Goal: Task Accomplishment & Management: Complete application form

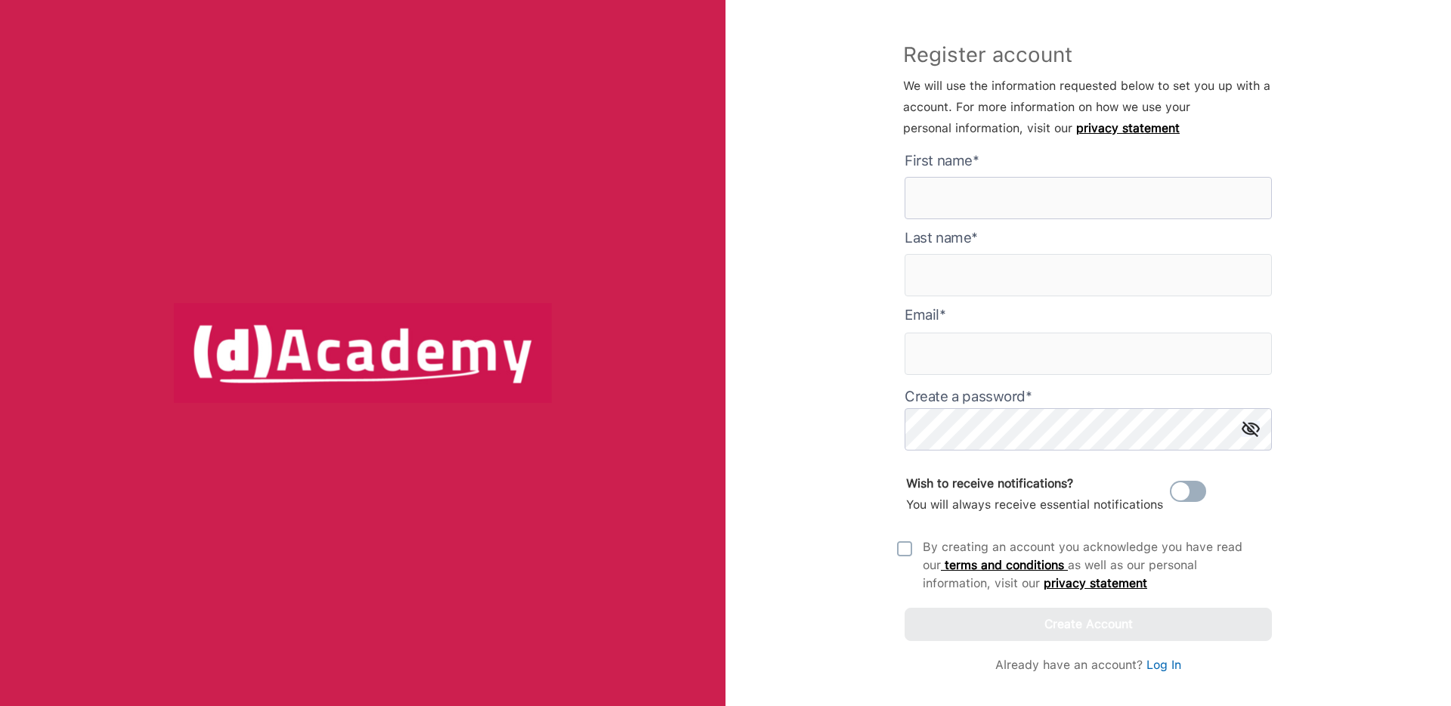
click at [976, 205] on here "text" at bounding box center [1087, 198] width 367 height 42
type here "******"
type input "**********"
click at [798, 409] on div "**********" at bounding box center [1087, 353] width 725 height 706
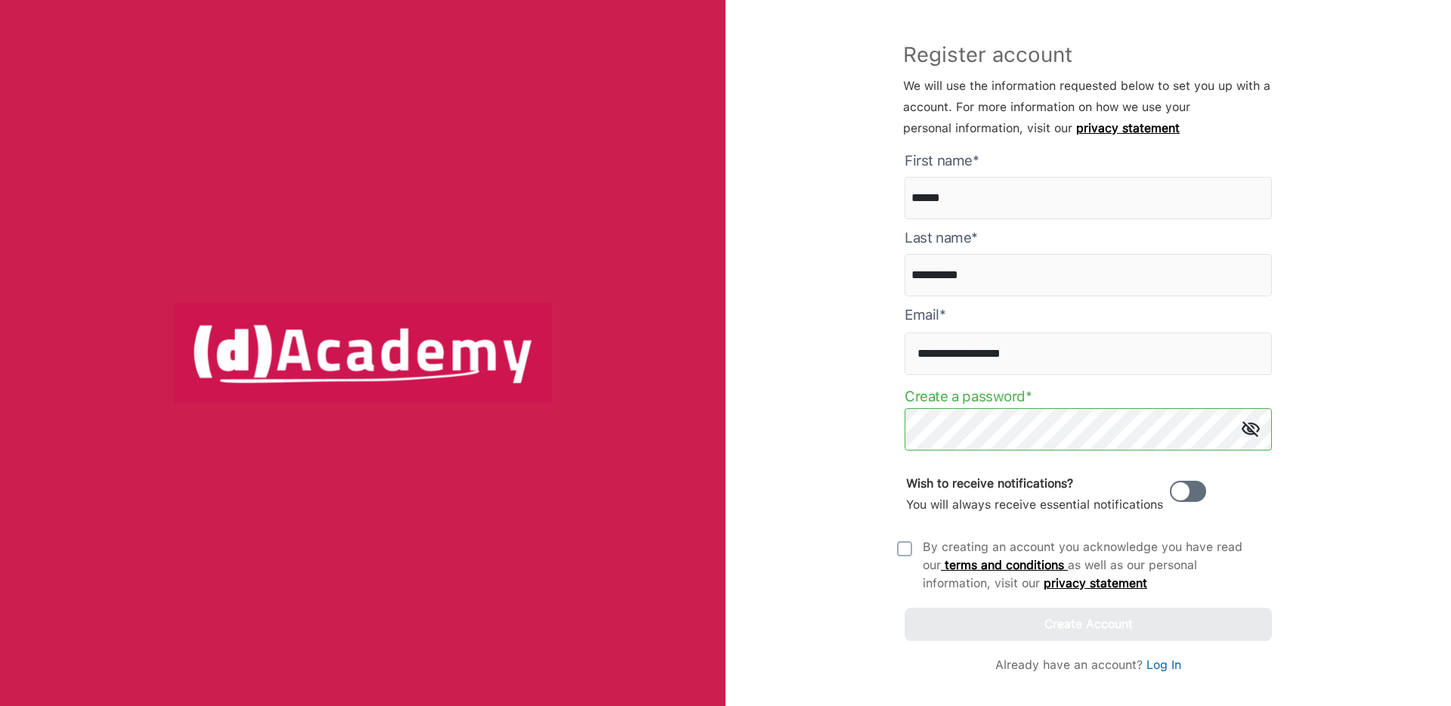
click at [1192, 493] on span at bounding box center [1187, 490] width 36 height 21
click at [906, 547] on img at bounding box center [904, 548] width 15 height 15
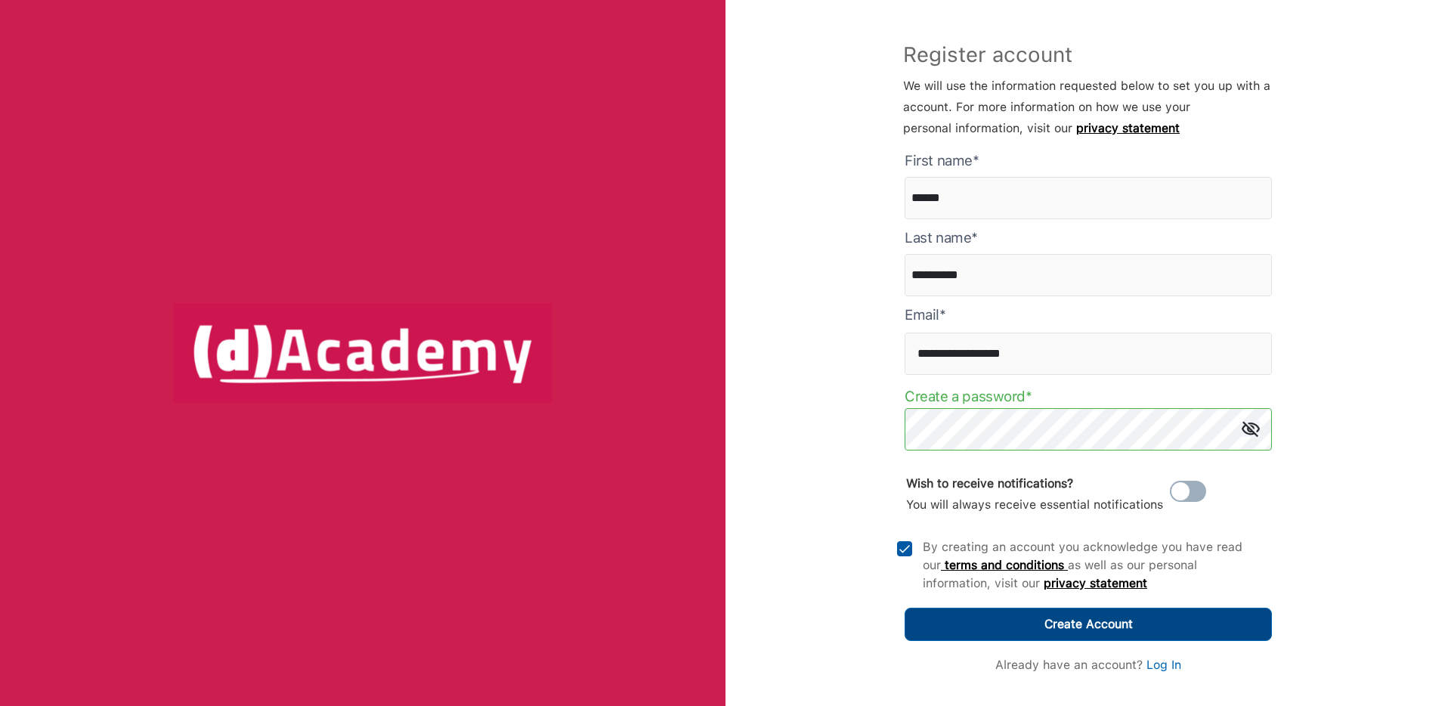
click at [1114, 623] on div "Create Account" at bounding box center [1088, 623] width 88 height 21
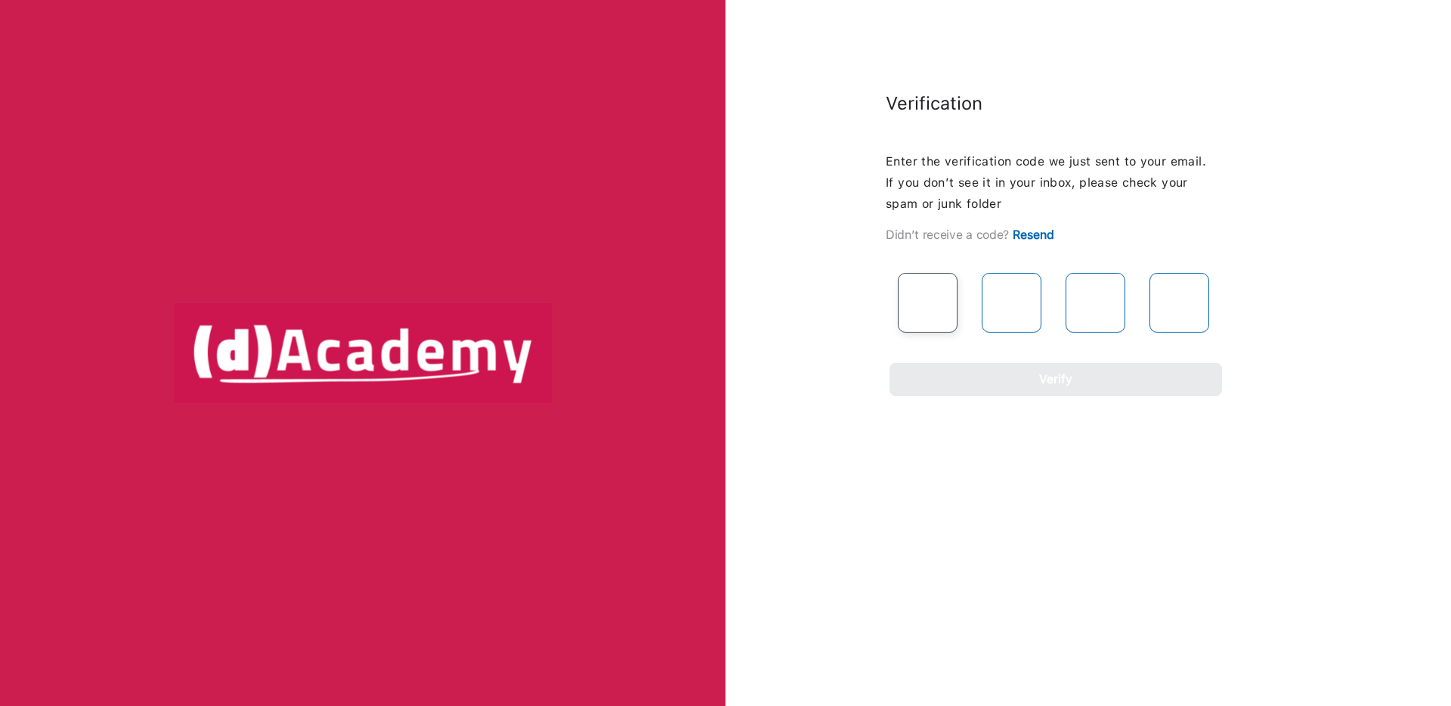
click at [918, 302] on input "text" at bounding box center [928, 303] width 60 height 60
paste input "*"
type input "*"
click at [996, 300] on input "text" at bounding box center [1011, 303] width 60 height 60
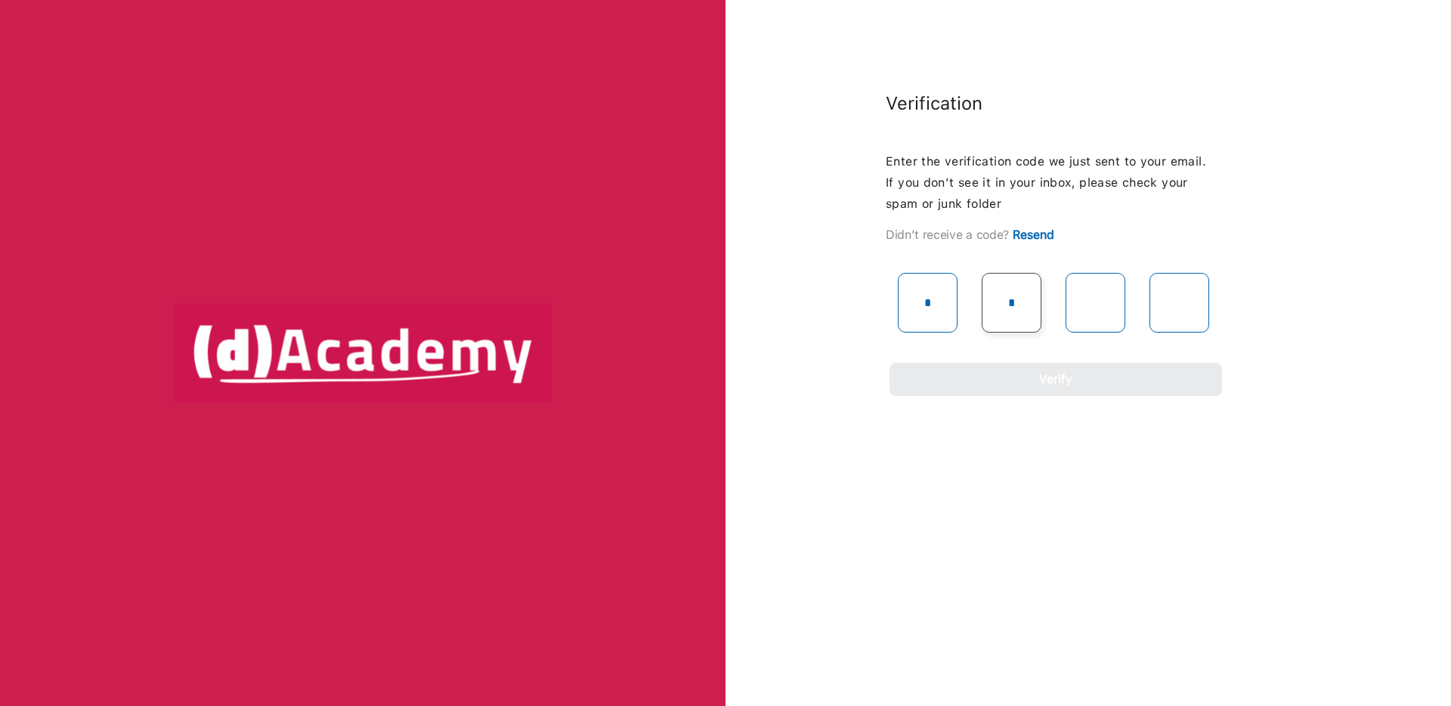
type input "*"
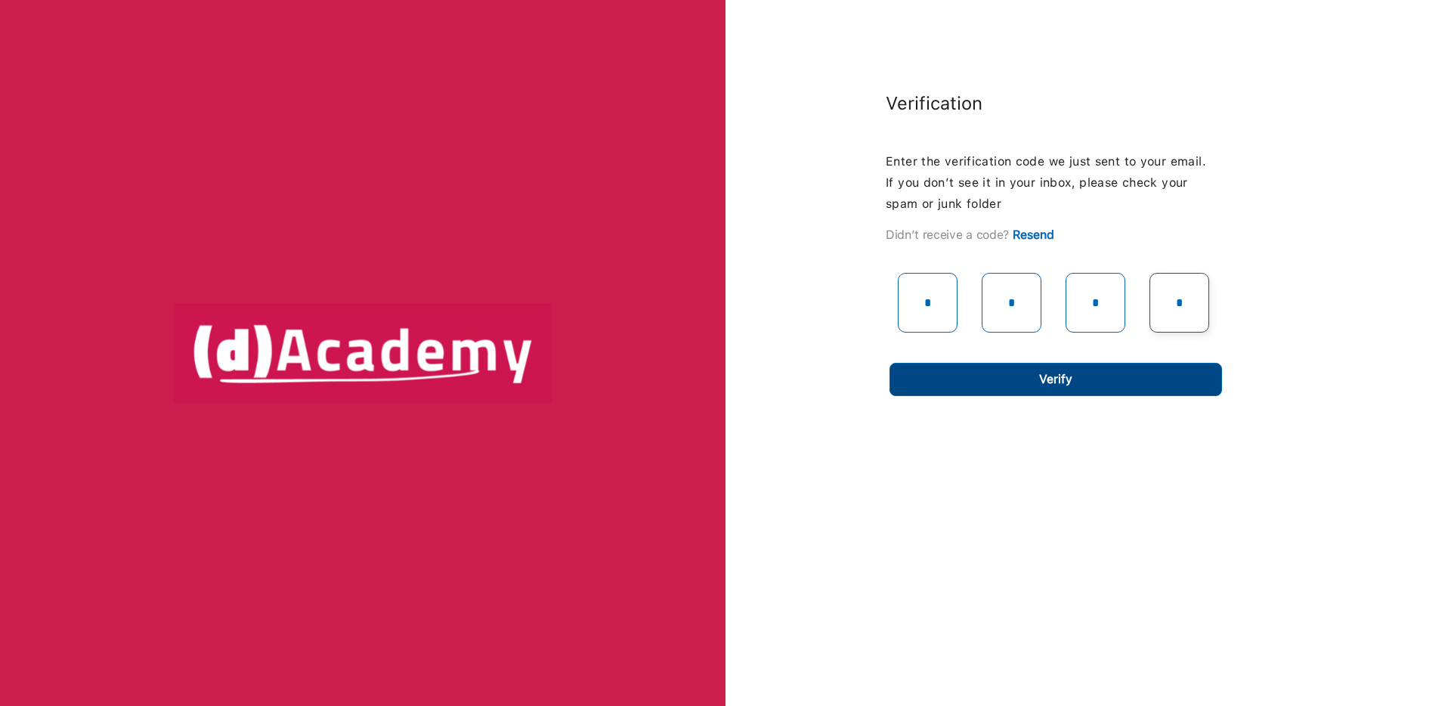
type input "*"
click at [1040, 380] on div "Verify" at bounding box center [1055, 379] width 33 height 21
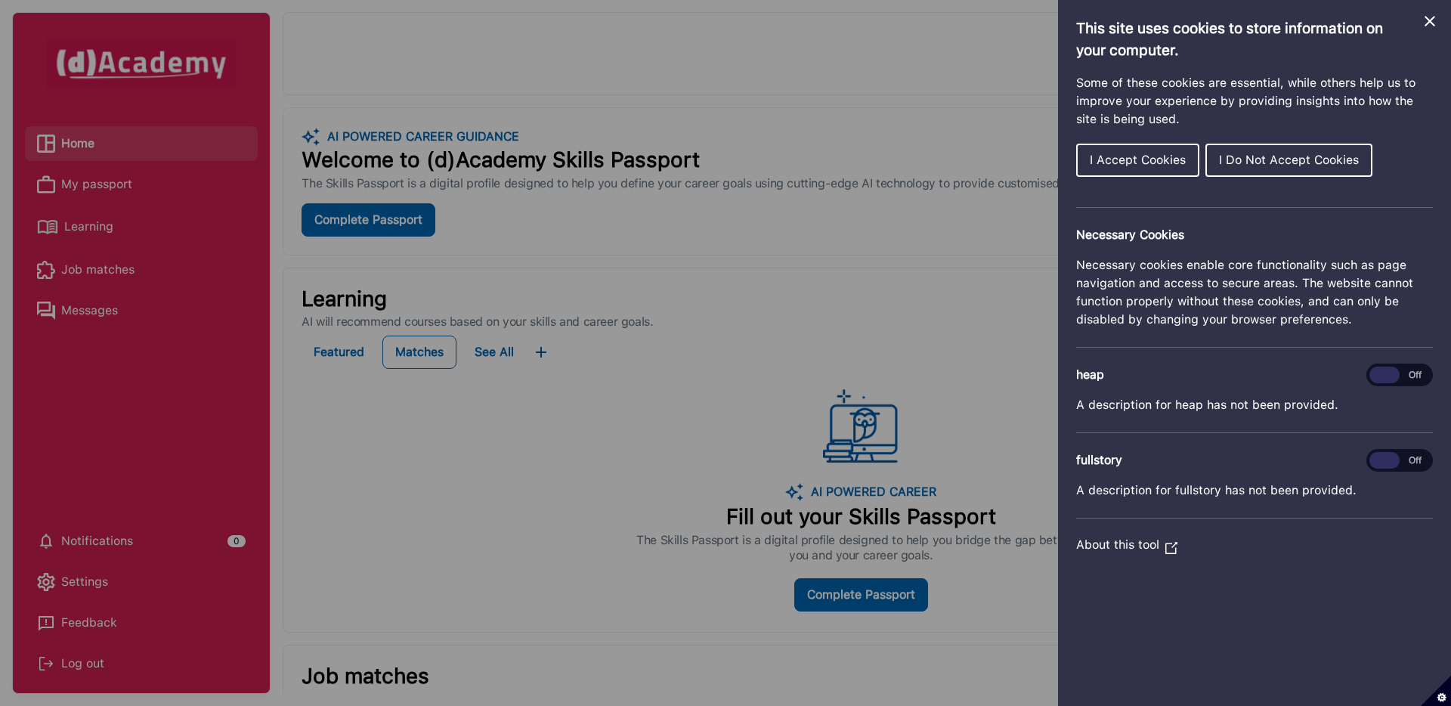
click at [1426, 21] on icon "Close Cookie Control" at bounding box center [1429, 21] width 18 height 18
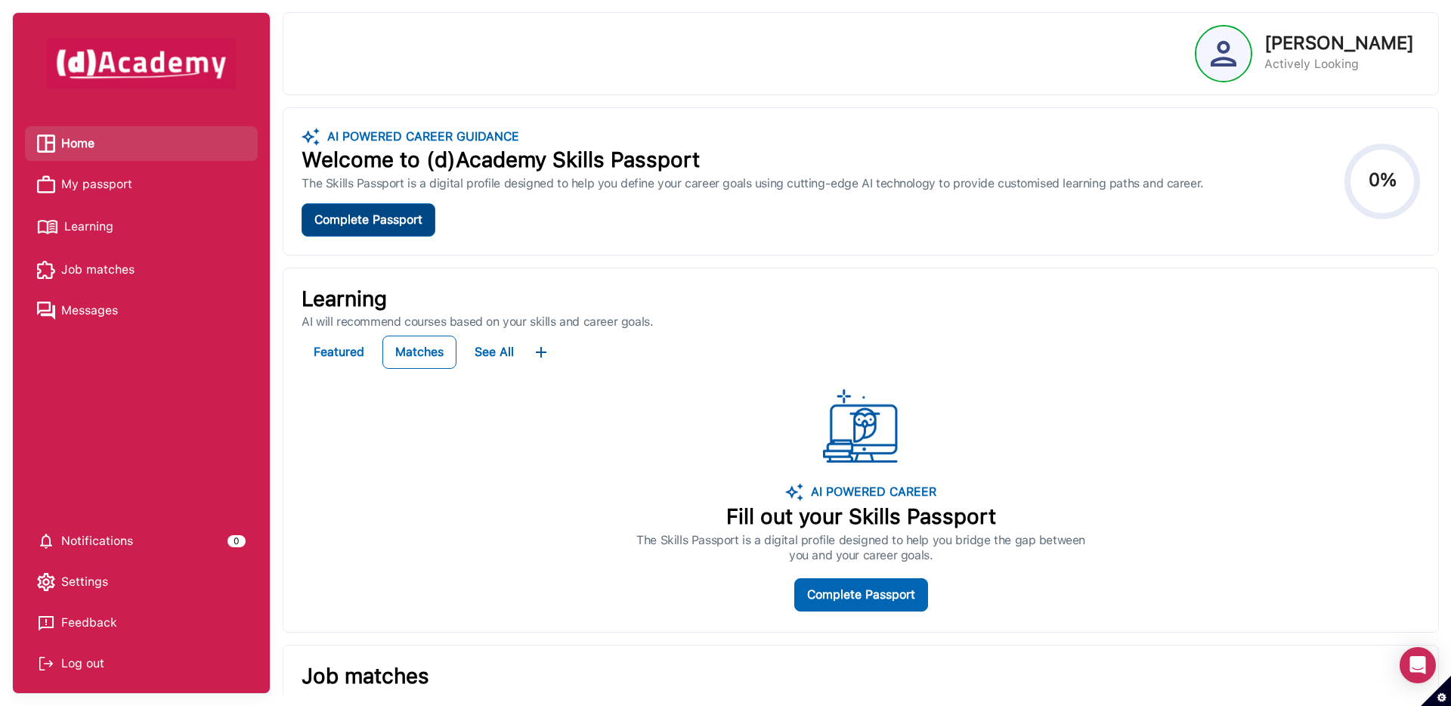
click at [381, 220] on div "Complete Passport" at bounding box center [368, 219] width 108 height 21
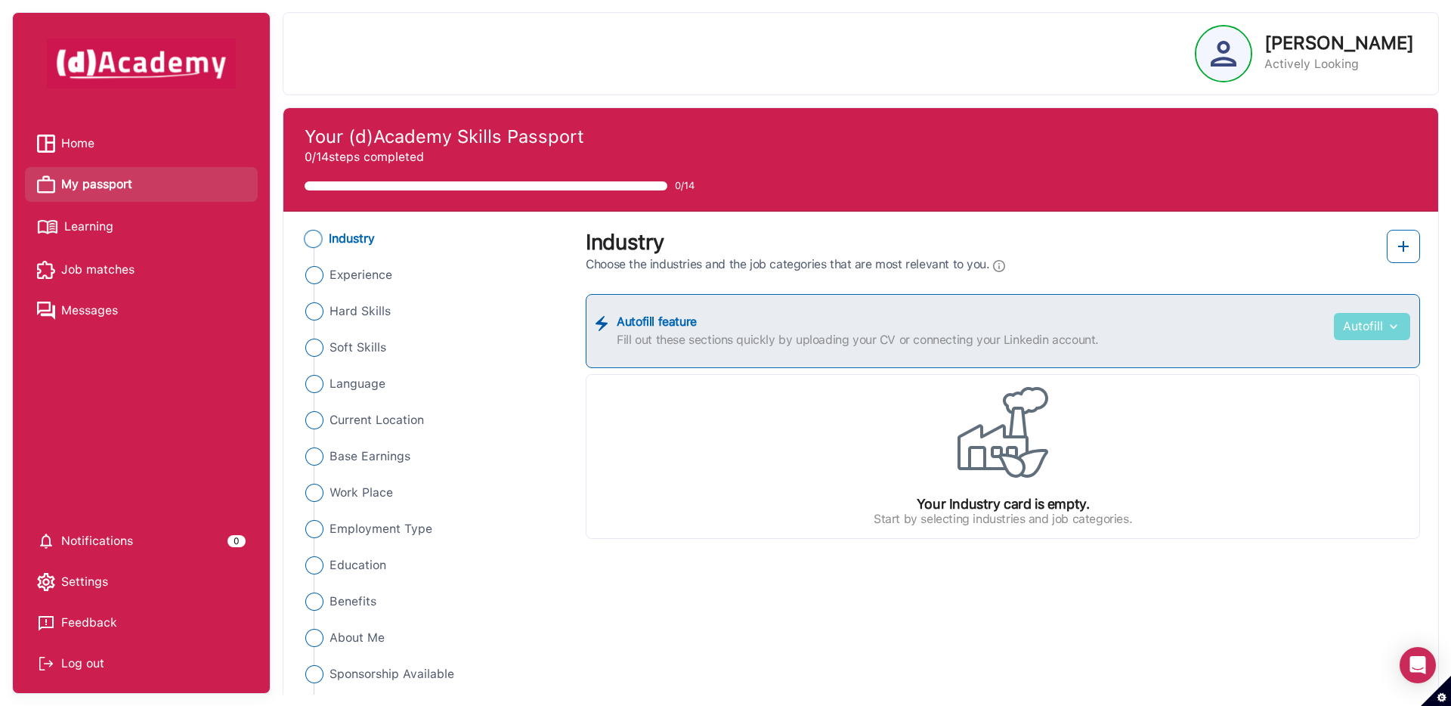
click at [1369, 323] on button "Autofill" at bounding box center [1371, 326] width 76 height 27
click at [1404, 239] on img at bounding box center [1403, 246] width 18 height 18
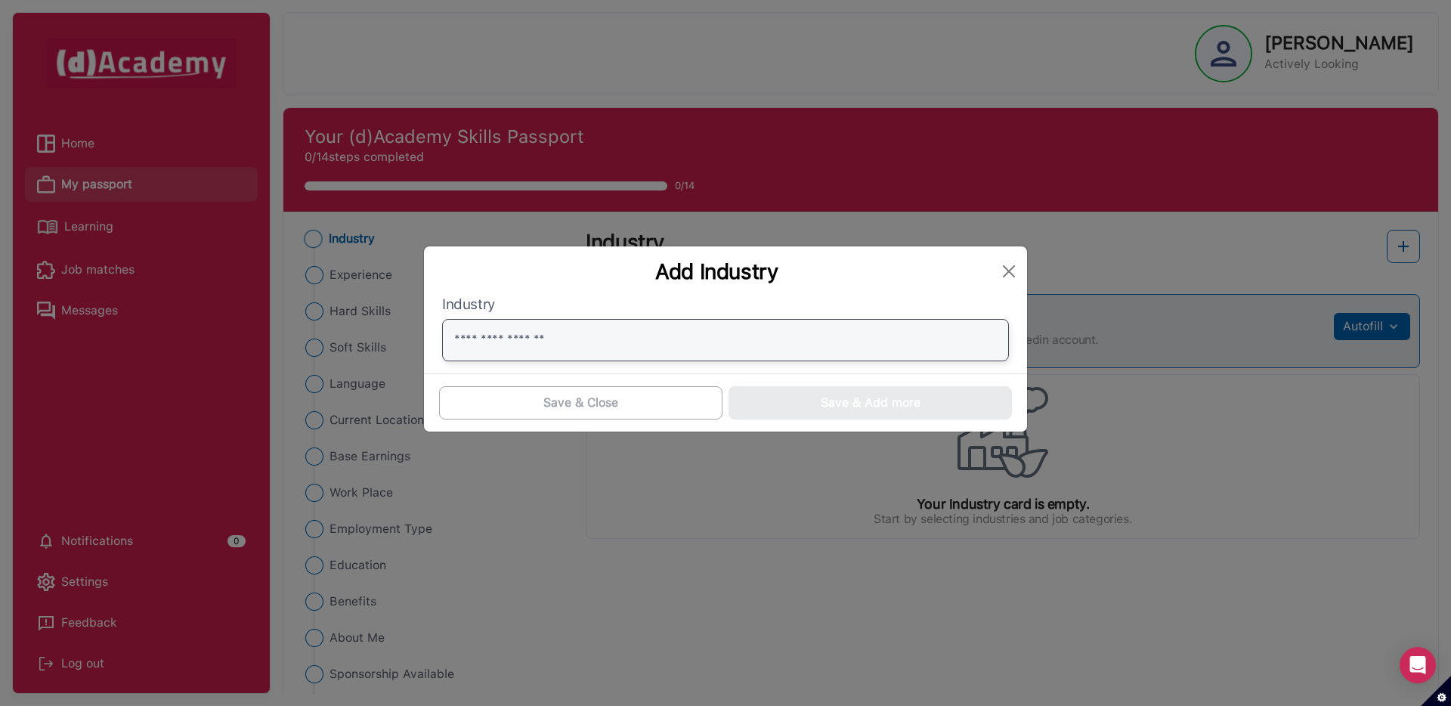
click at [712, 344] on input "text" at bounding box center [725, 340] width 567 height 42
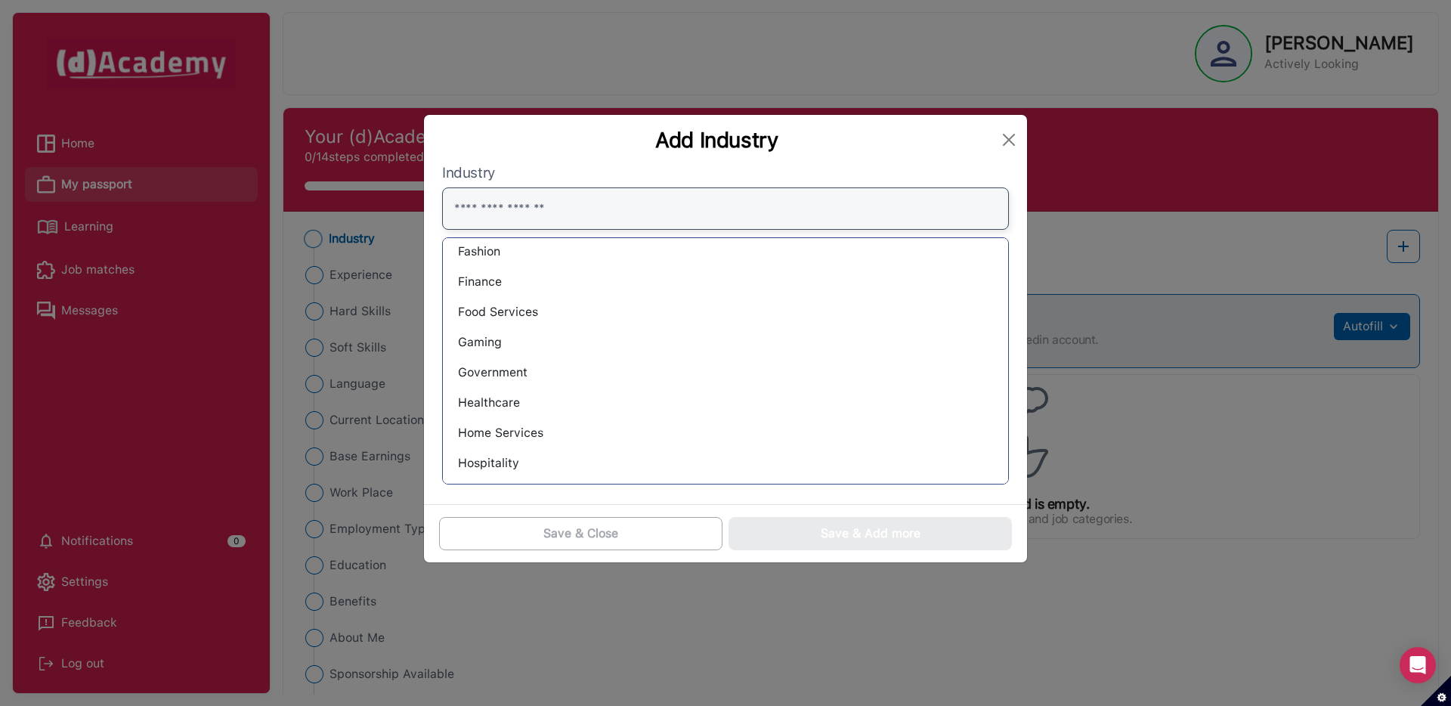
scroll to position [607, 0]
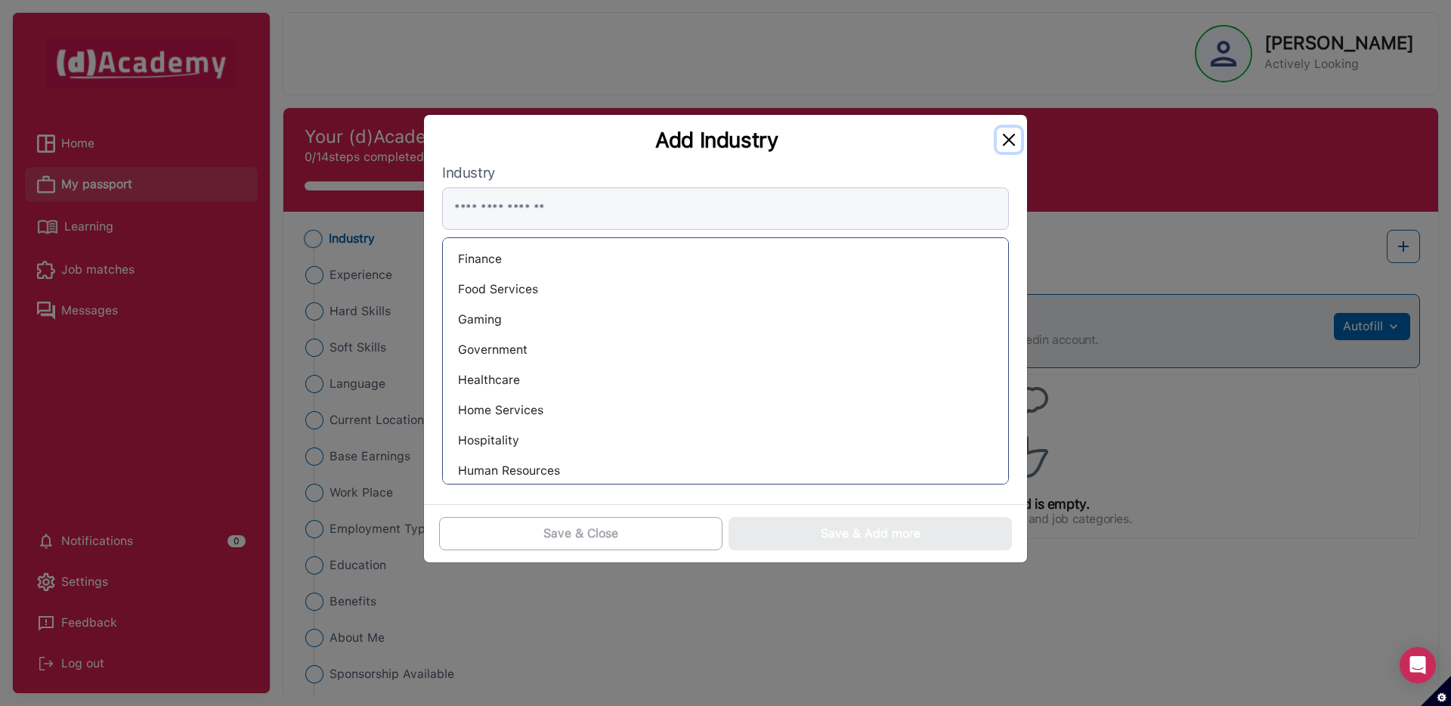
click at [1006, 142] on button "Close" at bounding box center [1008, 140] width 24 height 24
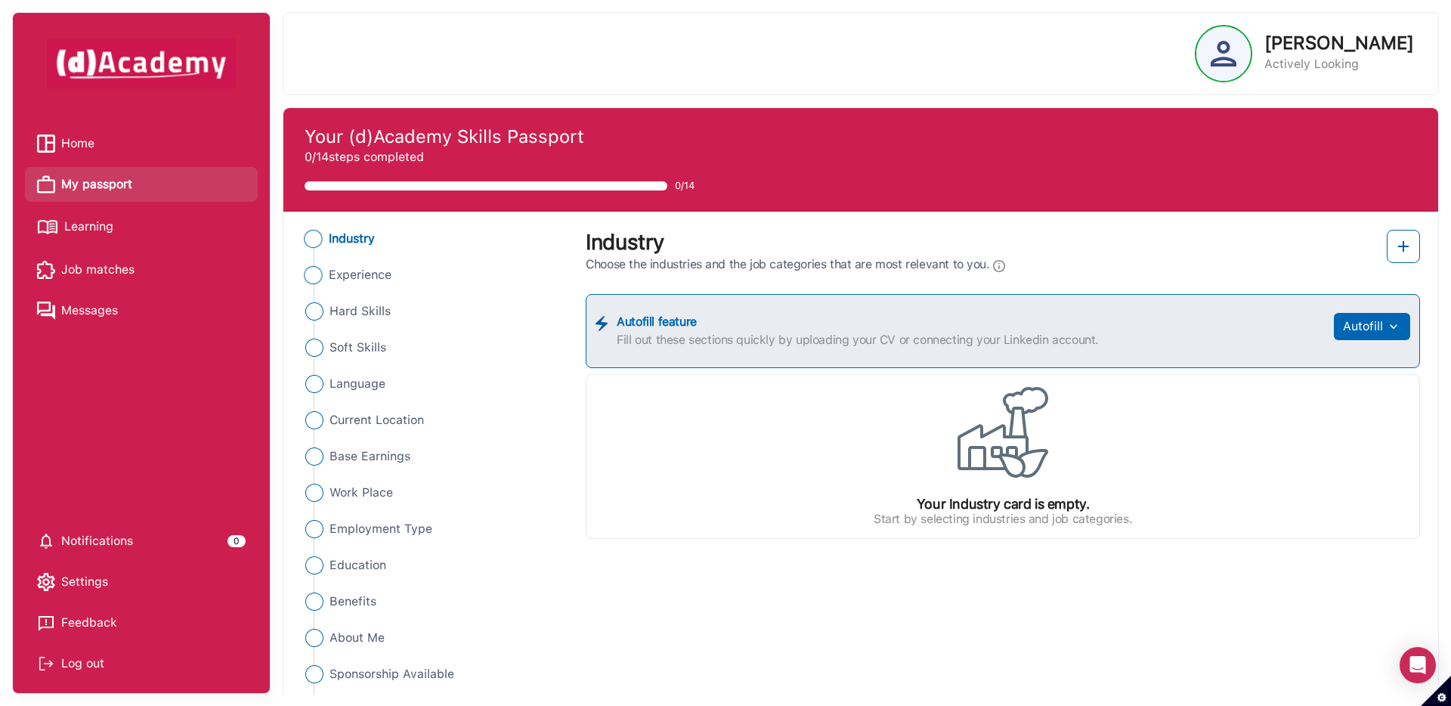
click at [314, 276] on img "Close" at bounding box center [313, 275] width 18 height 18
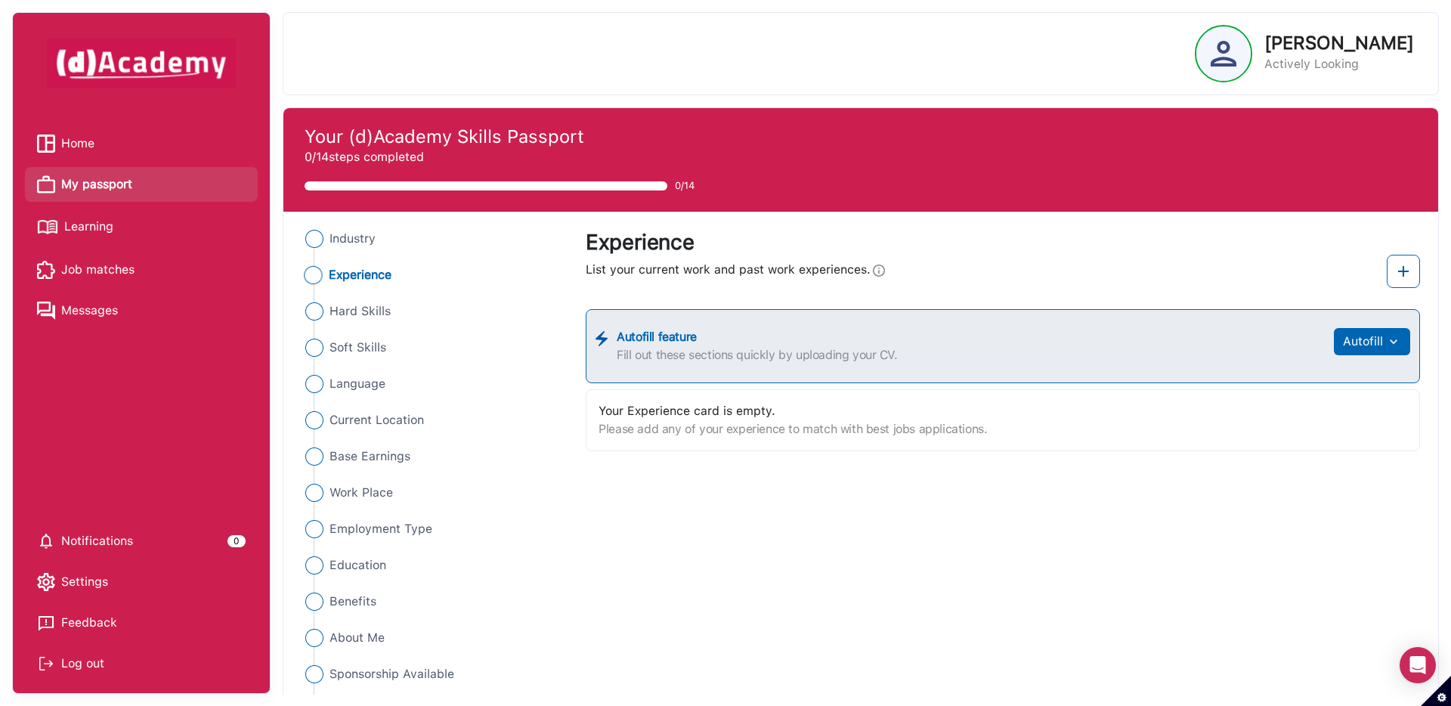
click at [1398, 325] on div "Autofill feature Fill out these sections quickly by uploading your CV. Autofill" at bounding box center [1003, 346] width 834 height 74
click at [1367, 345] on button "Autofill" at bounding box center [1371, 341] width 76 height 27
click at [336, 312] on span "Hard Skills" at bounding box center [360, 311] width 62 height 18
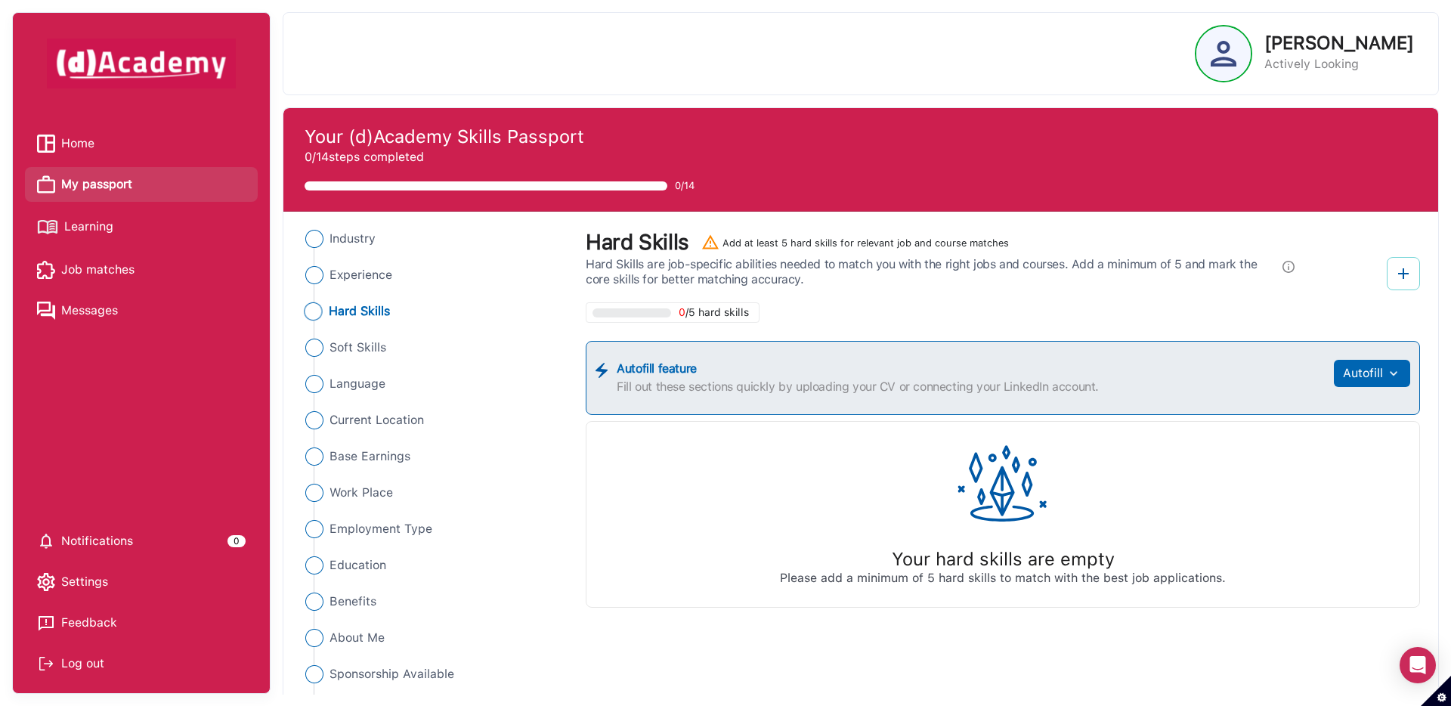
click at [1404, 275] on img at bounding box center [1403, 273] width 18 height 18
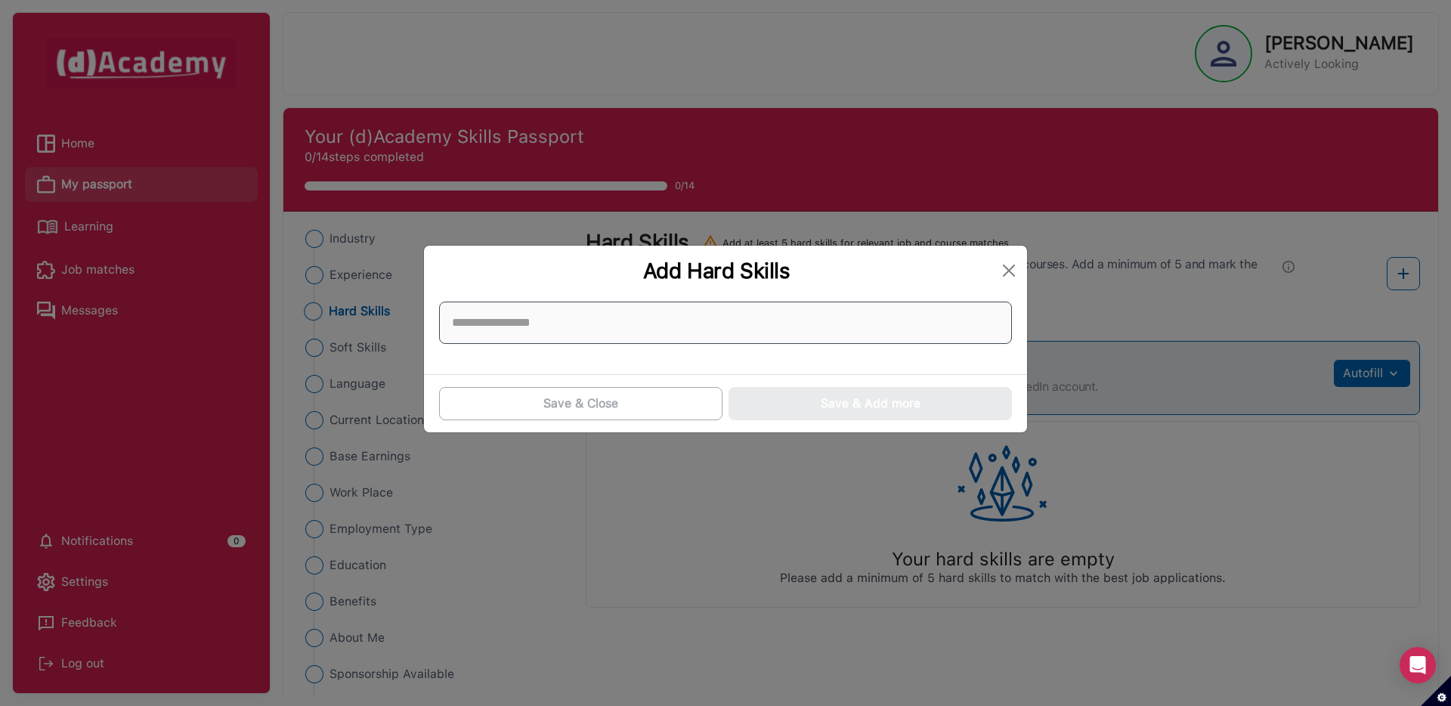
click at [520, 318] on input at bounding box center [725, 322] width 573 height 42
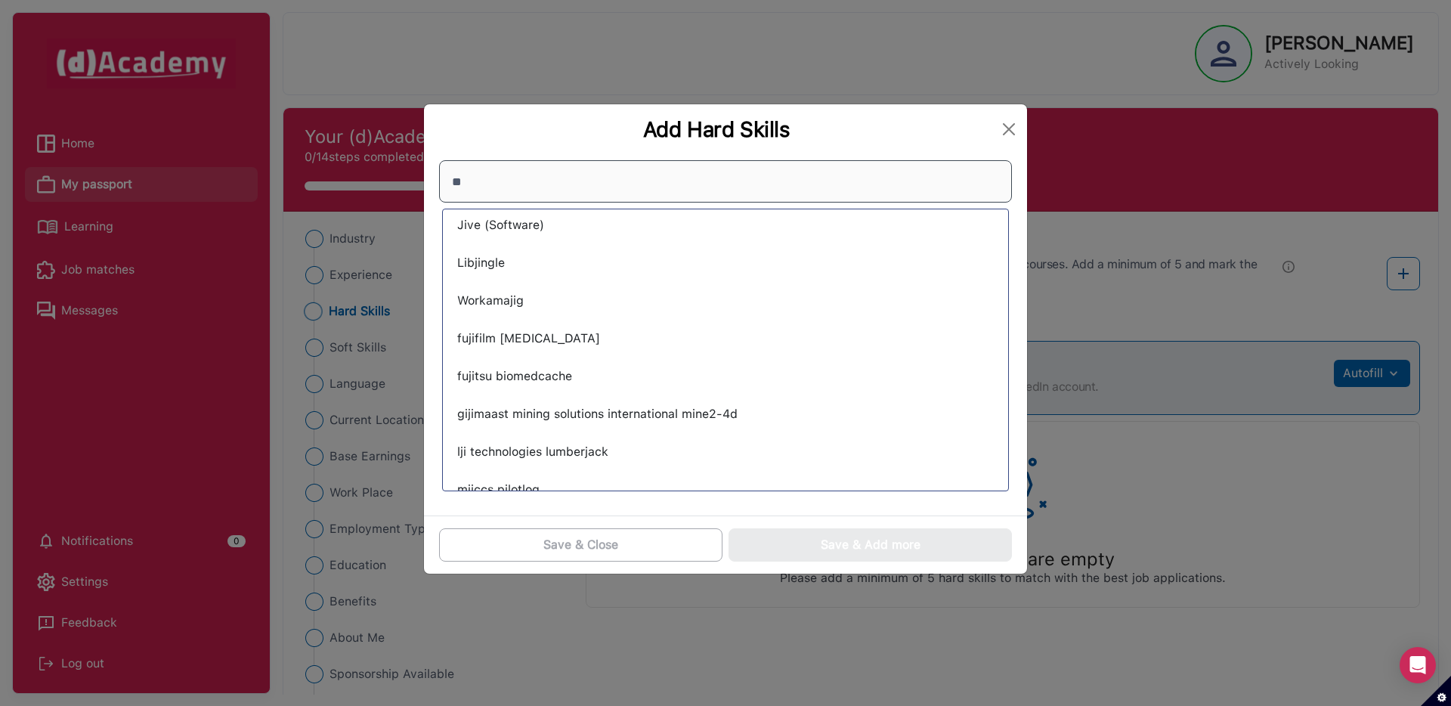
scroll to position [0, 0]
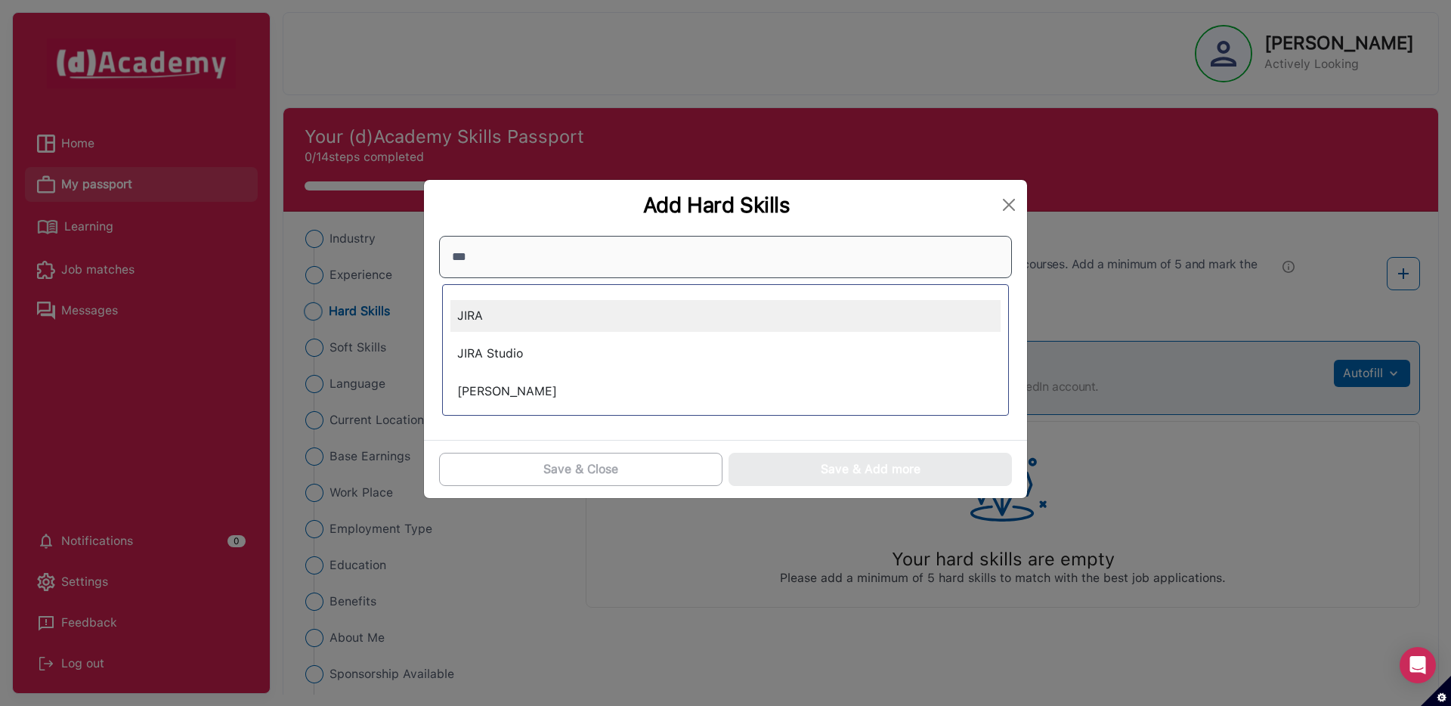
type input "***"
click at [493, 321] on div "JIRA" at bounding box center [725, 316] width 550 height 32
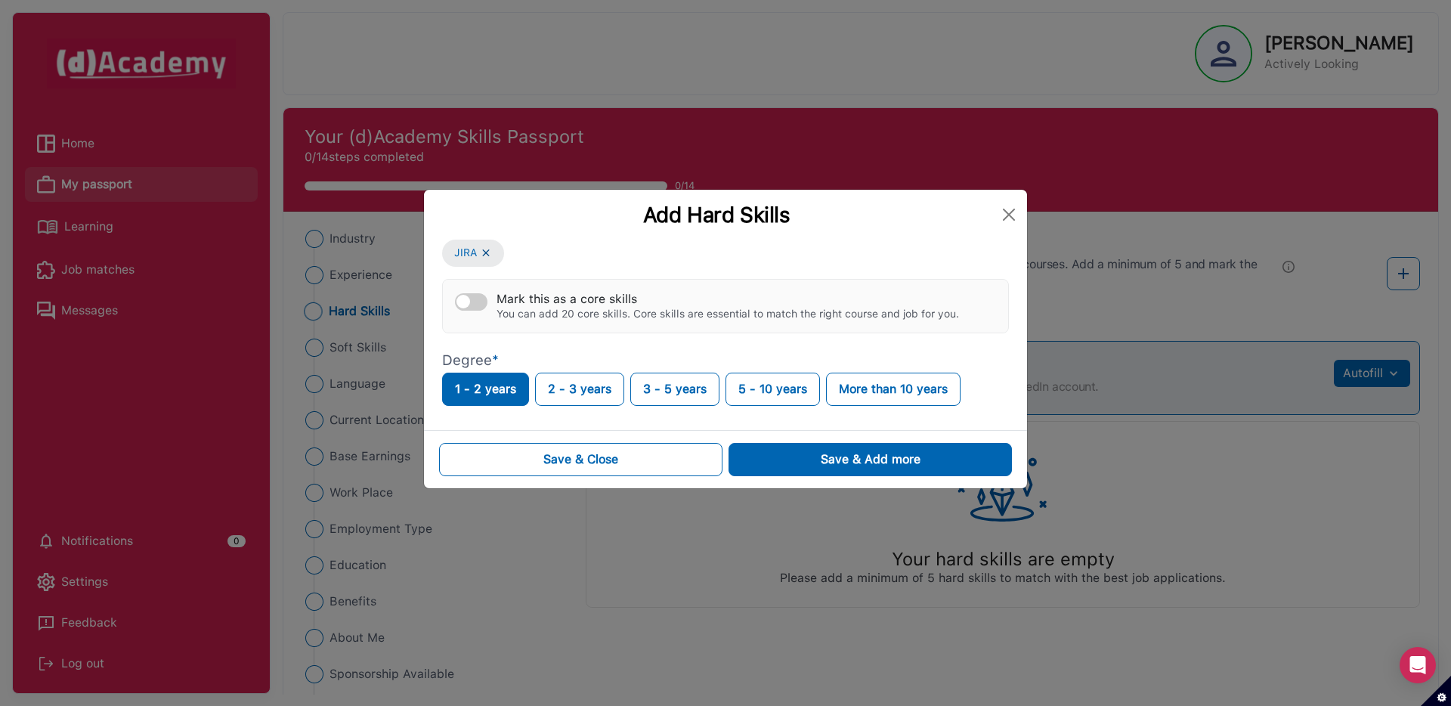
click at [548, 264] on div "JIRA Mark this as a core skills You can add 20 core skills. Core skills are ess…" at bounding box center [725, 322] width 567 height 166
click at [647, 388] on button "3 - 5 years" at bounding box center [674, 388] width 89 height 33
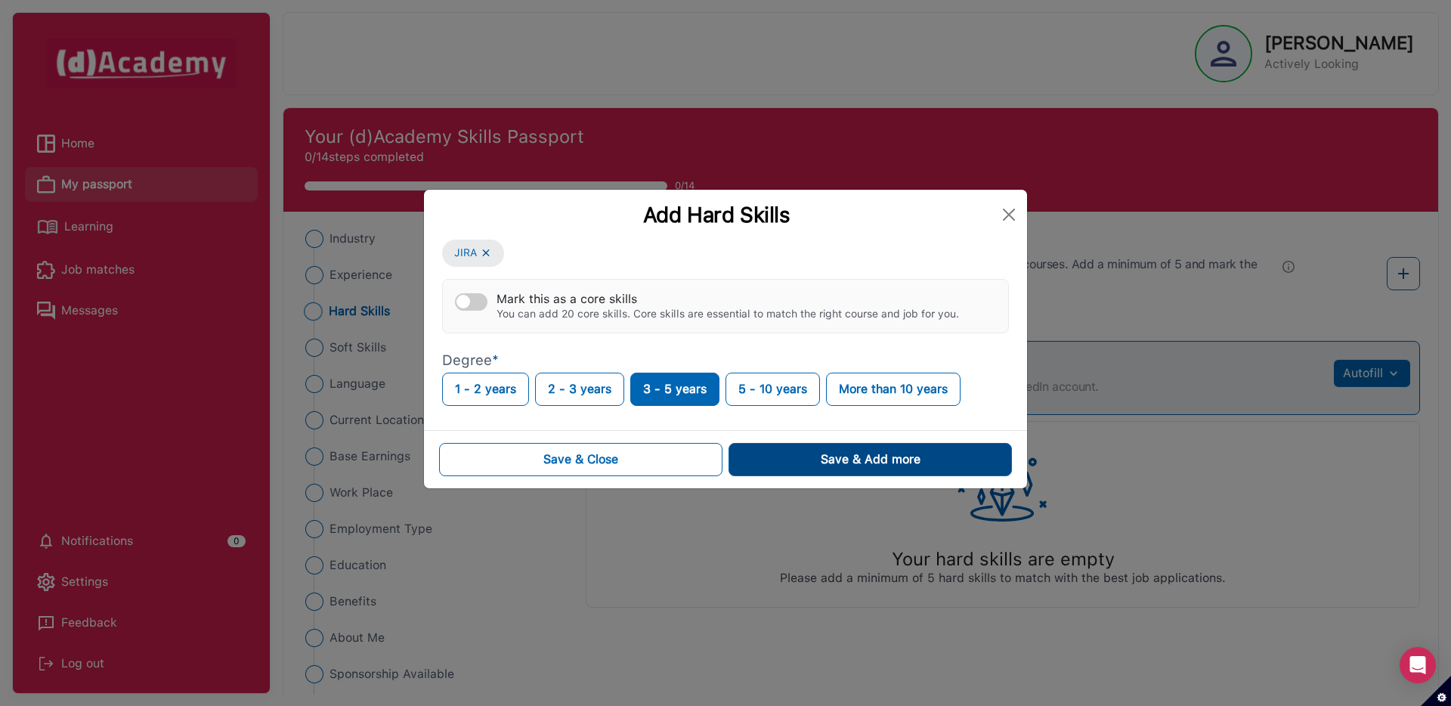
click at [765, 464] on button "Save & Add more" at bounding box center [869, 459] width 283 height 33
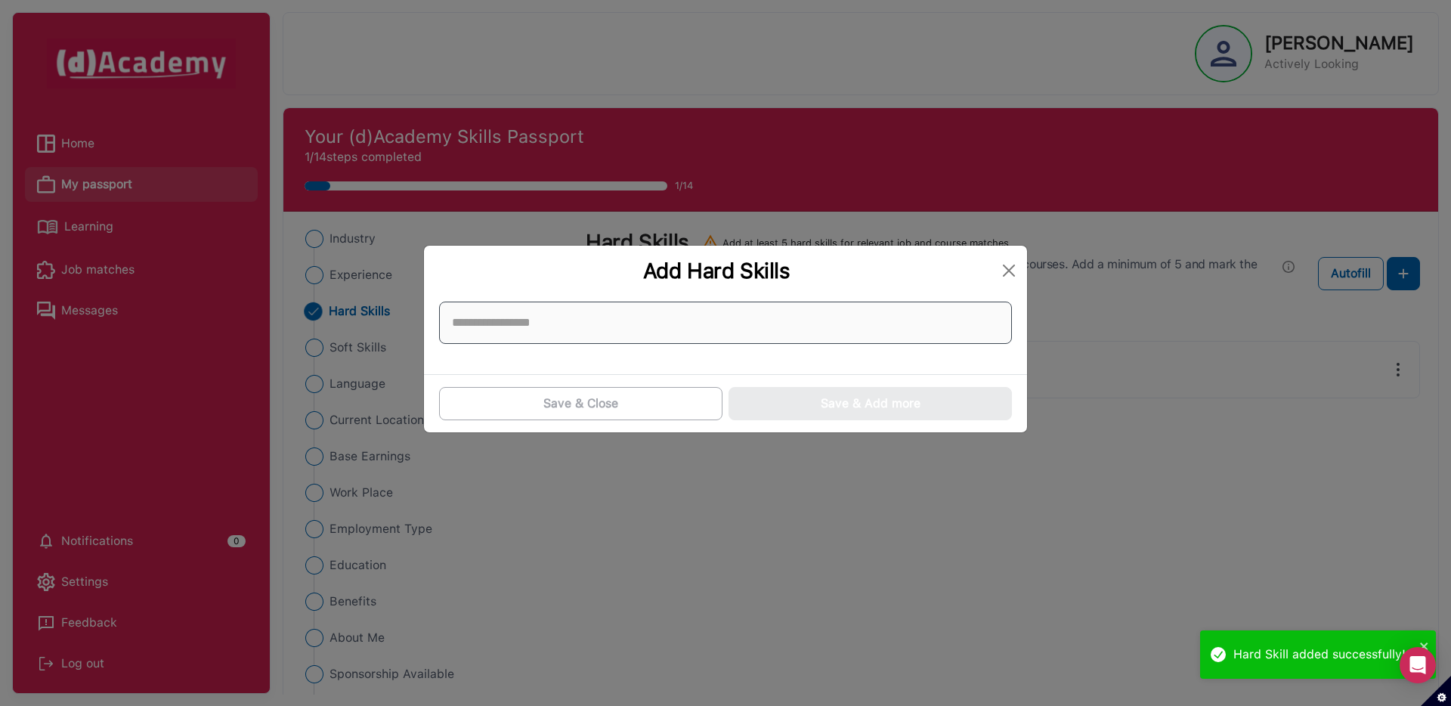
click at [576, 325] on input at bounding box center [725, 322] width 573 height 42
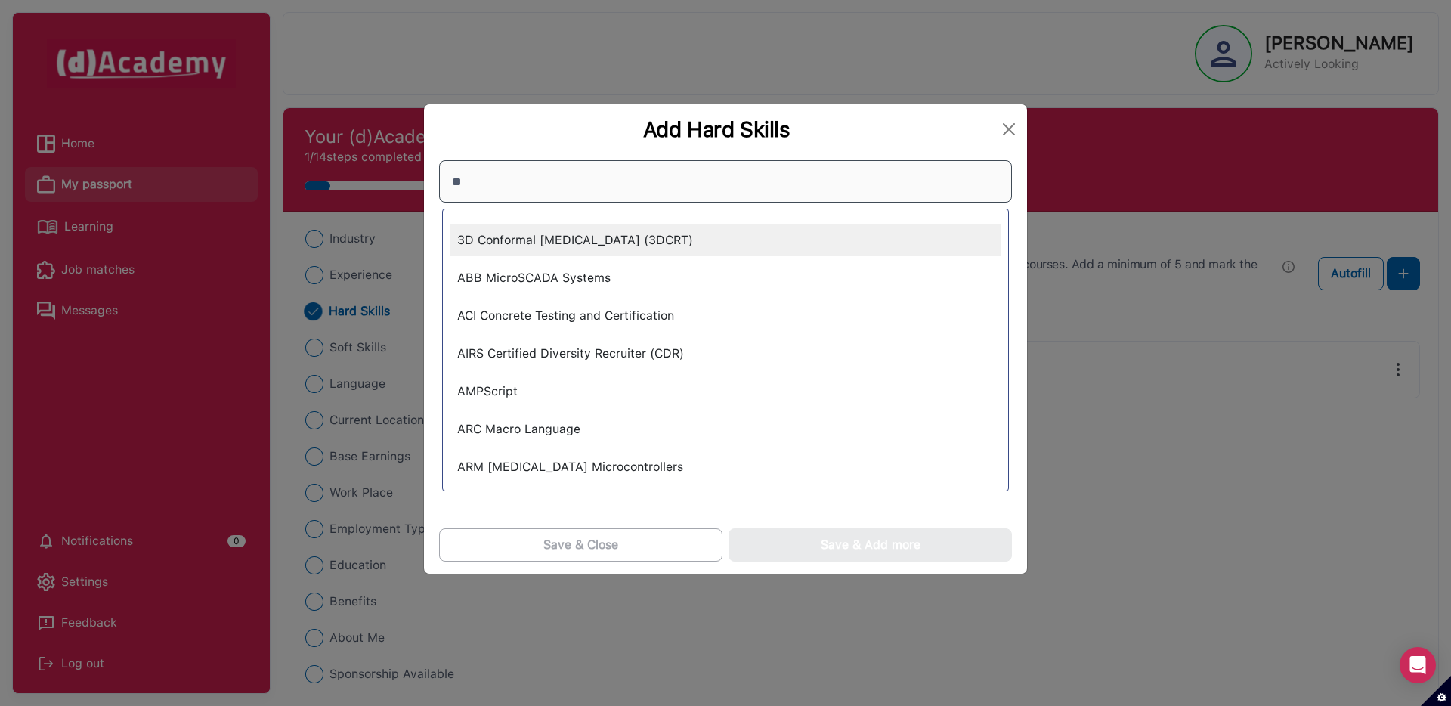
type input "*"
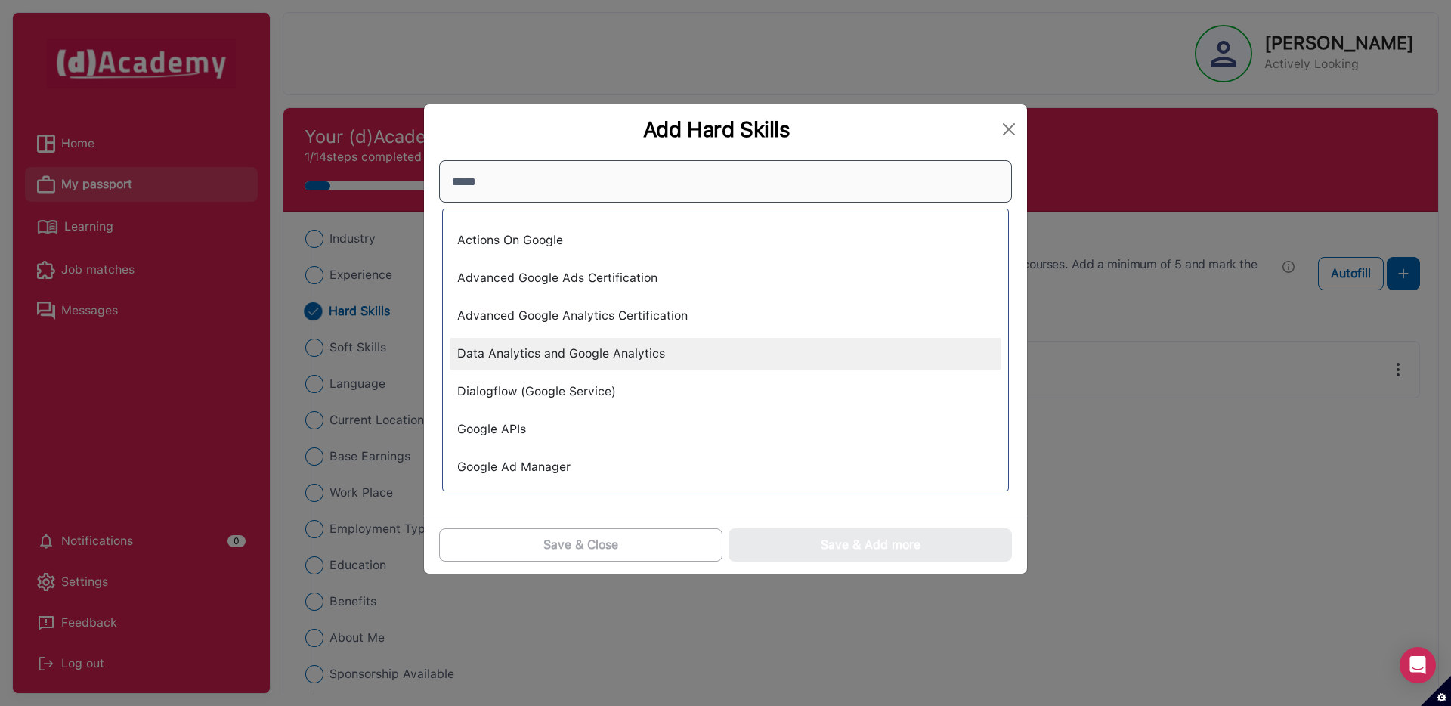
type input "*****"
click at [530, 351] on div "Data Analytics and Google Analytics" at bounding box center [725, 354] width 550 height 32
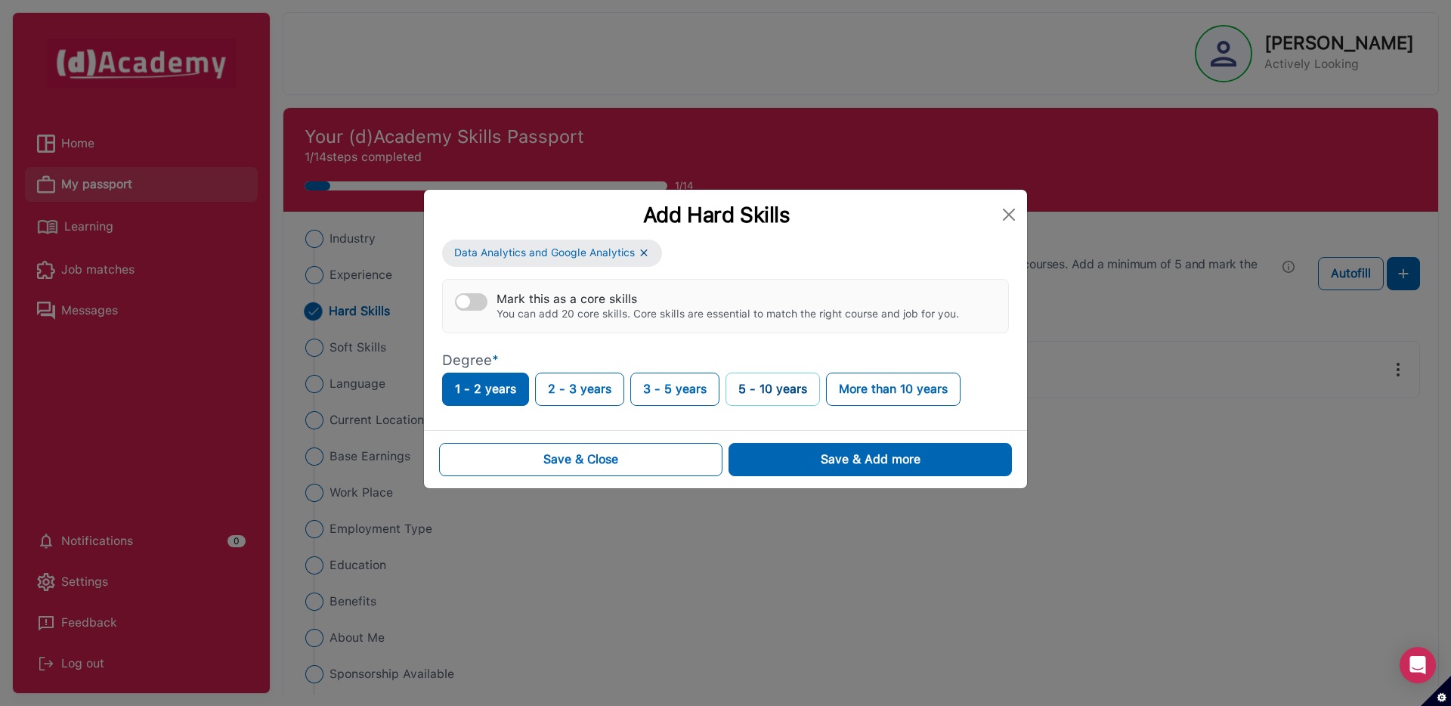
click at [742, 392] on button "5 - 10 years" at bounding box center [772, 388] width 94 height 33
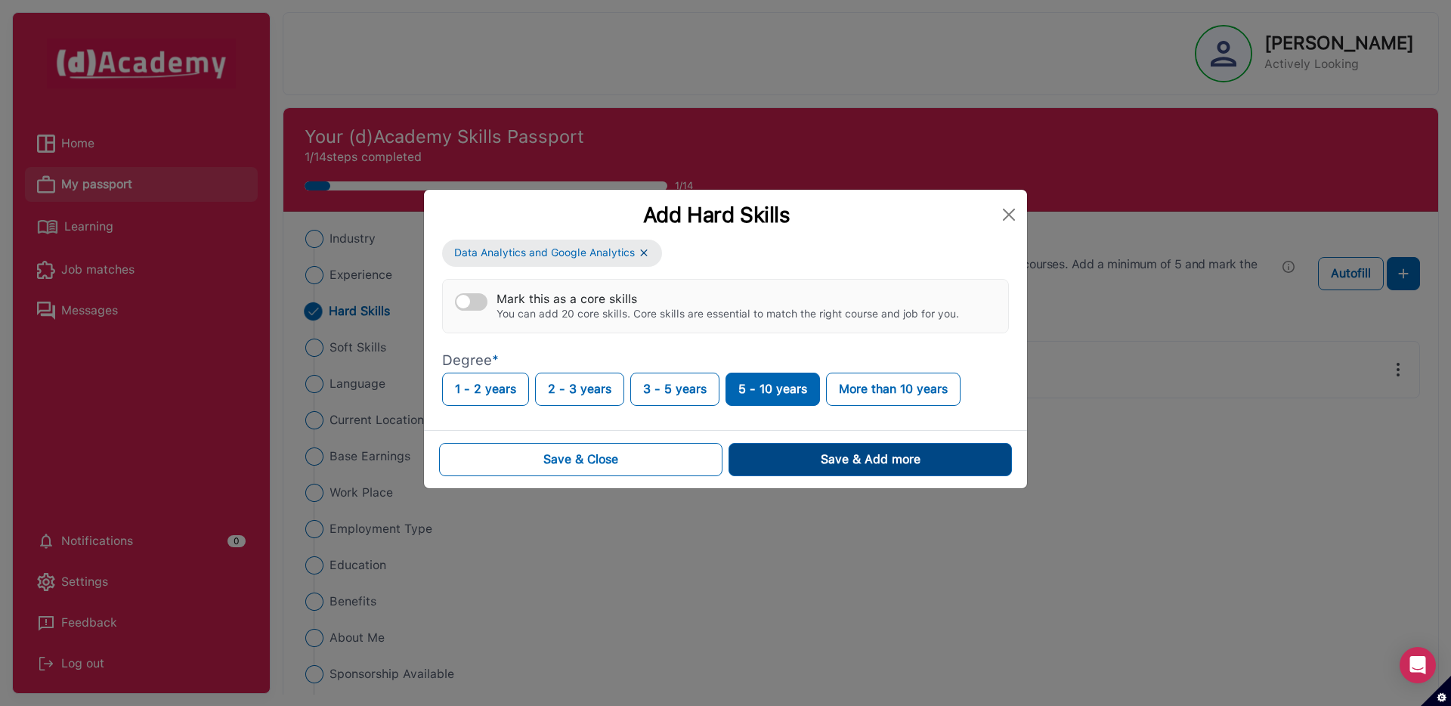
click at [779, 451] on button "Save & Add more" at bounding box center [869, 459] width 283 height 33
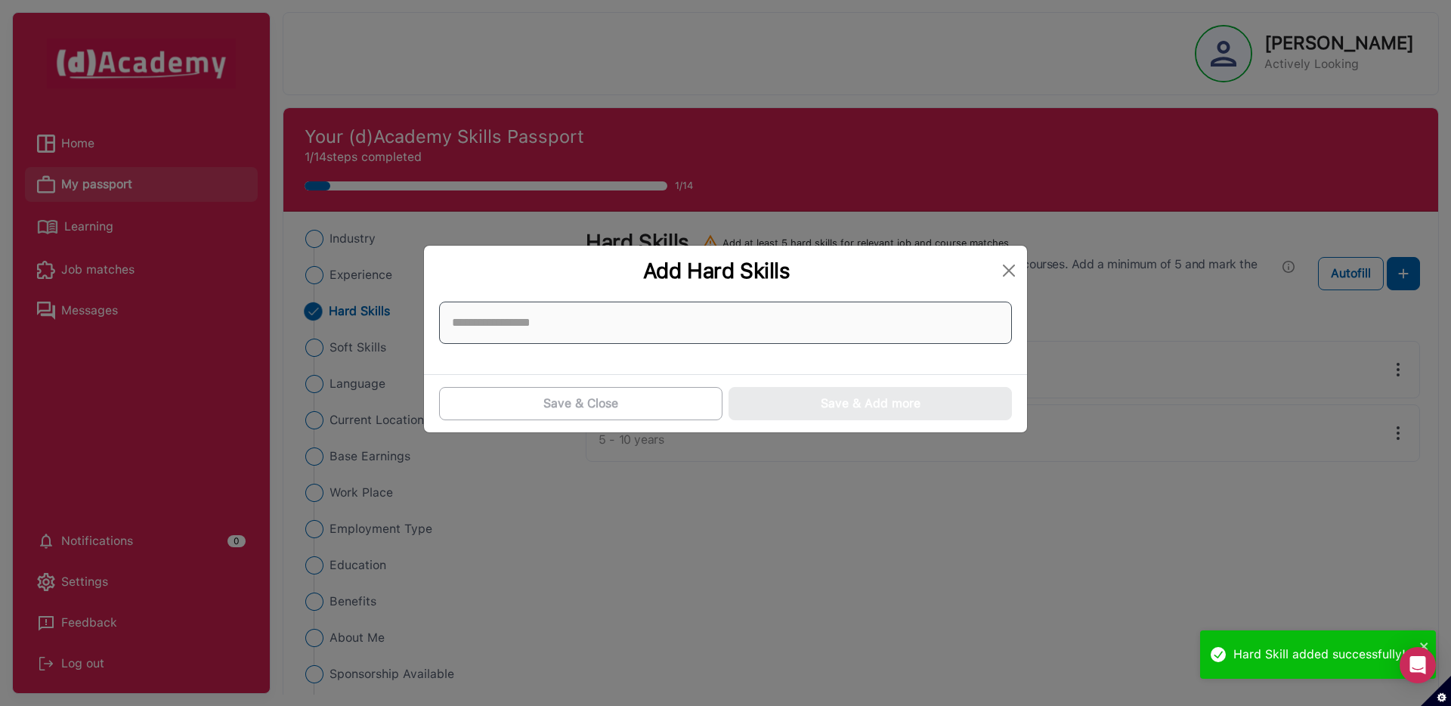
click at [586, 332] on input at bounding box center [725, 322] width 573 height 42
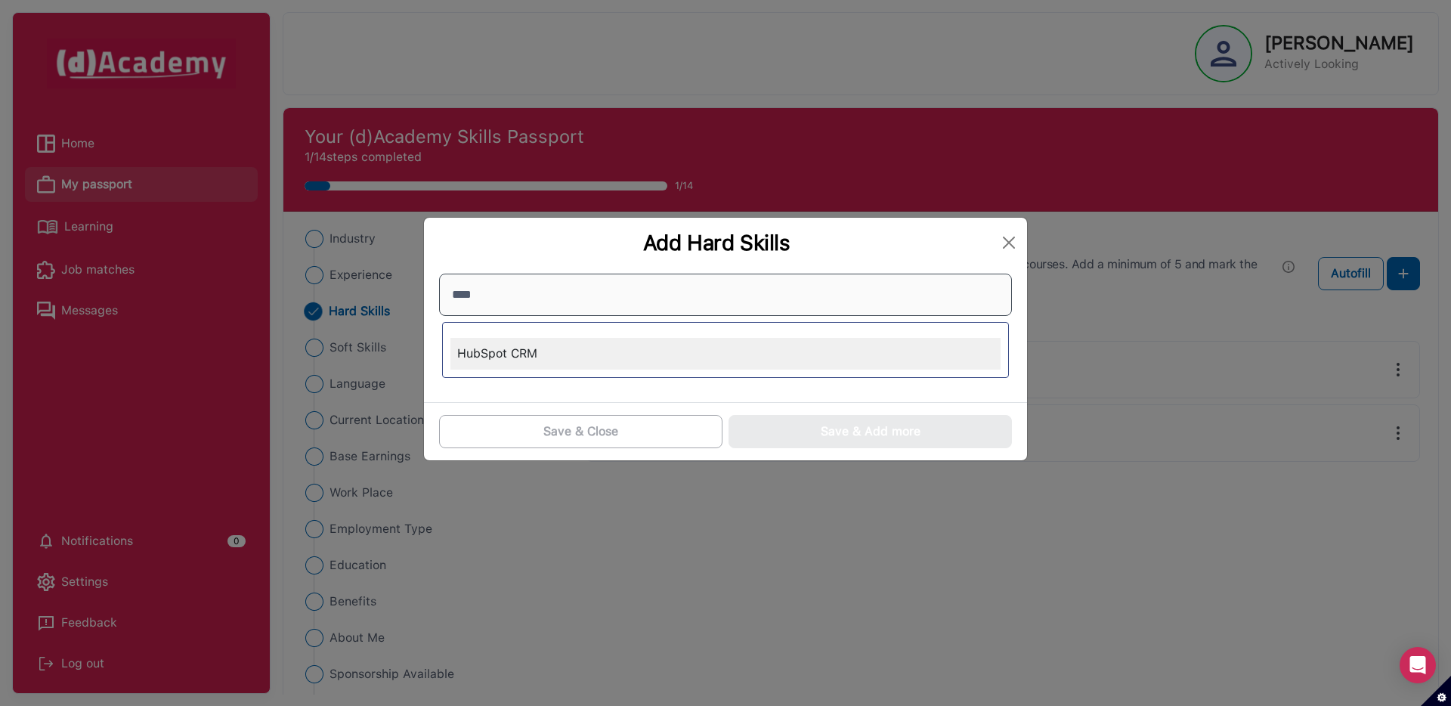
type input "****"
click at [553, 364] on div "HubSpot CRM" at bounding box center [725, 354] width 550 height 32
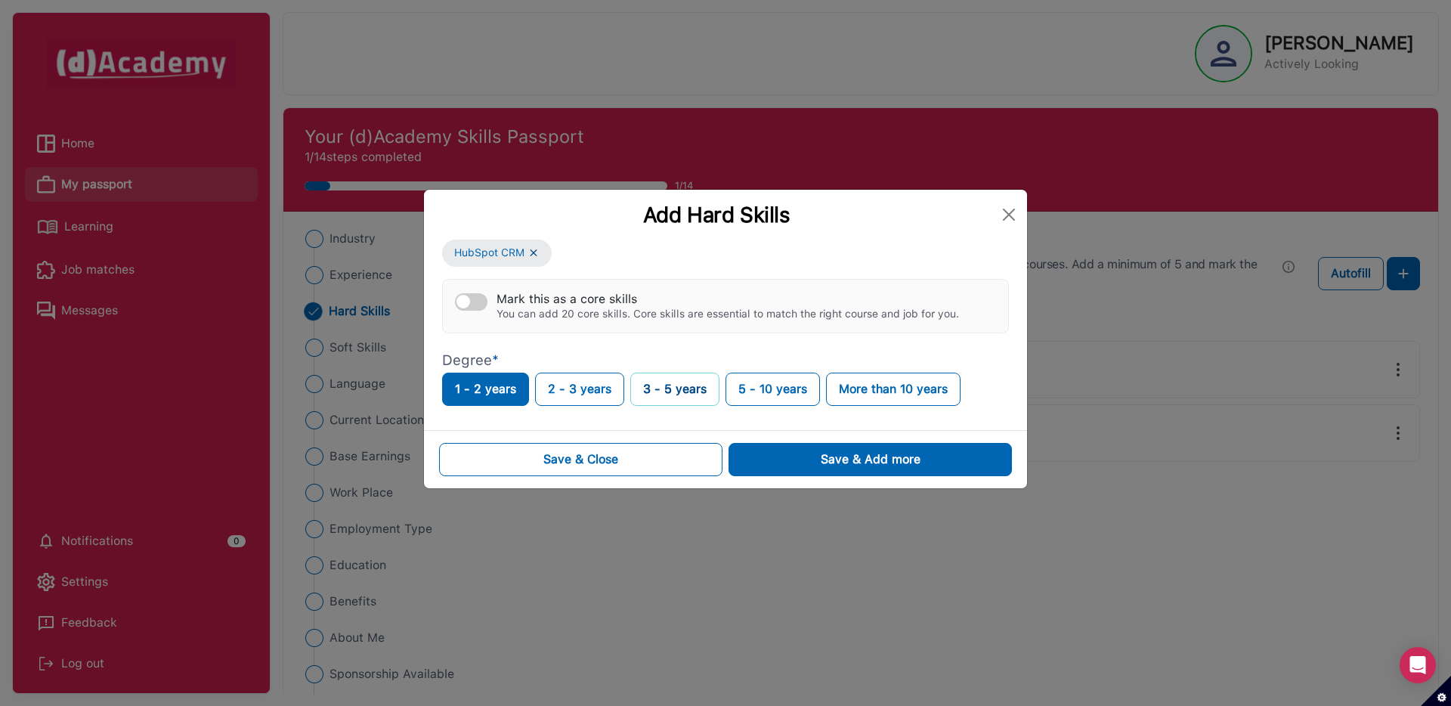
click at [685, 386] on button "3 - 5 years" at bounding box center [674, 388] width 89 height 33
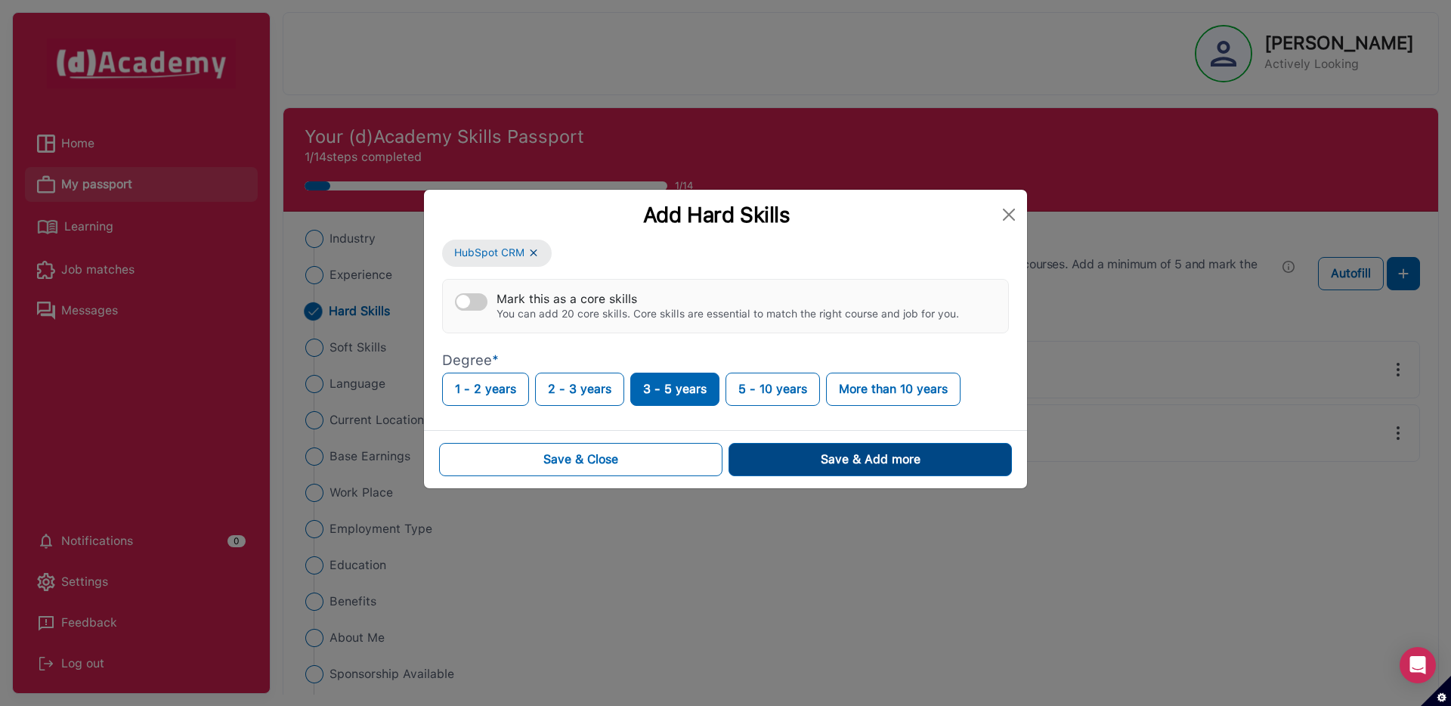
click at [771, 456] on button "Save & Add more" at bounding box center [869, 459] width 283 height 33
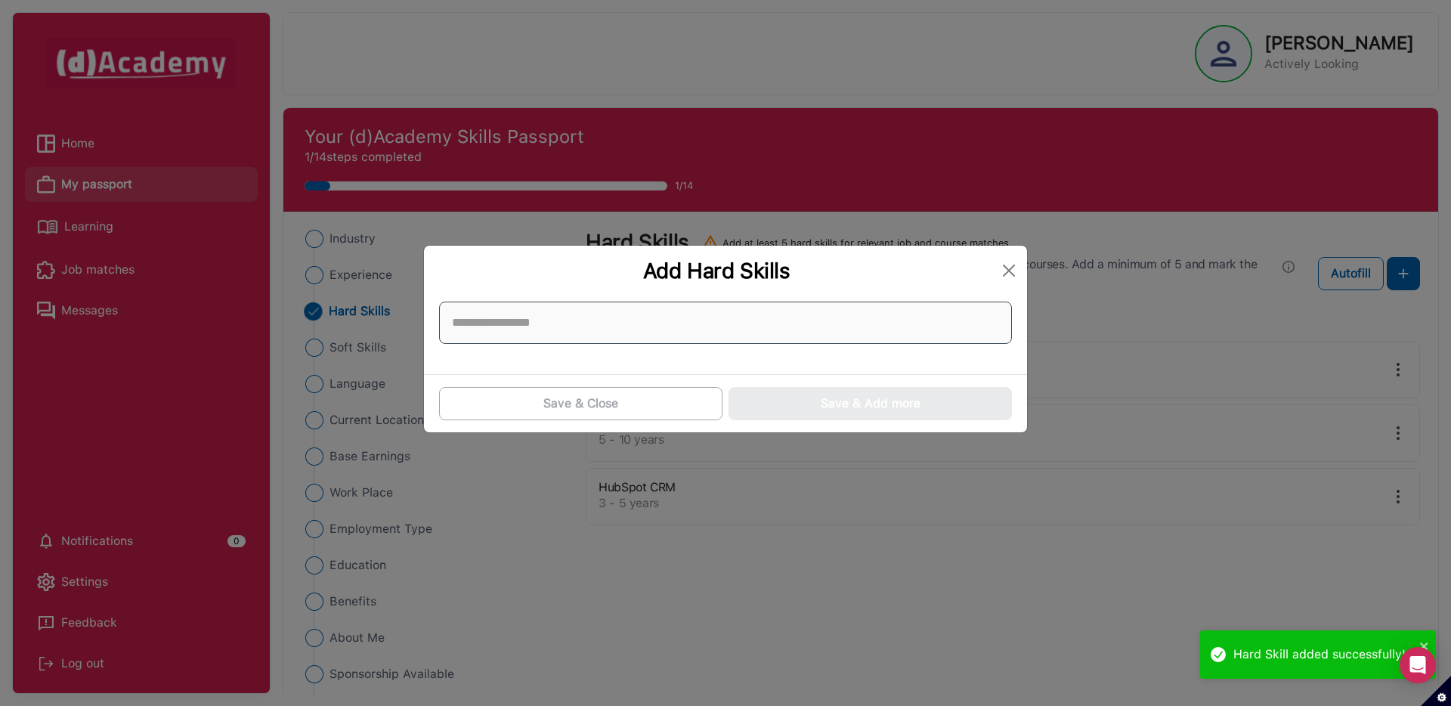
click at [524, 317] on input at bounding box center [725, 322] width 573 height 42
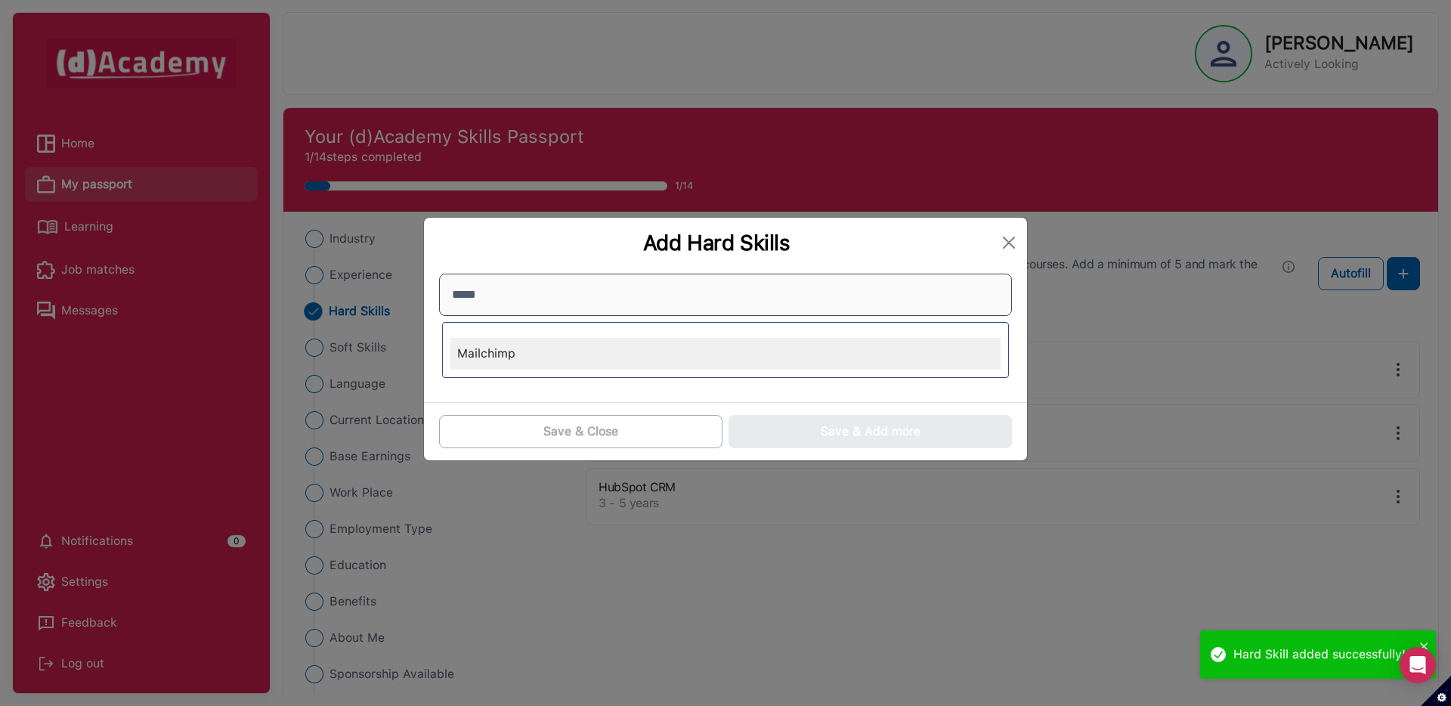
type input "*****"
click at [509, 354] on div "Mailchimp" at bounding box center [725, 354] width 550 height 32
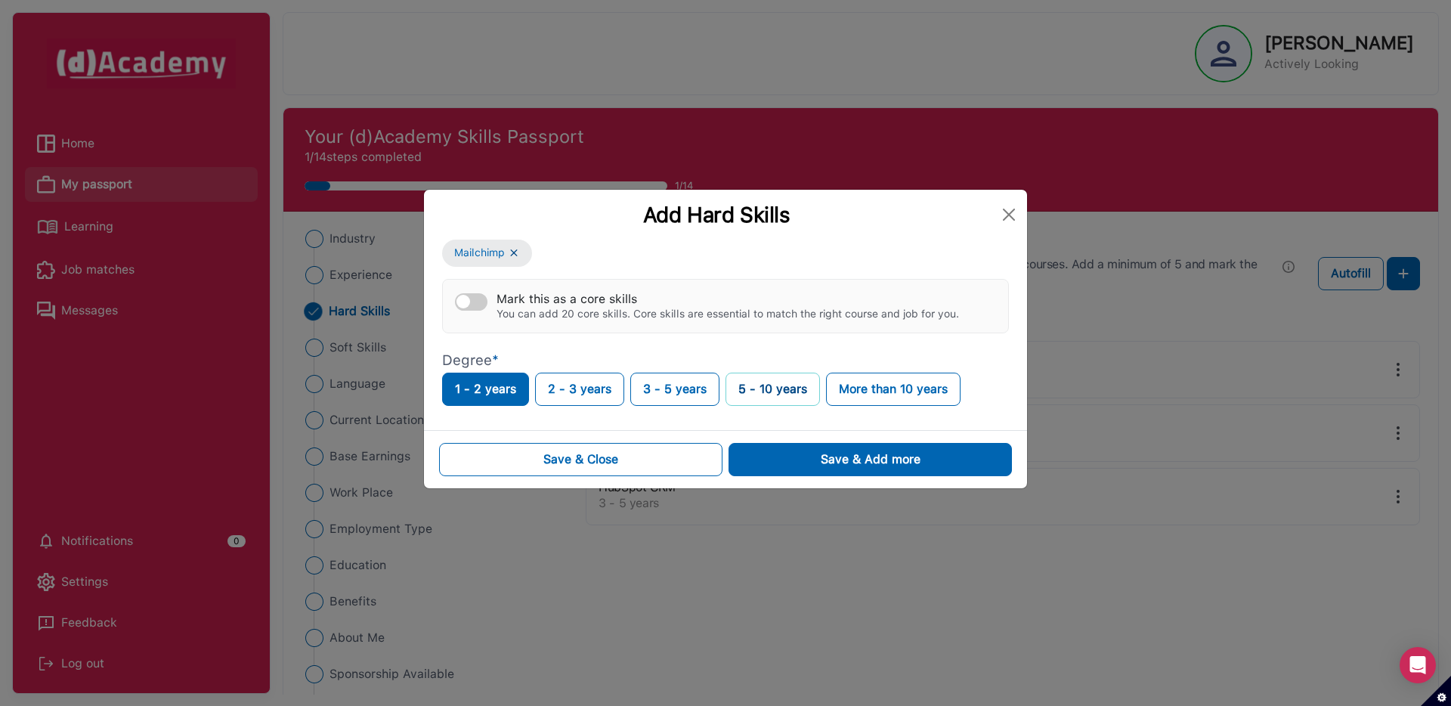
click at [767, 396] on button "5 - 10 years" at bounding box center [772, 388] width 94 height 33
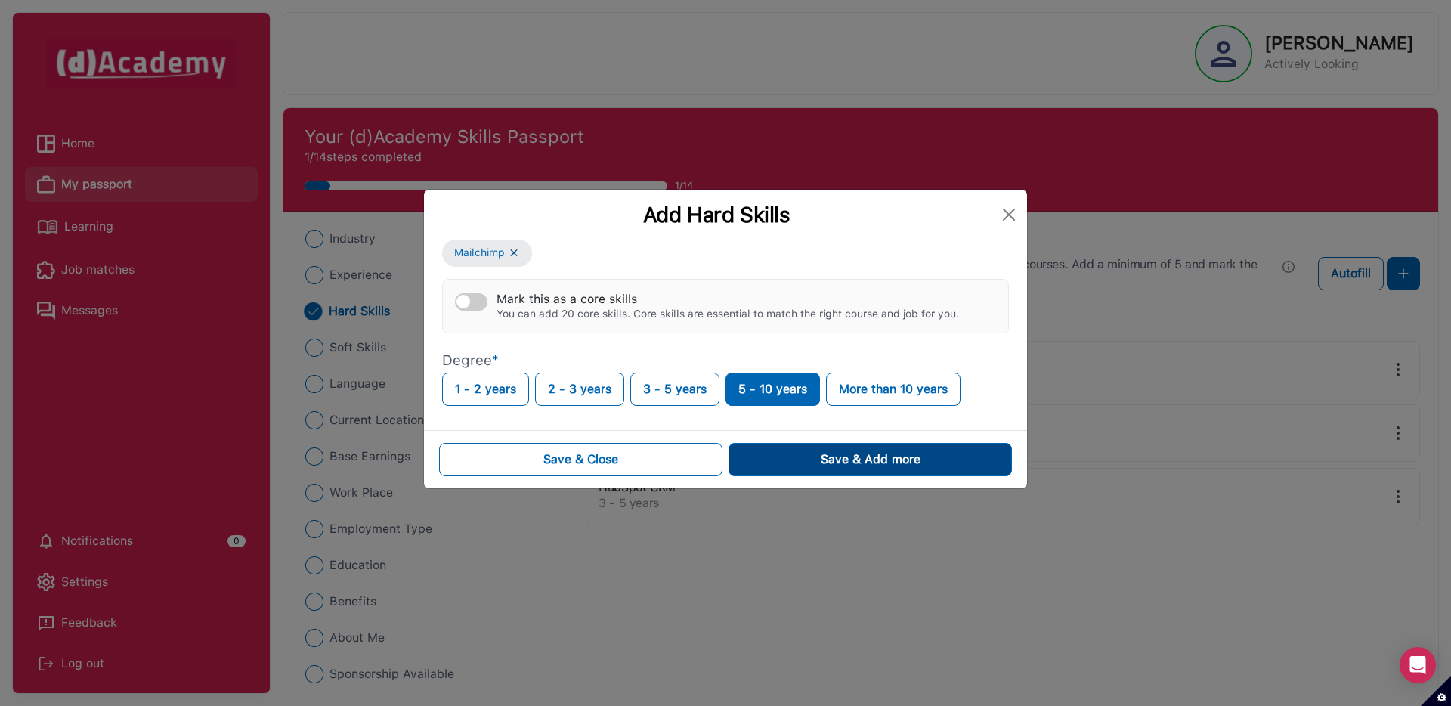
click at [763, 453] on button "Save & Add more" at bounding box center [869, 459] width 283 height 33
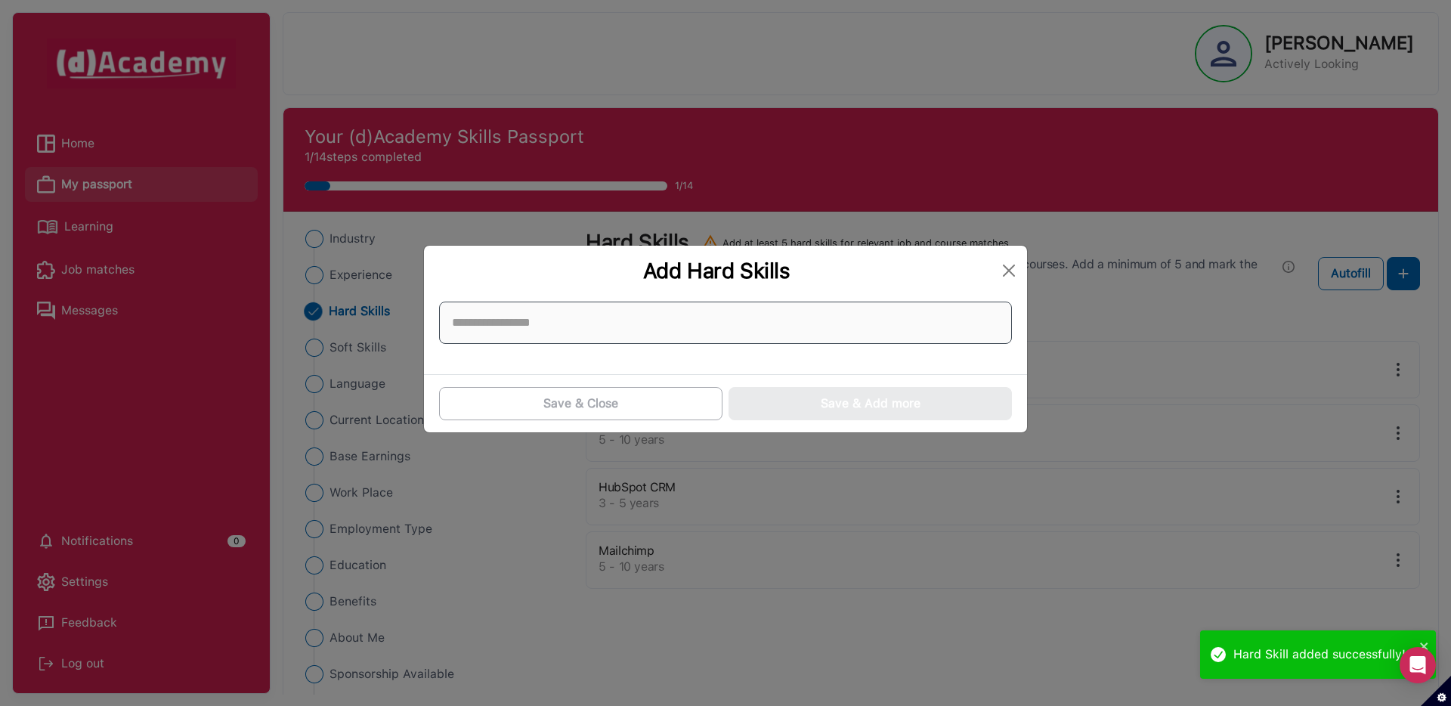
click at [590, 313] on input at bounding box center [725, 322] width 573 height 42
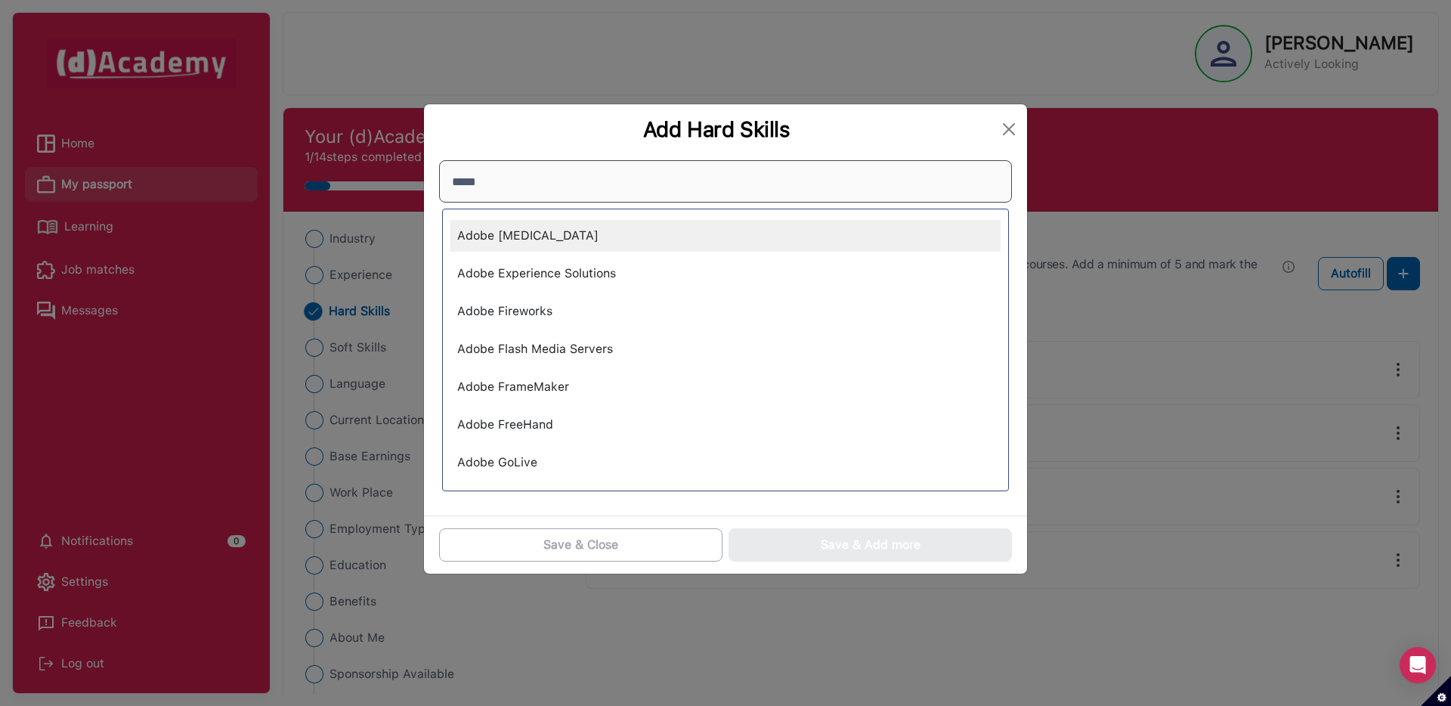
scroll to position [1101, 0]
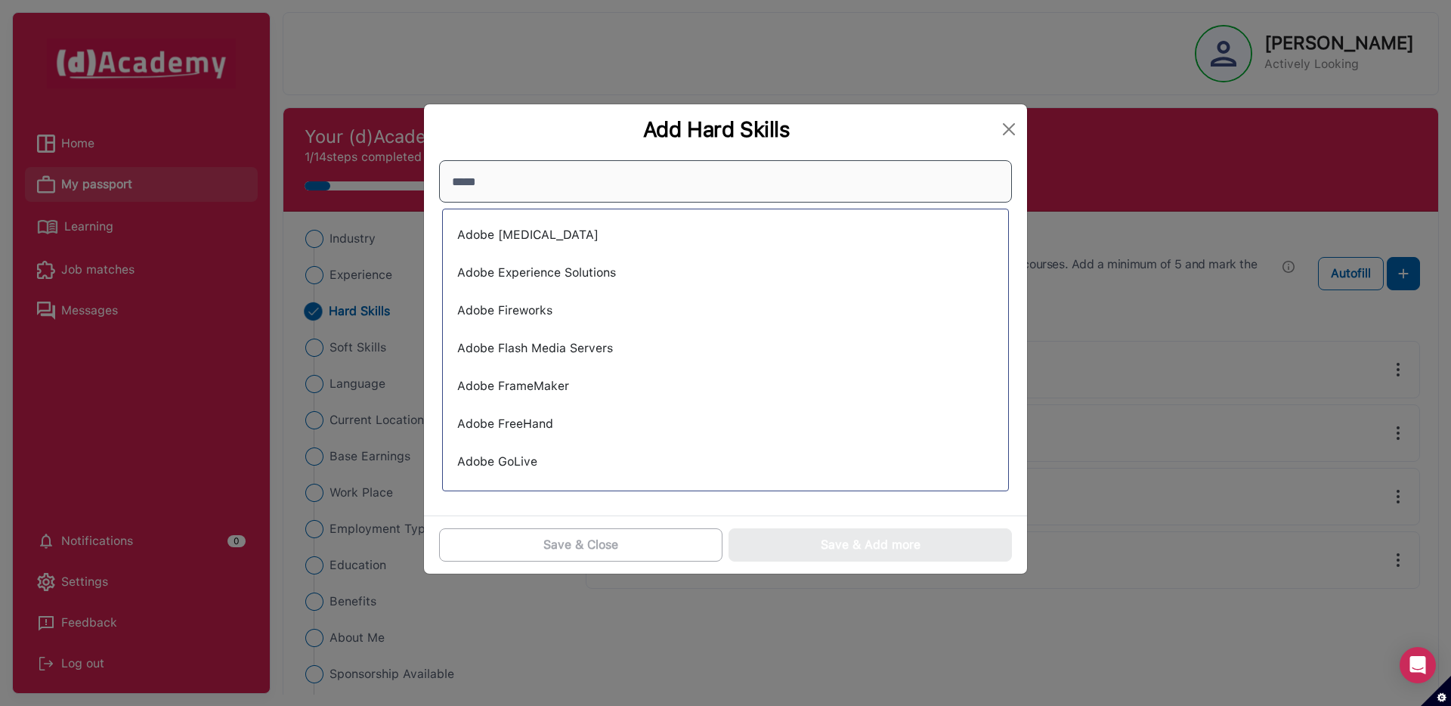
click at [498, 181] on input "*****" at bounding box center [725, 181] width 573 height 42
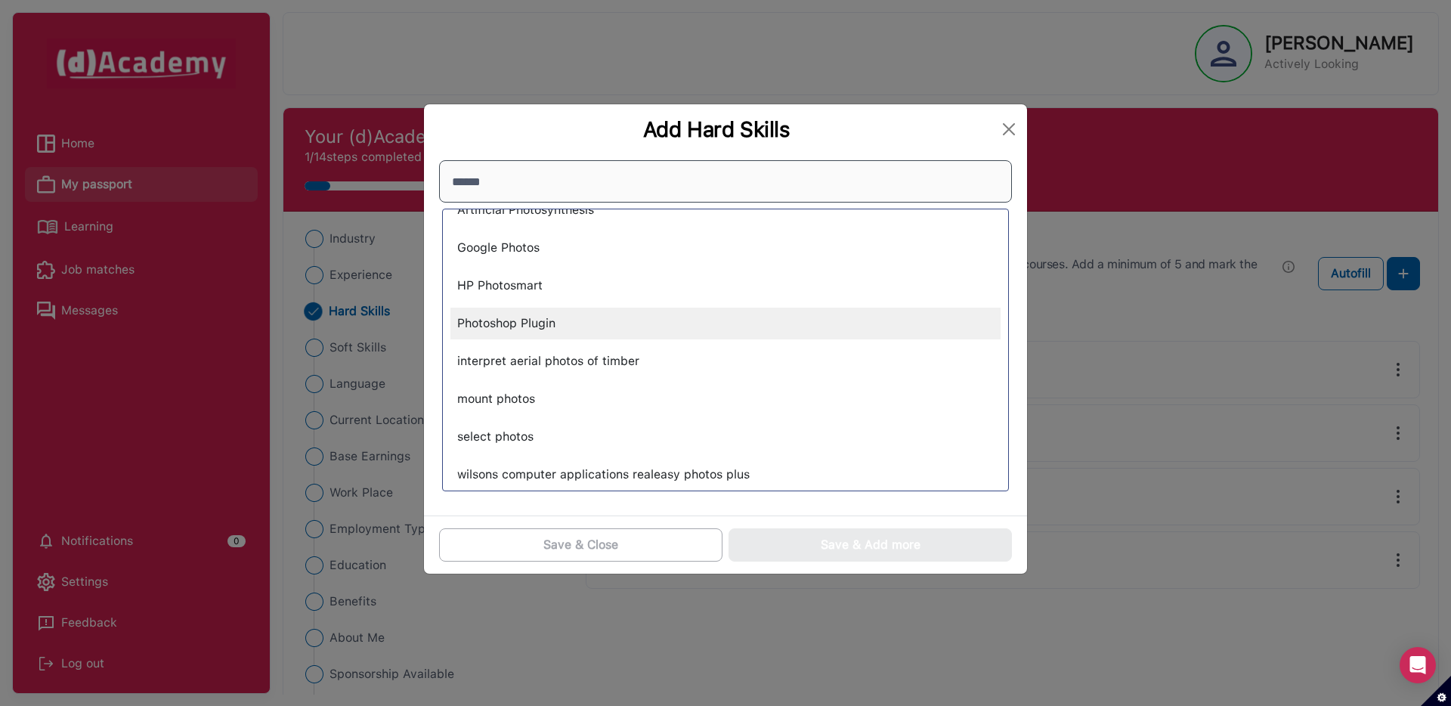
scroll to position [0, 0]
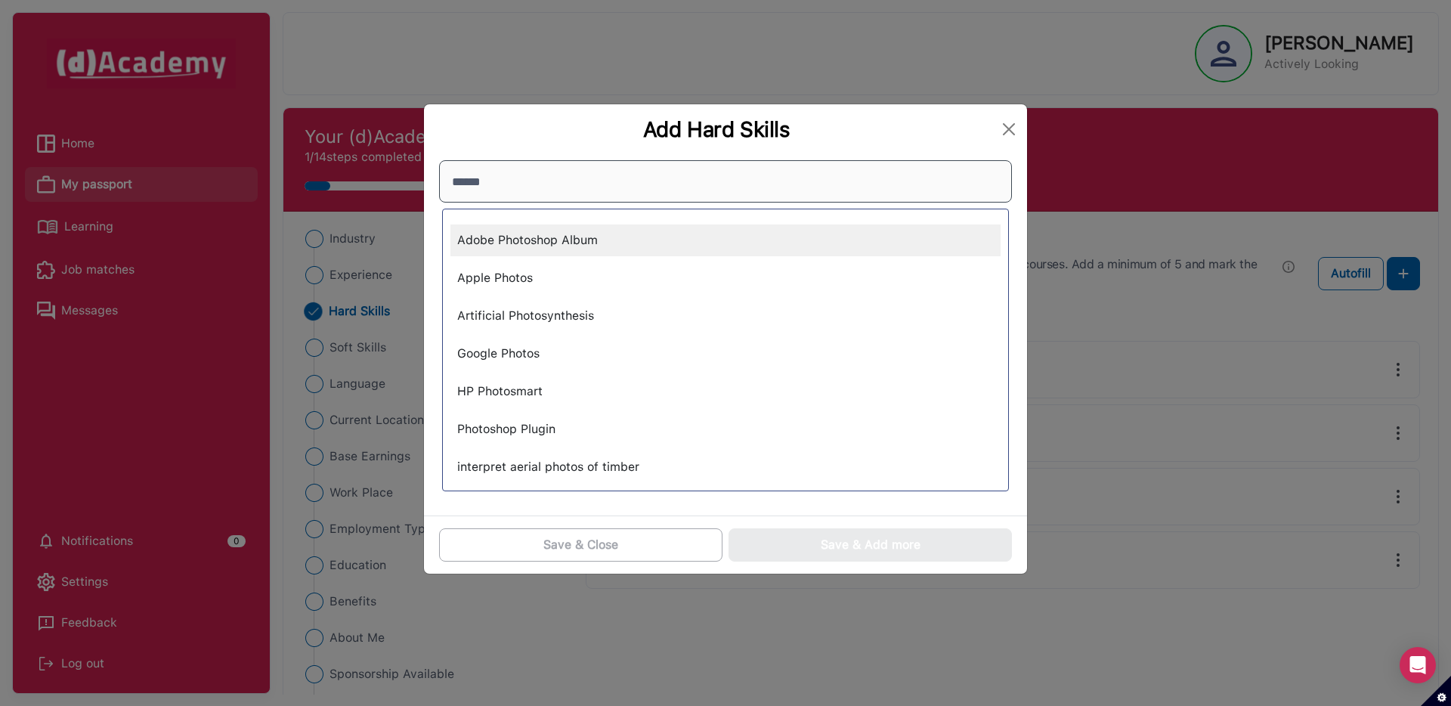
type input "******"
click at [511, 238] on div "Adobe Photoshop Album" at bounding box center [725, 240] width 550 height 32
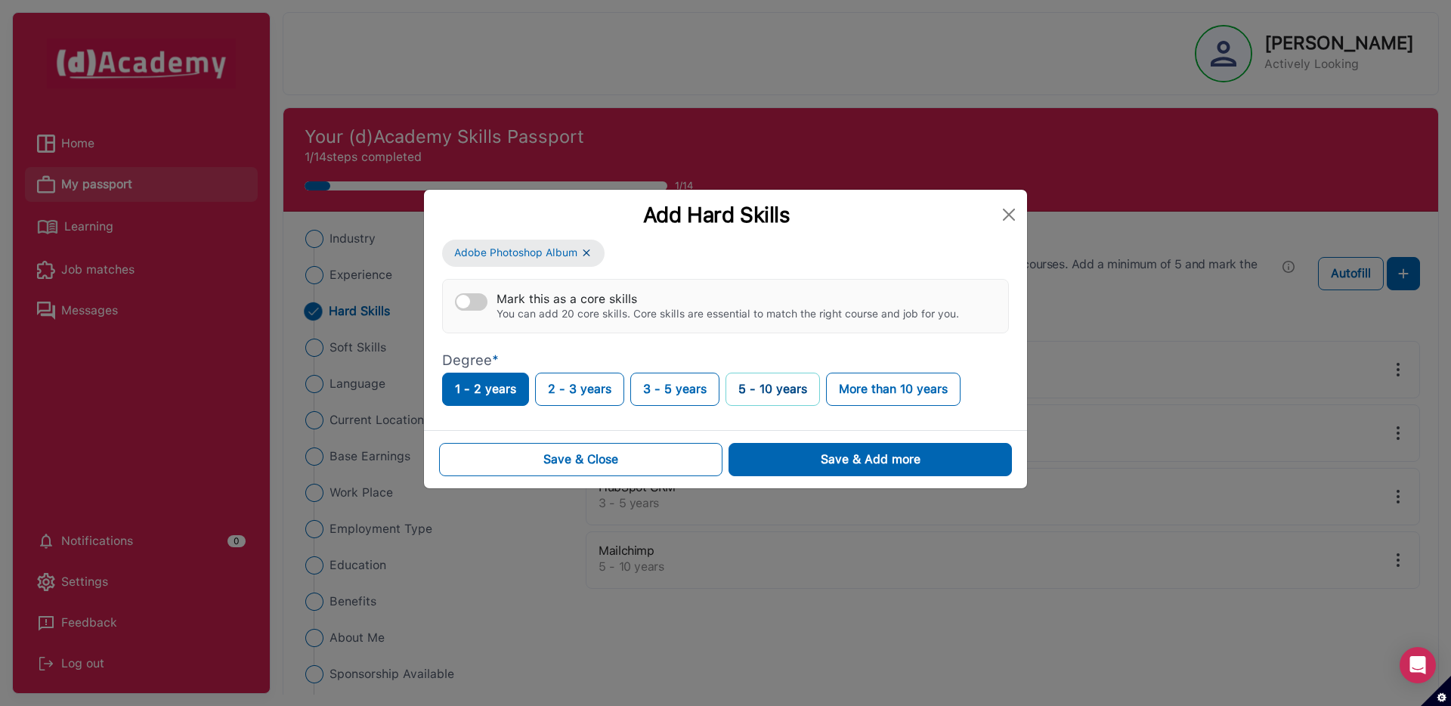
click at [754, 396] on button "5 - 10 years" at bounding box center [772, 388] width 94 height 33
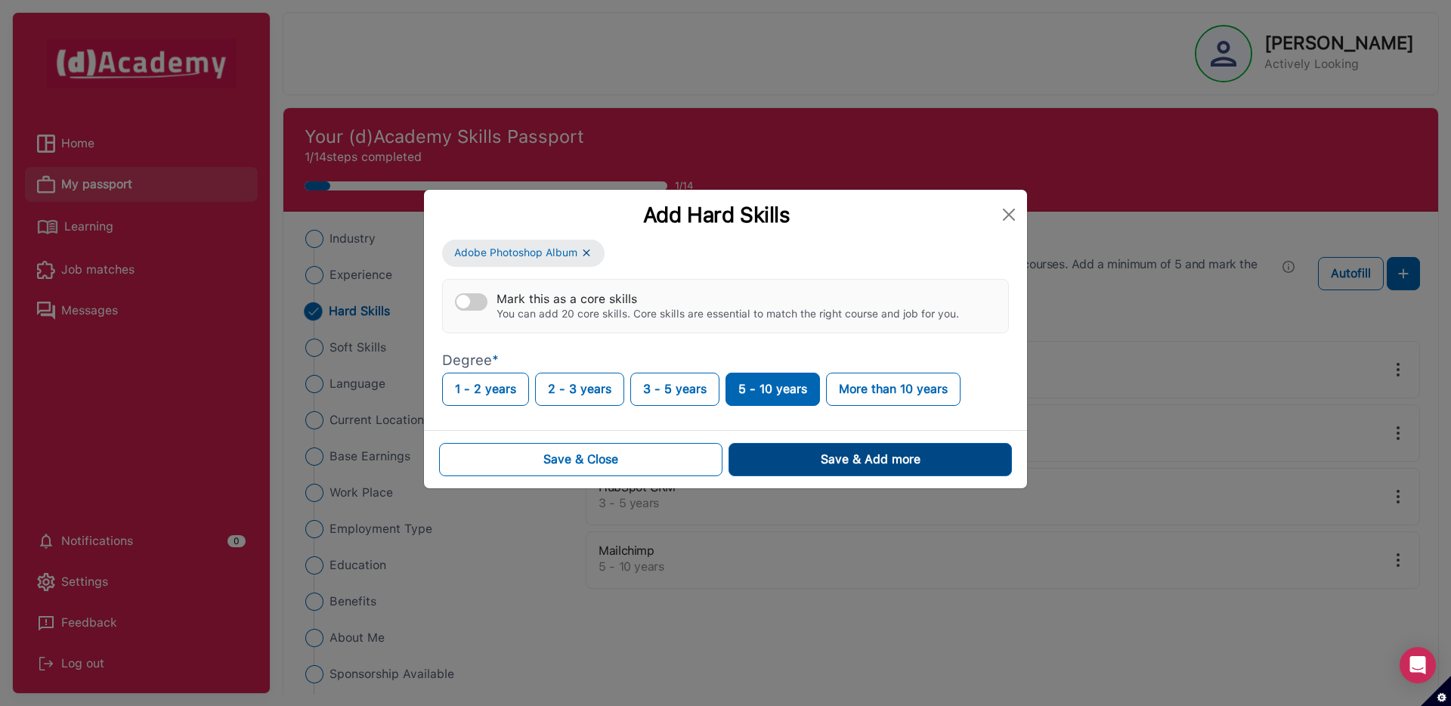
drag, startPoint x: 786, startPoint y: 469, endPoint x: 781, endPoint y: 442, distance: 27.6
click at [786, 468] on button "Save & Add more" at bounding box center [869, 459] width 283 height 33
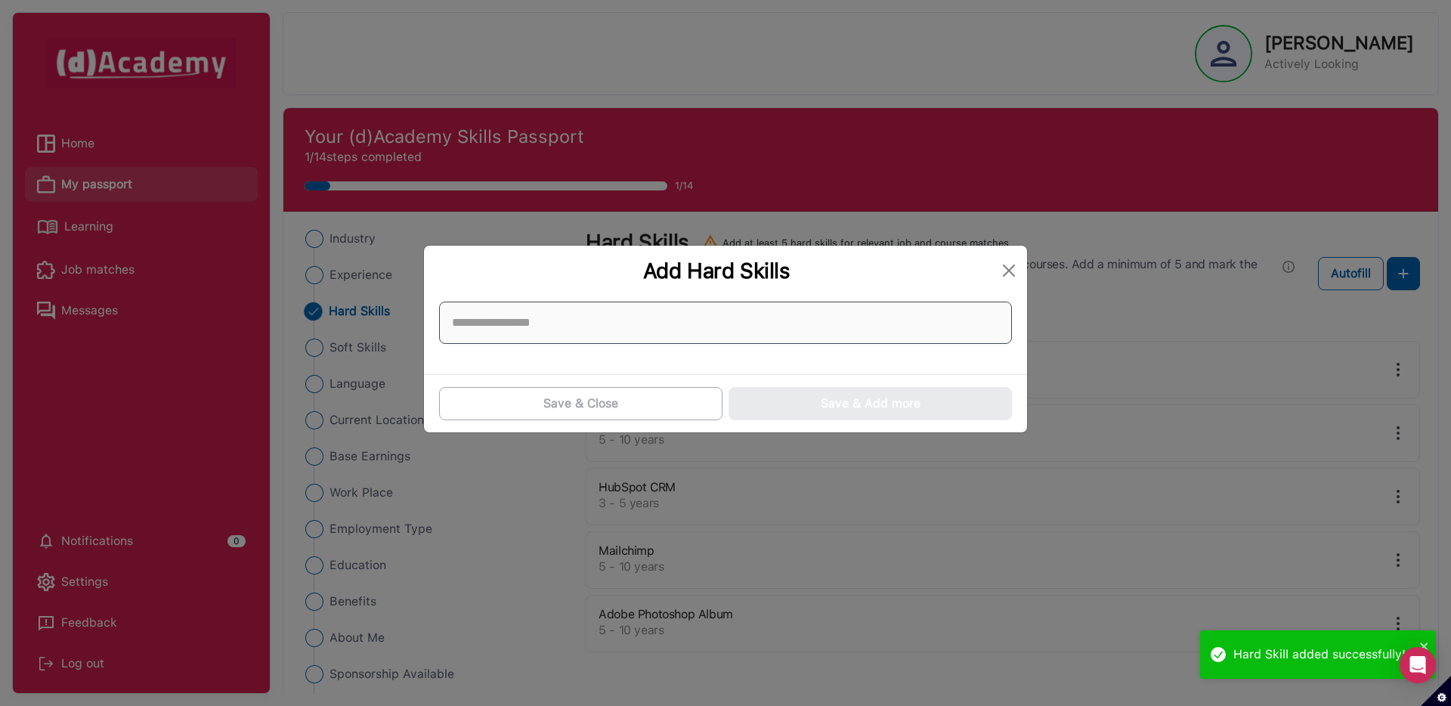
click at [545, 326] on input at bounding box center [725, 322] width 573 height 42
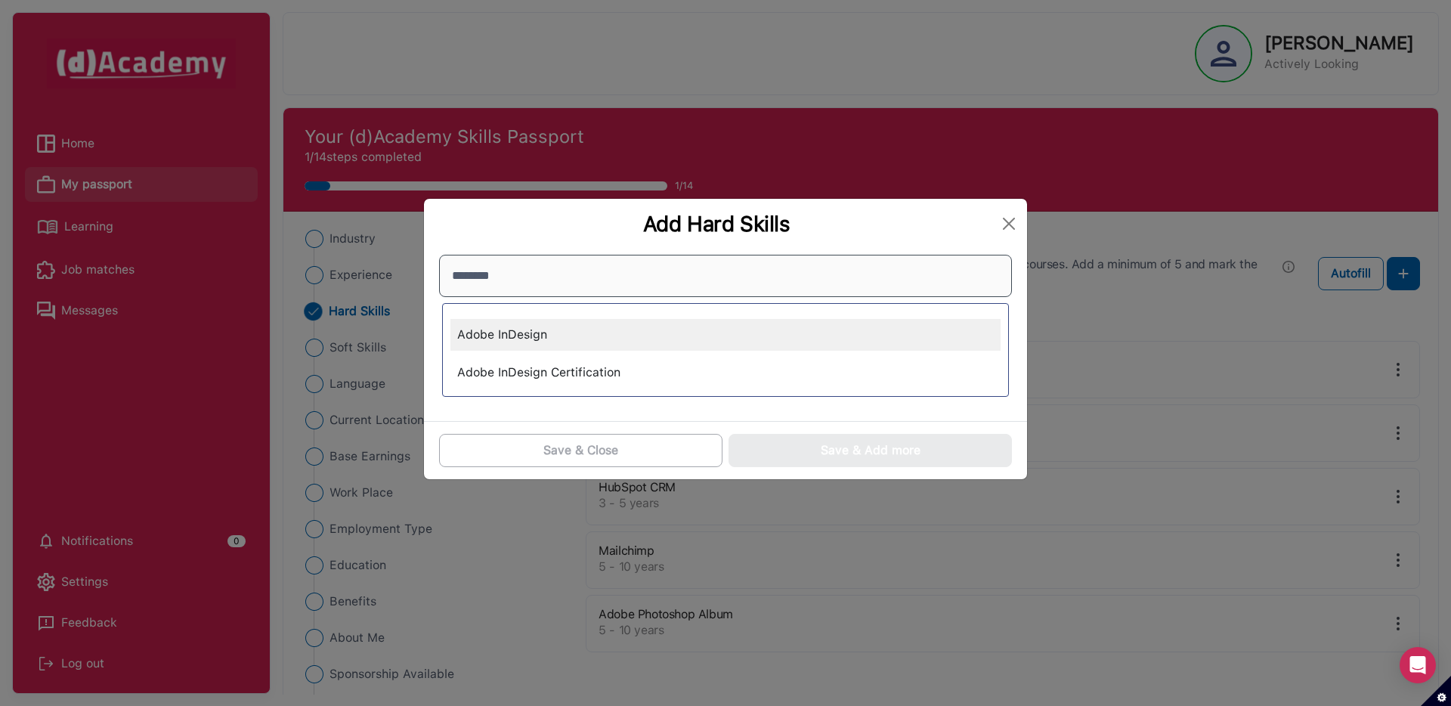
type input "********"
click at [537, 338] on div "Adobe InDesign" at bounding box center [725, 335] width 550 height 32
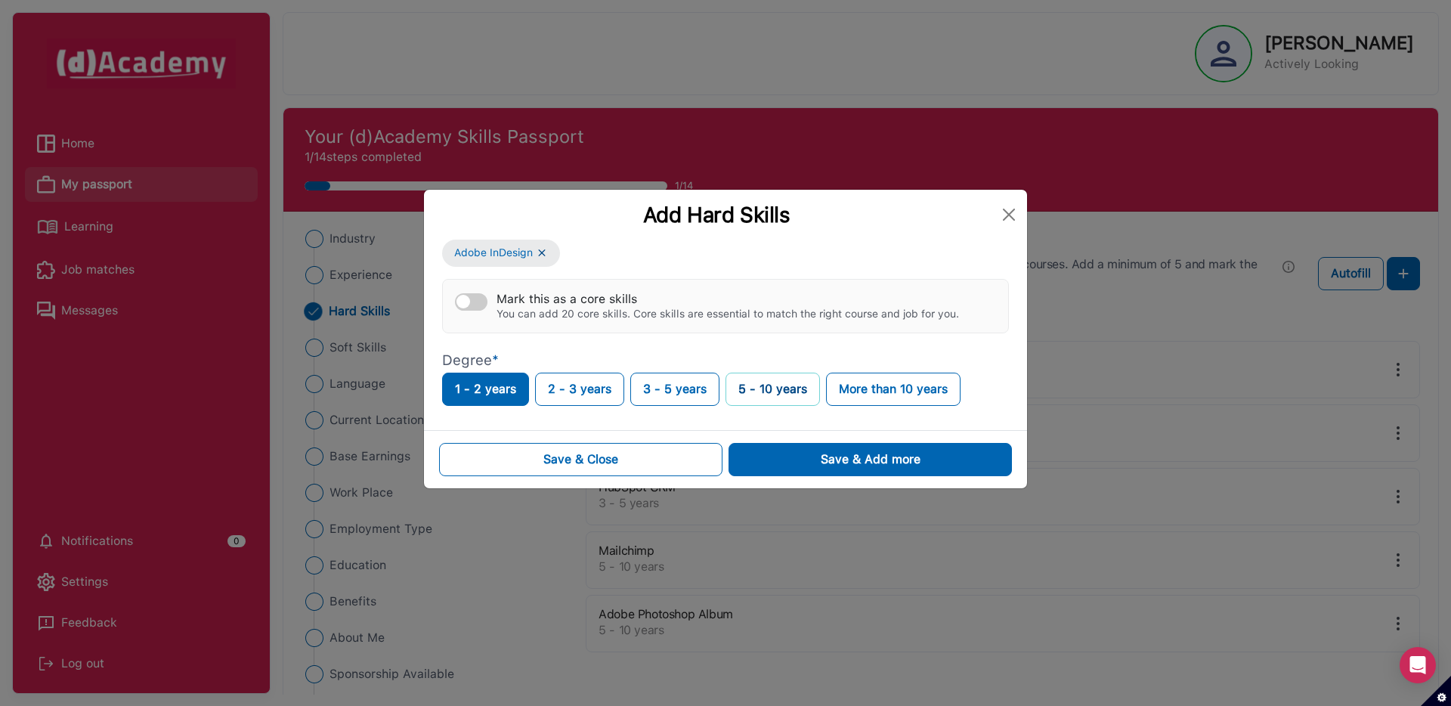
click at [752, 385] on button "5 - 10 years" at bounding box center [772, 388] width 94 height 33
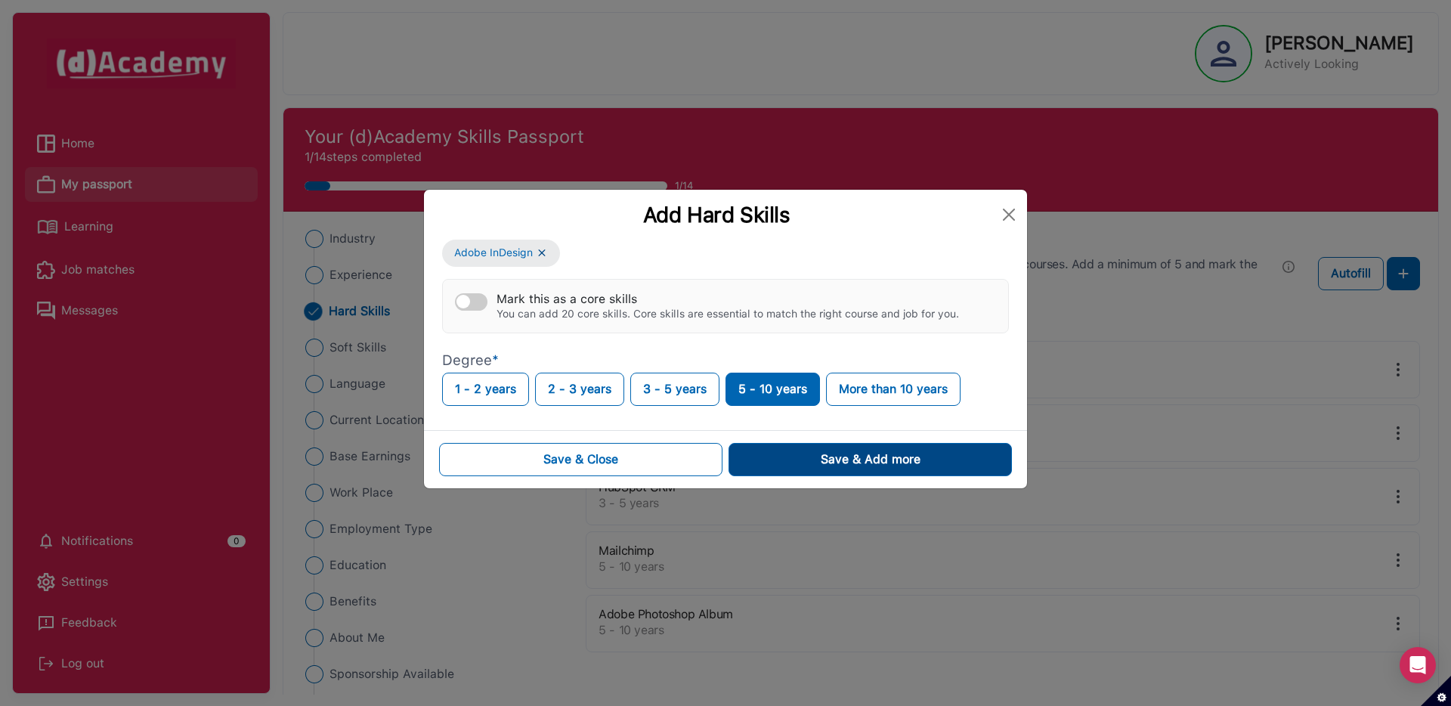
click at [774, 458] on button "Save & Add more" at bounding box center [869, 459] width 283 height 33
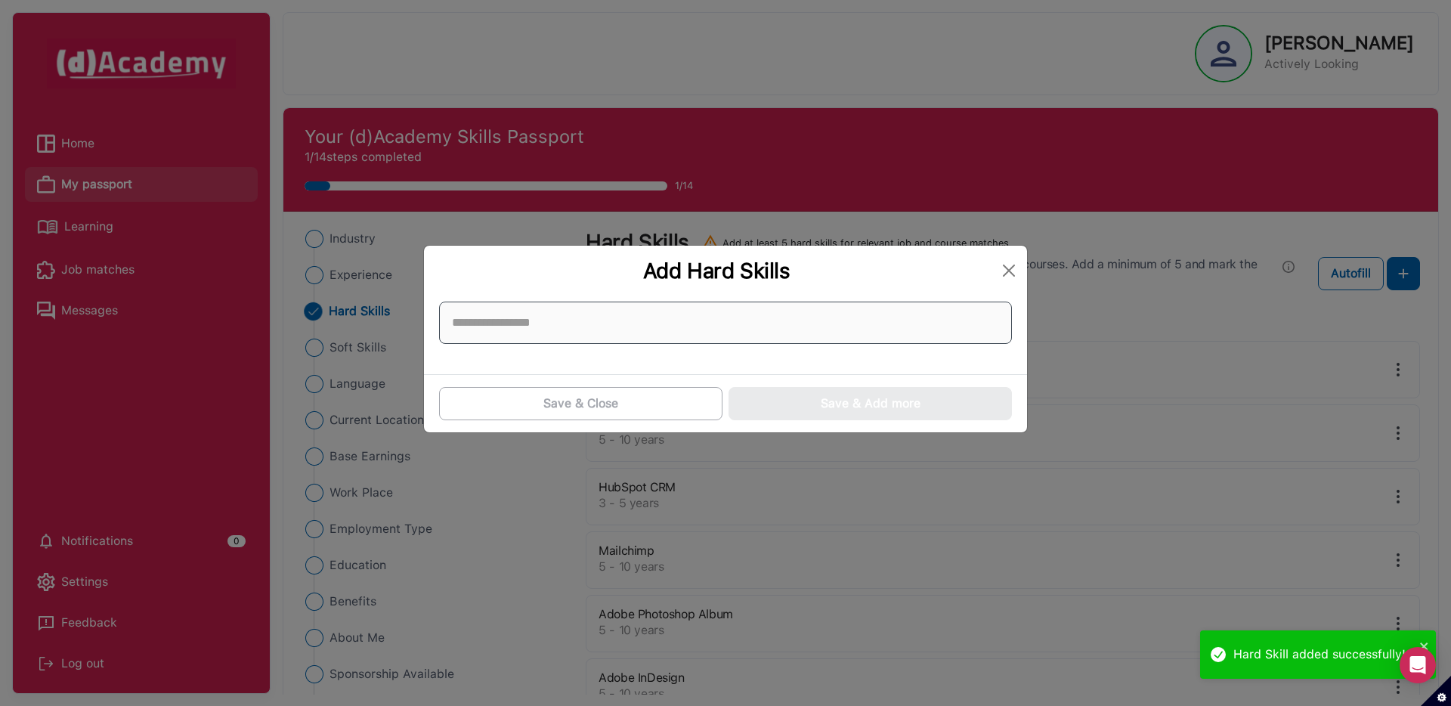
click at [508, 341] on input at bounding box center [725, 322] width 573 height 42
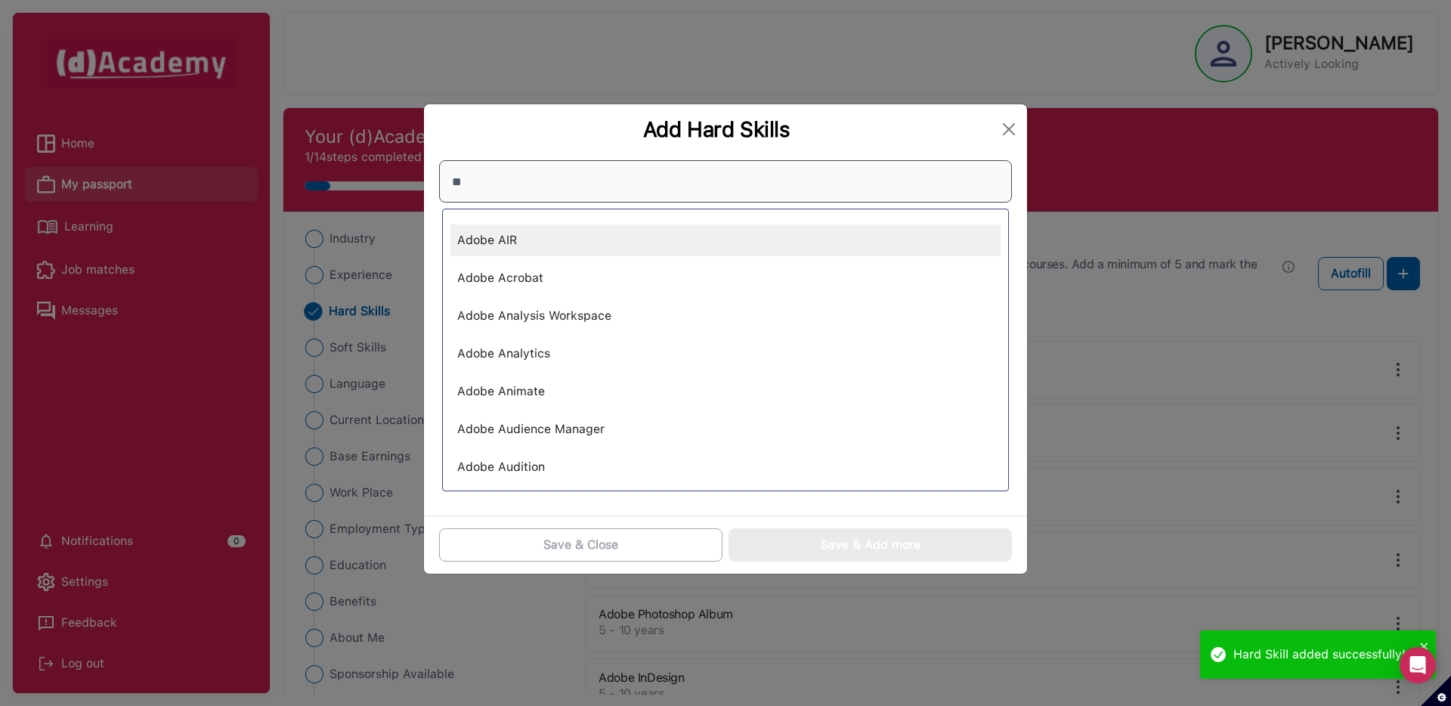
type input "*"
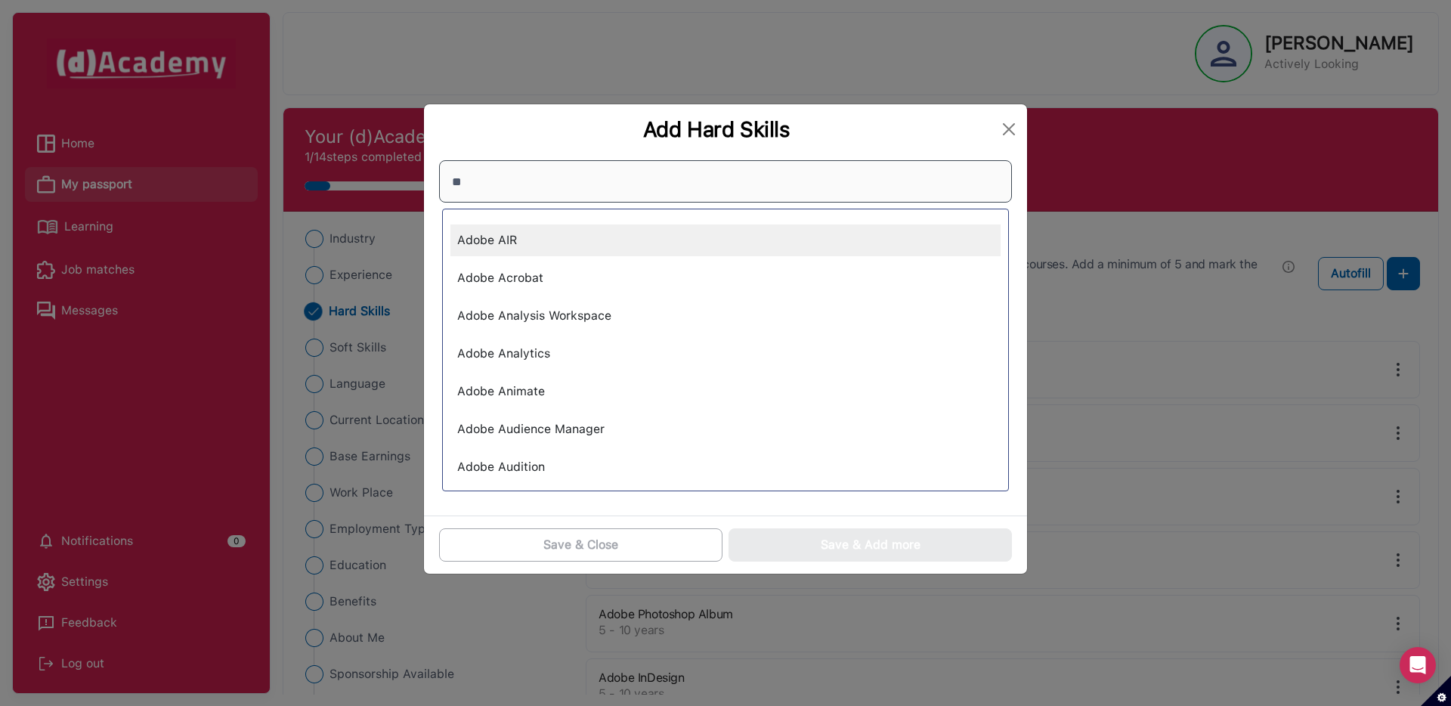
type input "*"
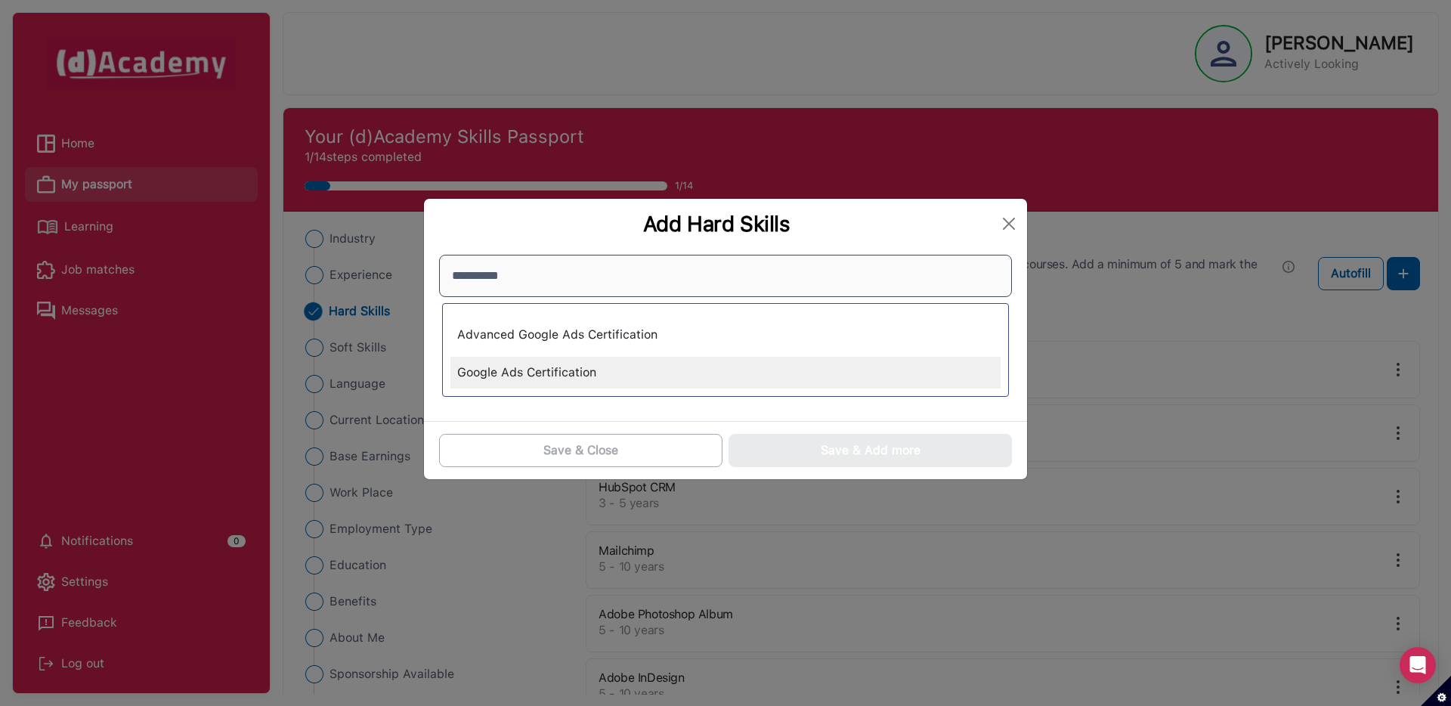
type input "**********"
click at [534, 377] on div "Google Ads Certification" at bounding box center [725, 373] width 550 height 32
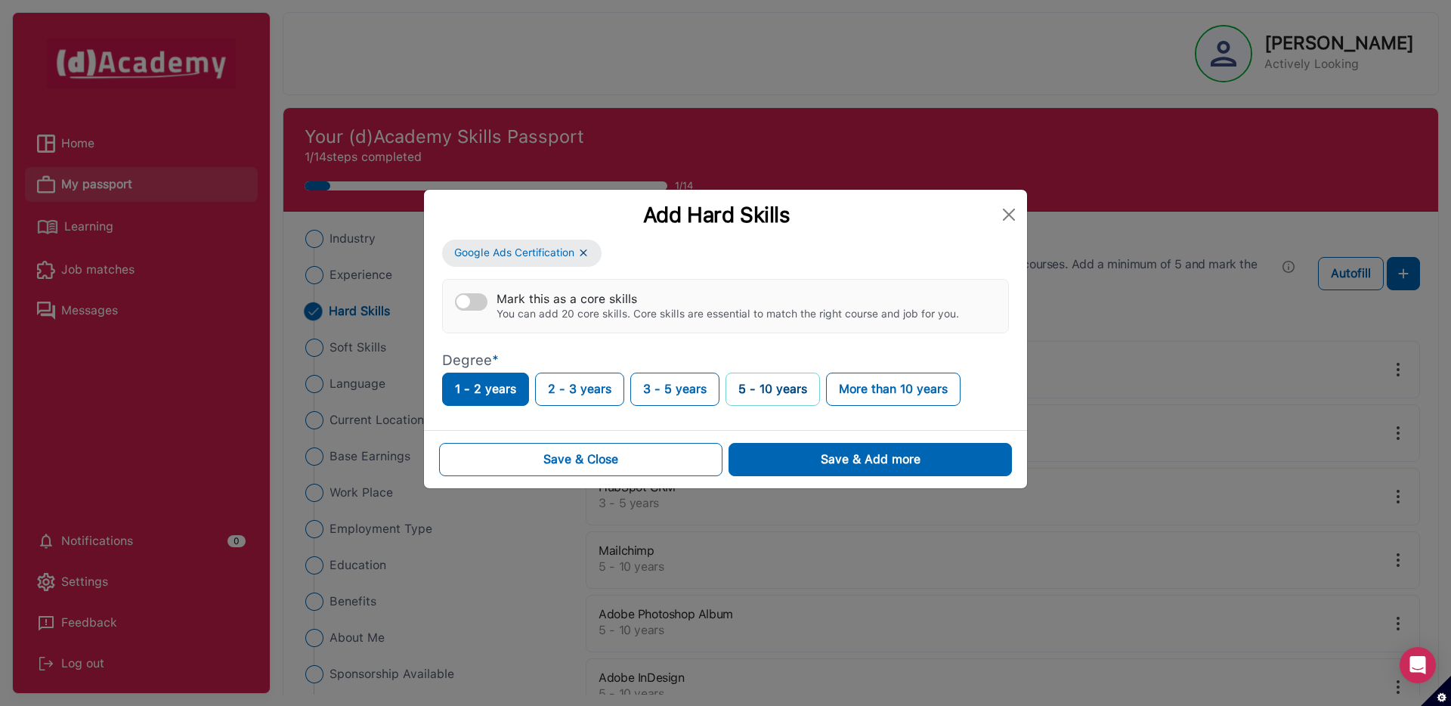
click at [744, 381] on button "5 - 10 years" at bounding box center [772, 388] width 94 height 33
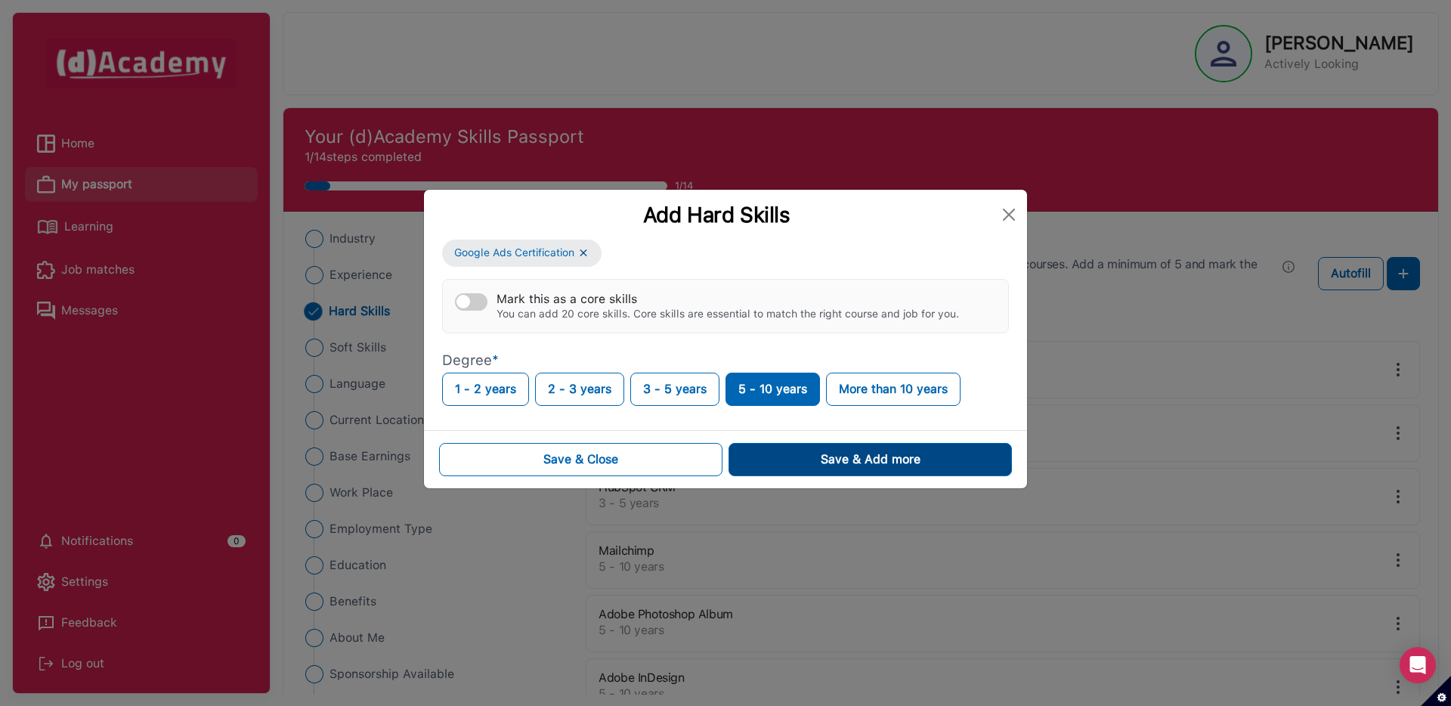
click at [786, 450] on button "Save & Add more" at bounding box center [869, 459] width 283 height 33
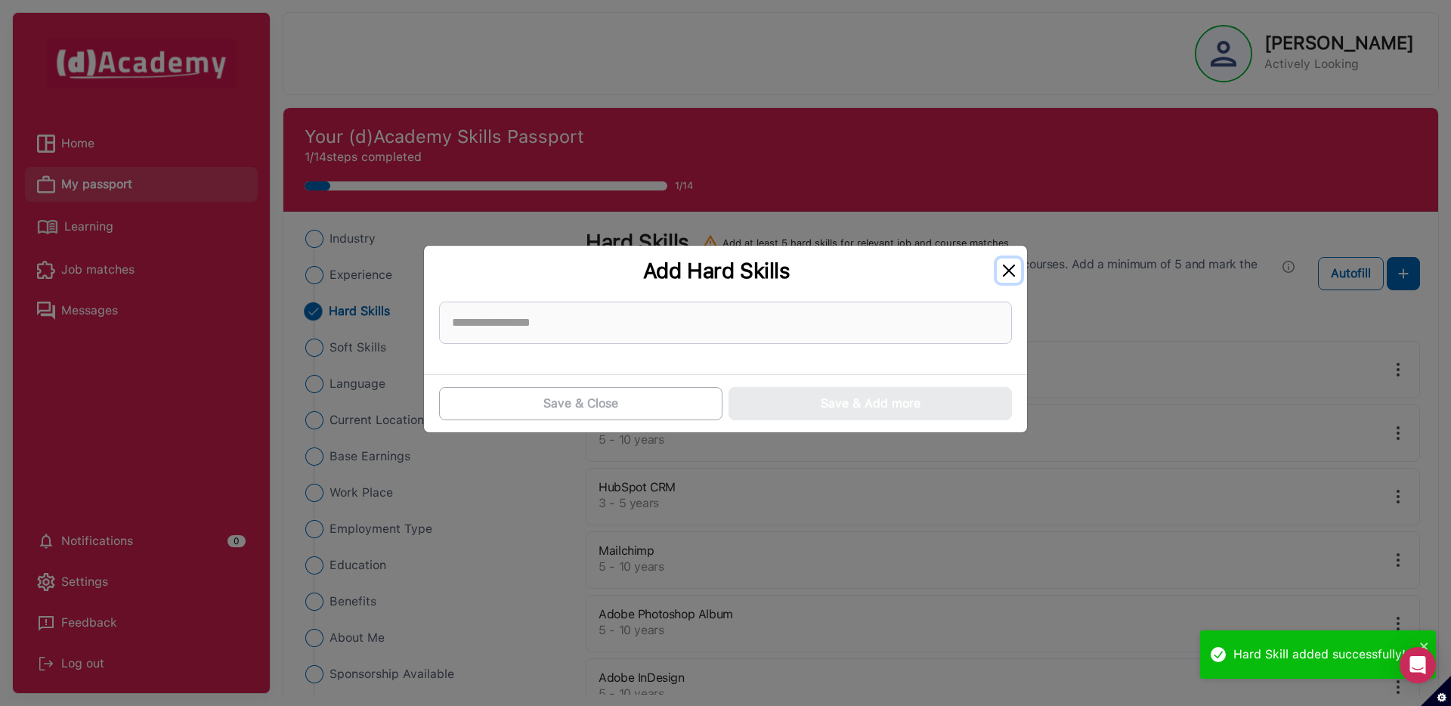
click at [1014, 271] on button "Close" at bounding box center [1008, 270] width 24 height 24
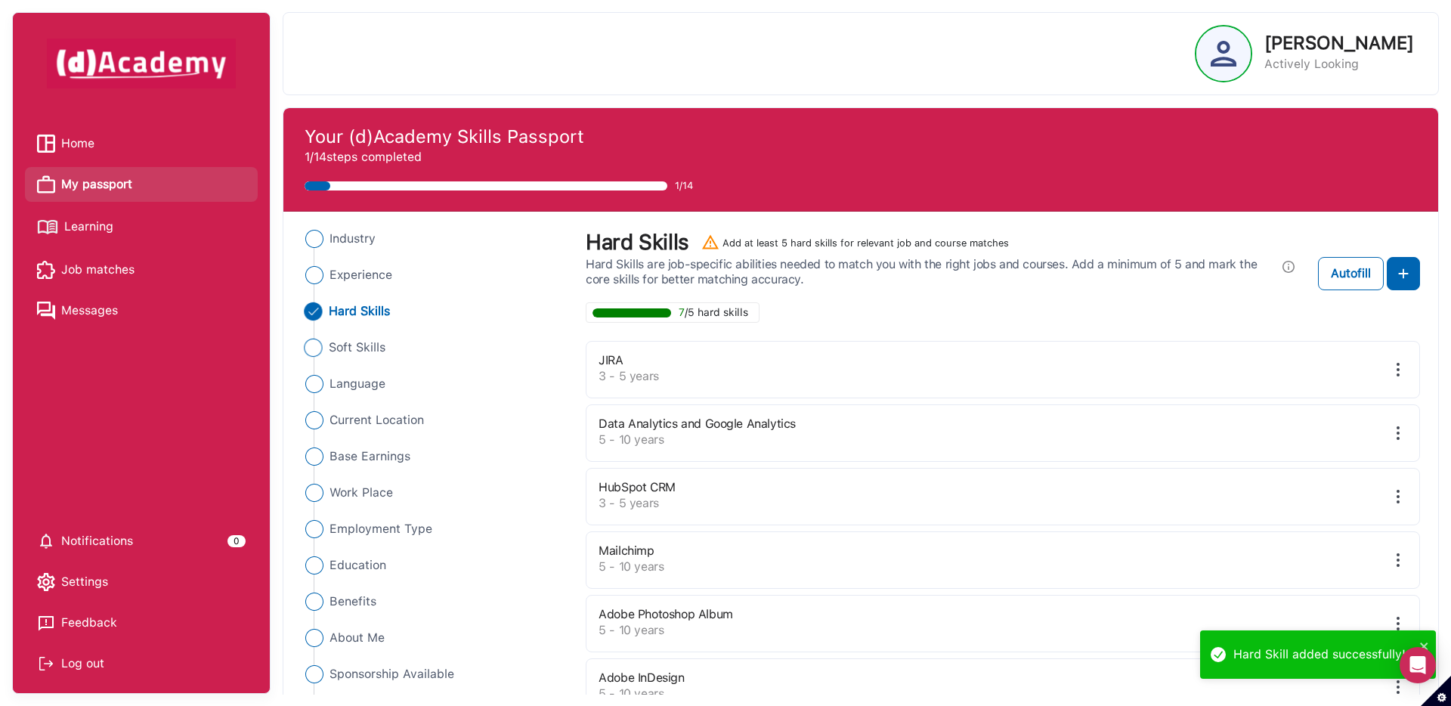
click at [370, 343] on span "Soft Skills" at bounding box center [357, 347] width 57 height 18
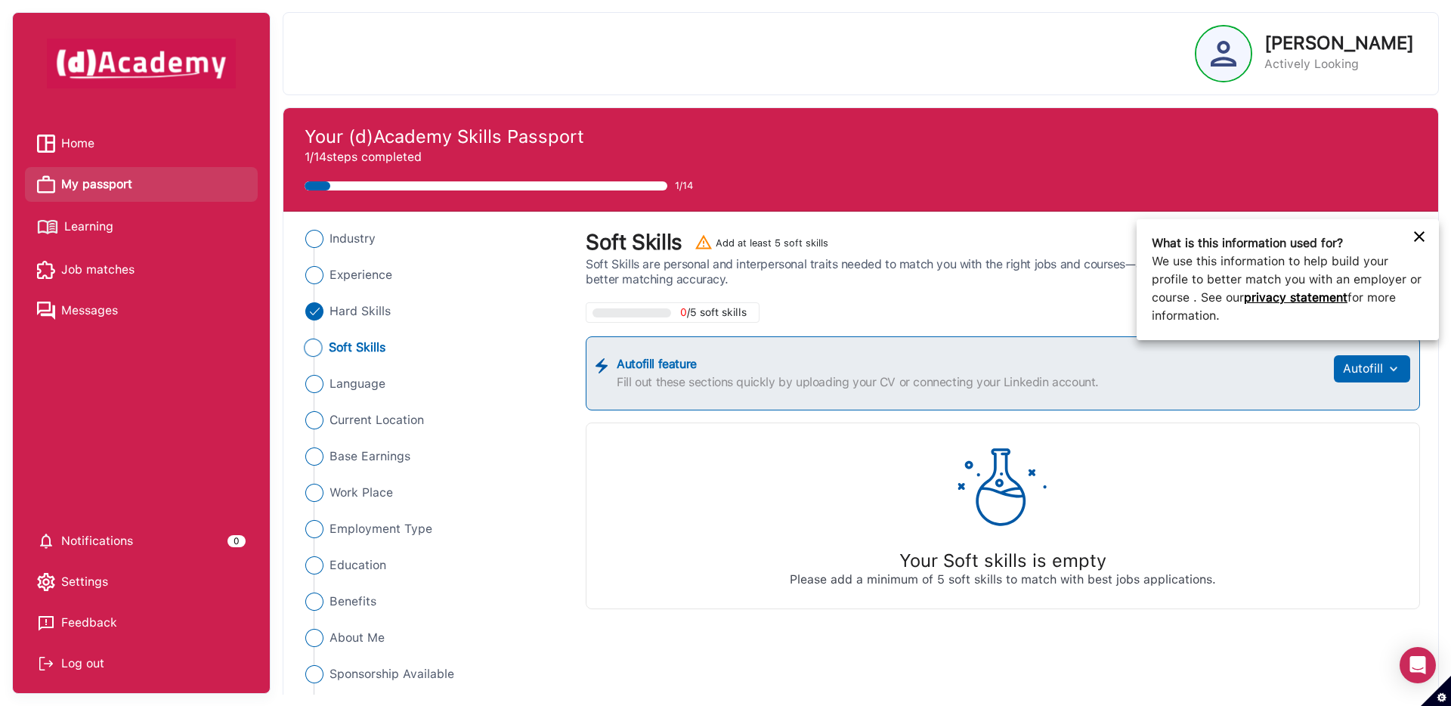
click at [1415, 237] on icon at bounding box center [1419, 236] width 18 height 18
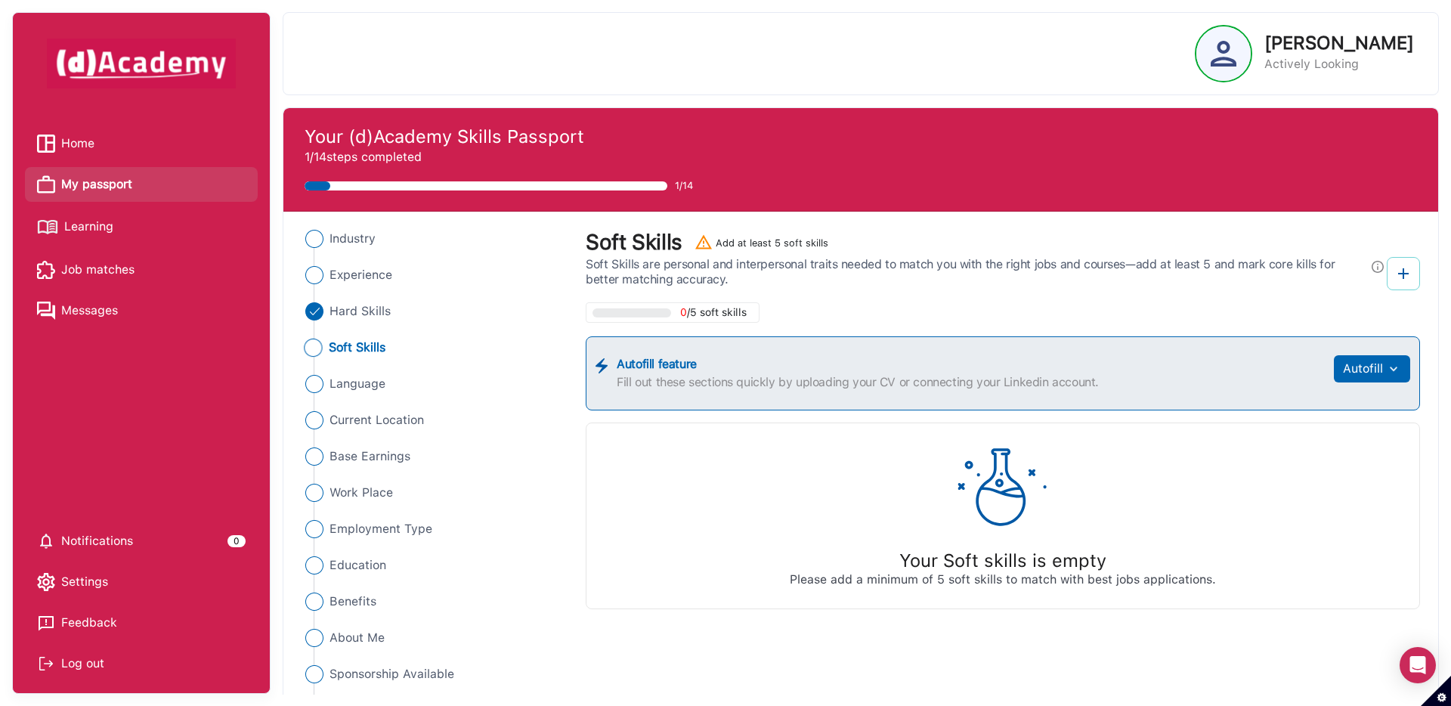
click at [1400, 280] on img at bounding box center [1403, 273] width 18 height 18
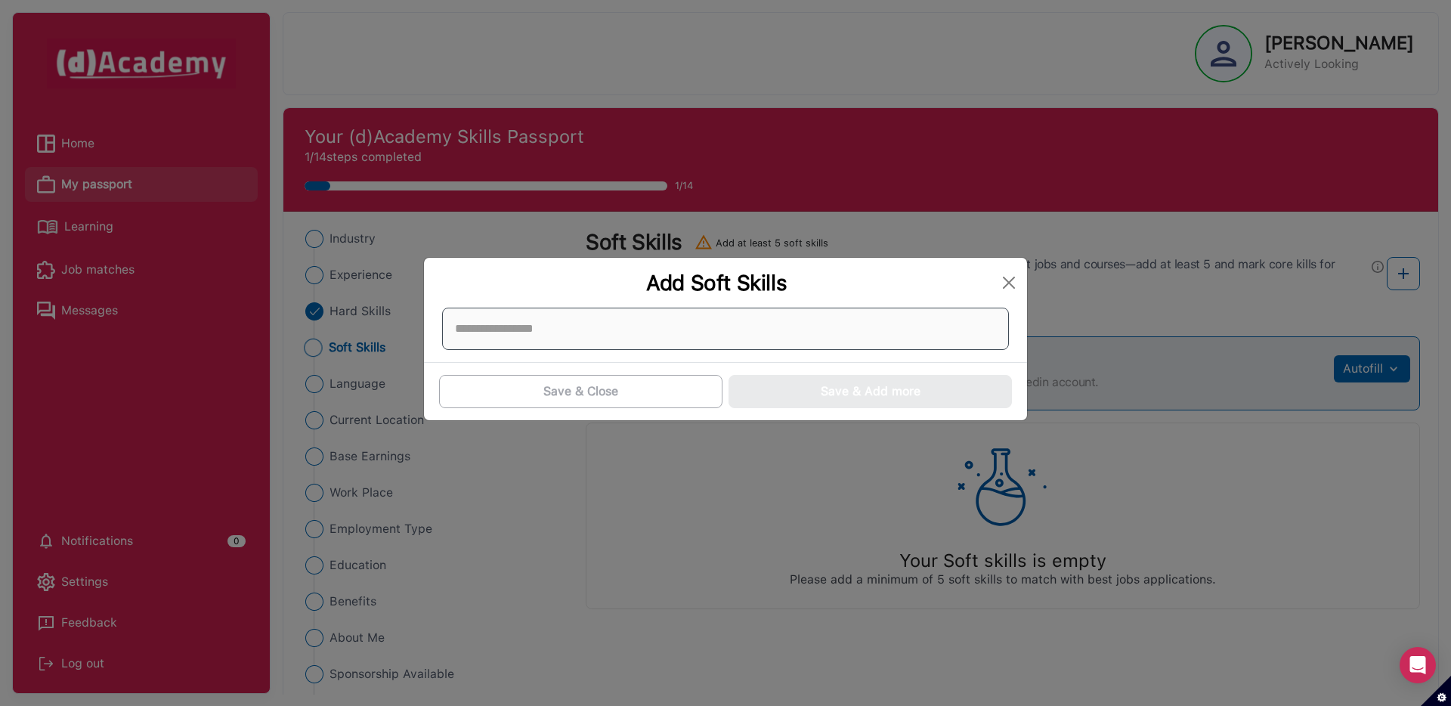
click at [780, 314] on div at bounding box center [725, 328] width 567 height 42
click at [643, 342] on div at bounding box center [725, 328] width 567 height 42
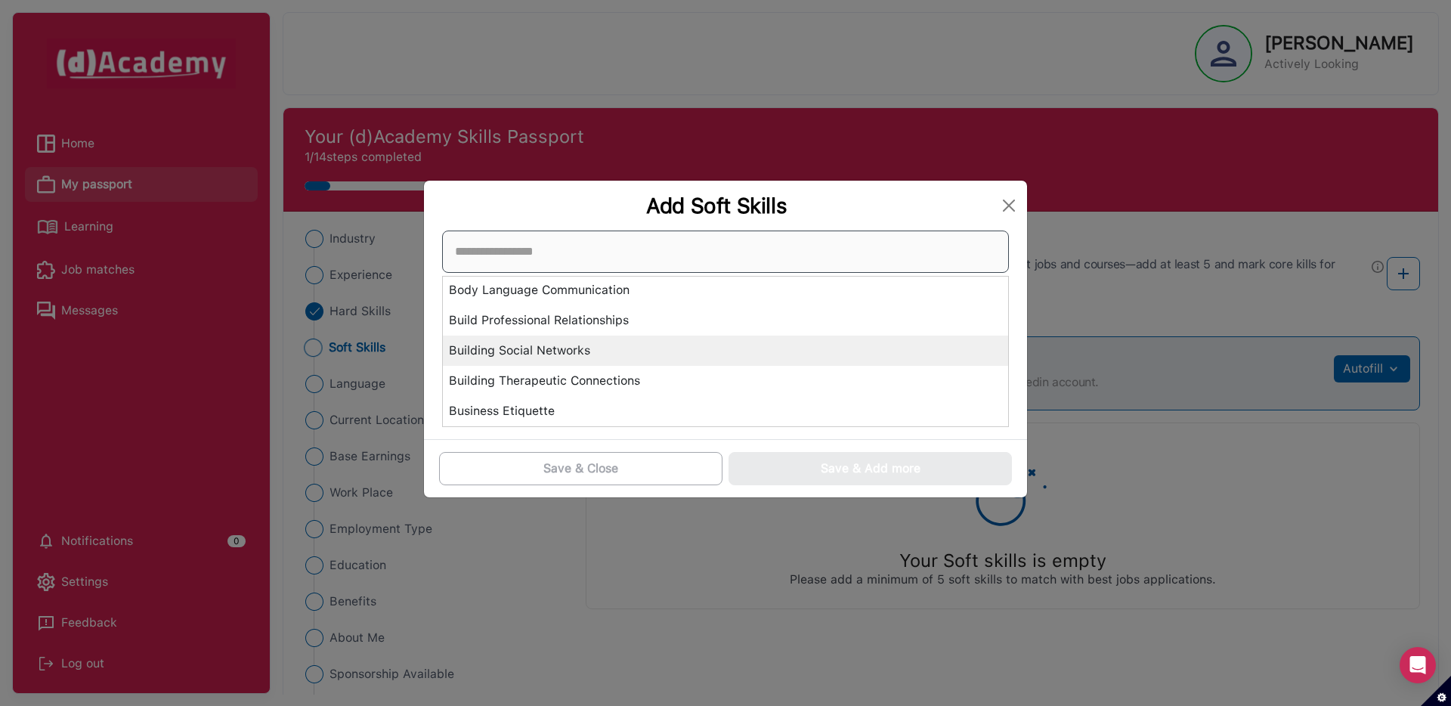
scroll to position [437, 0]
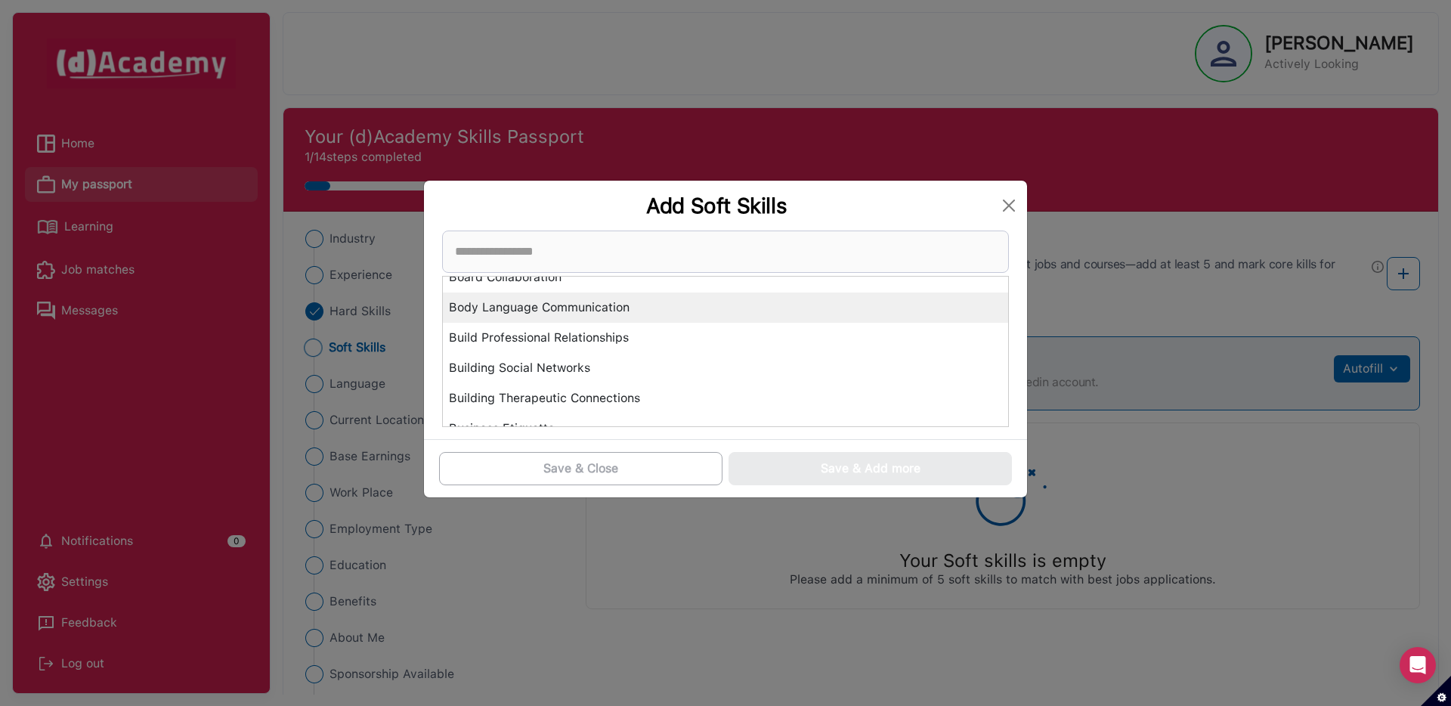
click at [545, 308] on div "Body Language Communication" at bounding box center [725, 307] width 565 height 30
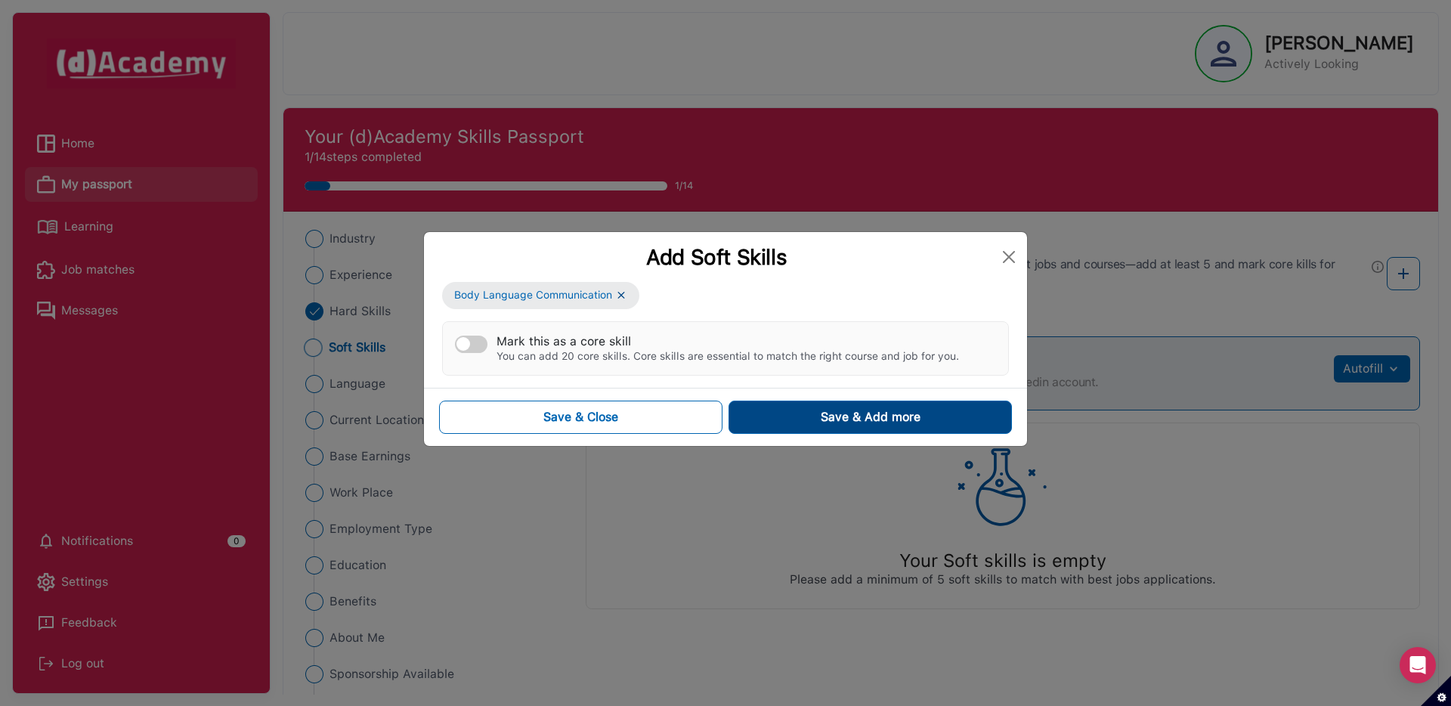
click at [819, 430] on button "Save & Add more" at bounding box center [869, 416] width 283 height 33
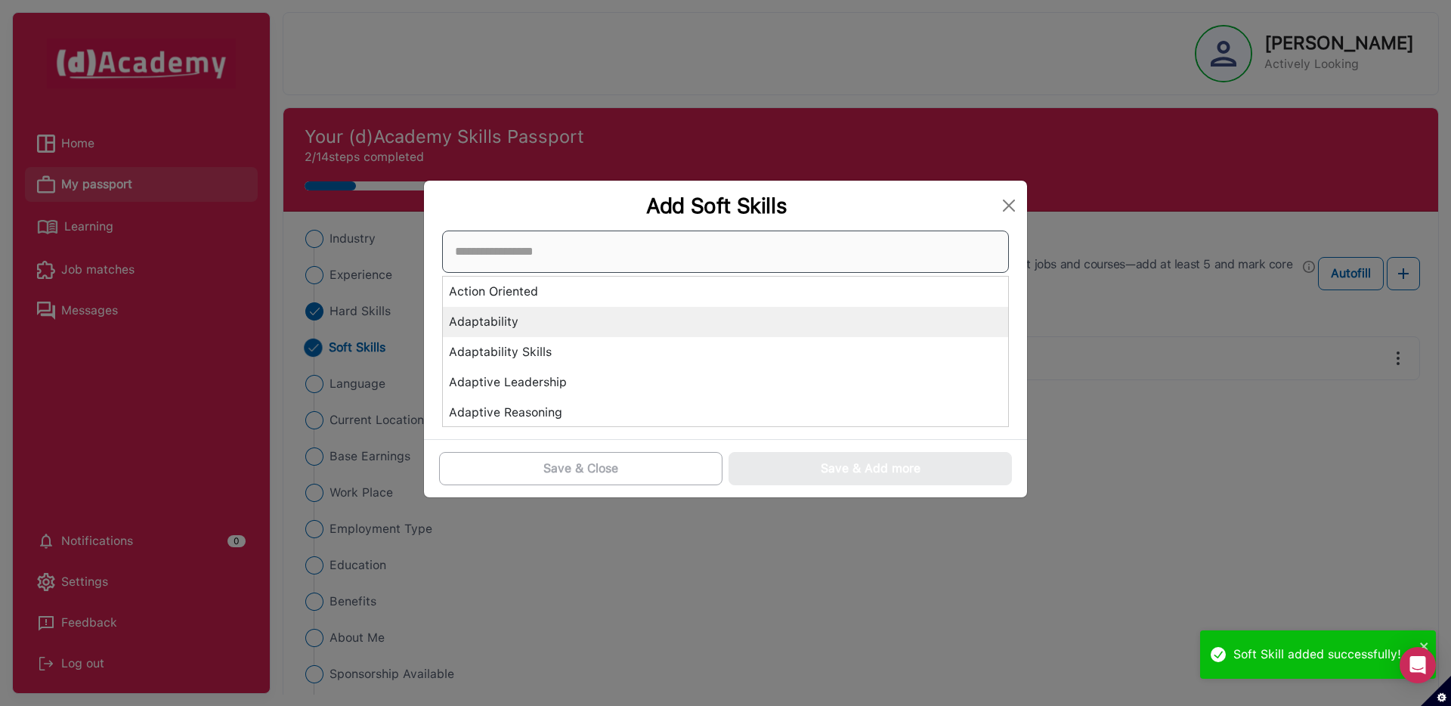
click at [631, 334] on div "Action Oriented Adaptability Adaptability Skills Adaptive Leadership Adaptive R…" at bounding box center [725, 328] width 567 height 196
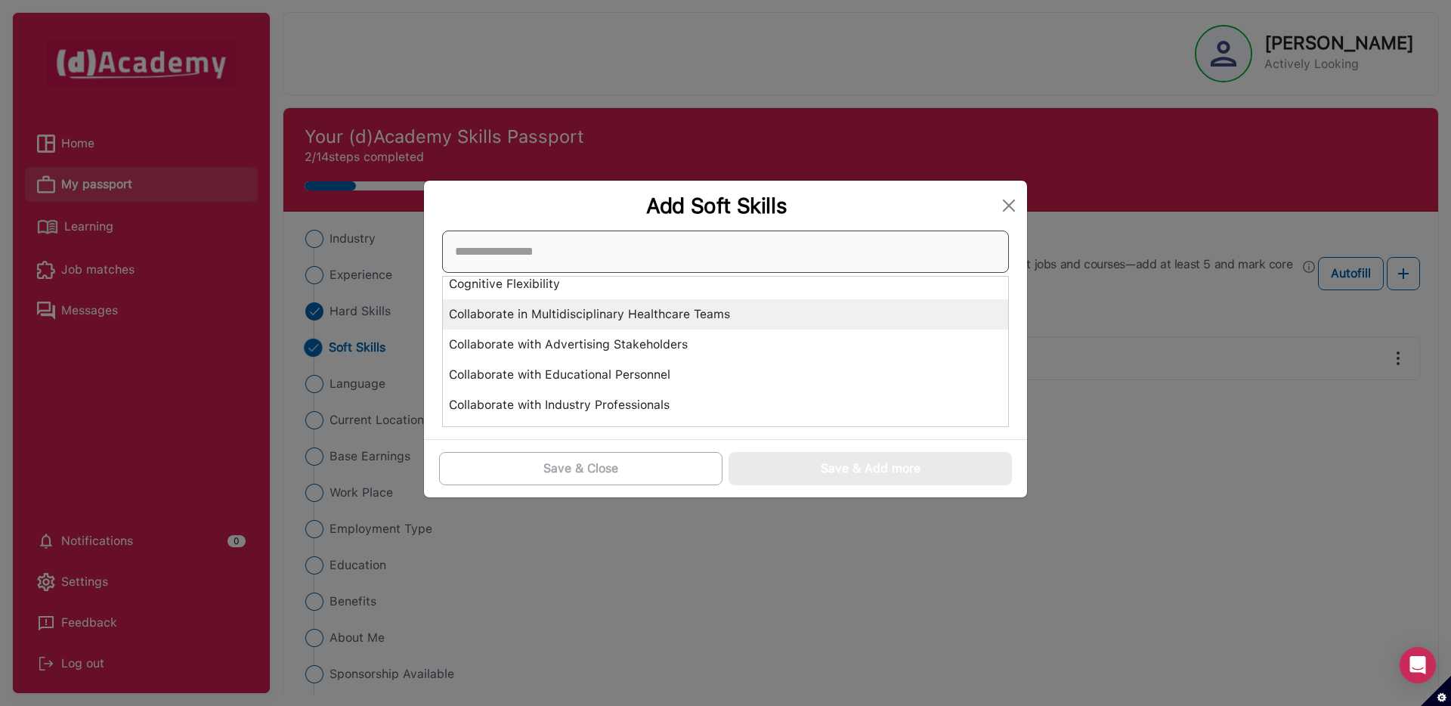
scroll to position [701, 0]
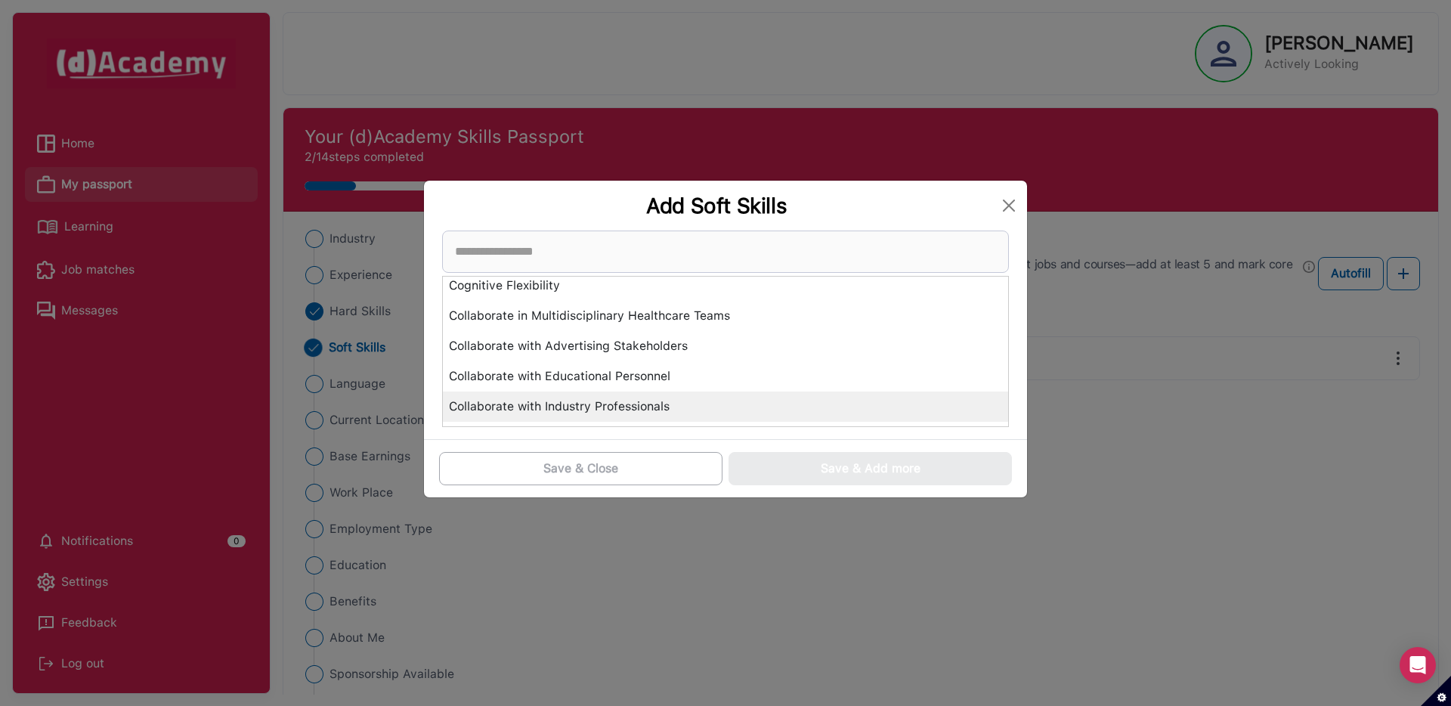
click at [521, 395] on div "Collaborate with Industry Professionals" at bounding box center [725, 406] width 565 height 30
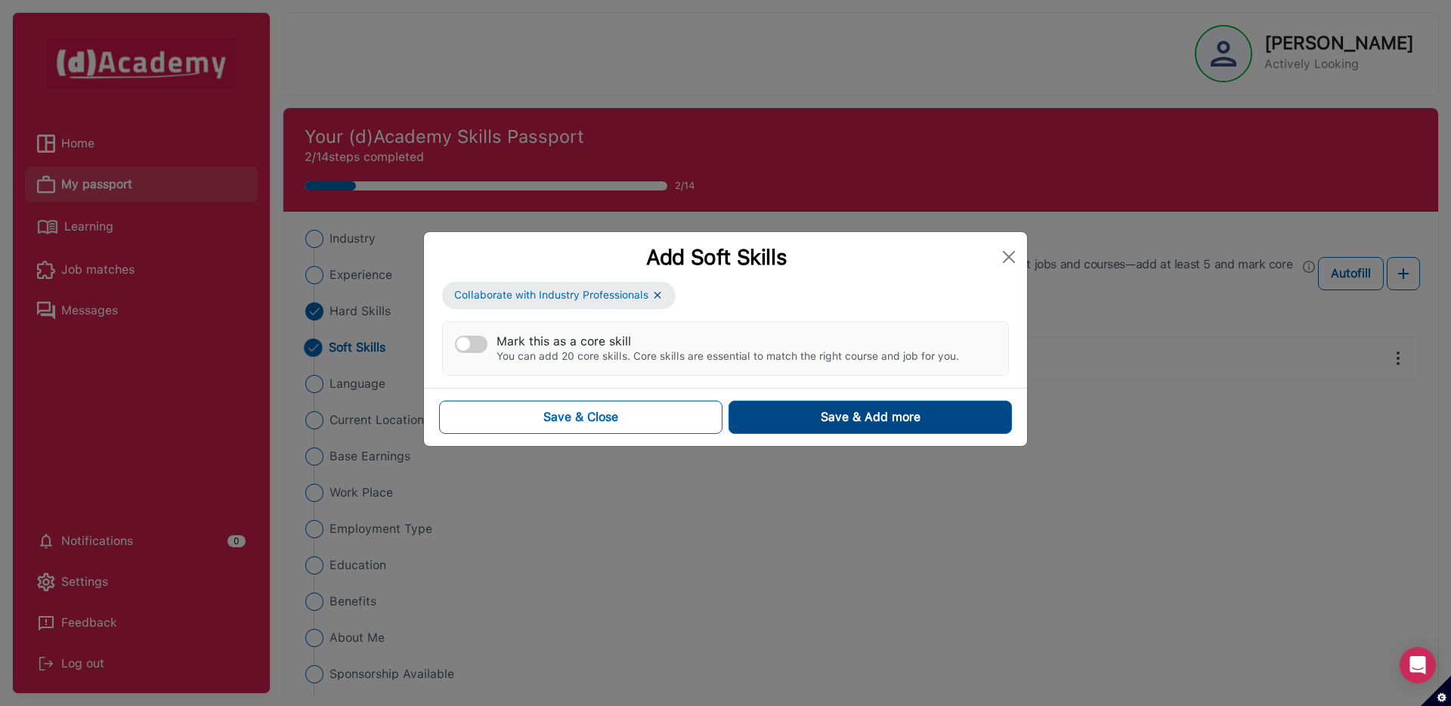
click at [839, 416] on div "Save & Add more" at bounding box center [870, 417] width 100 height 18
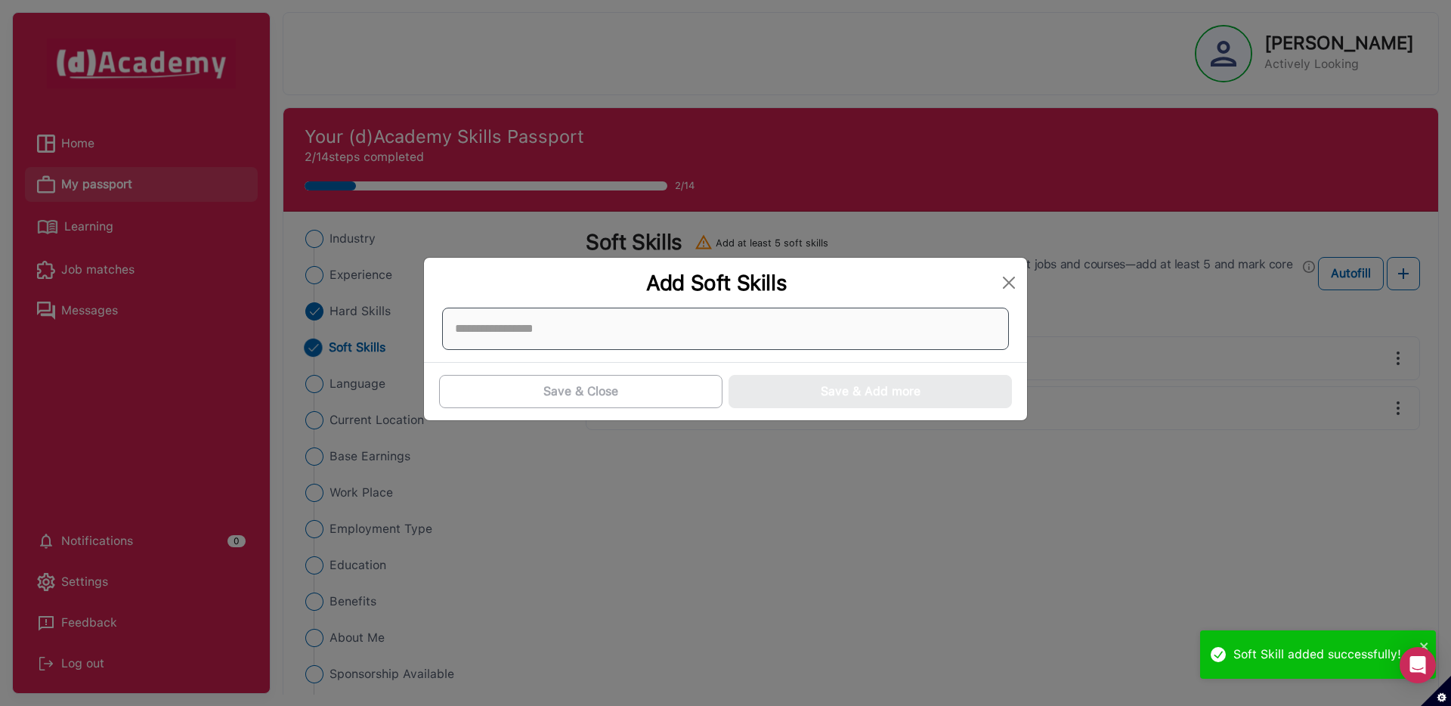
click at [560, 337] on div at bounding box center [725, 328] width 567 height 42
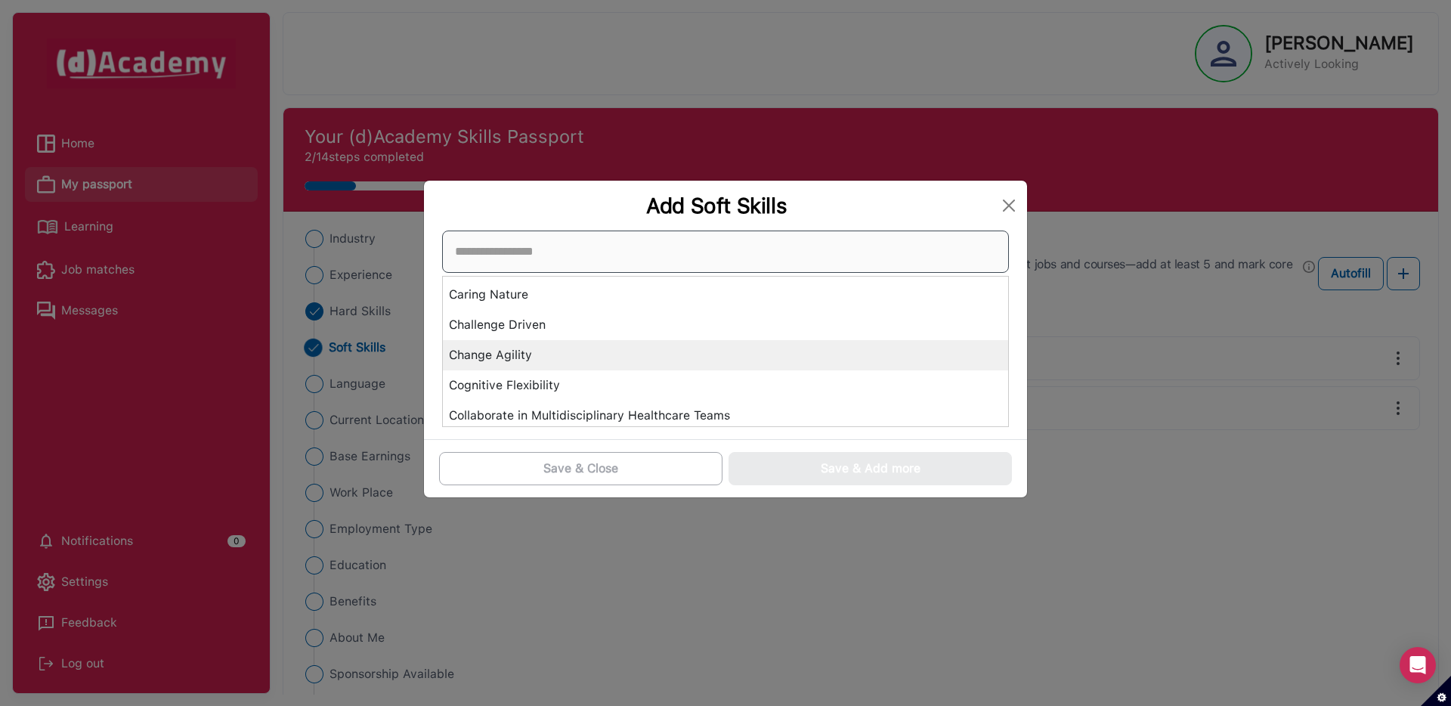
scroll to position [604, 0]
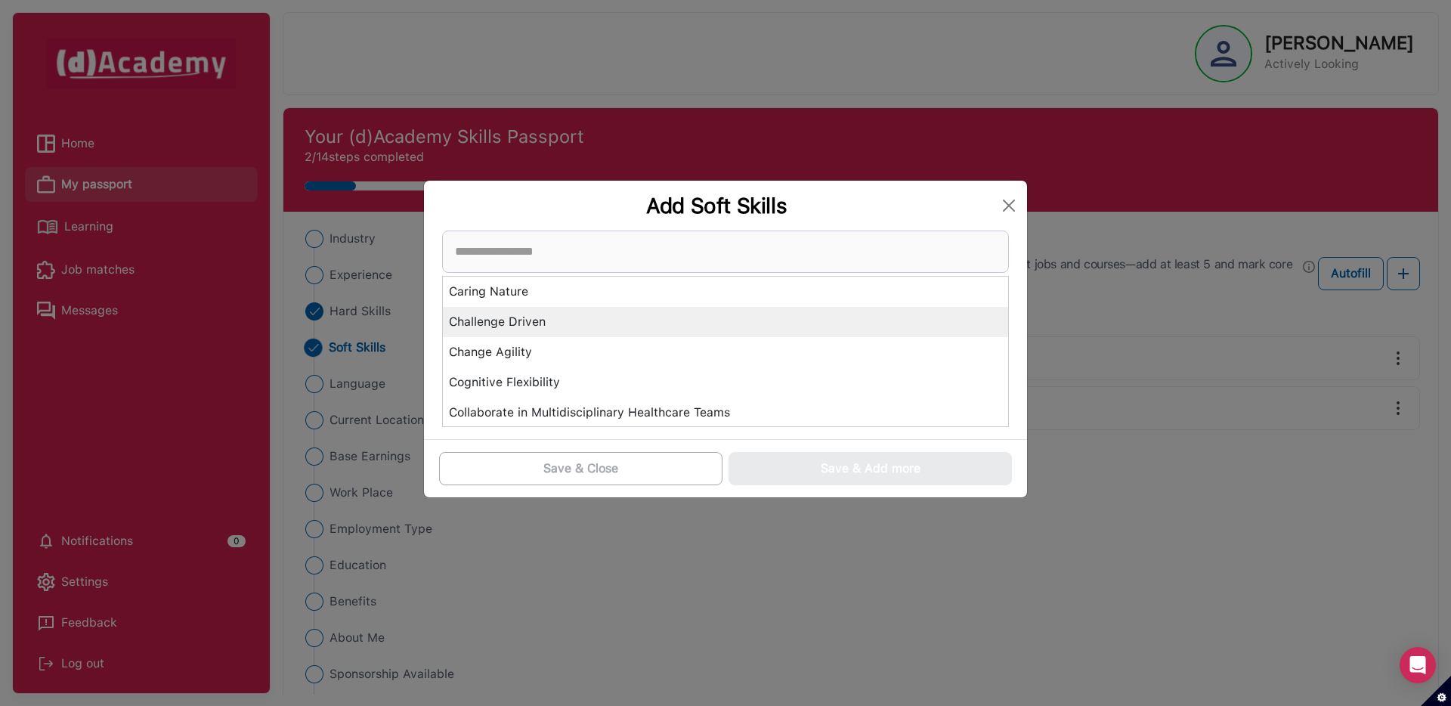
click at [512, 326] on div "Challenge Driven" at bounding box center [725, 322] width 565 height 30
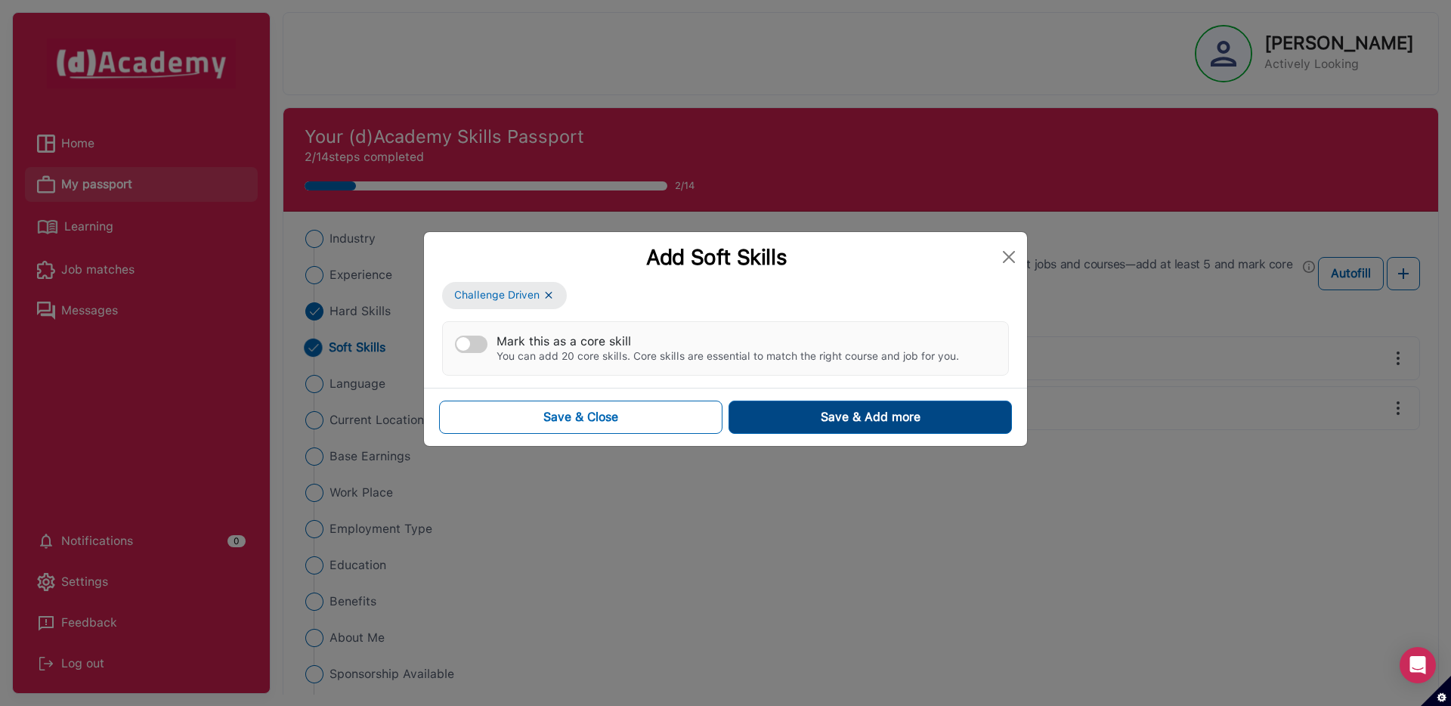
click at [789, 412] on button "Save & Add more" at bounding box center [869, 416] width 283 height 33
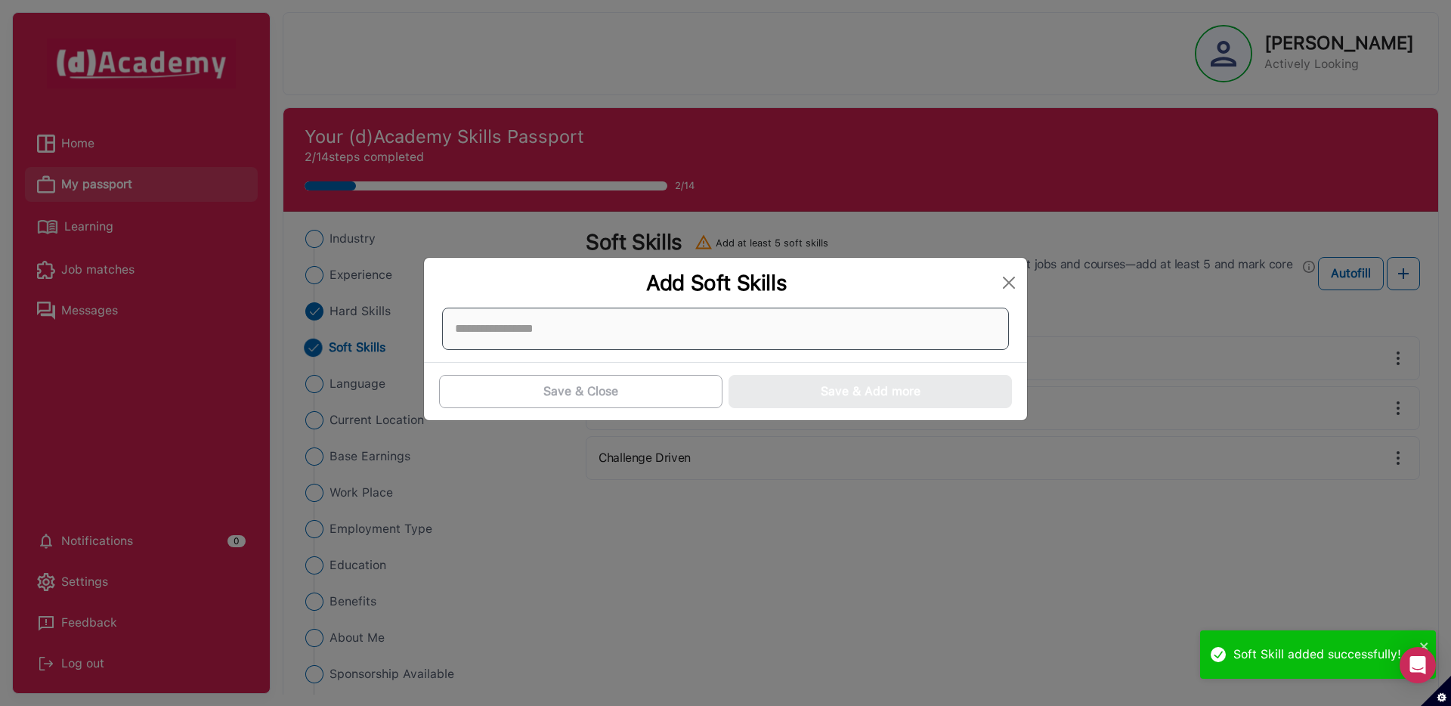
click at [587, 335] on div at bounding box center [725, 328] width 567 height 42
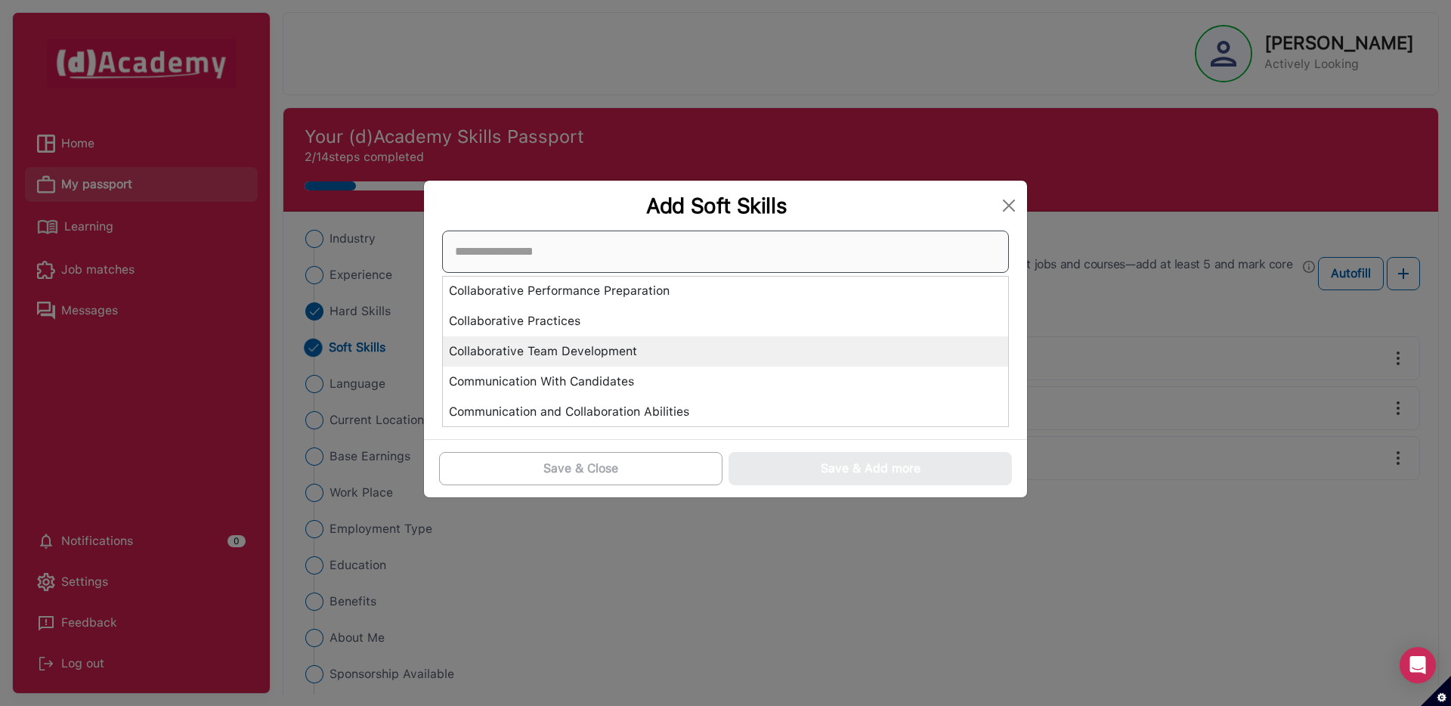
scroll to position [879, 0]
click at [553, 341] on div "Collaborative Team Development" at bounding box center [725, 349] width 565 height 30
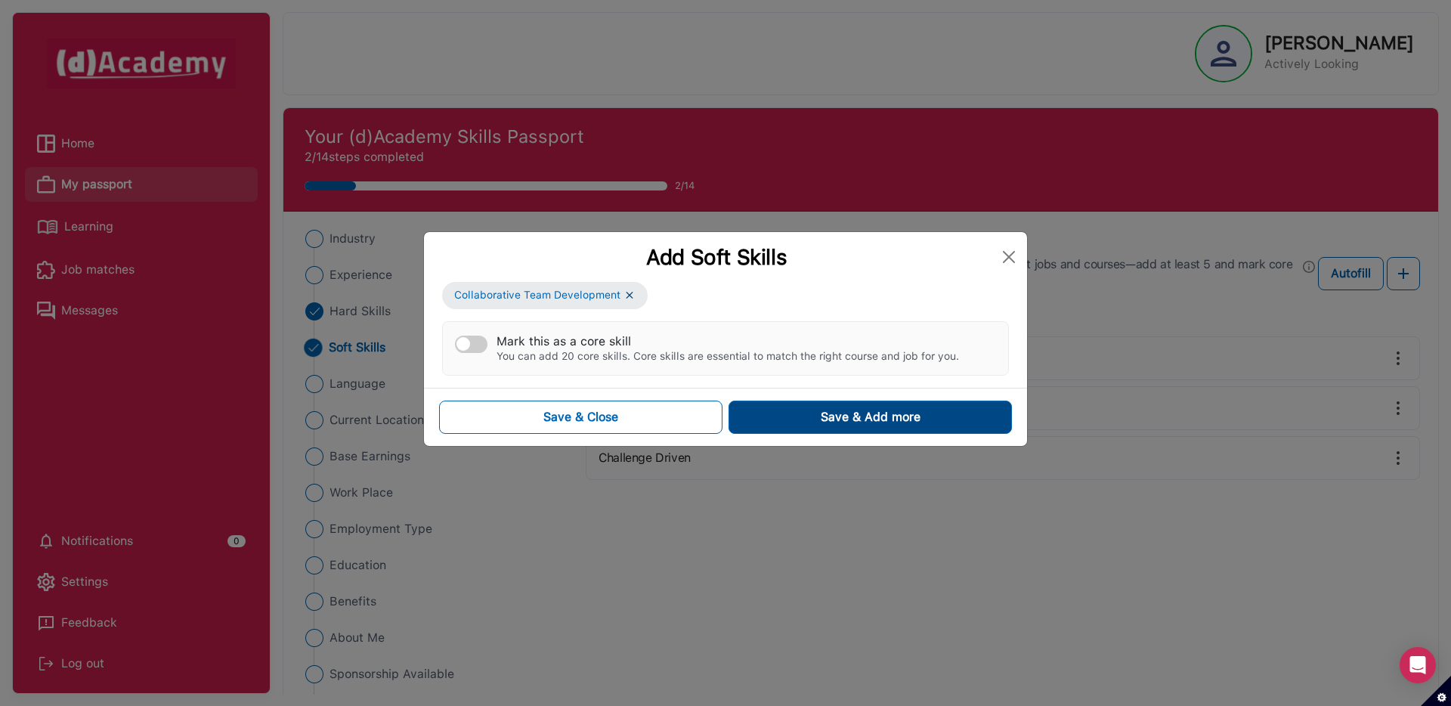
click at [788, 425] on button "Save & Add more" at bounding box center [869, 416] width 283 height 33
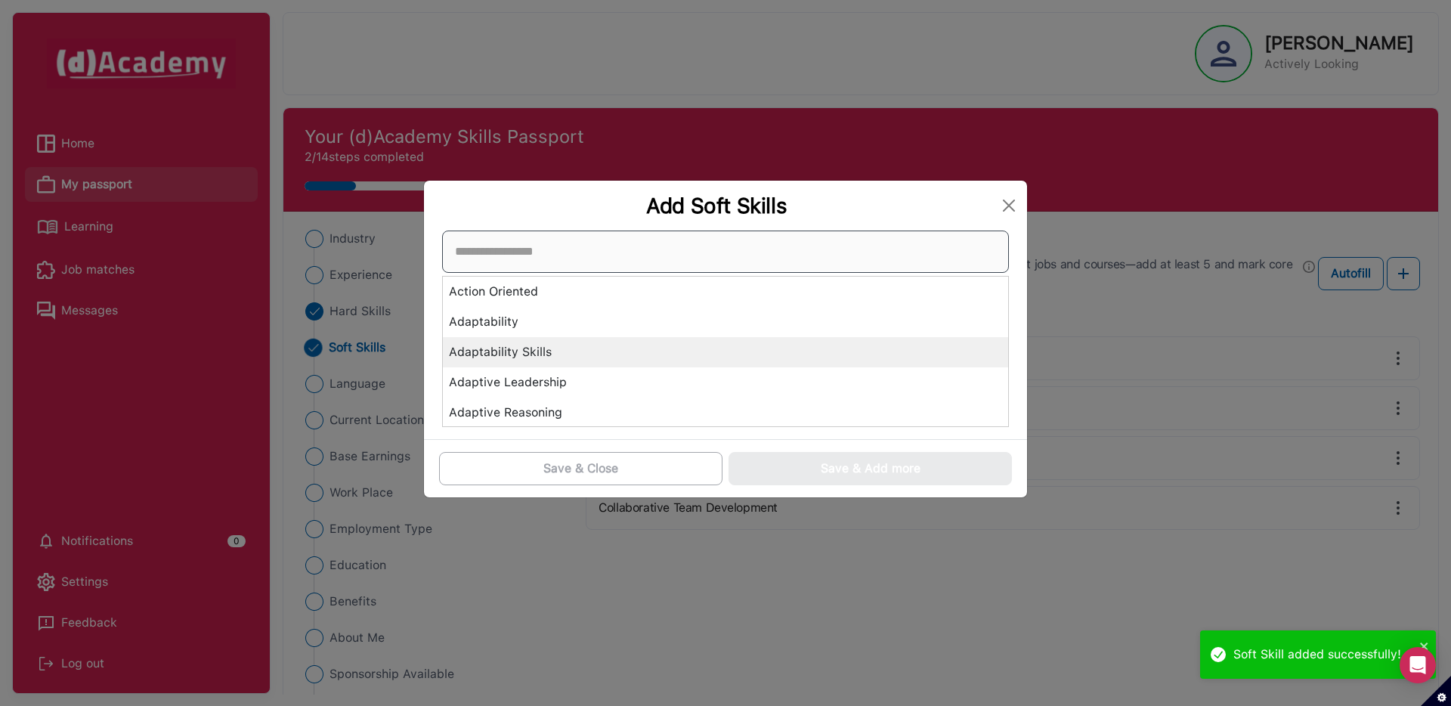
click at [634, 340] on div "Action Oriented Adaptability Adaptability Skills Adaptive Leadership Adaptive R…" at bounding box center [725, 328] width 567 height 196
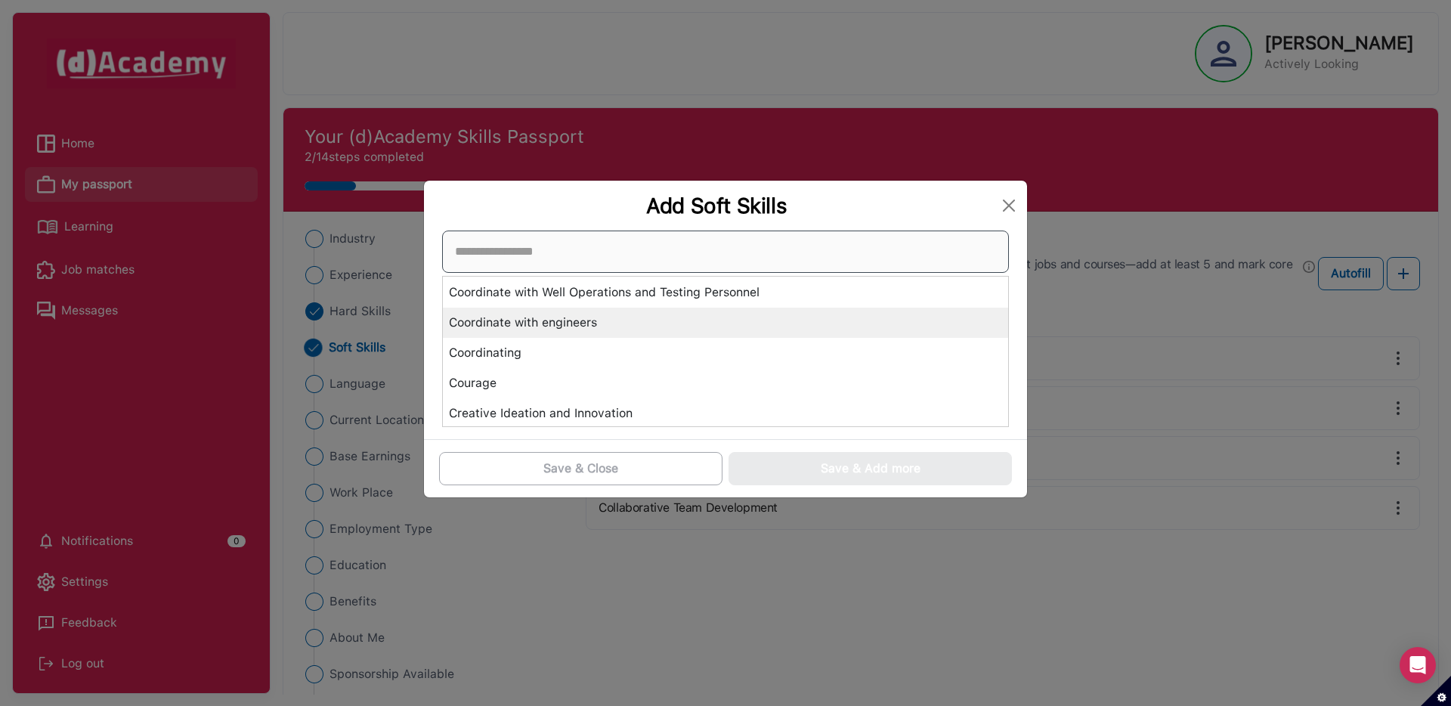
scroll to position [1361, 0]
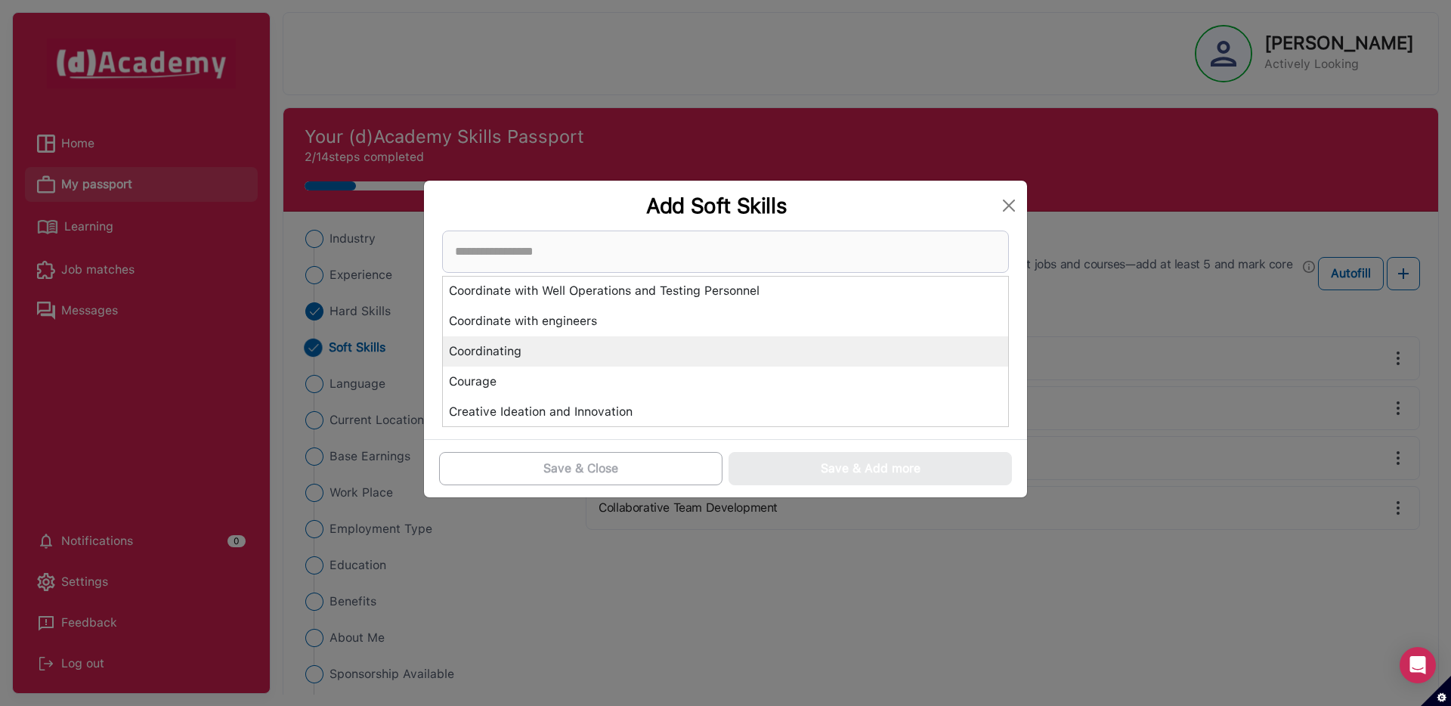
click at [530, 359] on div "Coordinating" at bounding box center [725, 351] width 565 height 30
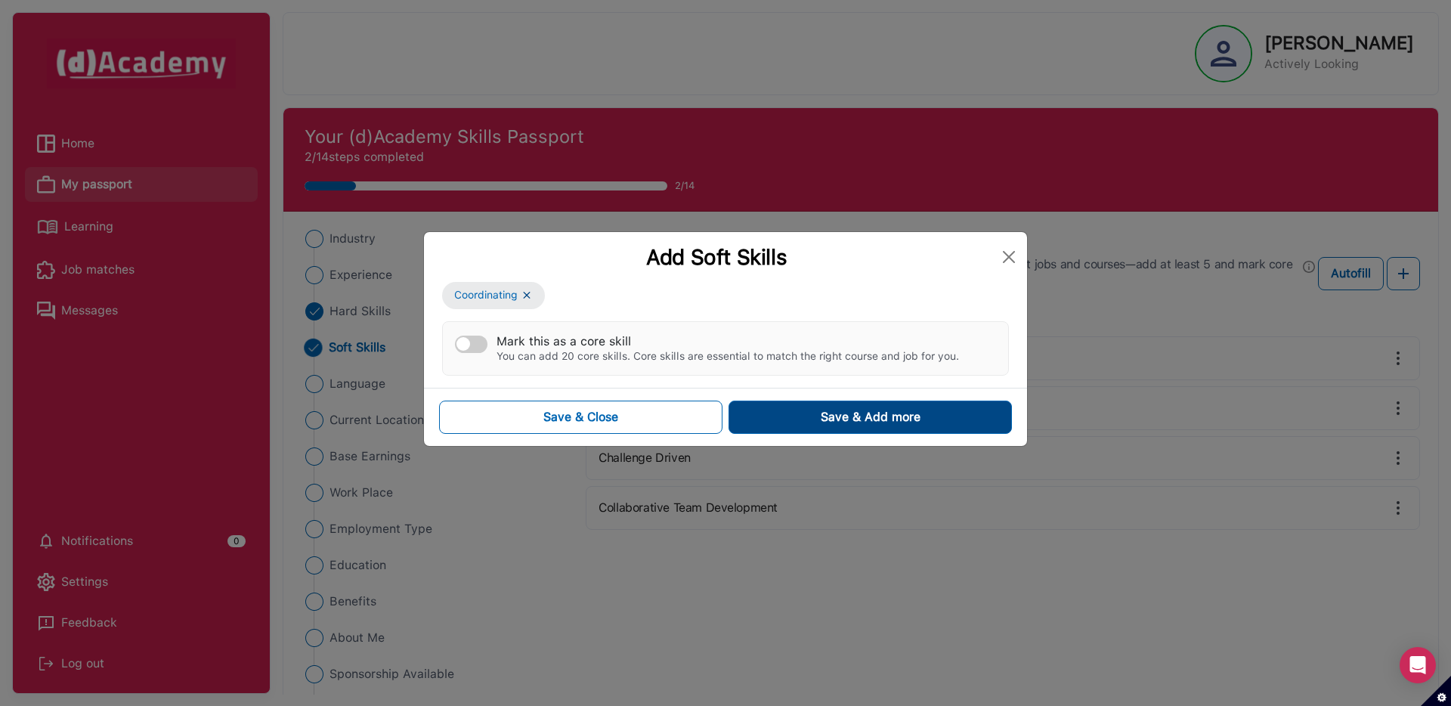
click at [768, 425] on button "Save & Add more" at bounding box center [869, 416] width 283 height 33
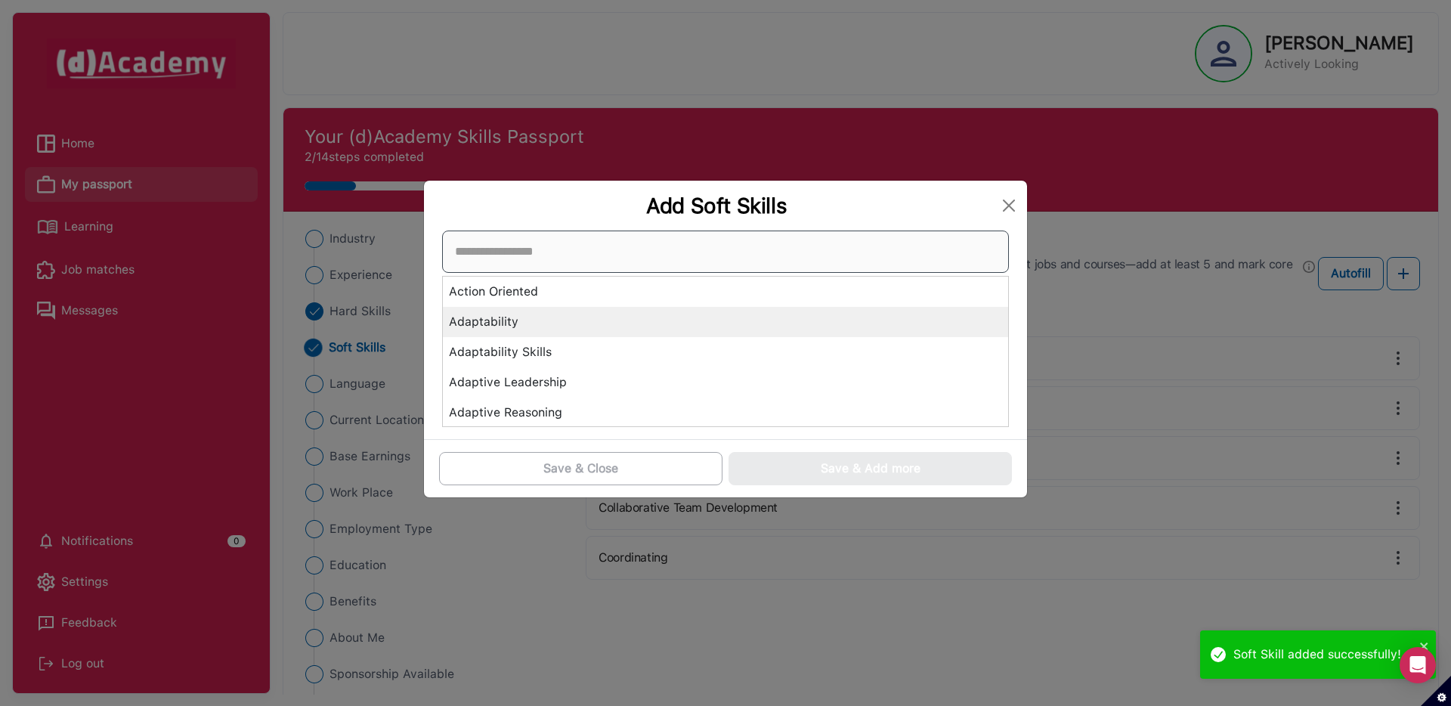
click at [573, 330] on div "Action Oriented Adaptability Adaptability Skills Adaptive Leadership Adaptive R…" at bounding box center [725, 328] width 567 height 196
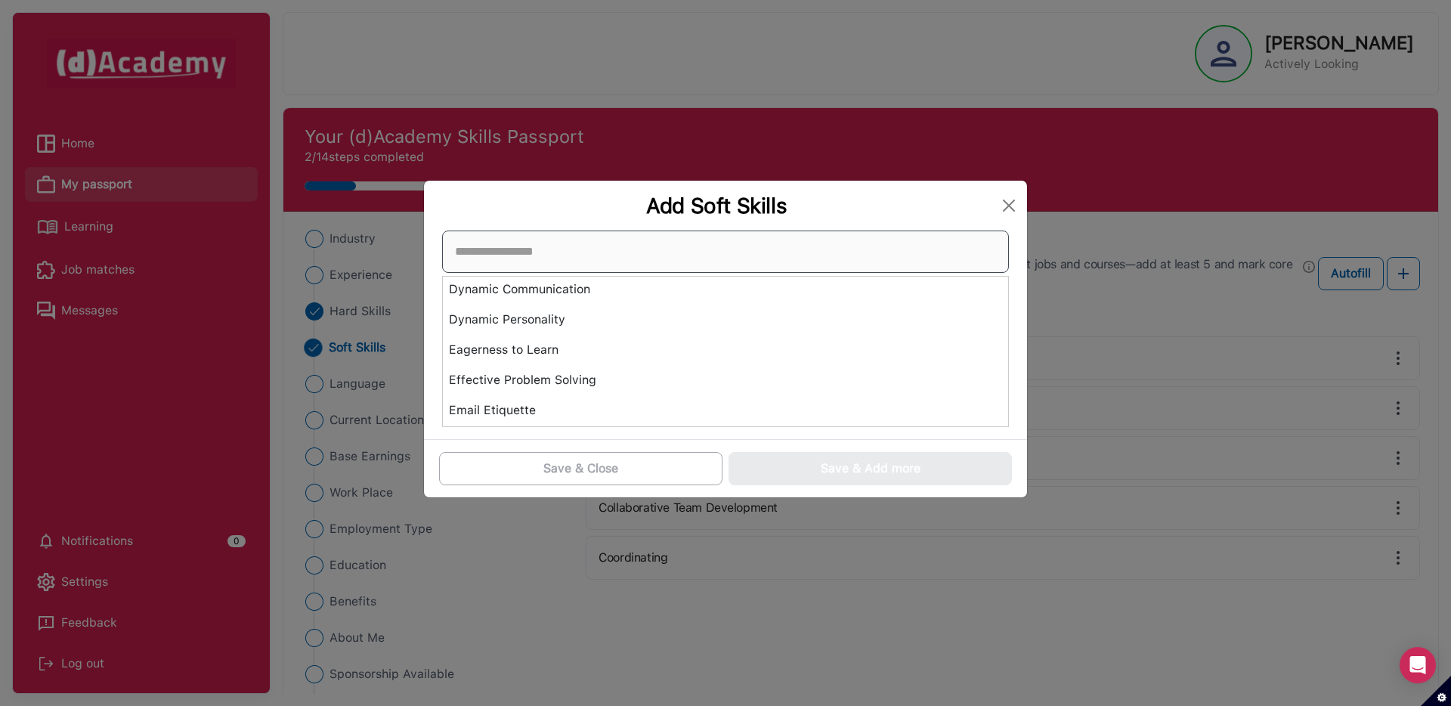
scroll to position [1942, 0]
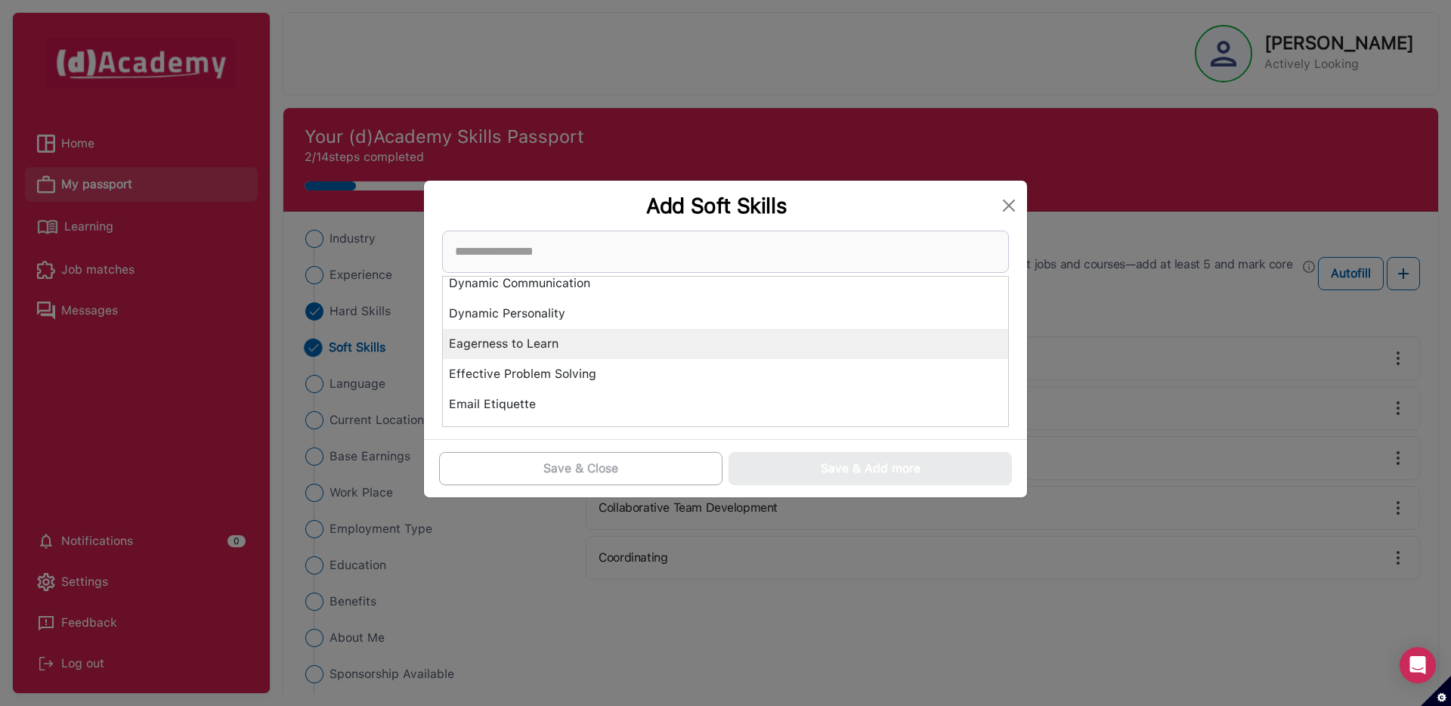
click at [536, 340] on div "Eagerness to Learn" at bounding box center [725, 344] width 565 height 30
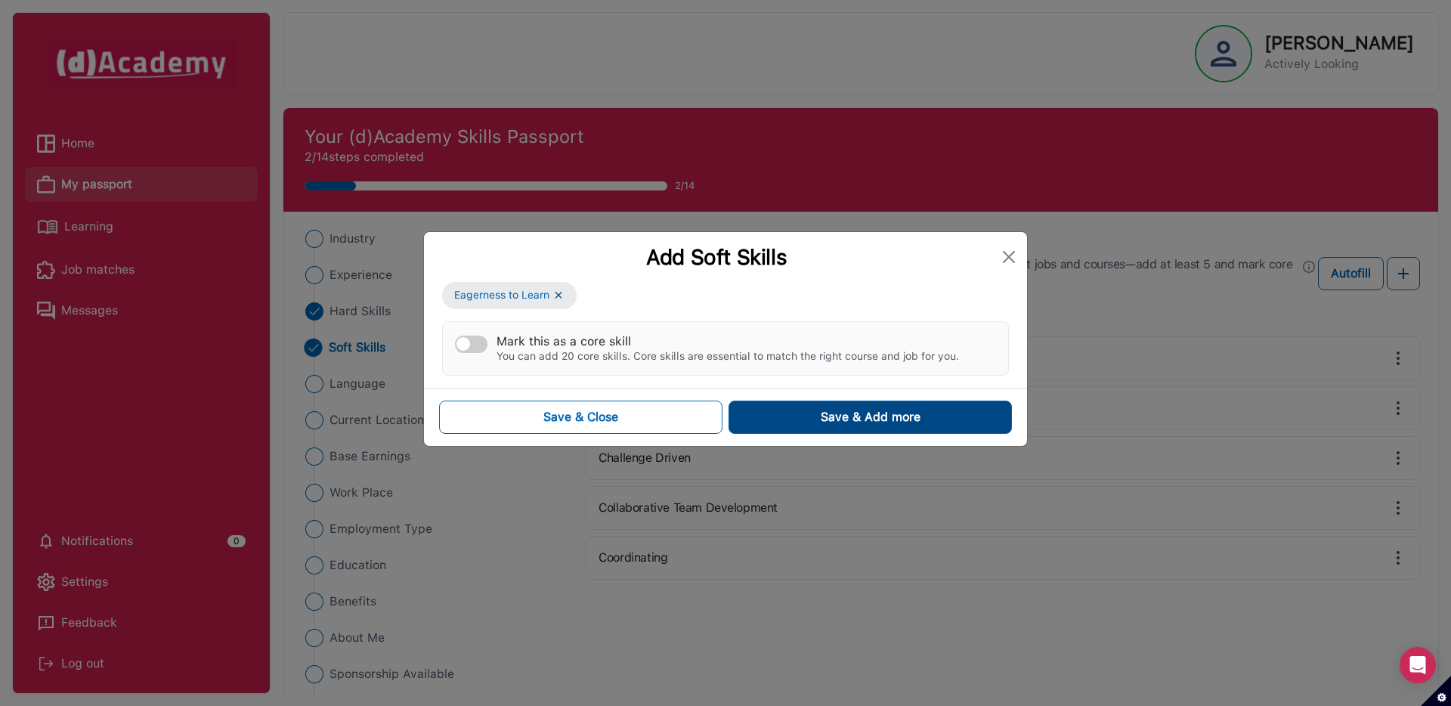
click at [765, 419] on button "Save & Add more" at bounding box center [869, 416] width 283 height 33
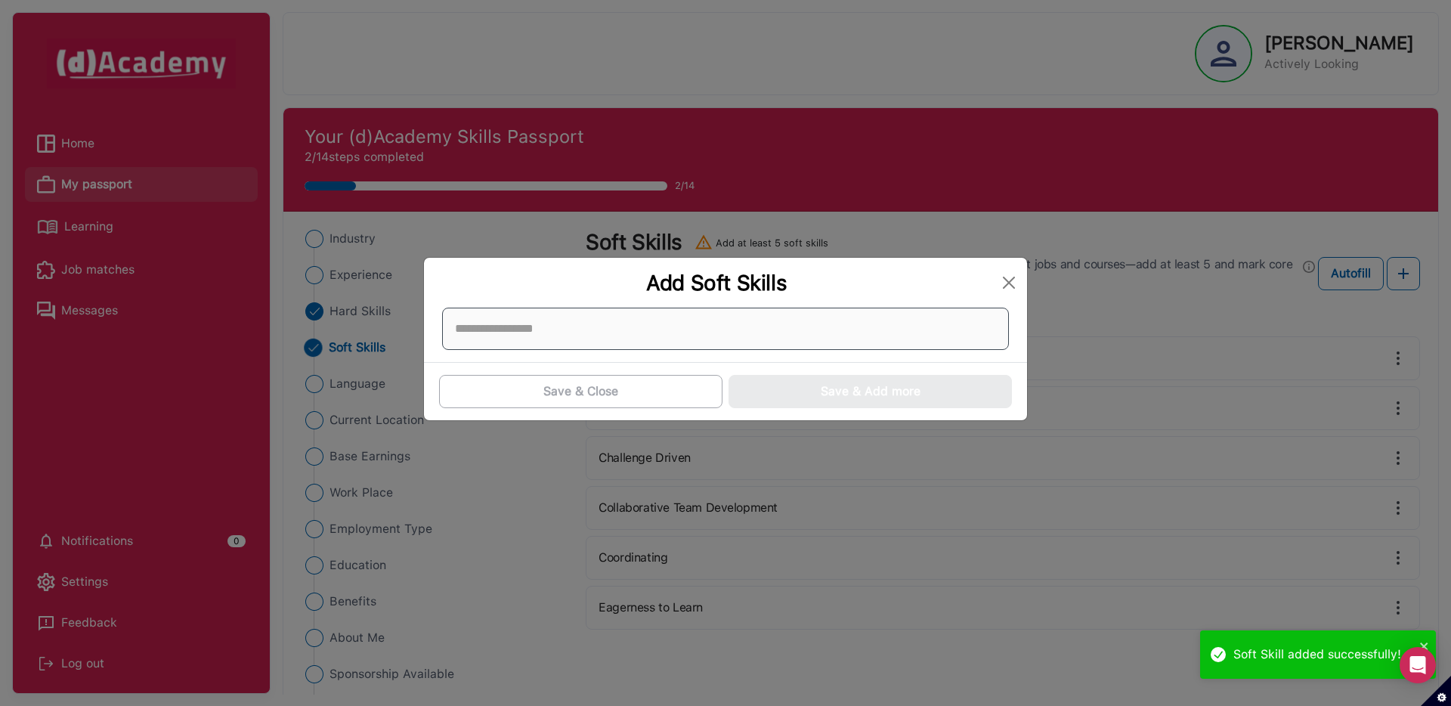
click at [523, 335] on div at bounding box center [725, 328] width 567 height 42
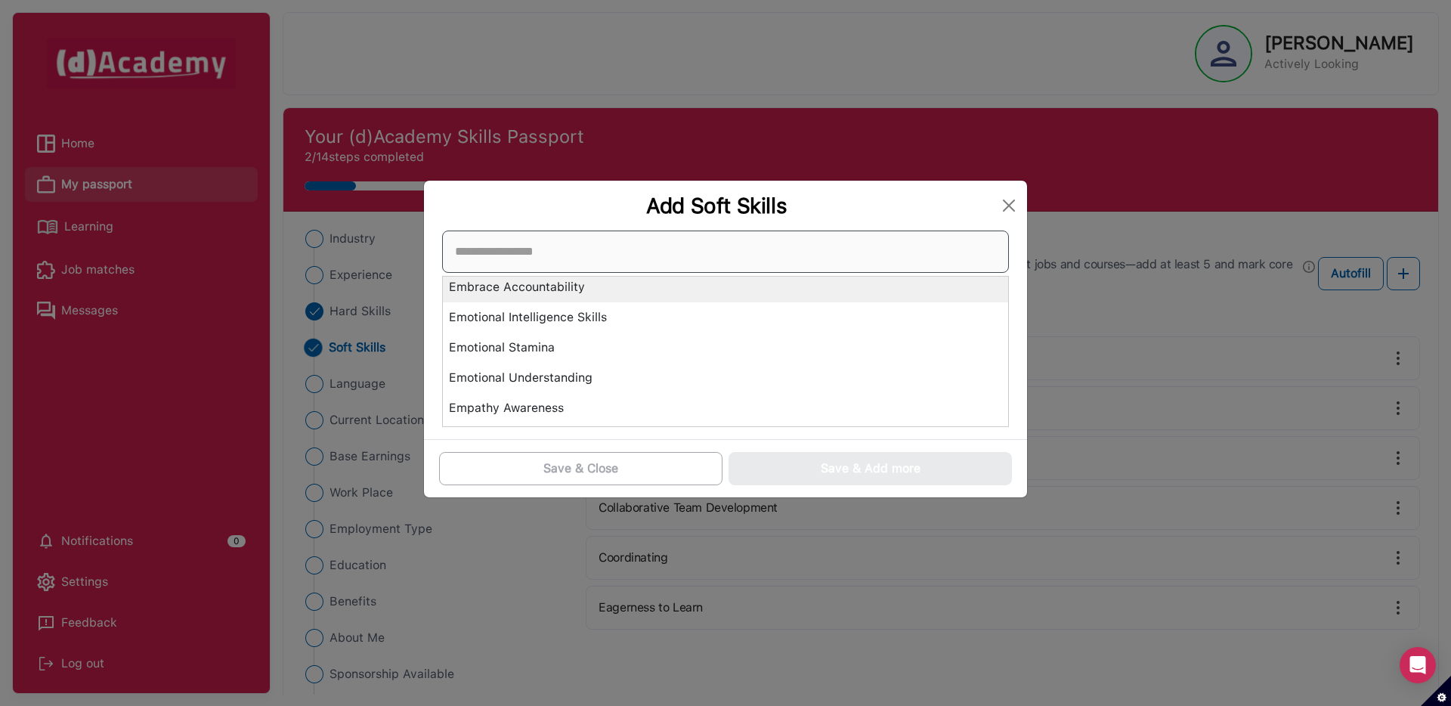
scroll to position [2066, 0]
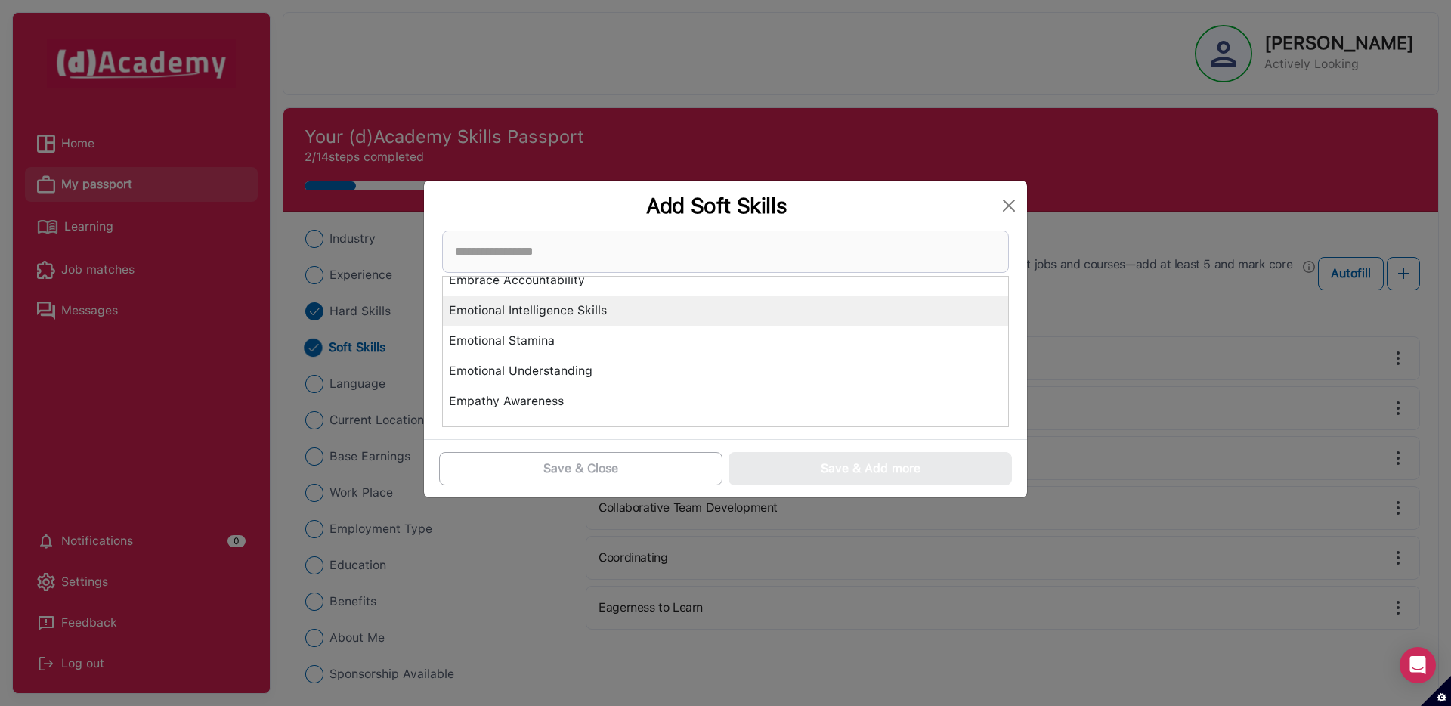
click at [546, 305] on div "Emotional Intelligence Skills" at bounding box center [725, 310] width 565 height 30
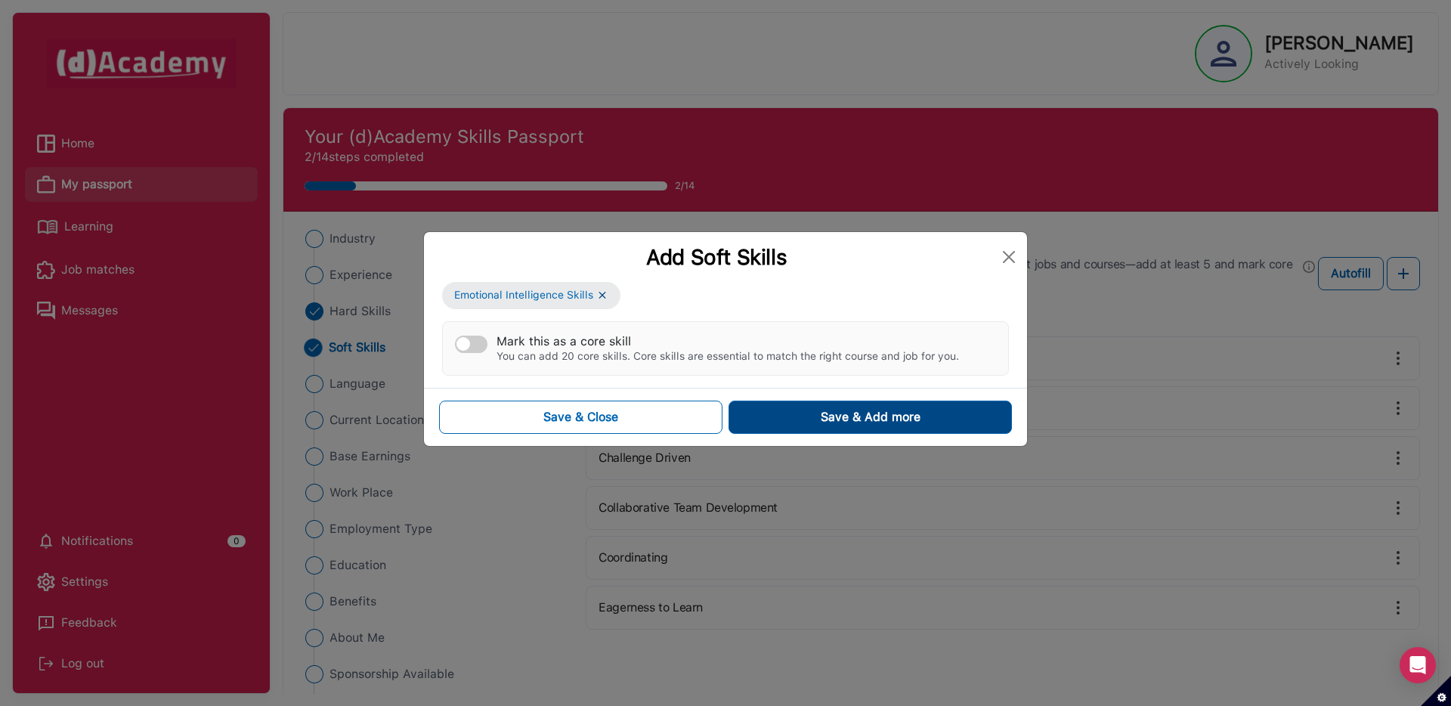
click at [805, 426] on button "Save & Add more" at bounding box center [869, 416] width 283 height 33
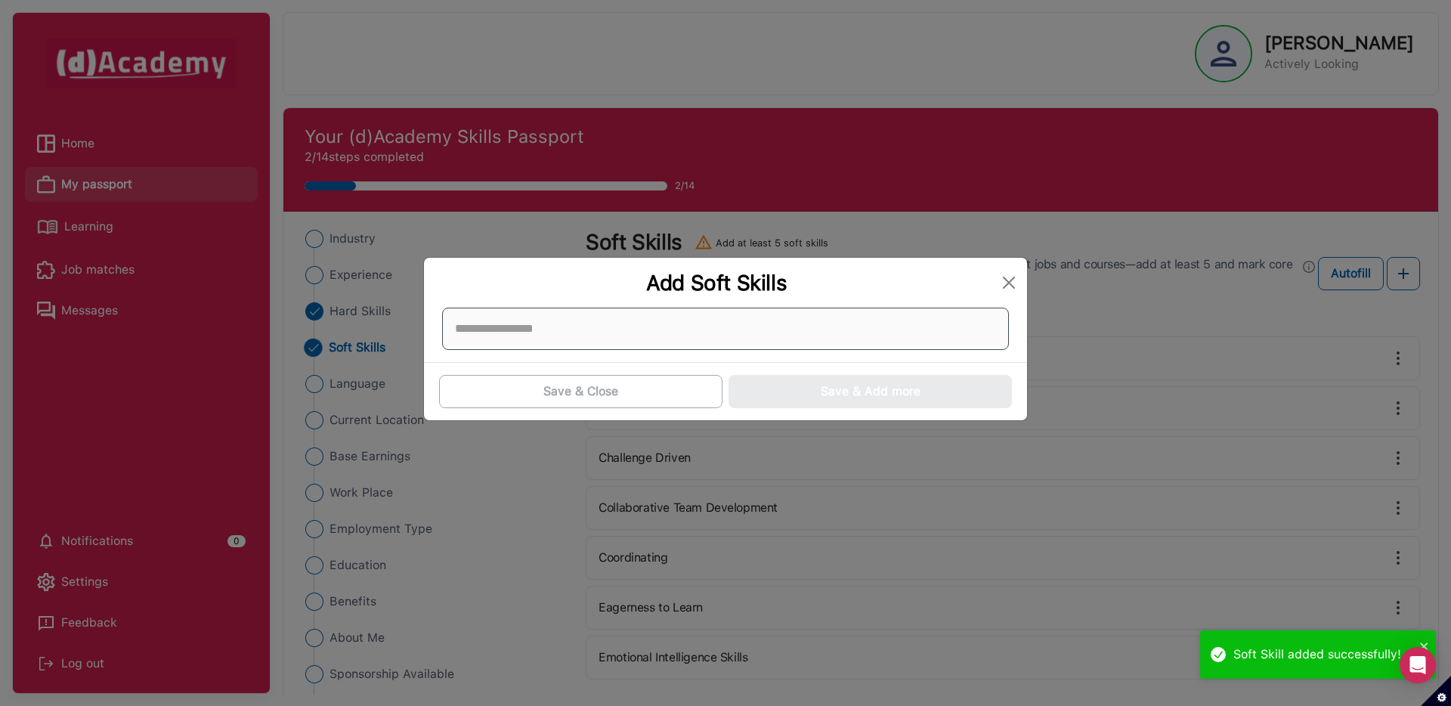
click at [599, 324] on div at bounding box center [725, 328] width 567 height 42
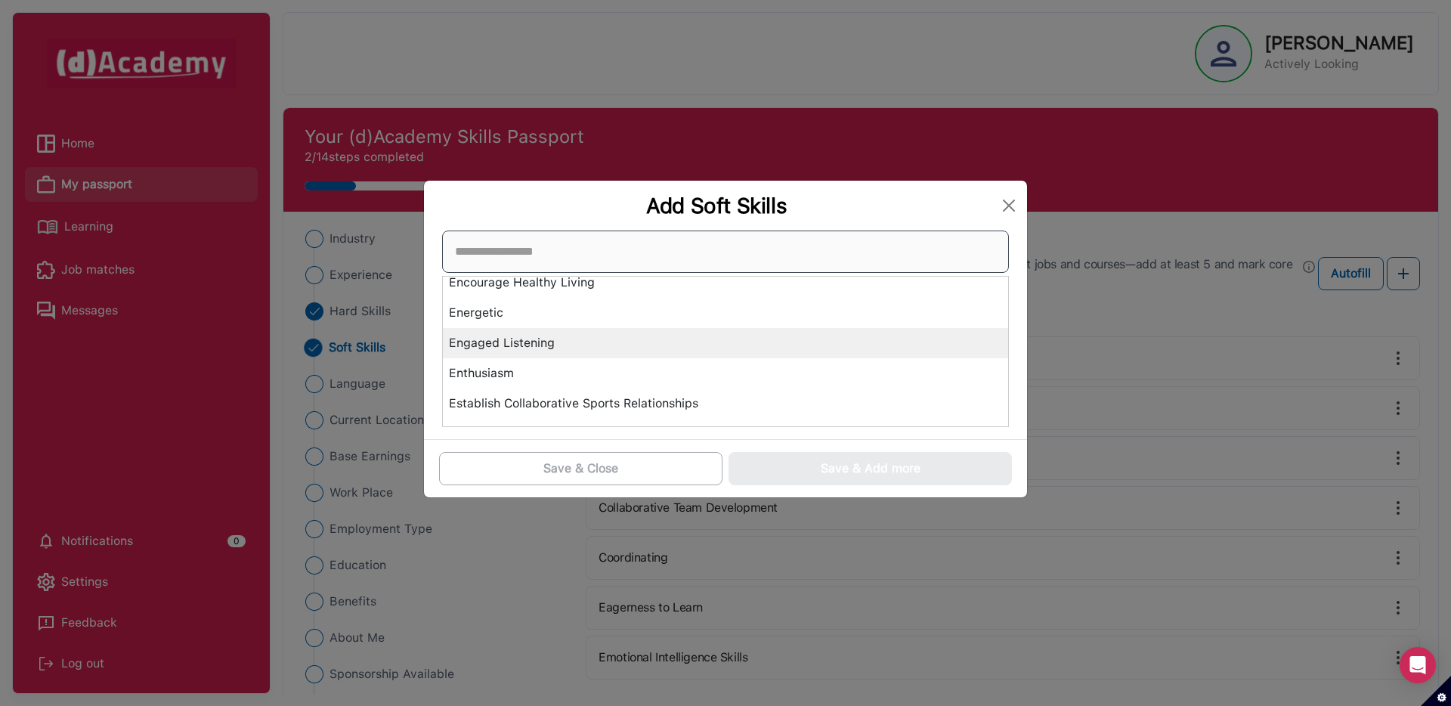
scroll to position [2266, 0]
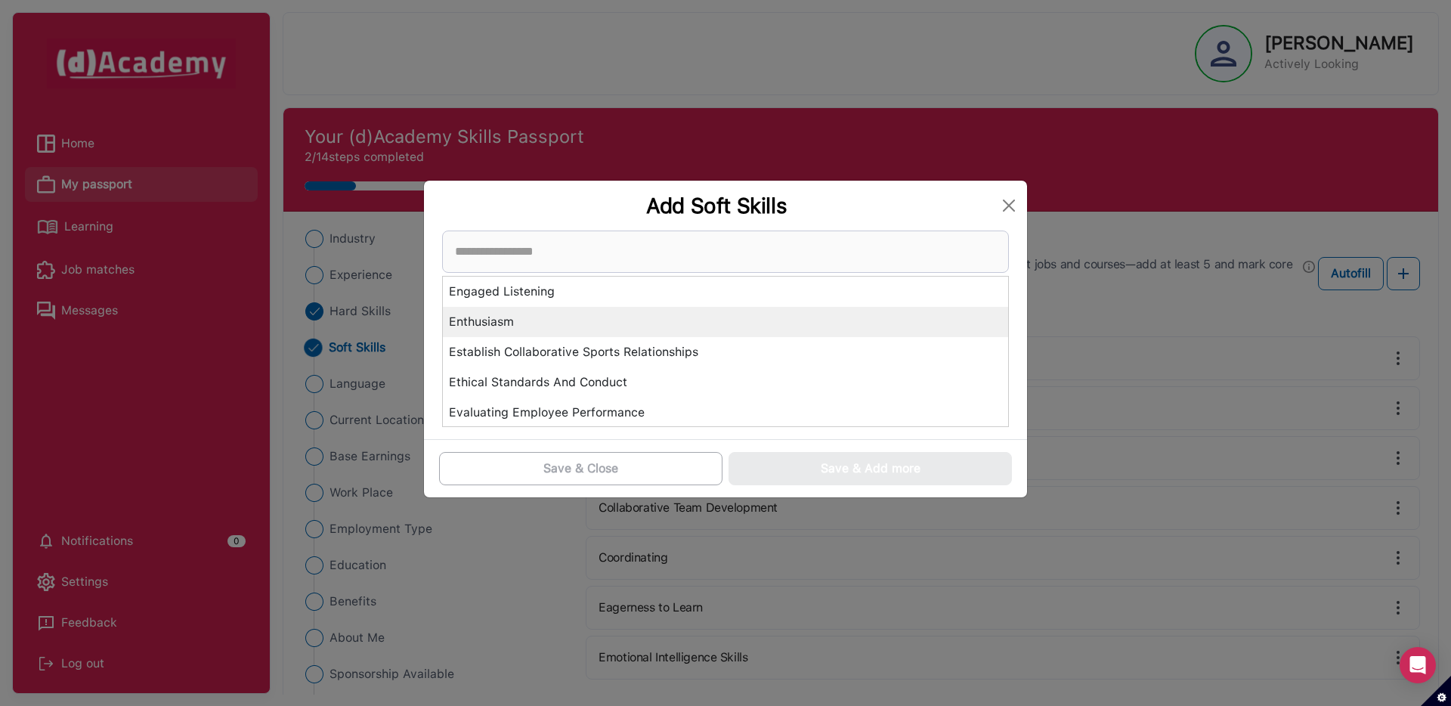
click at [539, 320] on div "Enthusiasm" at bounding box center [725, 322] width 565 height 30
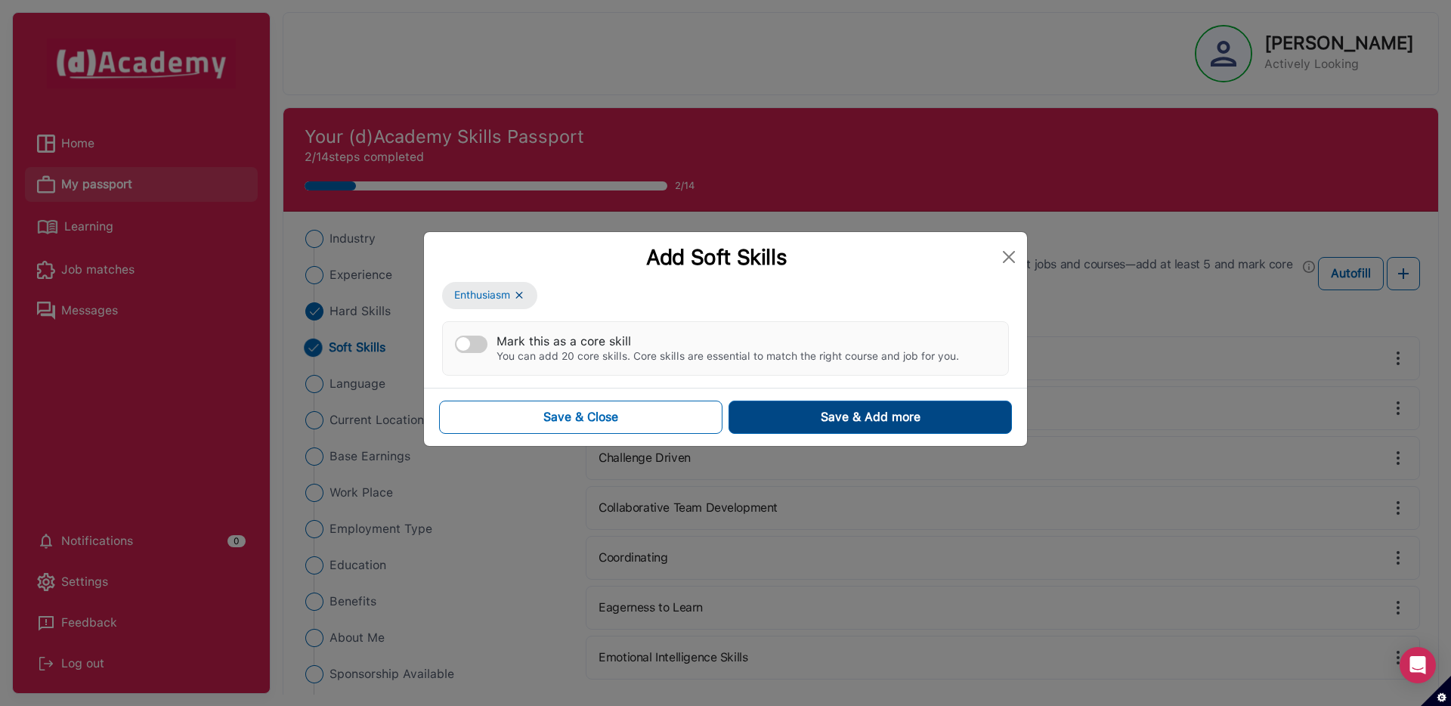
click at [765, 405] on button "Save & Add more" at bounding box center [869, 416] width 283 height 33
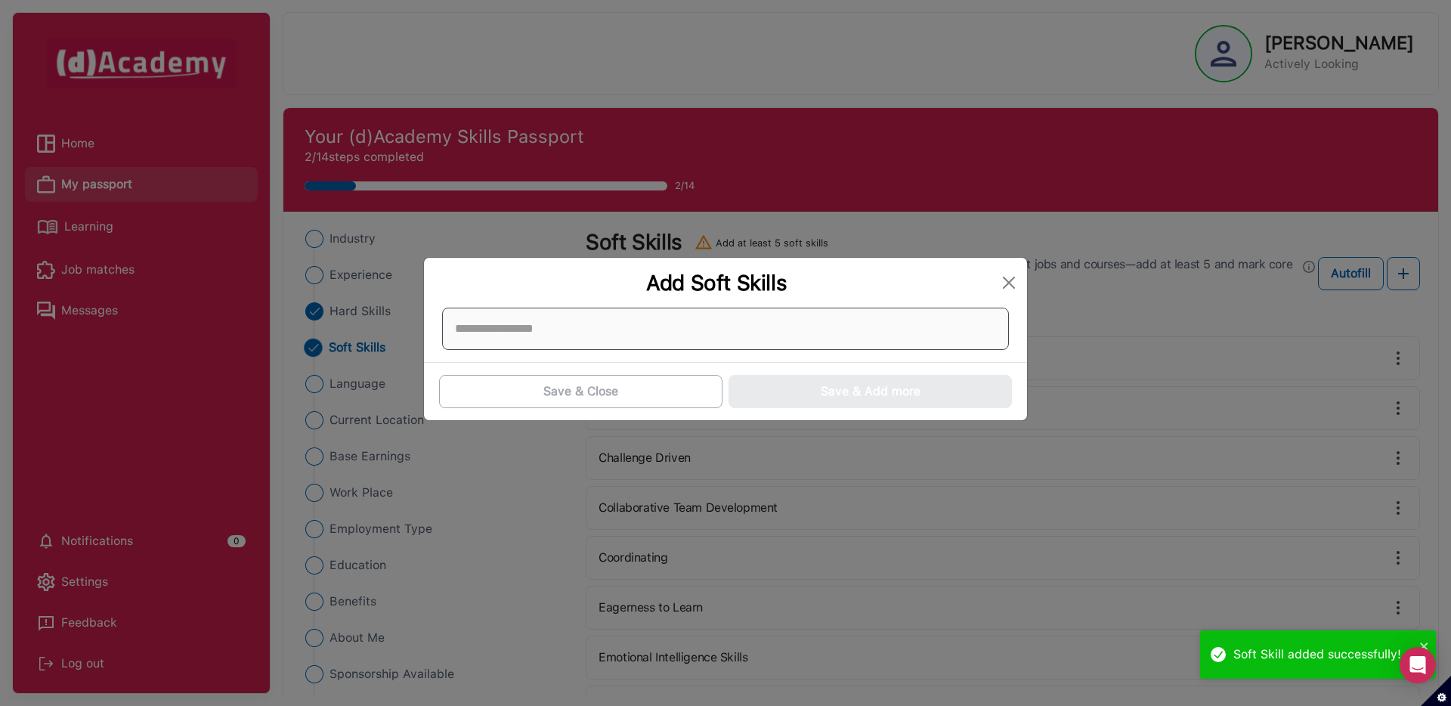
click at [570, 323] on div at bounding box center [725, 328] width 567 height 42
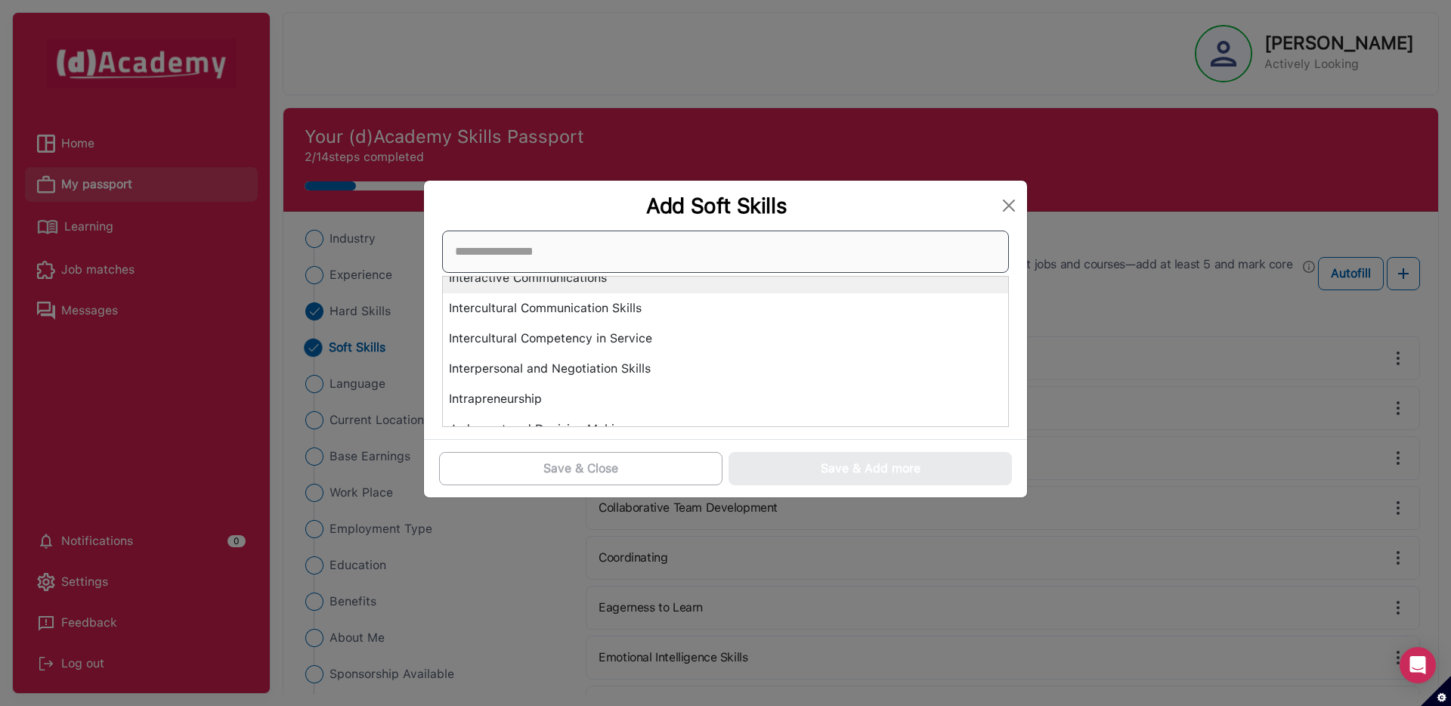
scroll to position [3097, 0]
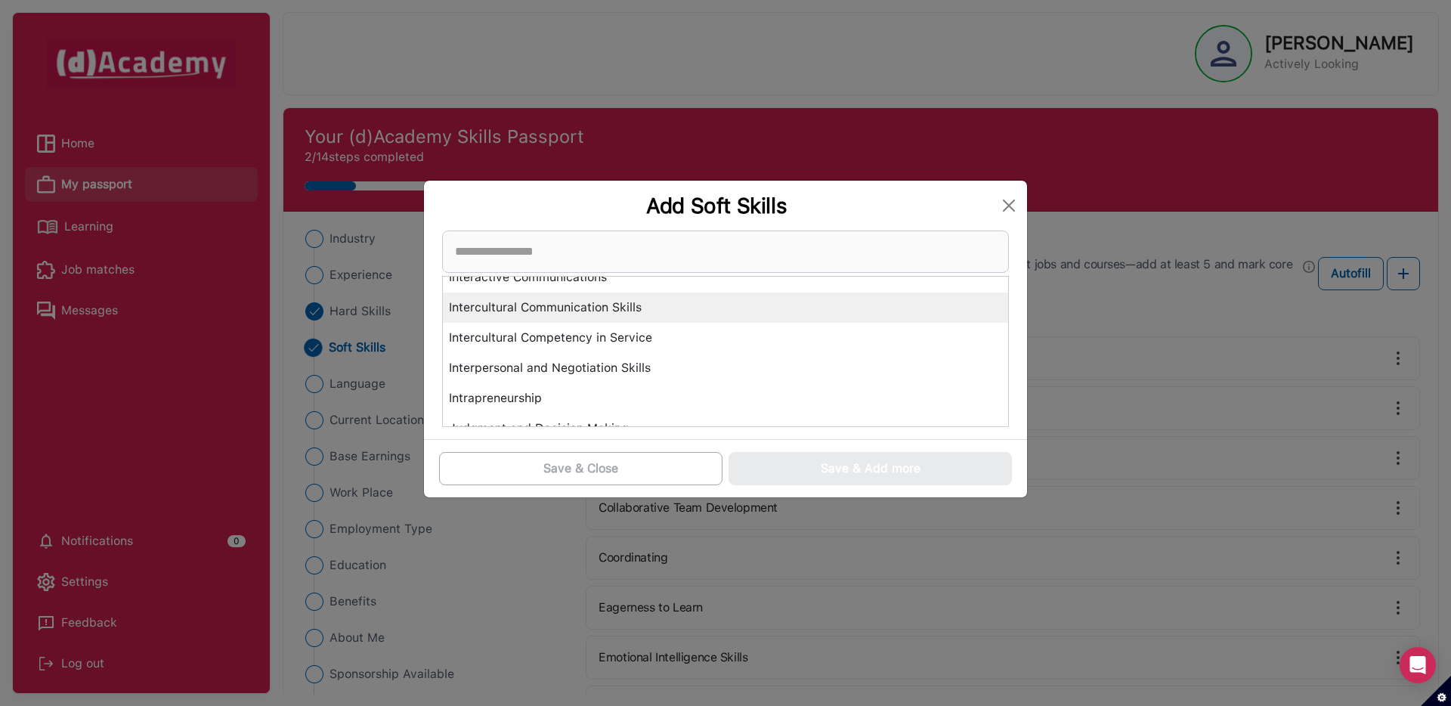
click at [542, 309] on div "Intercultural Communication Skills" at bounding box center [725, 307] width 565 height 30
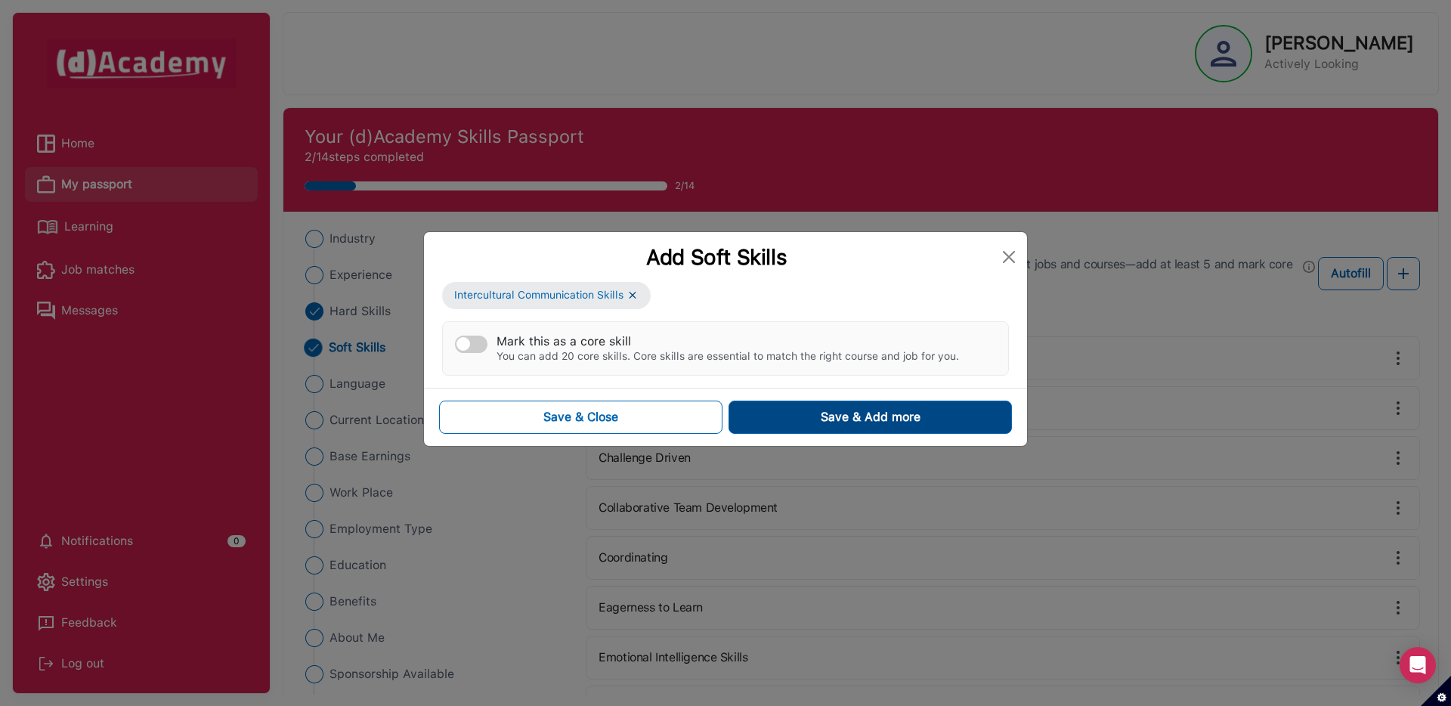
click at [779, 414] on button "Save & Add more" at bounding box center [869, 416] width 283 height 33
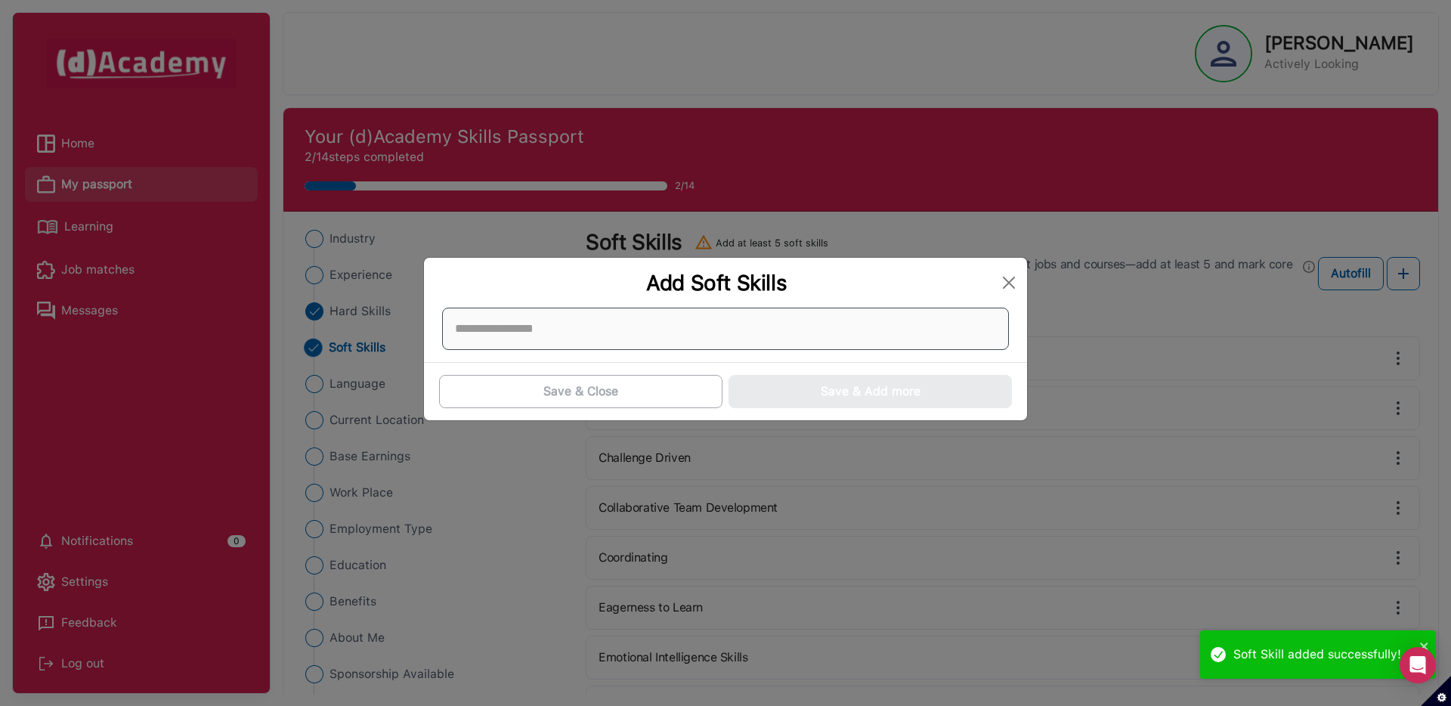
click at [571, 326] on div at bounding box center [725, 328] width 567 height 42
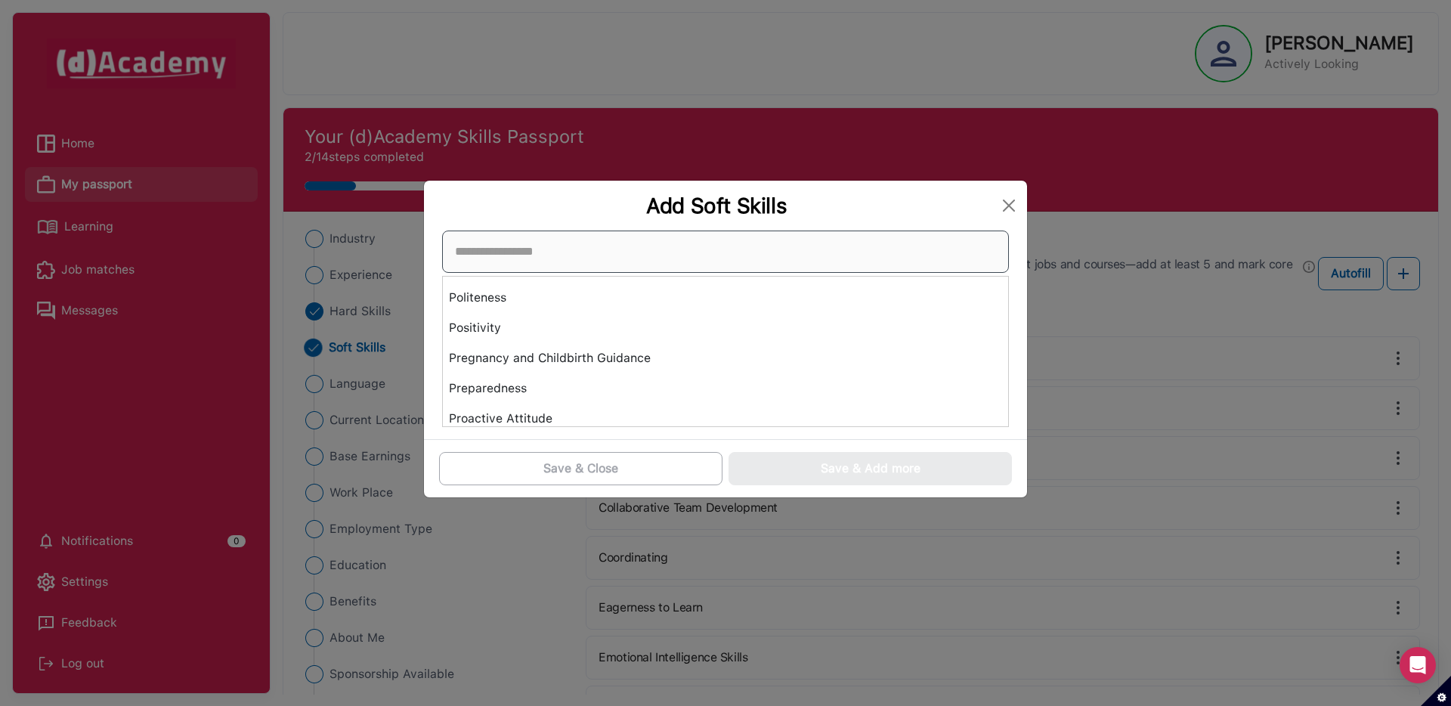
scroll to position [3931, 0]
click at [1015, 205] on button "Close" at bounding box center [1008, 205] width 24 height 24
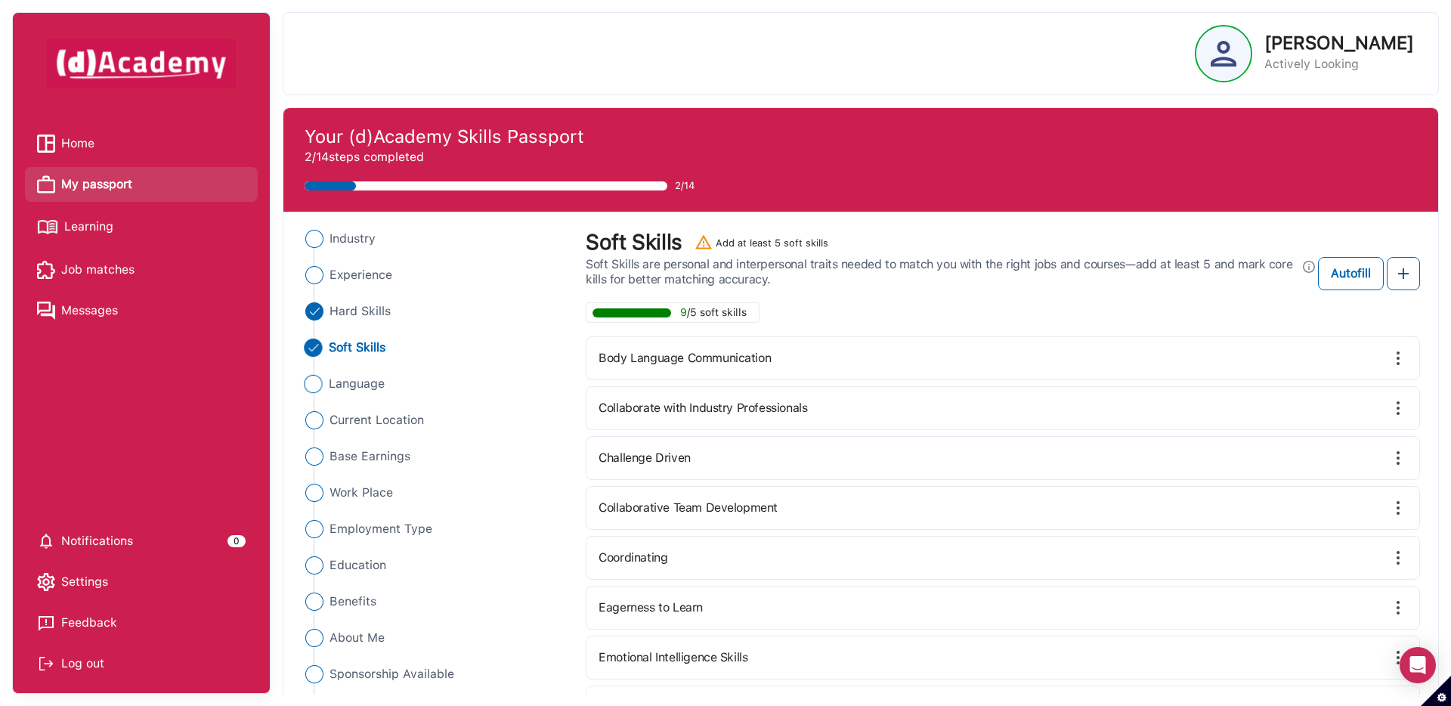
click at [341, 384] on span "Language" at bounding box center [357, 384] width 57 height 18
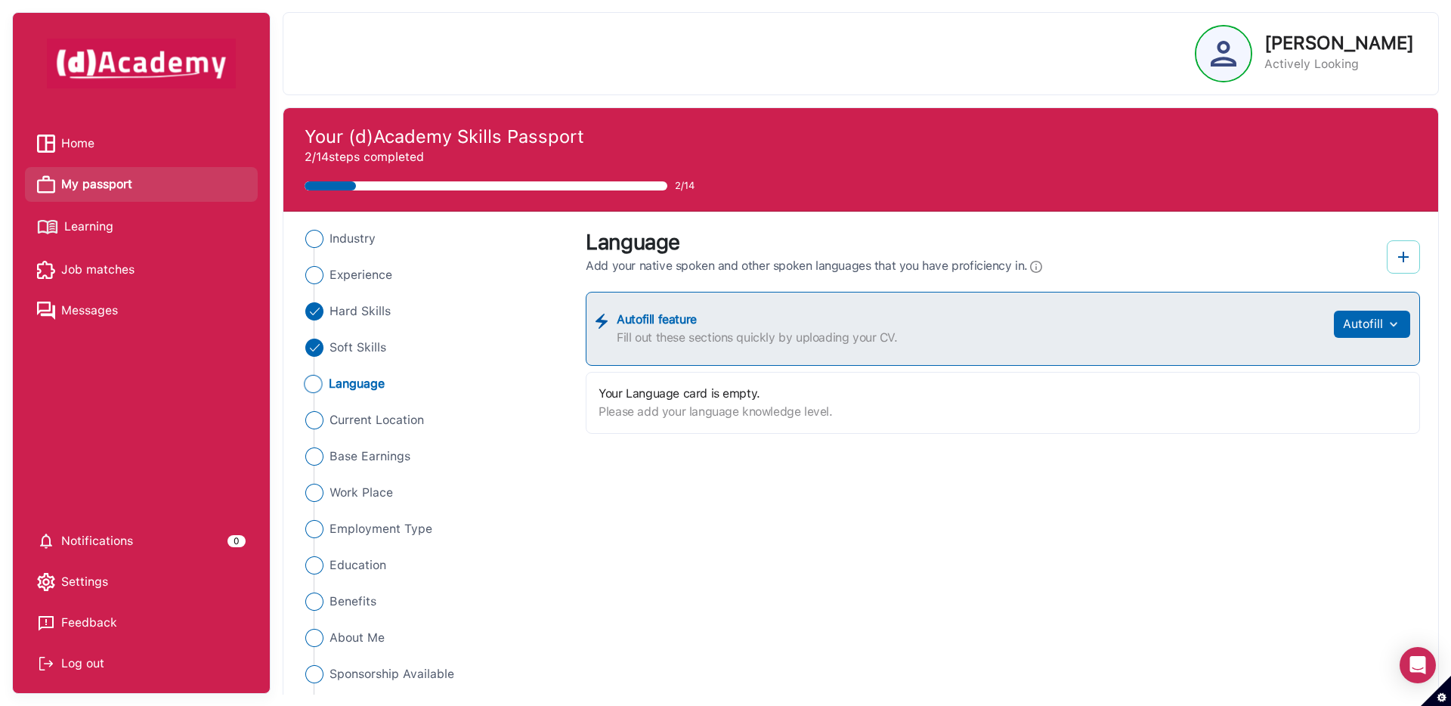
click at [1405, 248] on img at bounding box center [1403, 257] width 18 height 18
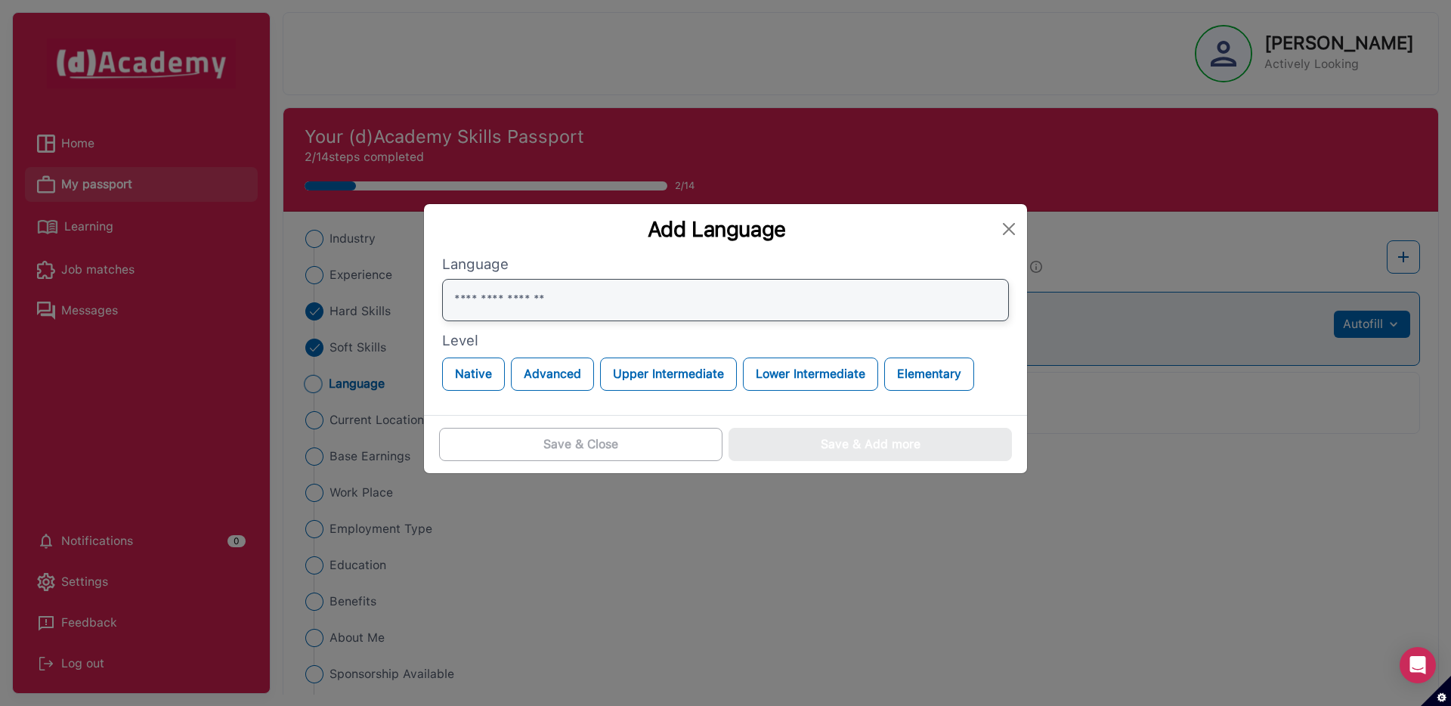
click at [541, 308] on input "text" at bounding box center [725, 300] width 567 height 42
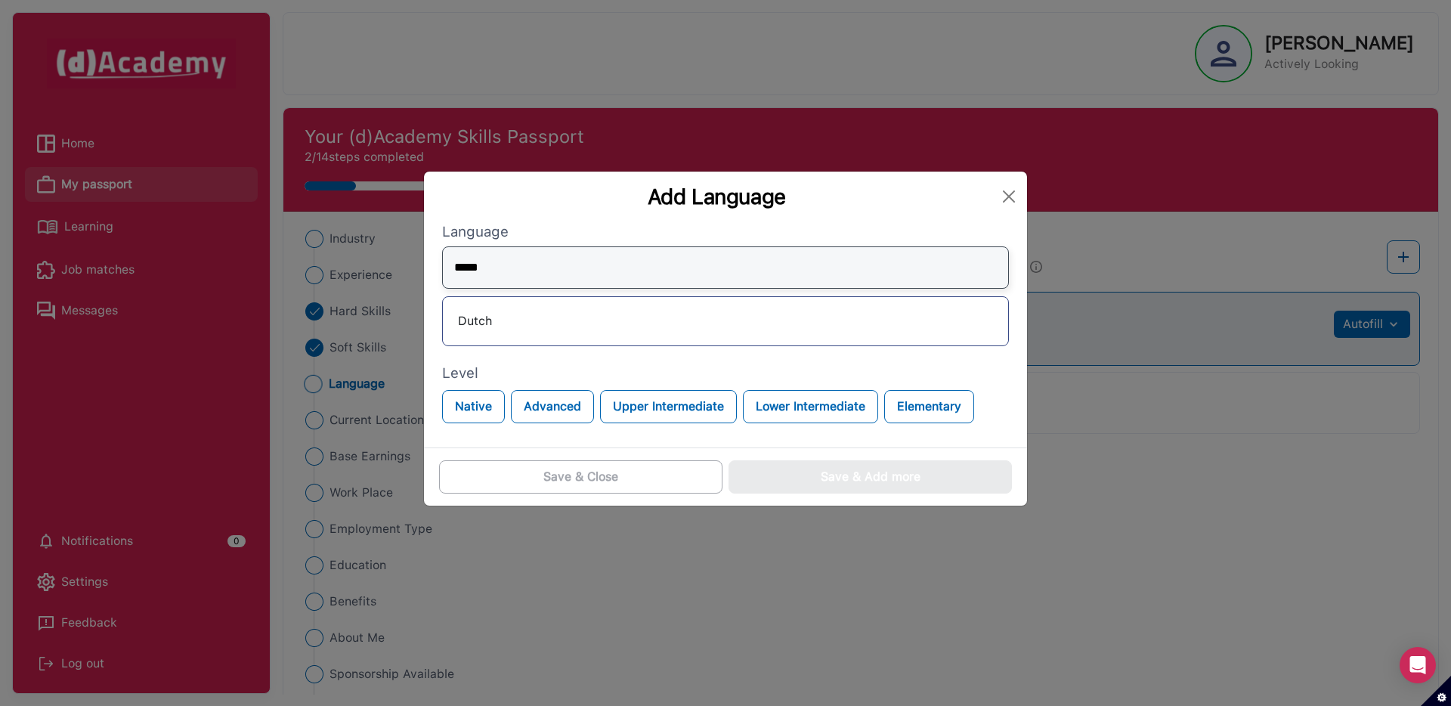
type input "*****"
click at [486, 322] on div "Dutch" at bounding box center [725, 321] width 541 height 24
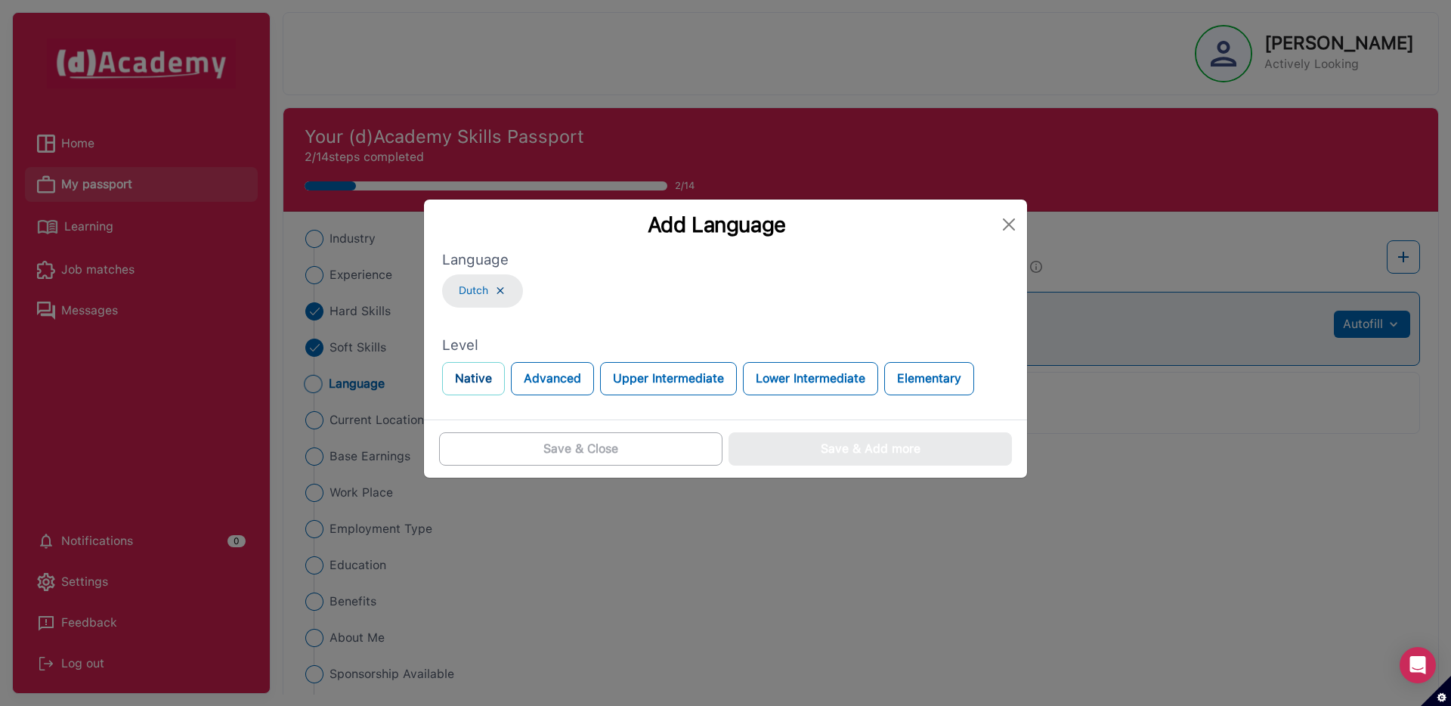
click at [477, 379] on button "Native" at bounding box center [473, 378] width 63 height 33
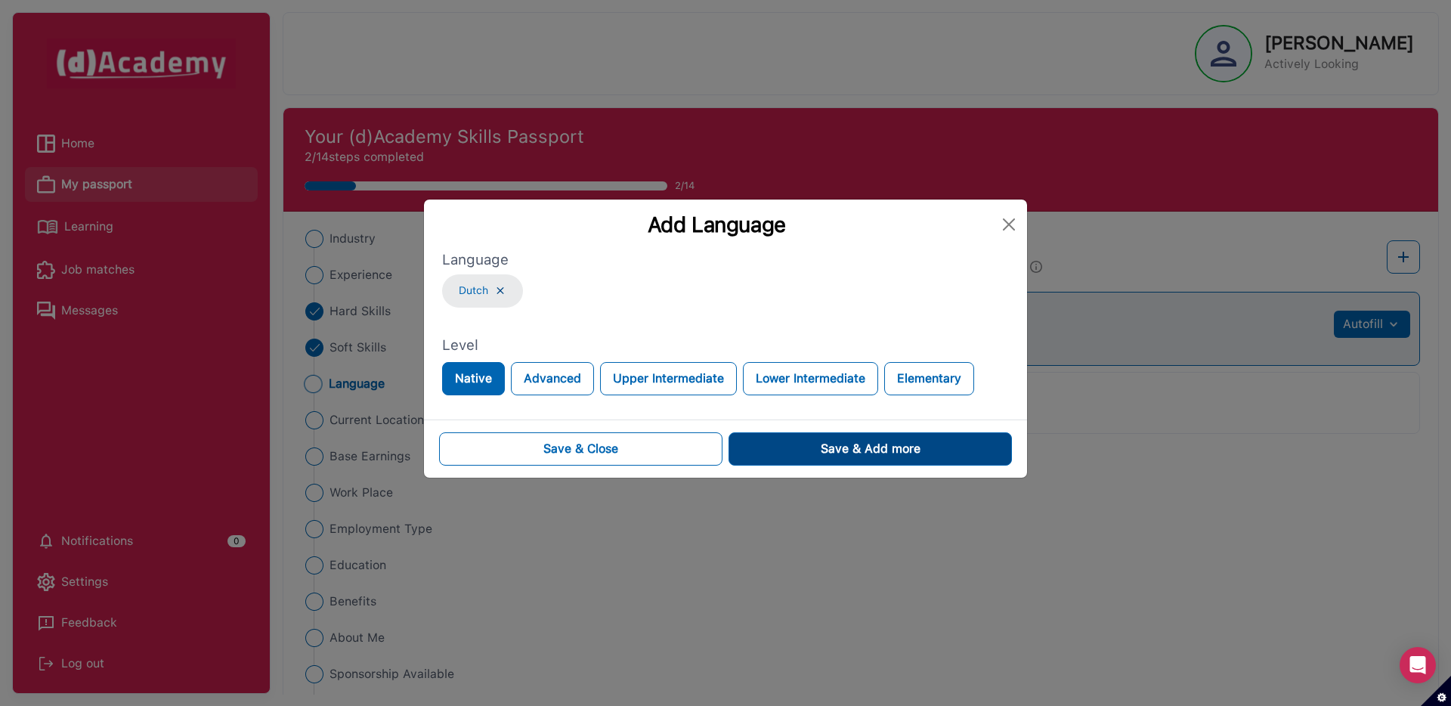
click at [790, 453] on button "Save & Add more" at bounding box center [869, 448] width 283 height 33
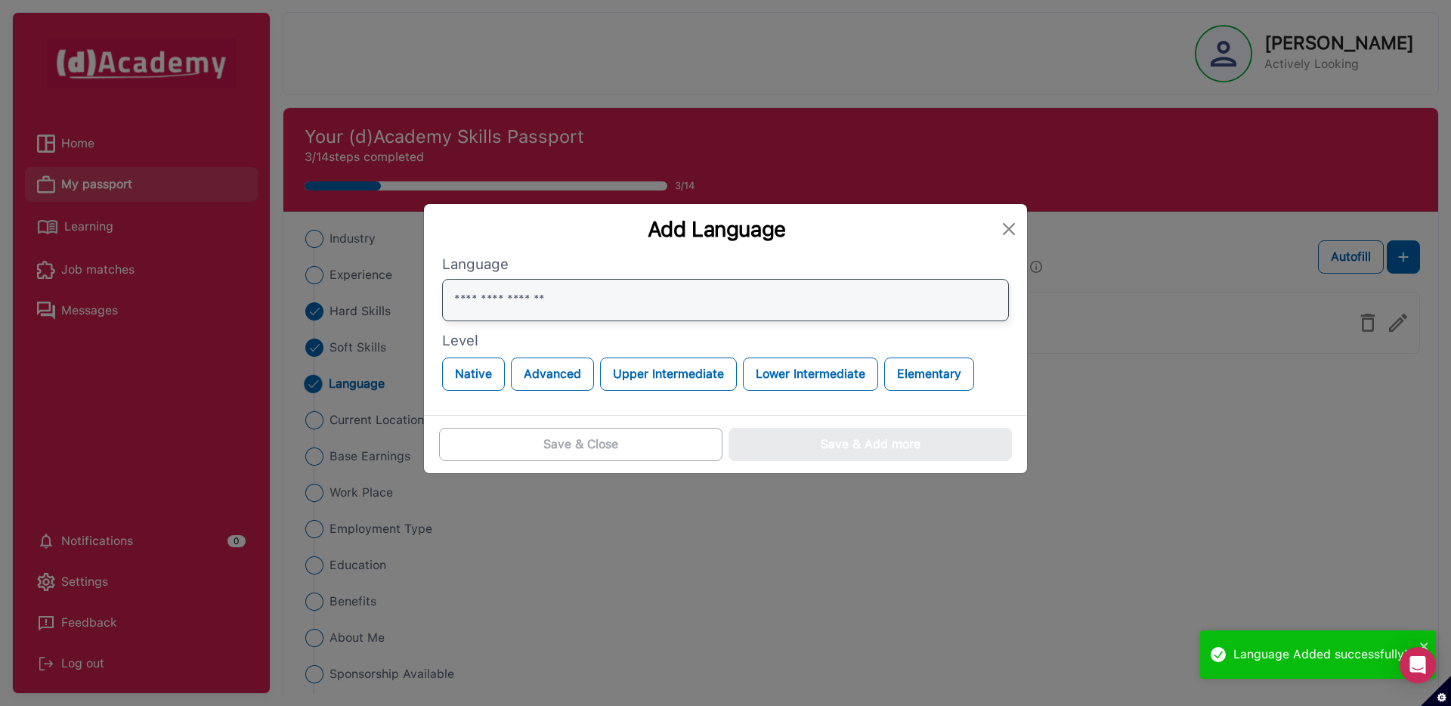
click at [536, 300] on input "text" at bounding box center [725, 300] width 567 height 42
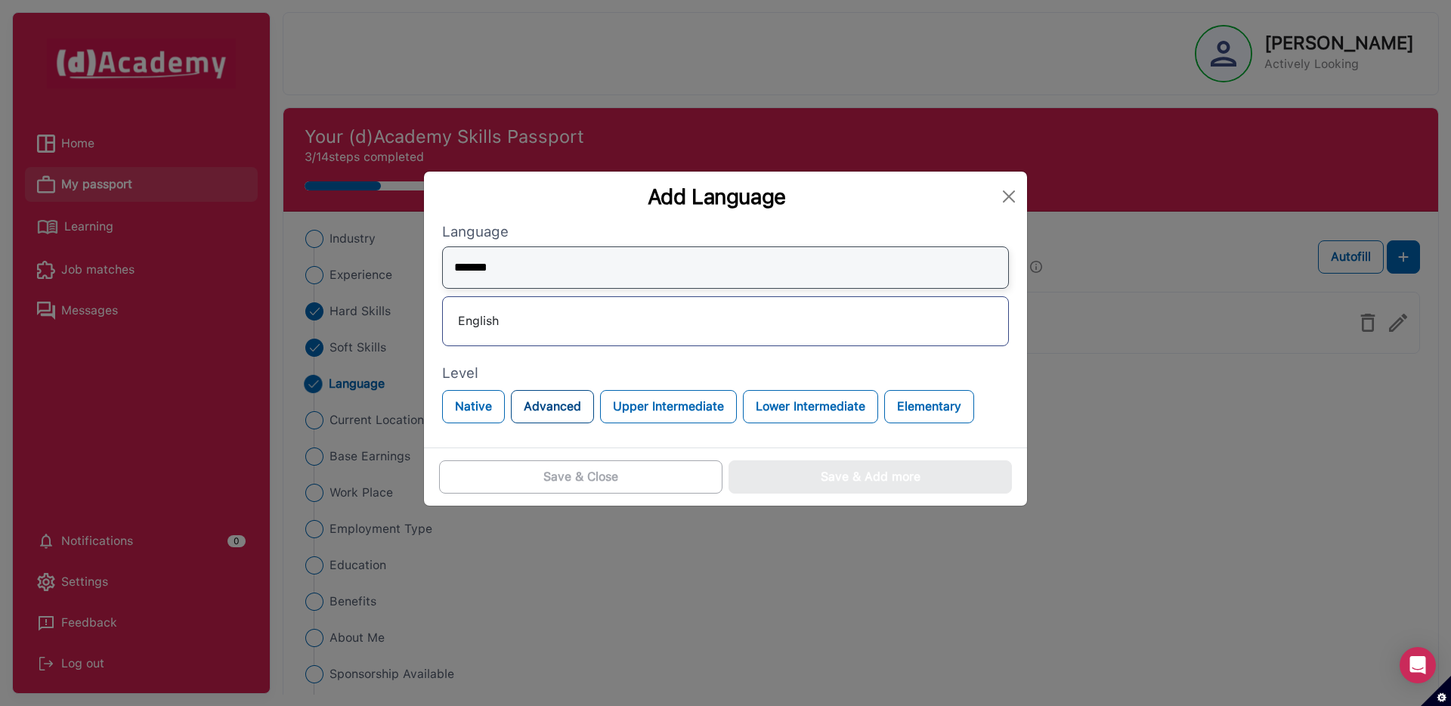
type input "*******"
click at [548, 406] on button "Advanced" at bounding box center [552, 406] width 83 height 33
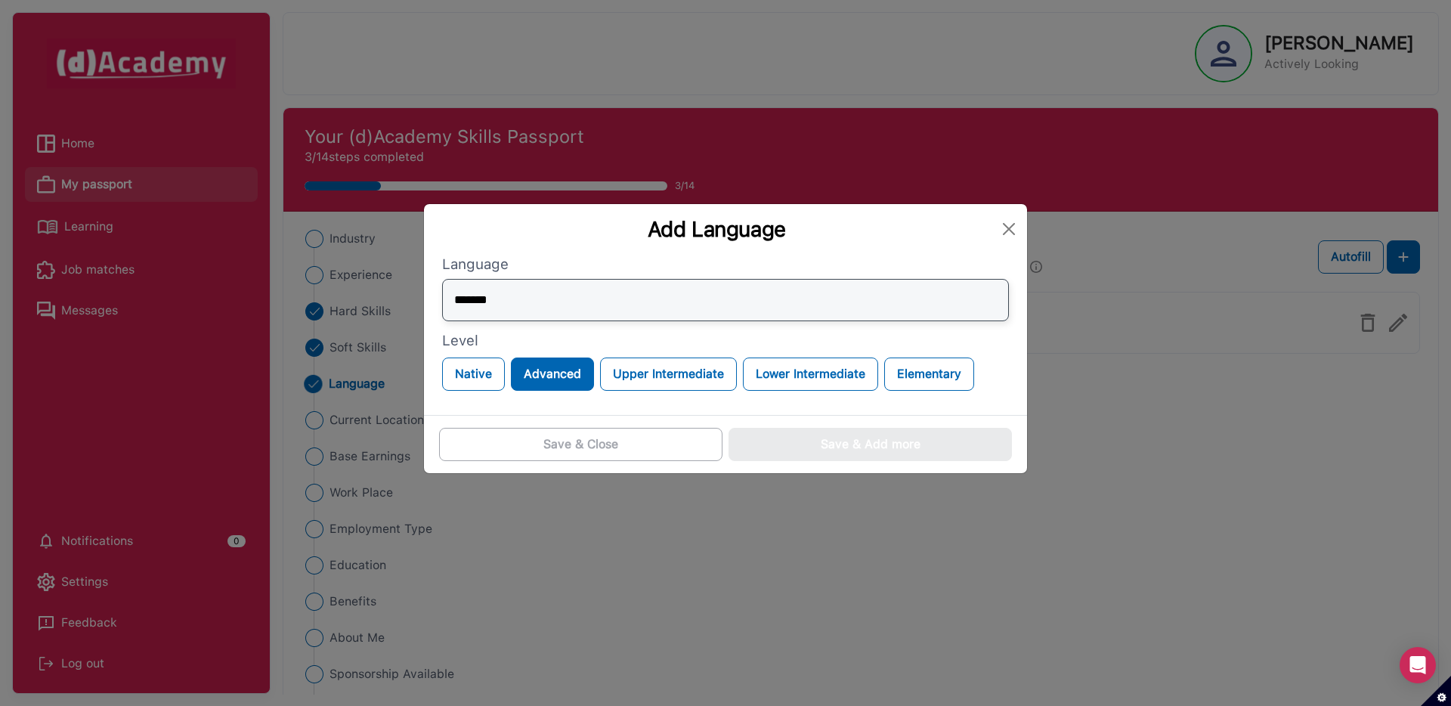
click at [526, 306] on input "*******" at bounding box center [725, 300] width 567 height 42
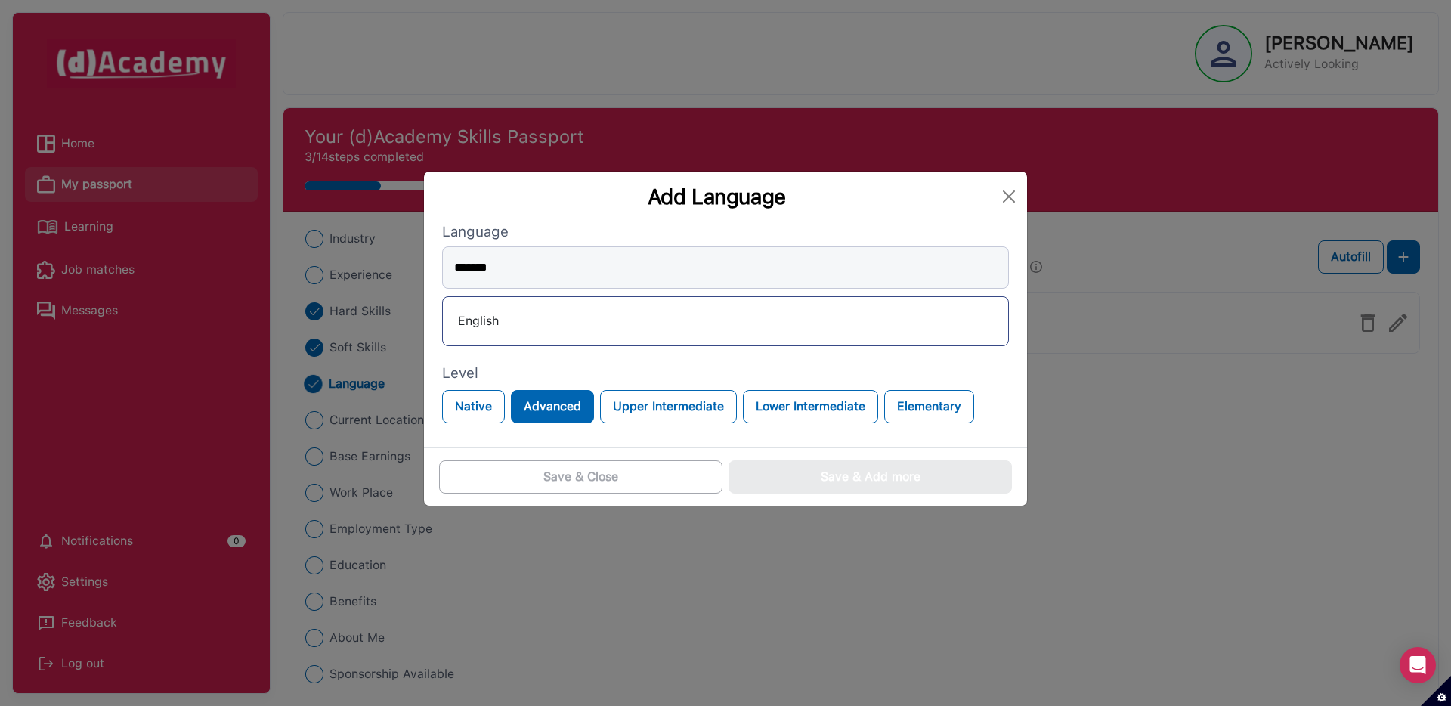
click at [500, 320] on div "English" at bounding box center [725, 321] width 541 height 24
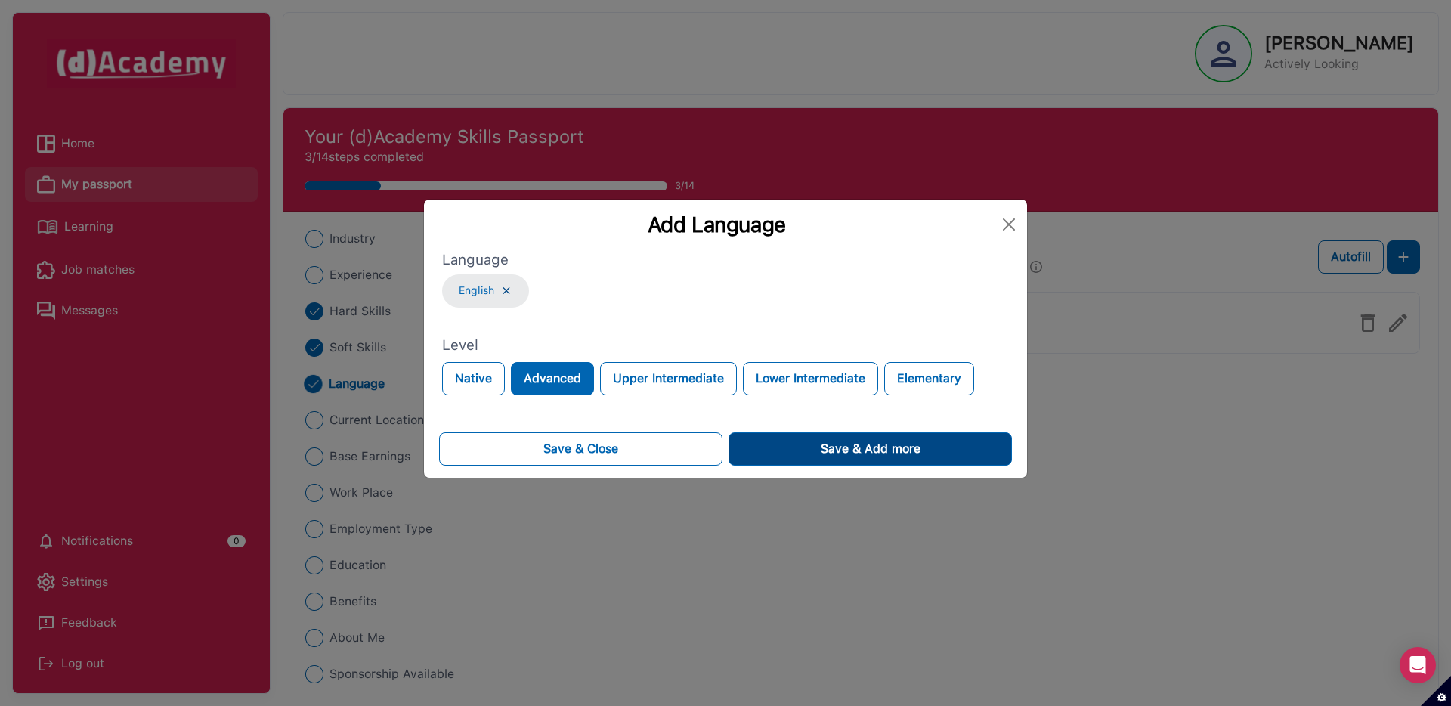
click at [847, 456] on div "Save & Add more" at bounding box center [870, 449] width 100 height 18
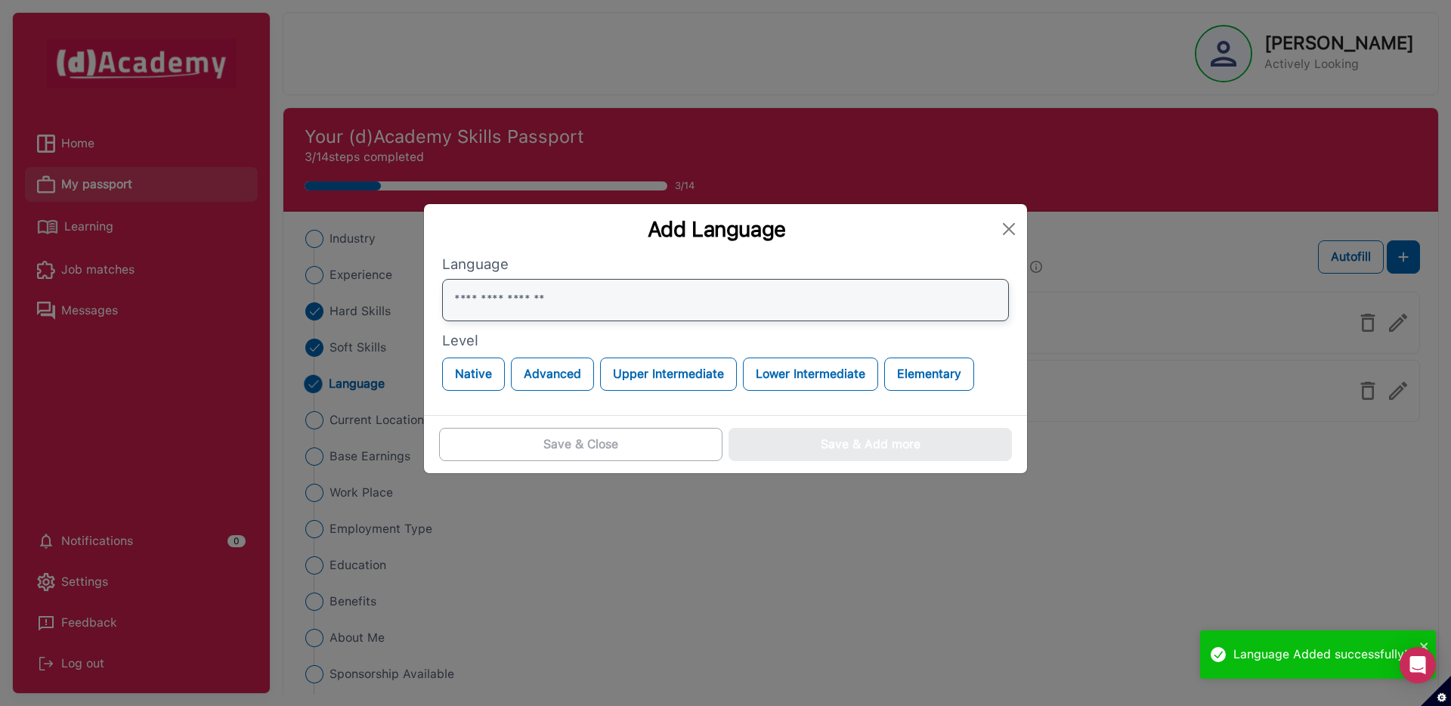
click at [576, 304] on input "text" at bounding box center [725, 300] width 567 height 42
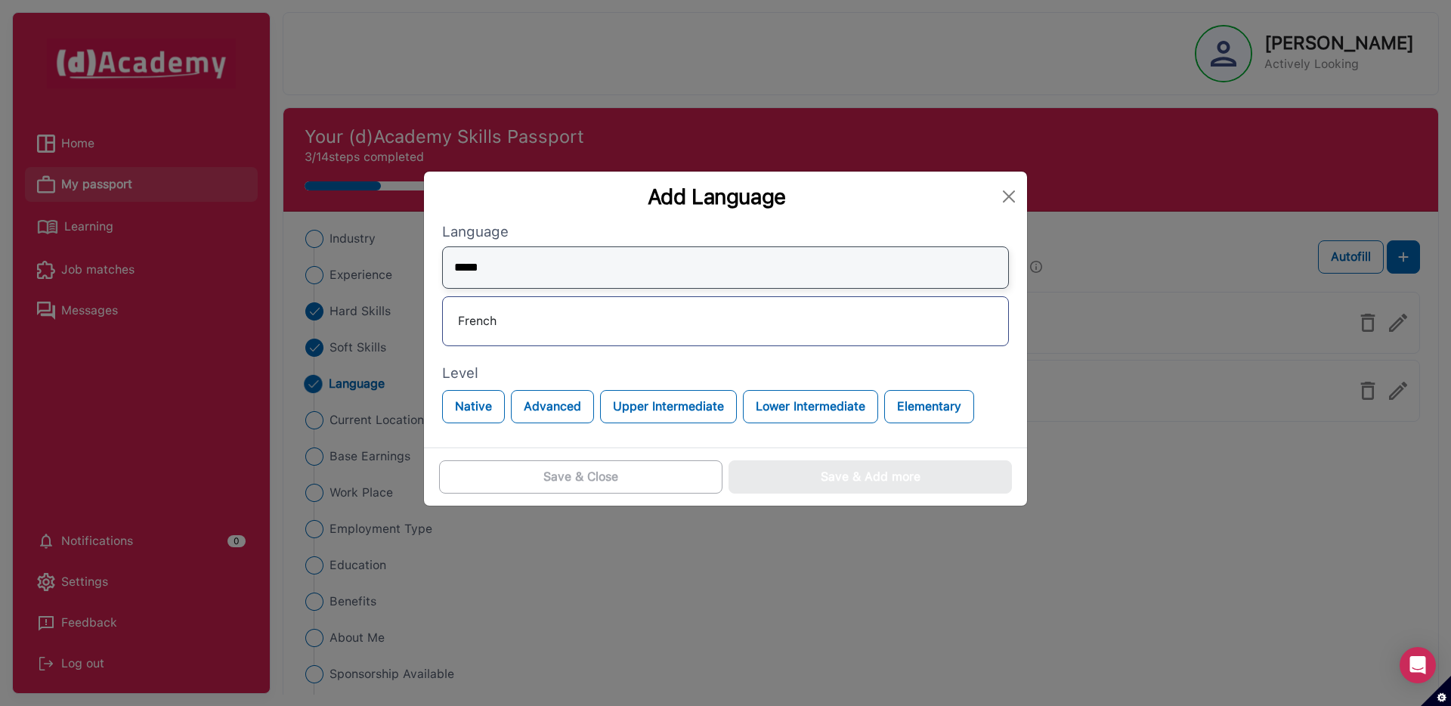
type input "*****"
click at [573, 331] on div "French" at bounding box center [725, 321] width 541 height 24
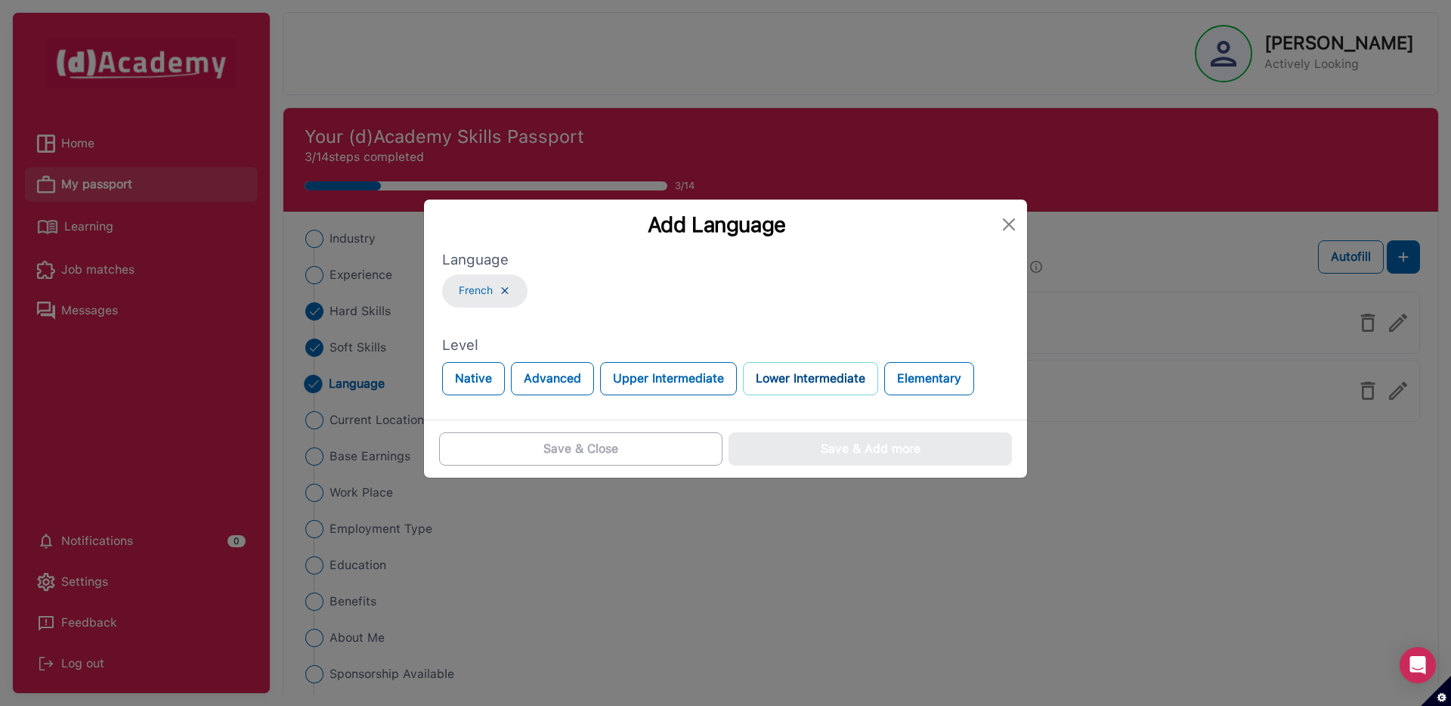
click at [841, 375] on button "Lower Intermediate" at bounding box center [810, 378] width 135 height 33
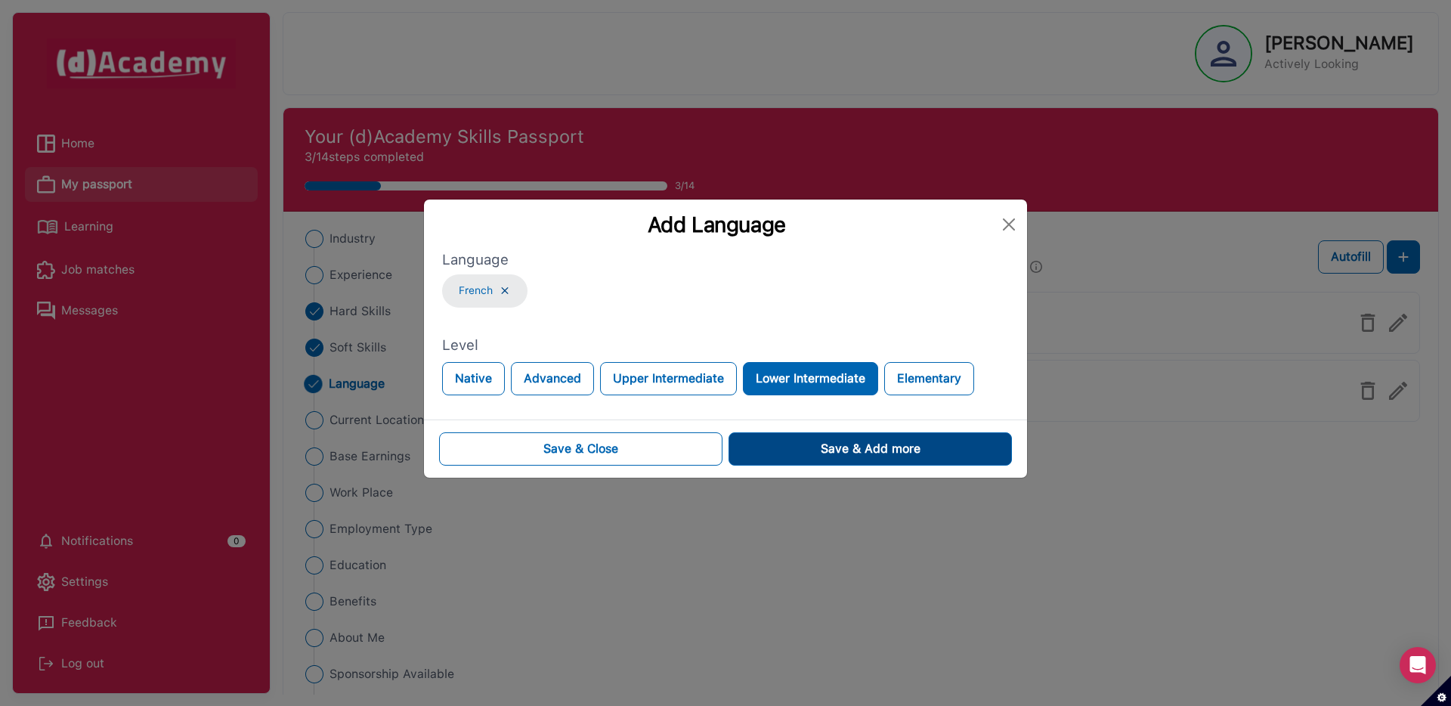
click at [827, 452] on div "Save & Add more" at bounding box center [870, 449] width 100 height 18
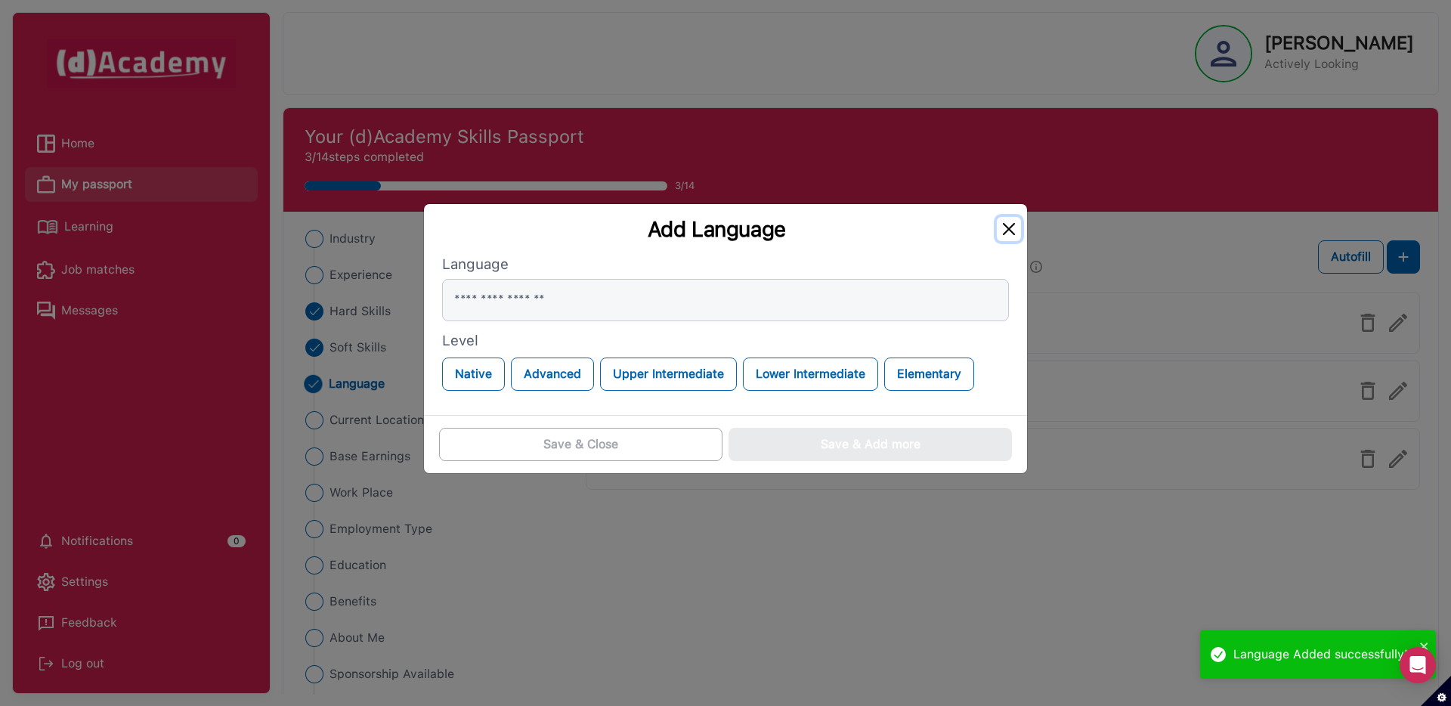
click at [1007, 227] on button "Close" at bounding box center [1008, 229] width 24 height 24
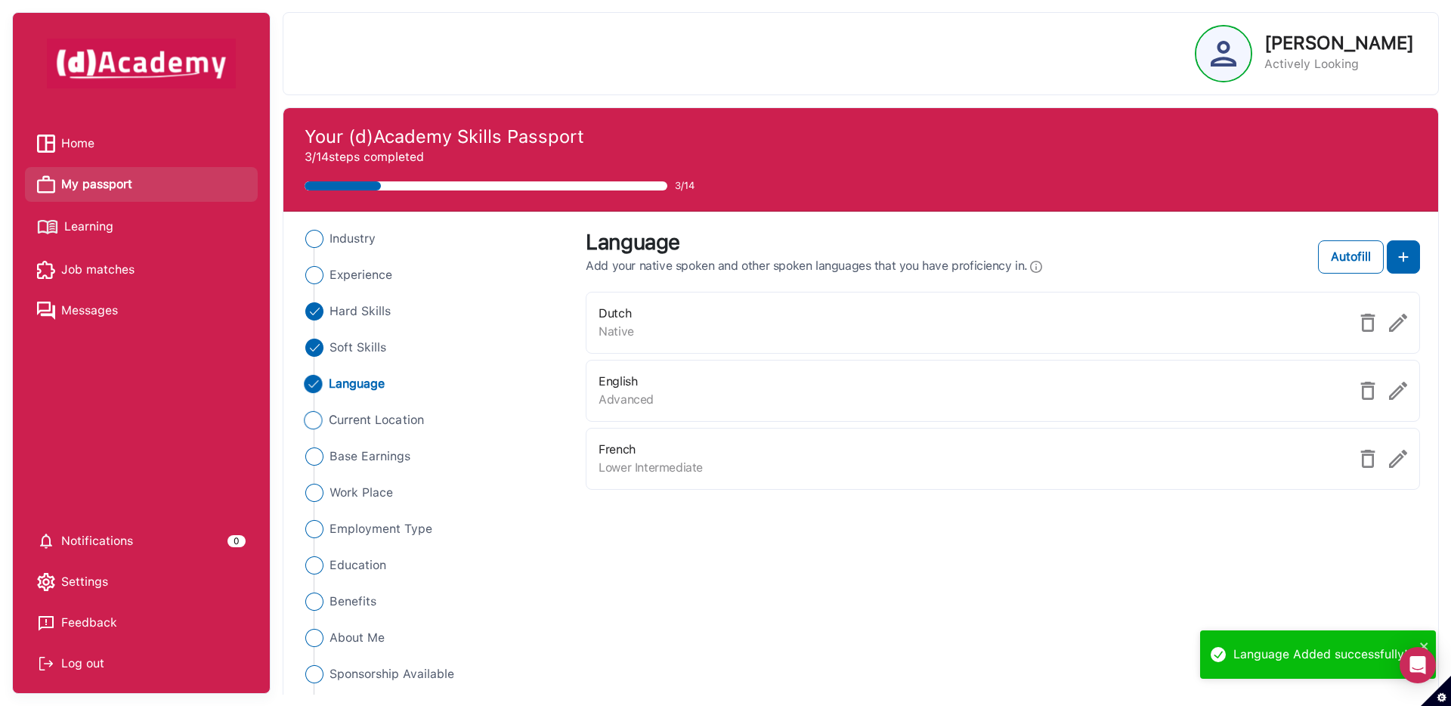
click at [354, 422] on span "Current Location" at bounding box center [376, 420] width 95 height 18
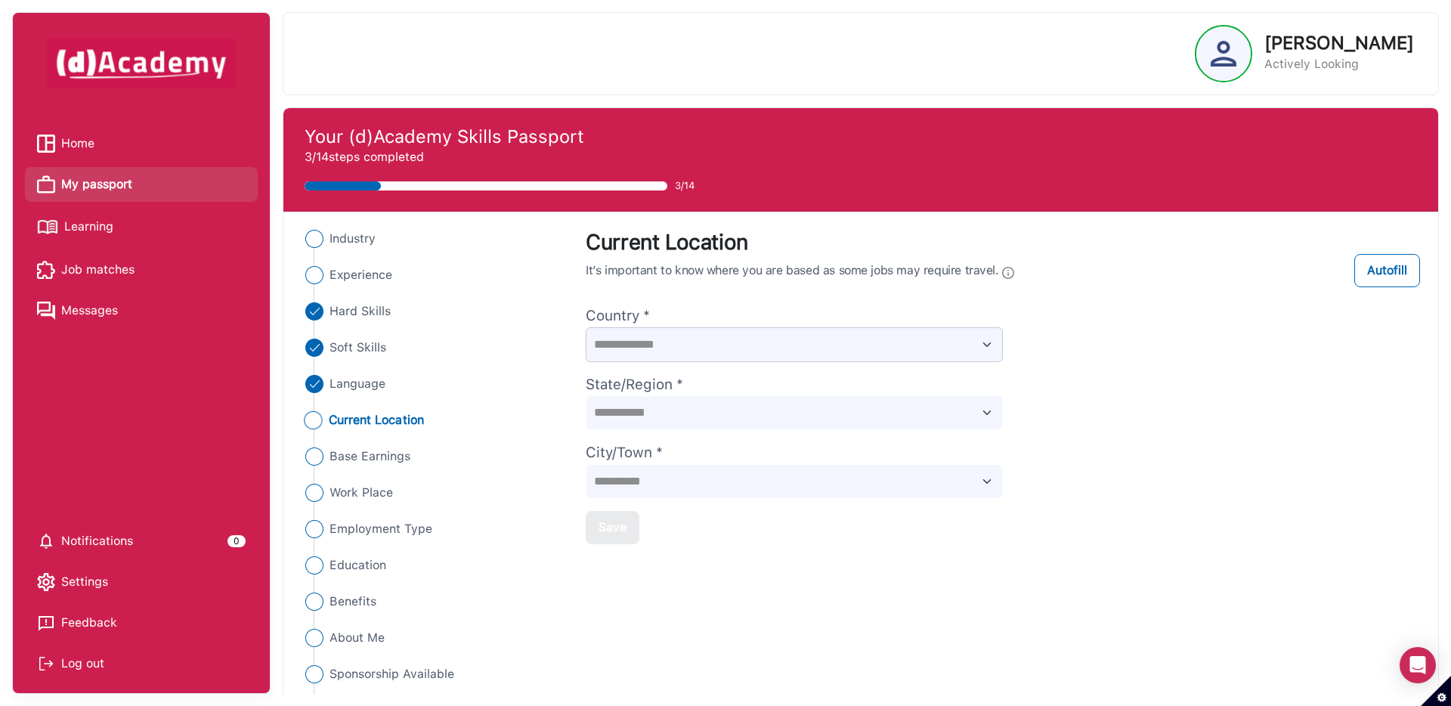
click at [645, 347] on select "**********" at bounding box center [794, 344] width 417 height 35
select select "*******"
click at [635, 412] on select "**********" at bounding box center [794, 412] width 417 height 35
select select "********"
click at [631, 488] on select "**********" at bounding box center [794, 481] width 417 height 35
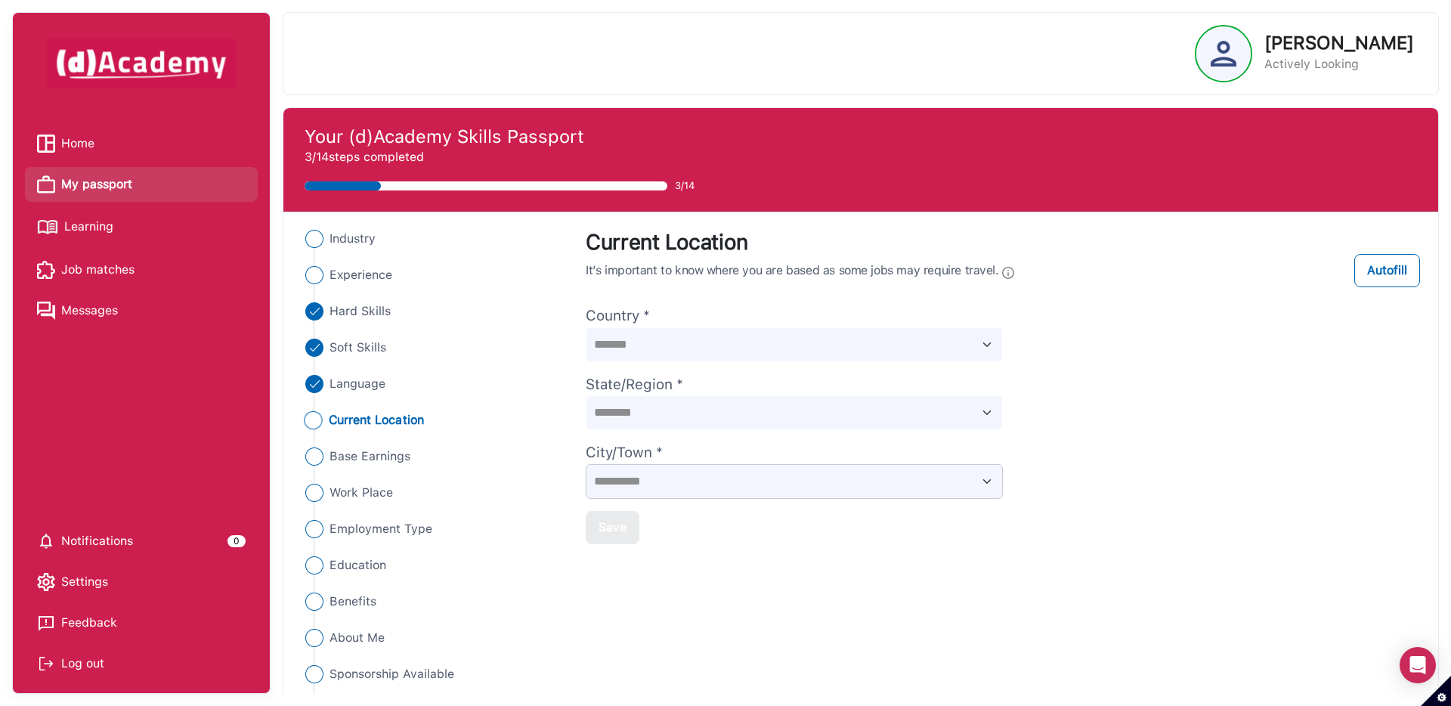
select select "*********"
click at [623, 518] on div "Save" at bounding box center [612, 527] width 28 height 18
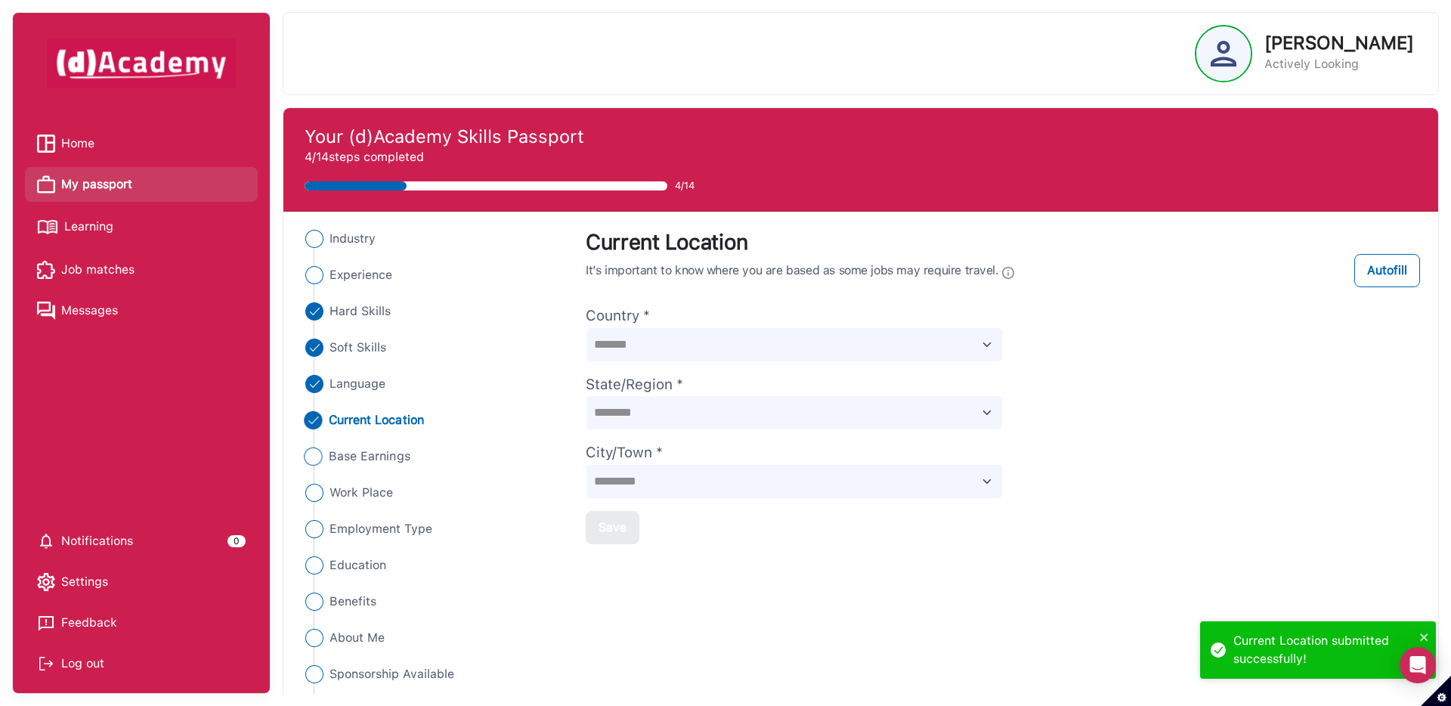
click at [338, 457] on span "Base Earnings" at bounding box center [370, 456] width 82 height 18
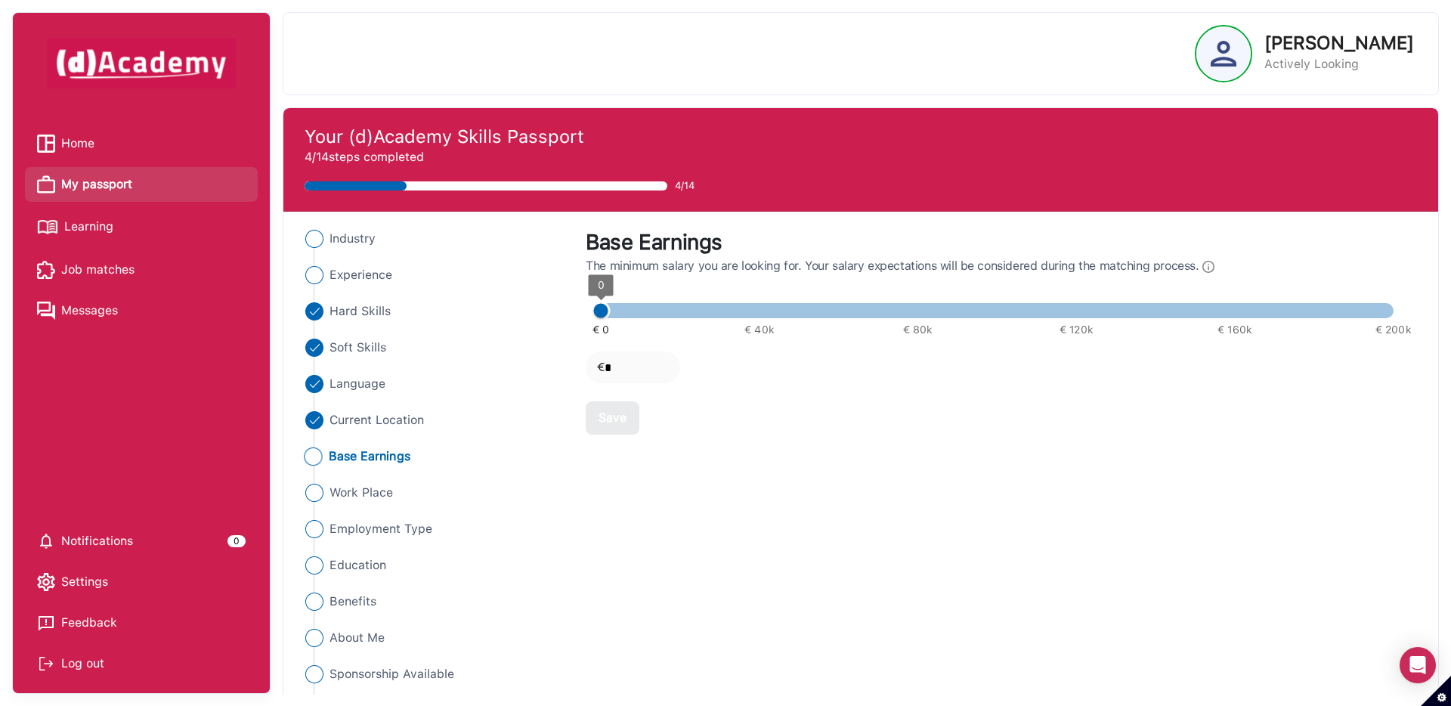
type input "****"
type input "*****"
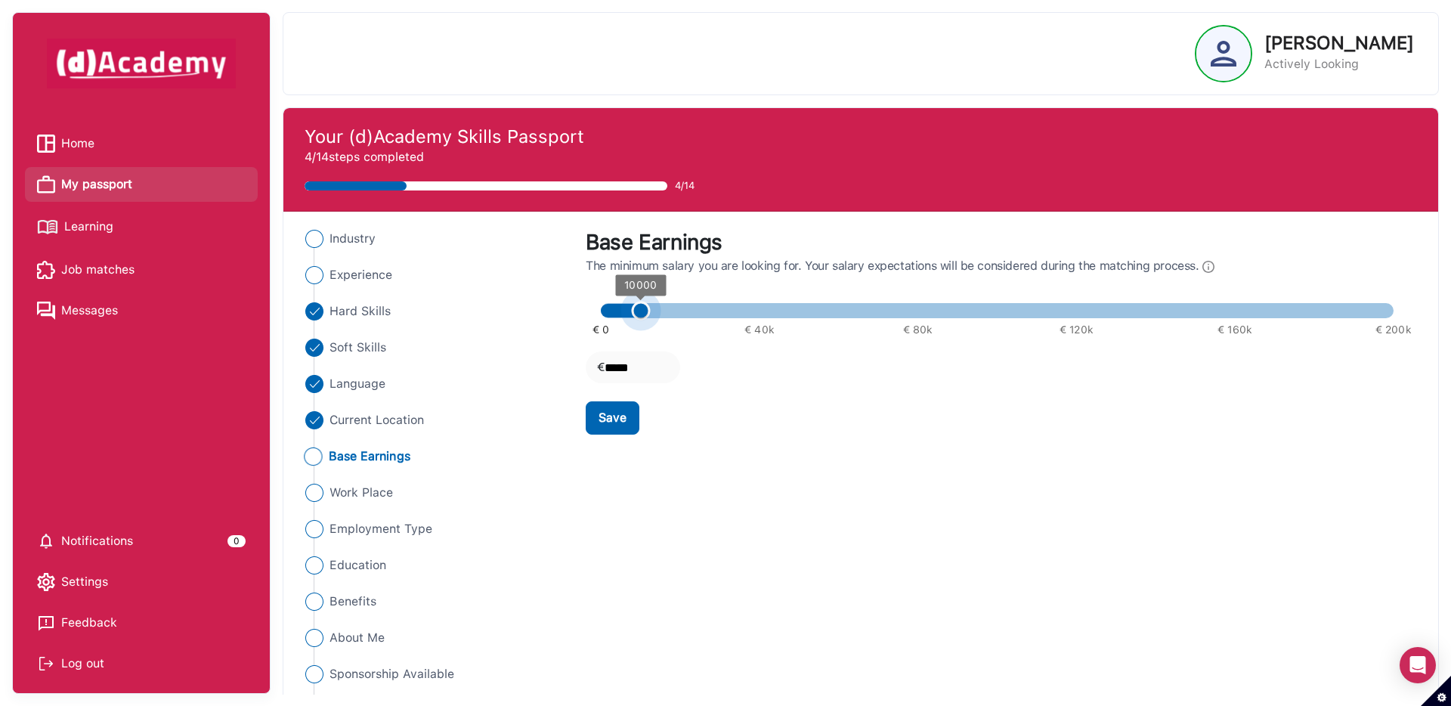
type input "*****"
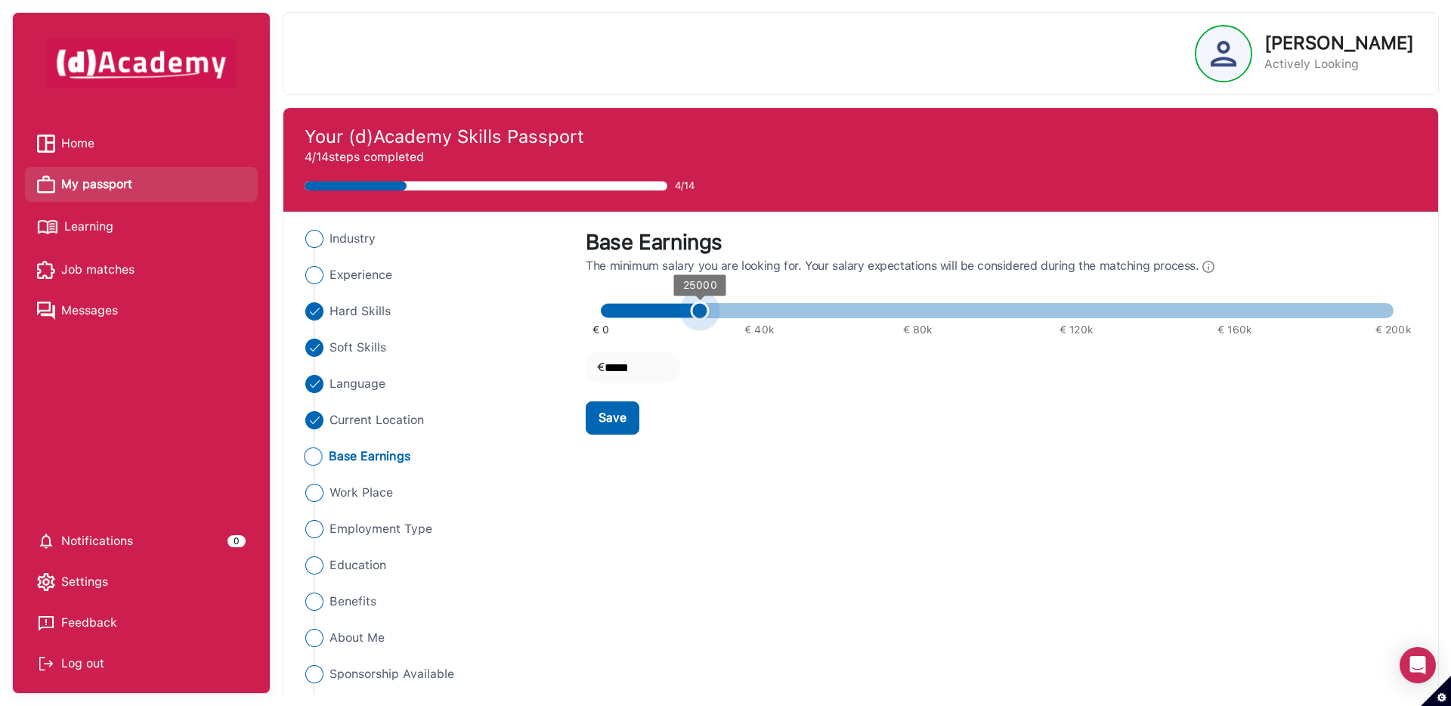
type input "*****"
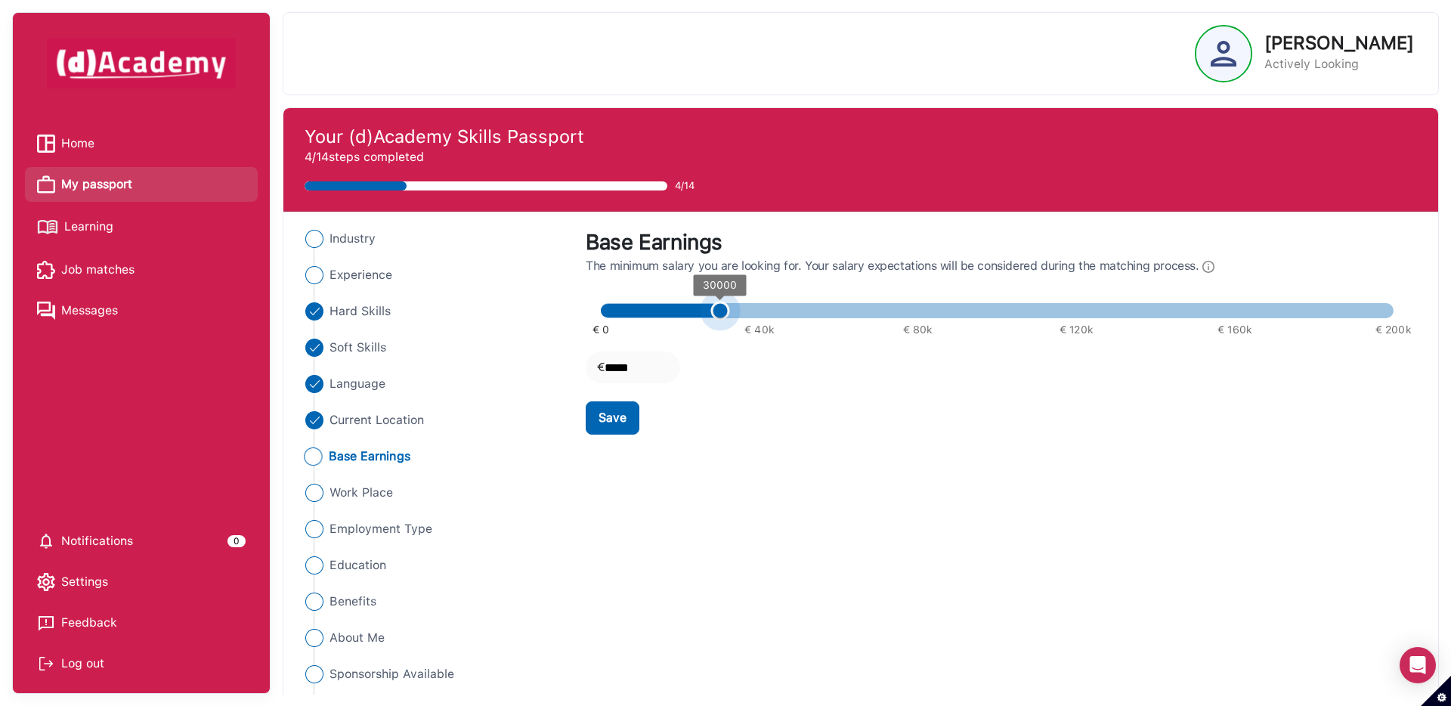
type input "*****"
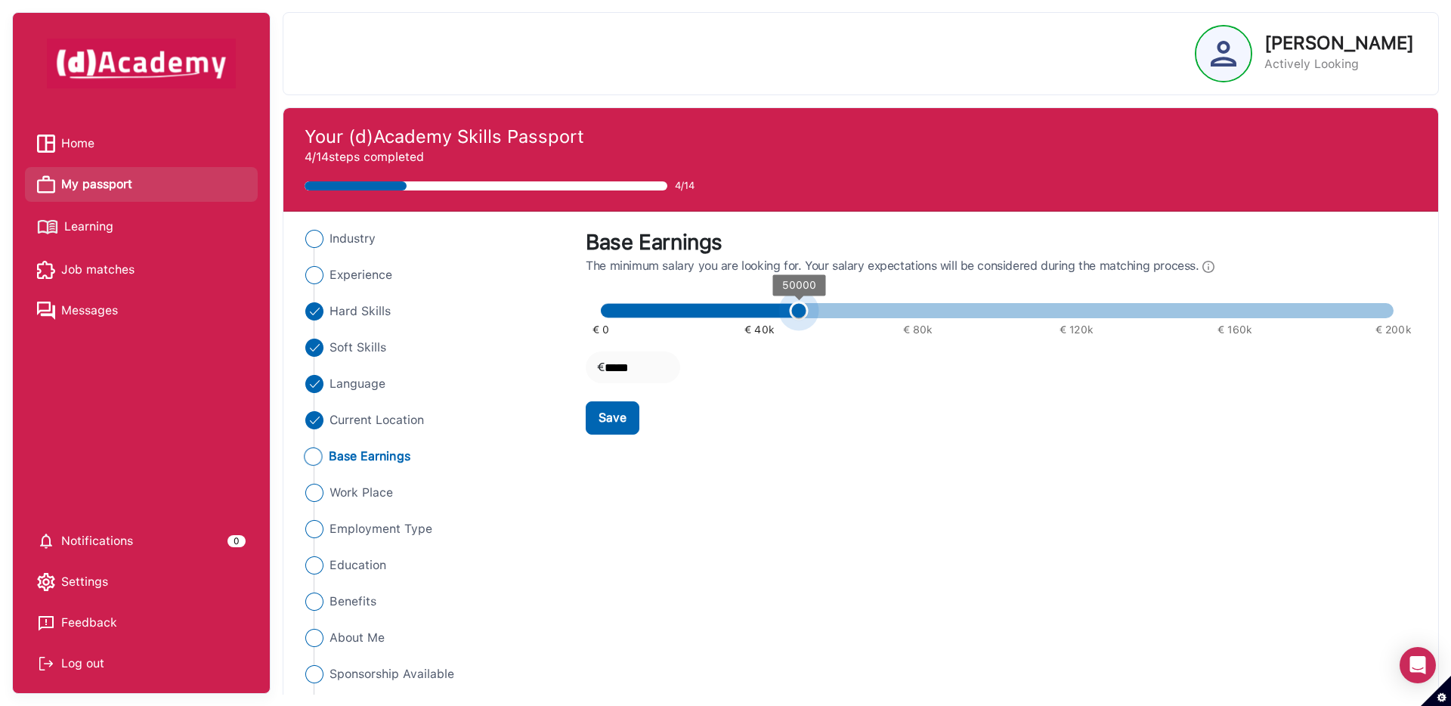
type input "*****"
drag, startPoint x: 601, startPoint y: 312, endPoint x: 830, endPoint y: 311, distance: 228.9
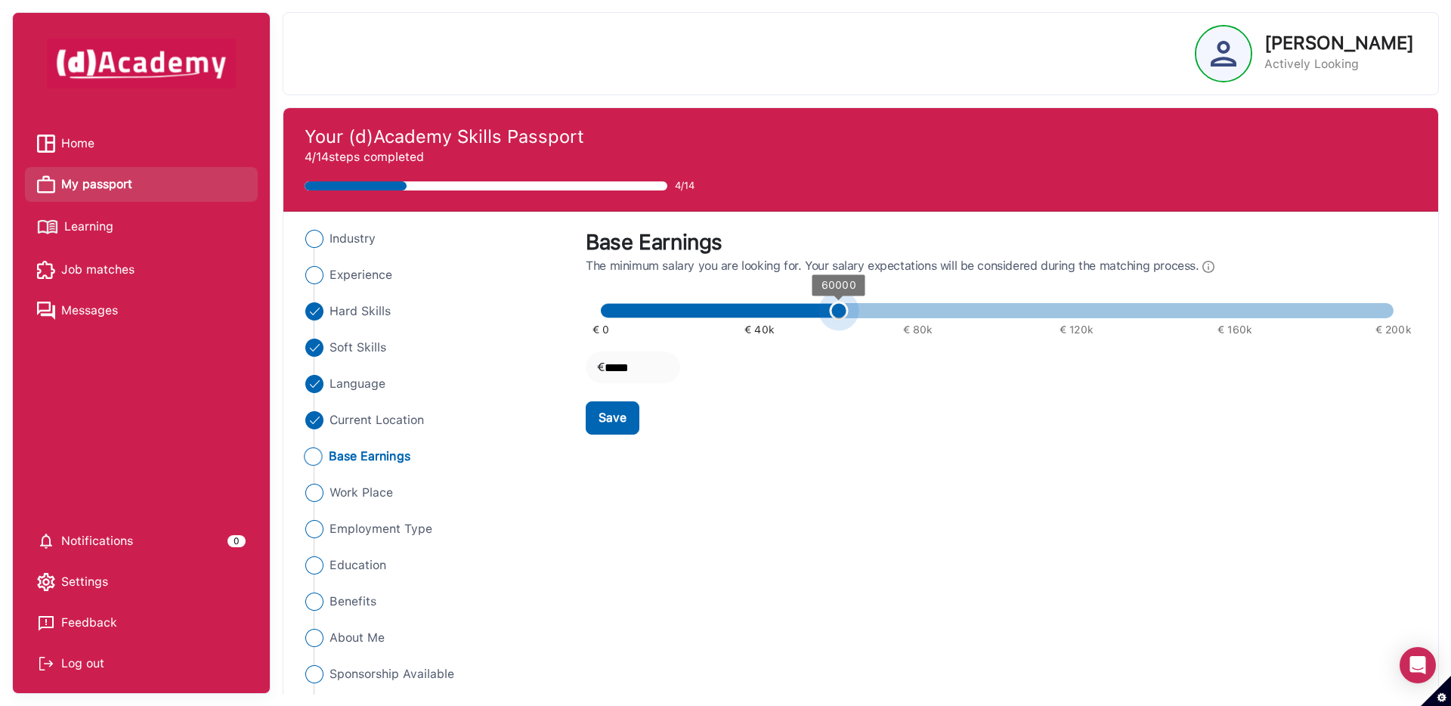
click at [830, 311] on span "60000" at bounding box center [838, 310] width 19 height 19
type input "*****"
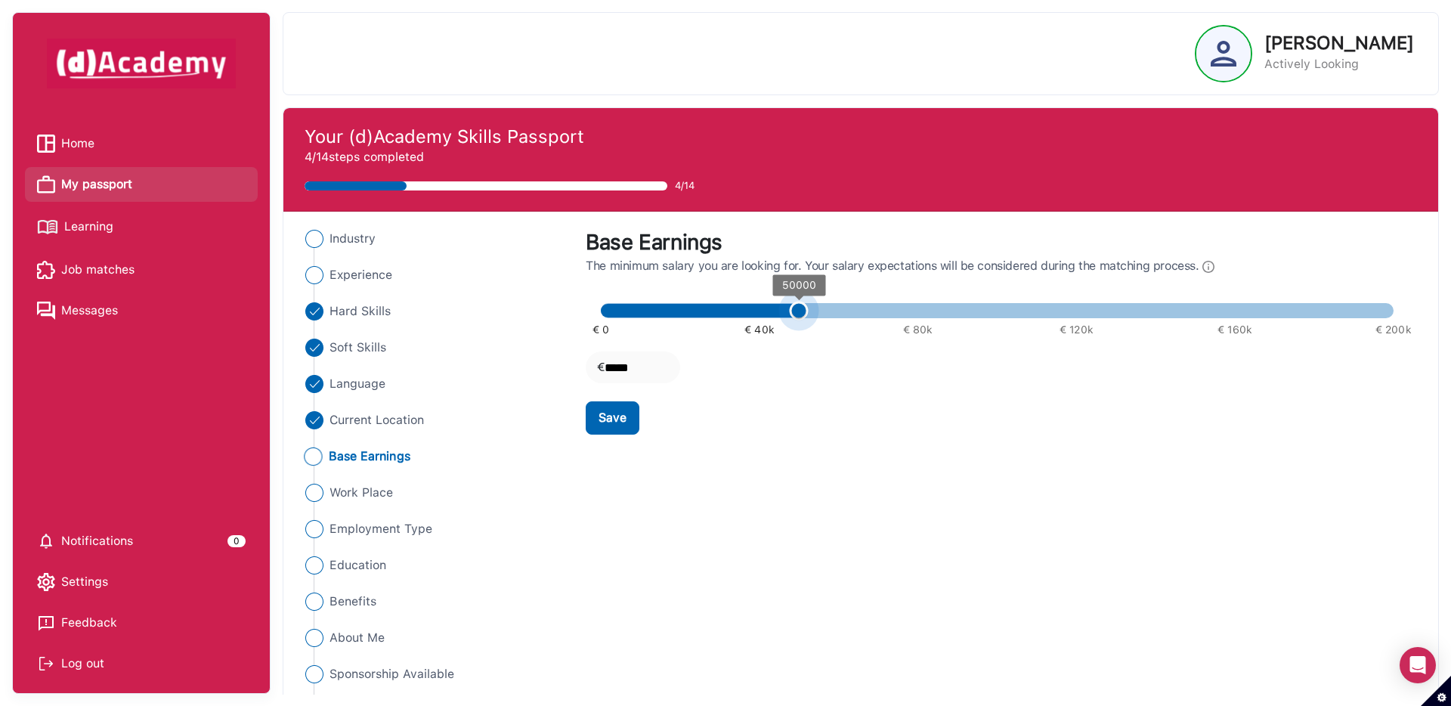
drag, startPoint x: 839, startPoint y: 306, endPoint x: 808, endPoint y: 309, distance: 31.1
click at [808, 309] on span "50000" at bounding box center [798, 310] width 19 height 19
drag, startPoint x: 628, startPoint y: 419, endPoint x: 604, endPoint y: 414, distance: 24.6
click at [625, 418] on button "Save" at bounding box center [613, 417] width 54 height 33
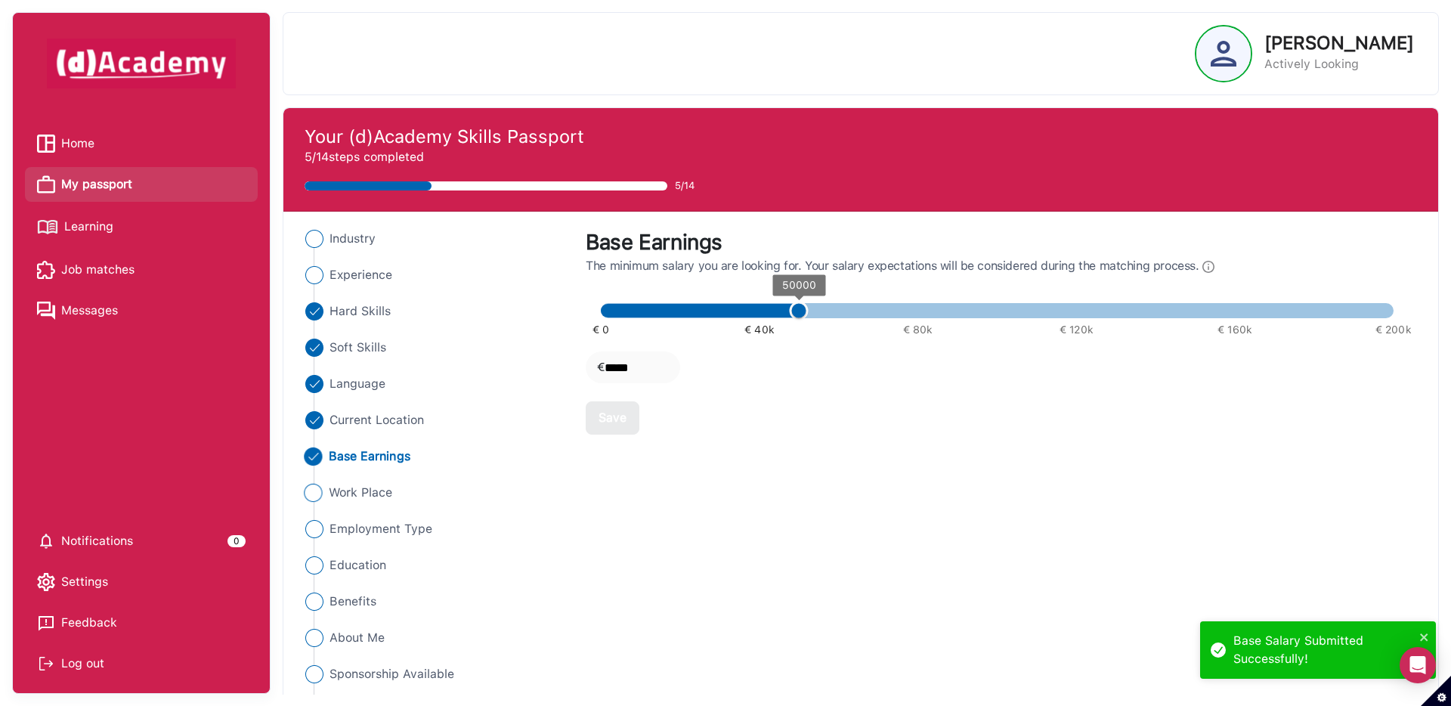
click at [342, 488] on span "Work Place" at bounding box center [361, 493] width 64 height 18
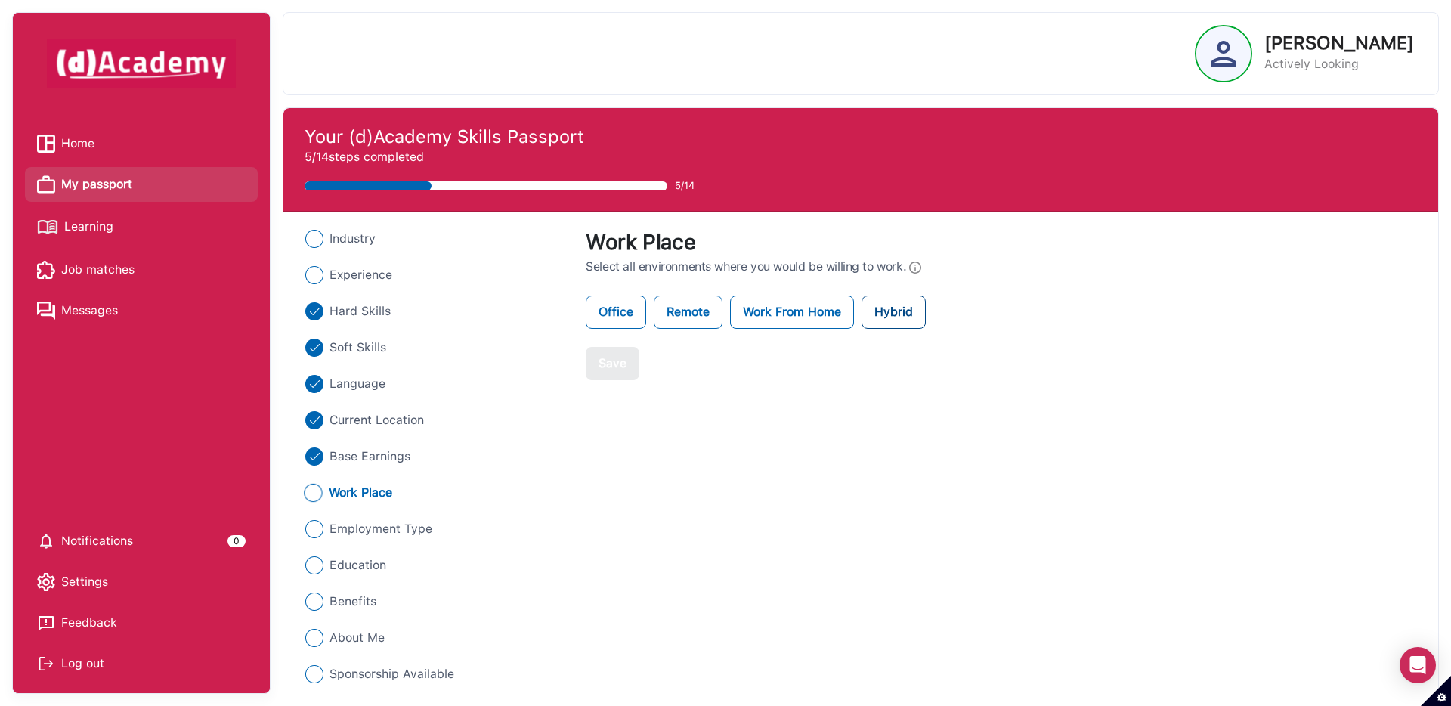
click at [903, 319] on label "Hybrid" at bounding box center [893, 311] width 64 height 33
click at [597, 367] on button "Save" at bounding box center [613, 363] width 54 height 33
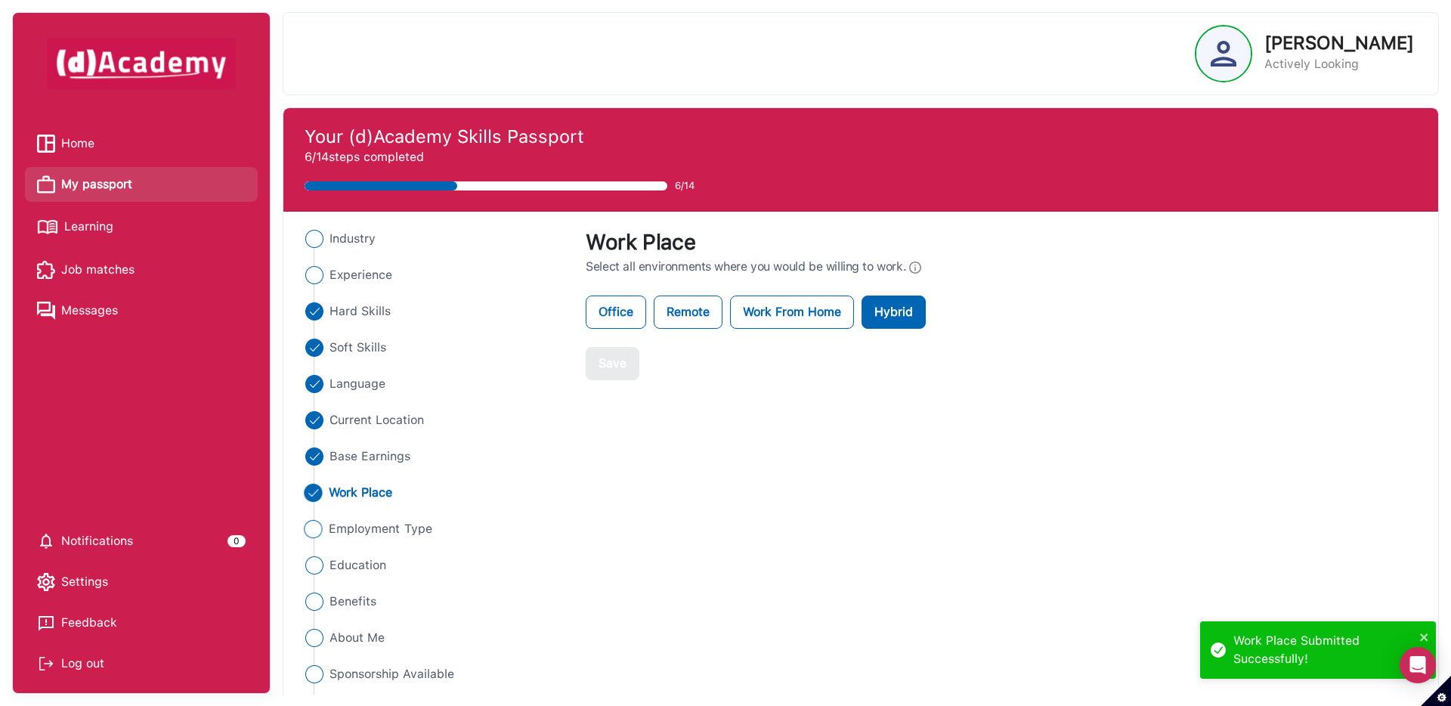
click at [346, 533] on span "Employment Type" at bounding box center [381, 529] width 104 height 18
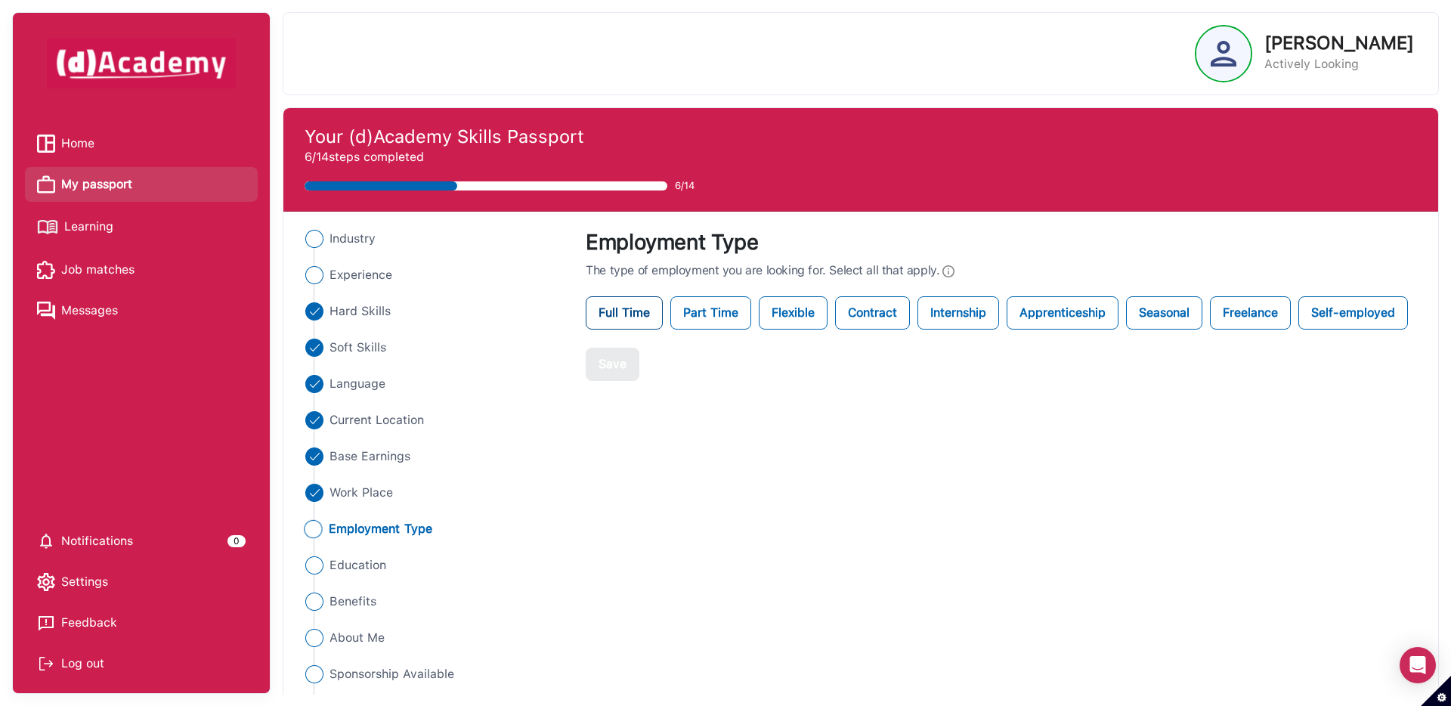
click at [637, 313] on label "Full Time" at bounding box center [624, 312] width 77 height 33
click at [709, 313] on label "Part Time" at bounding box center [710, 312] width 81 height 33
click at [805, 310] on label "Flexible" at bounding box center [793, 312] width 69 height 33
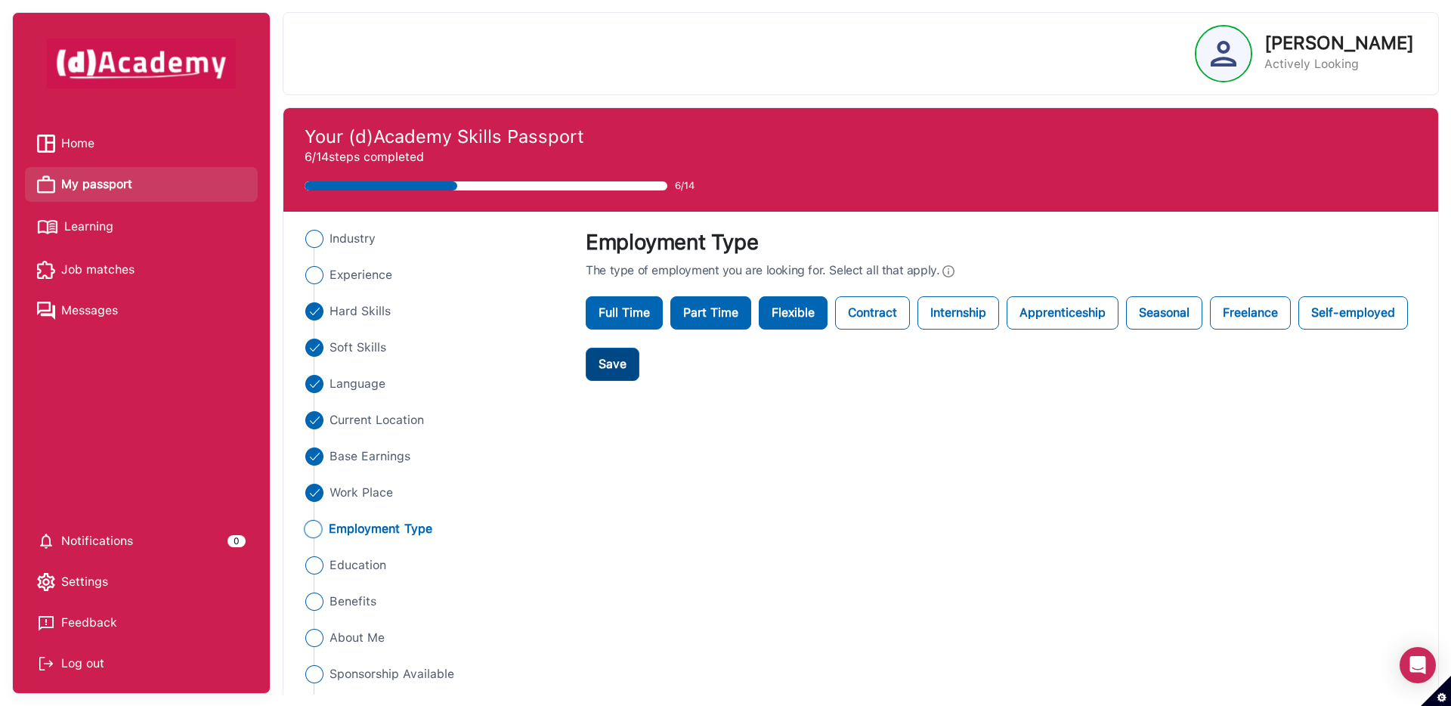
click at [610, 366] on div "Save" at bounding box center [612, 364] width 28 height 18
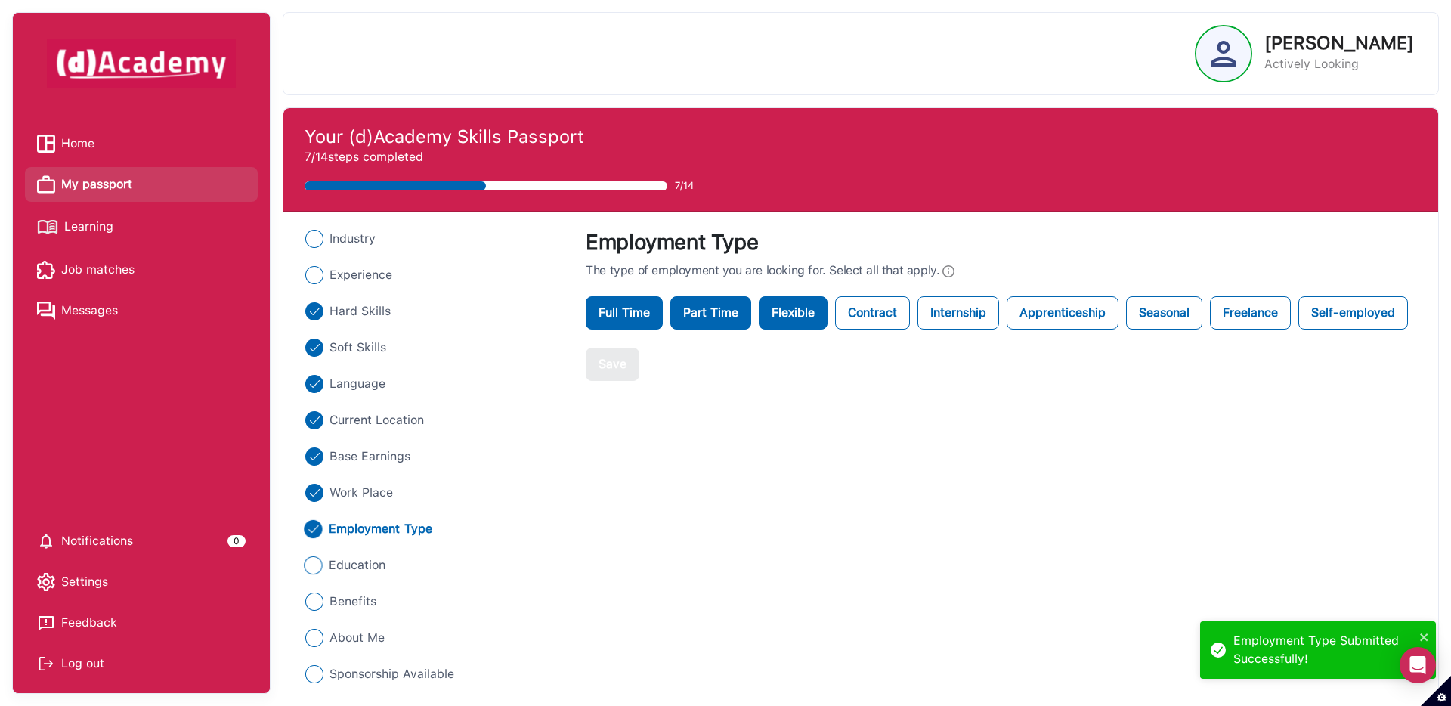
click at [339, 564] on span "Education" at bounding box center [357, 565] width 57 height 18
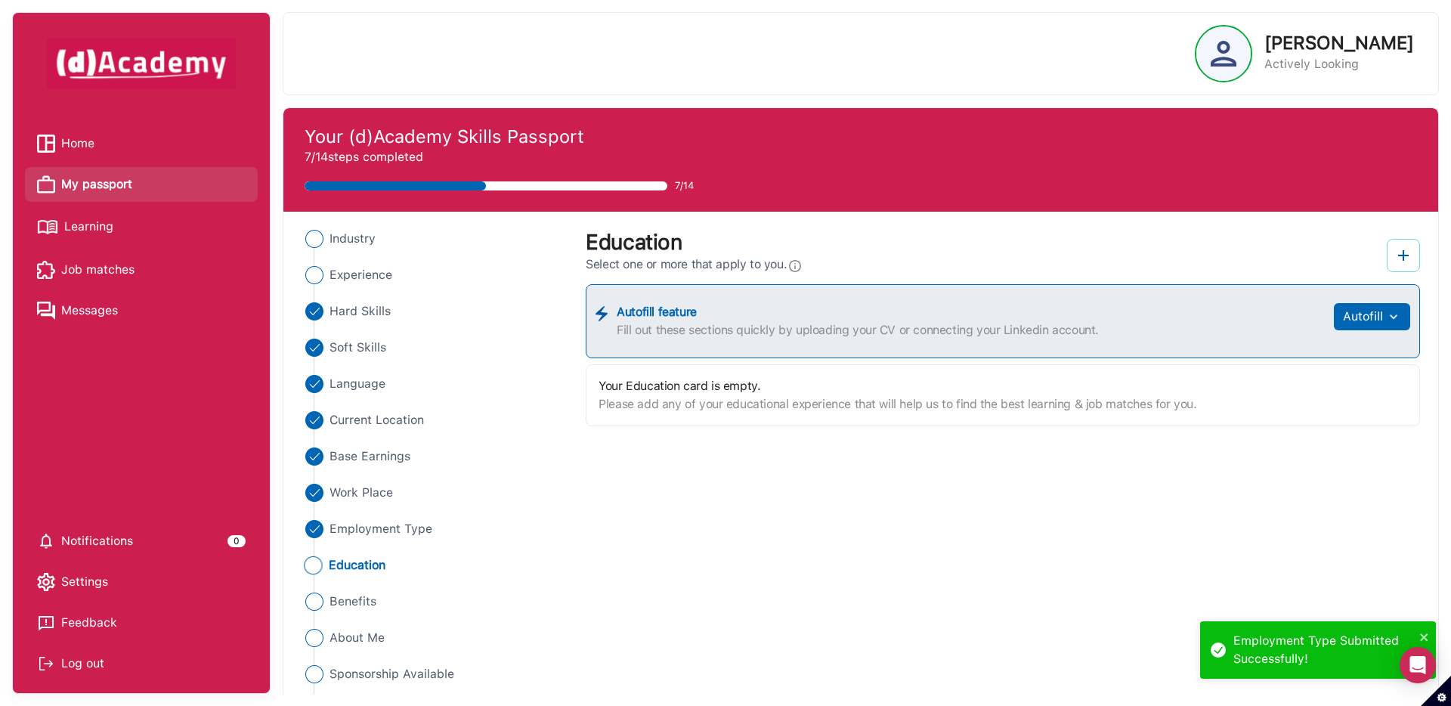
click at [1396, 262] on img at bounding box center [1403, 255] width 18 height 18
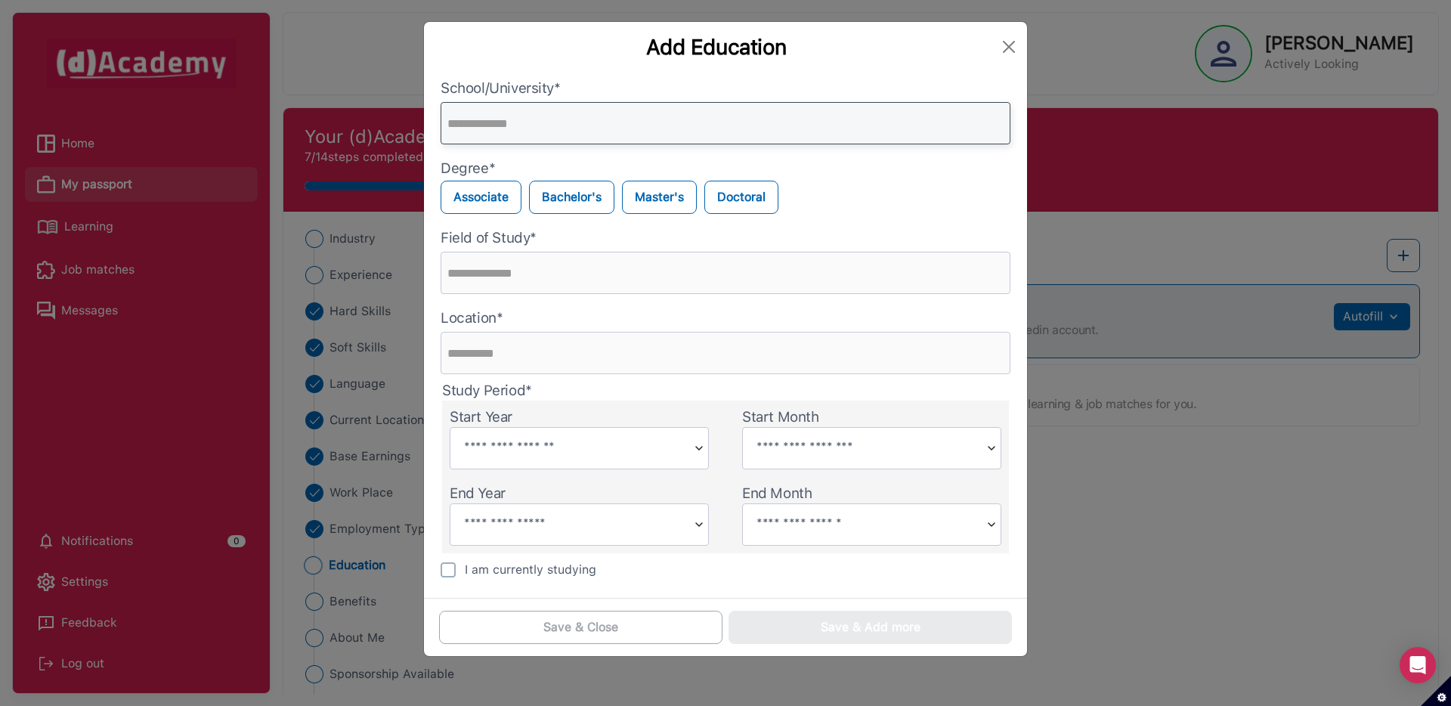
click at [508, 128] on input "text" at bounding box center [725, 123] width 570 height 42
type input "**********"
click at [563, 199] on label "Bachelor's" at bounding box center [571, 197] width 85 height 33
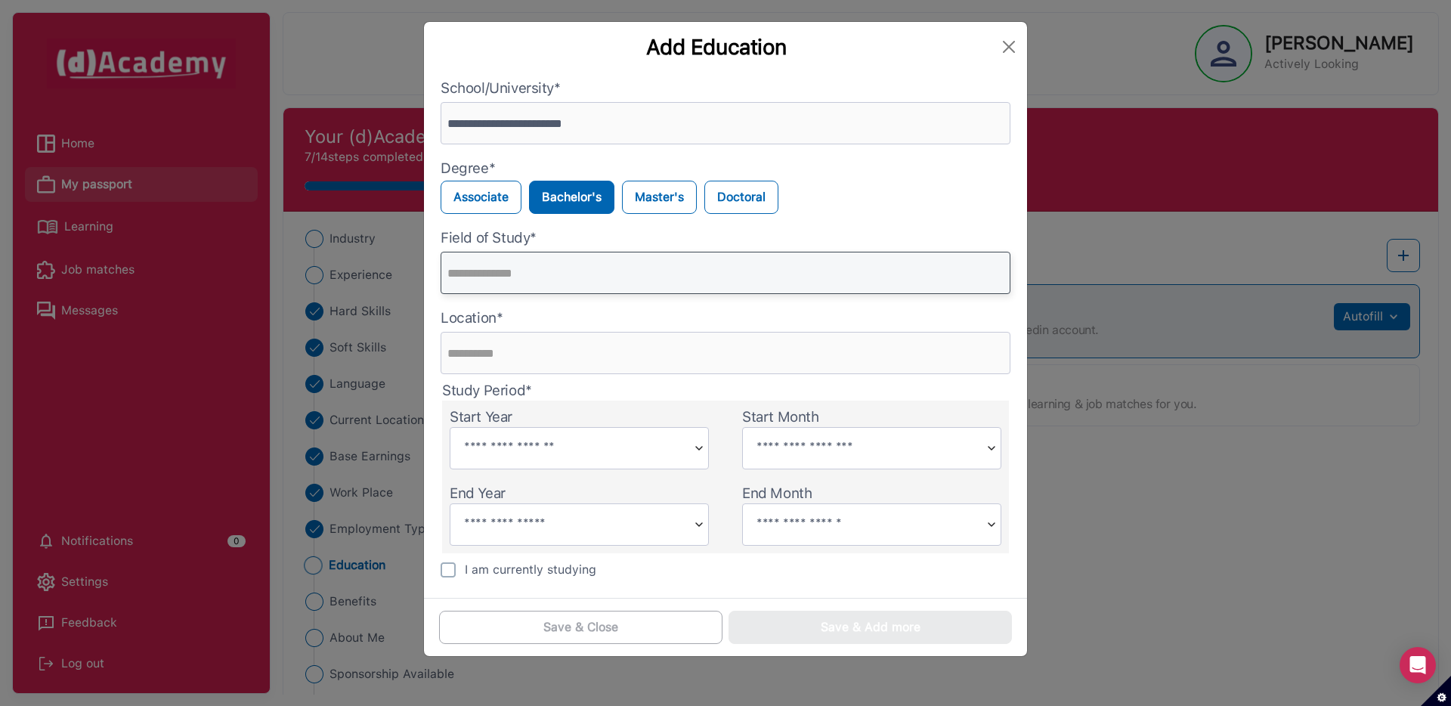
click at [543, 266] on input "text" at bounding box center [725, 273] width 570 height 42
type input "**********"
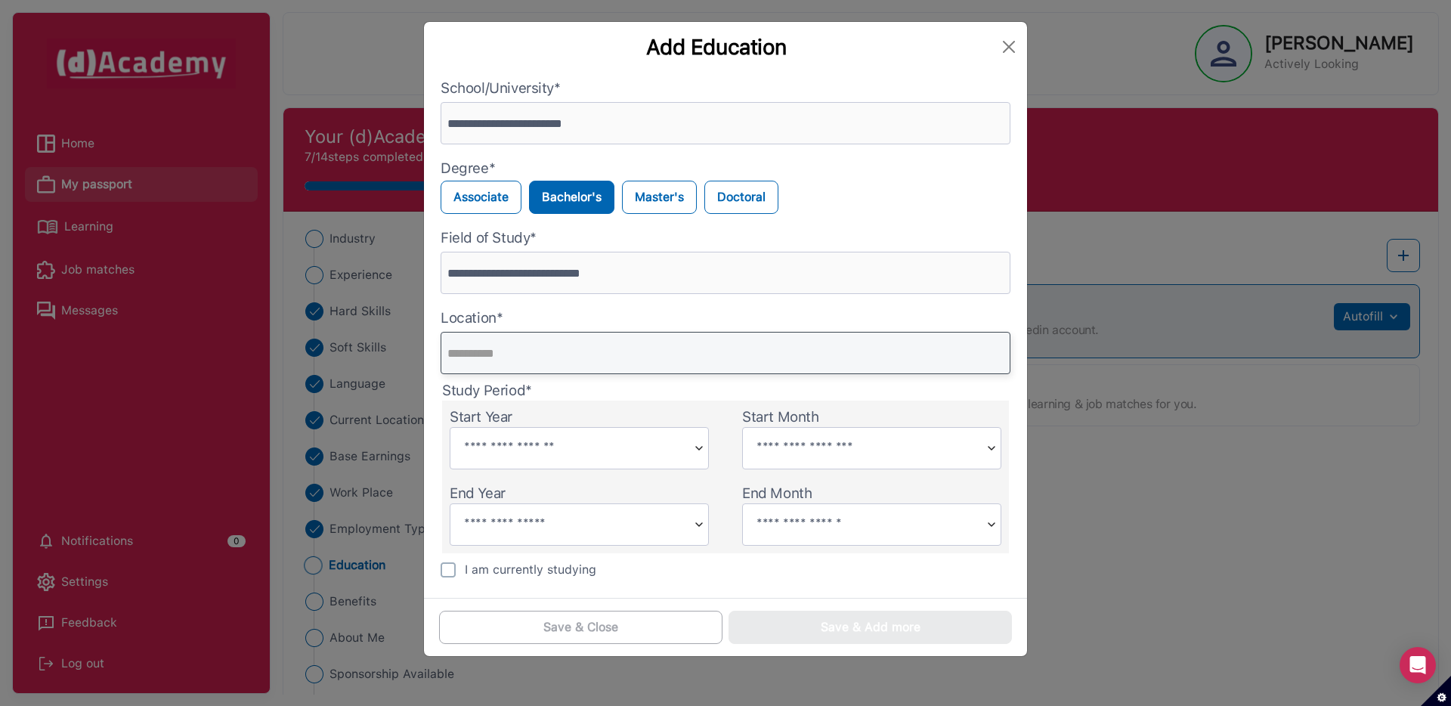
click at [517, 359] on input "text" at bounding box center [725, 353] width 570 height 42
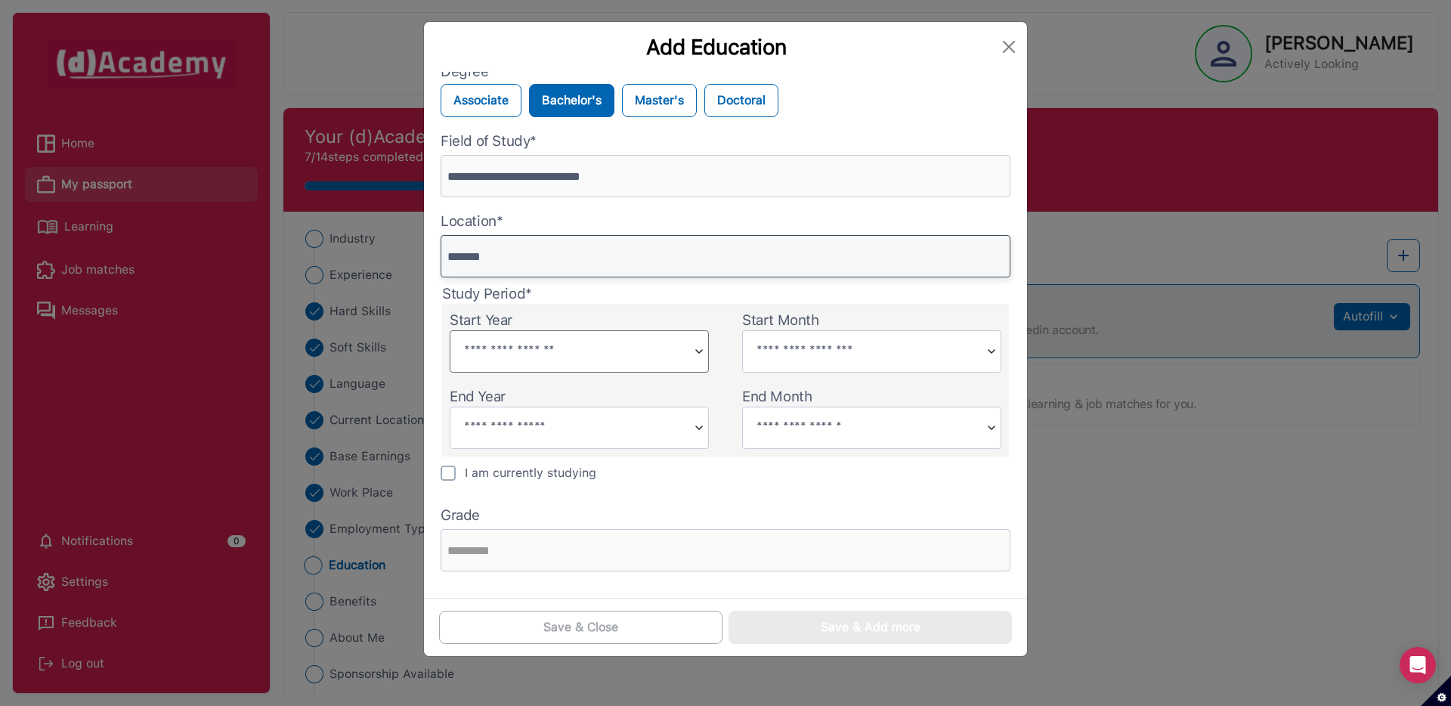
scroll to position [0, 0]
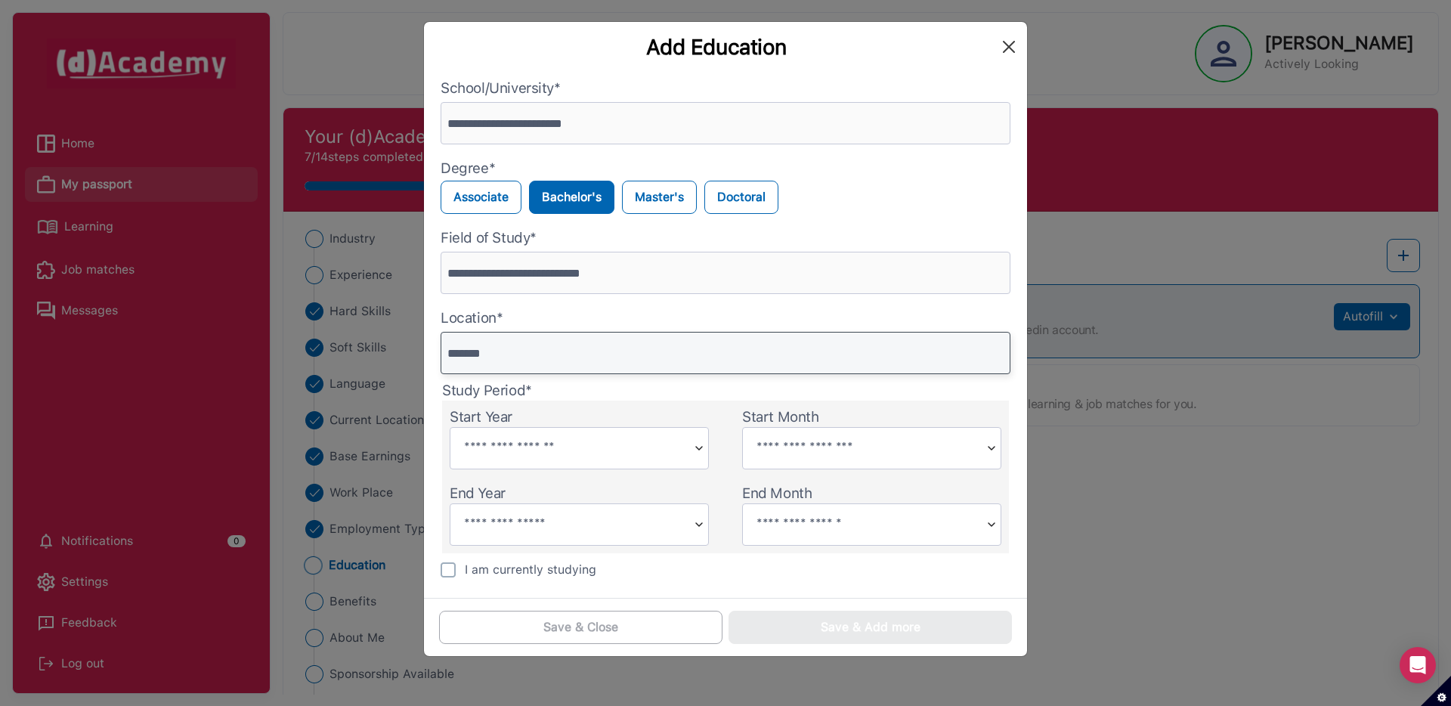
type input "*******"
click at [1011, 39] on button "Close" at bounding box center [1008, 47] width 24 height 24
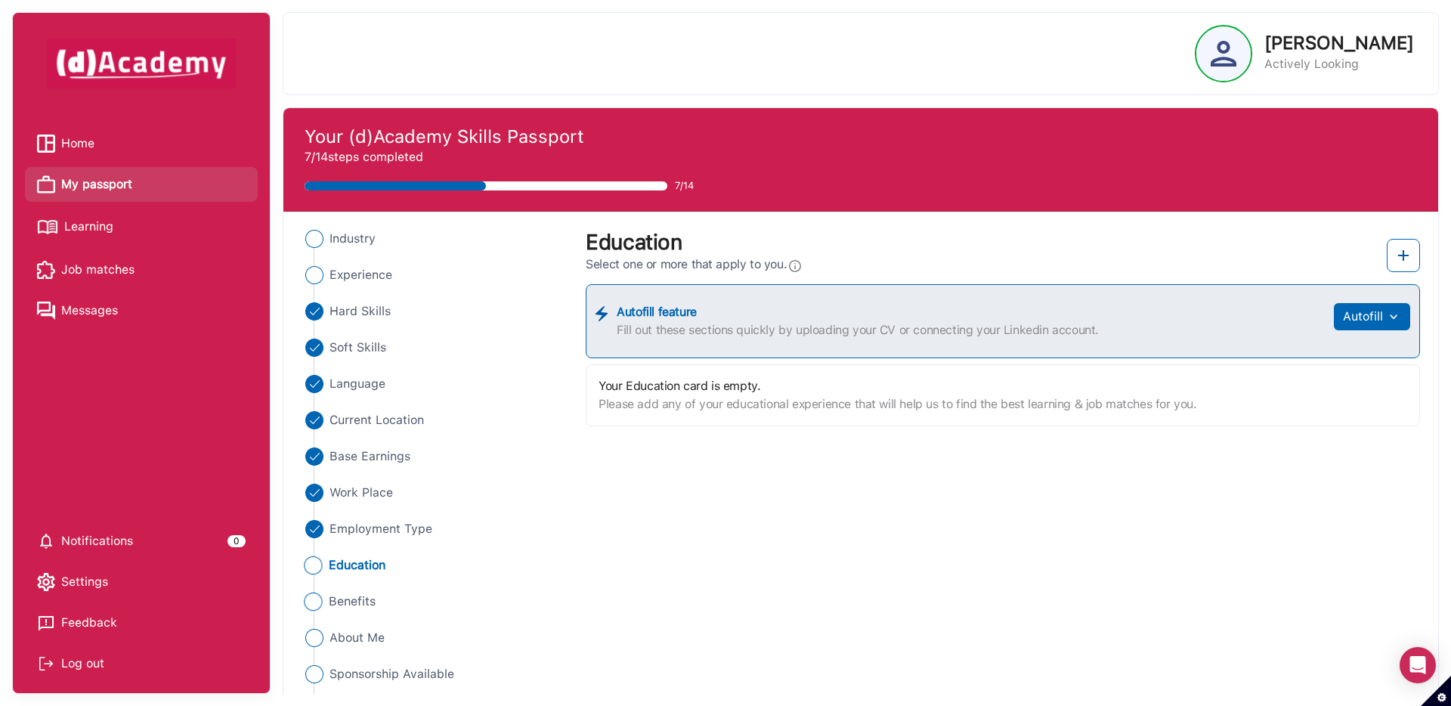
click at [352, 595] on span "Benefits" at bounding box center [353, 601] width 48 height 18
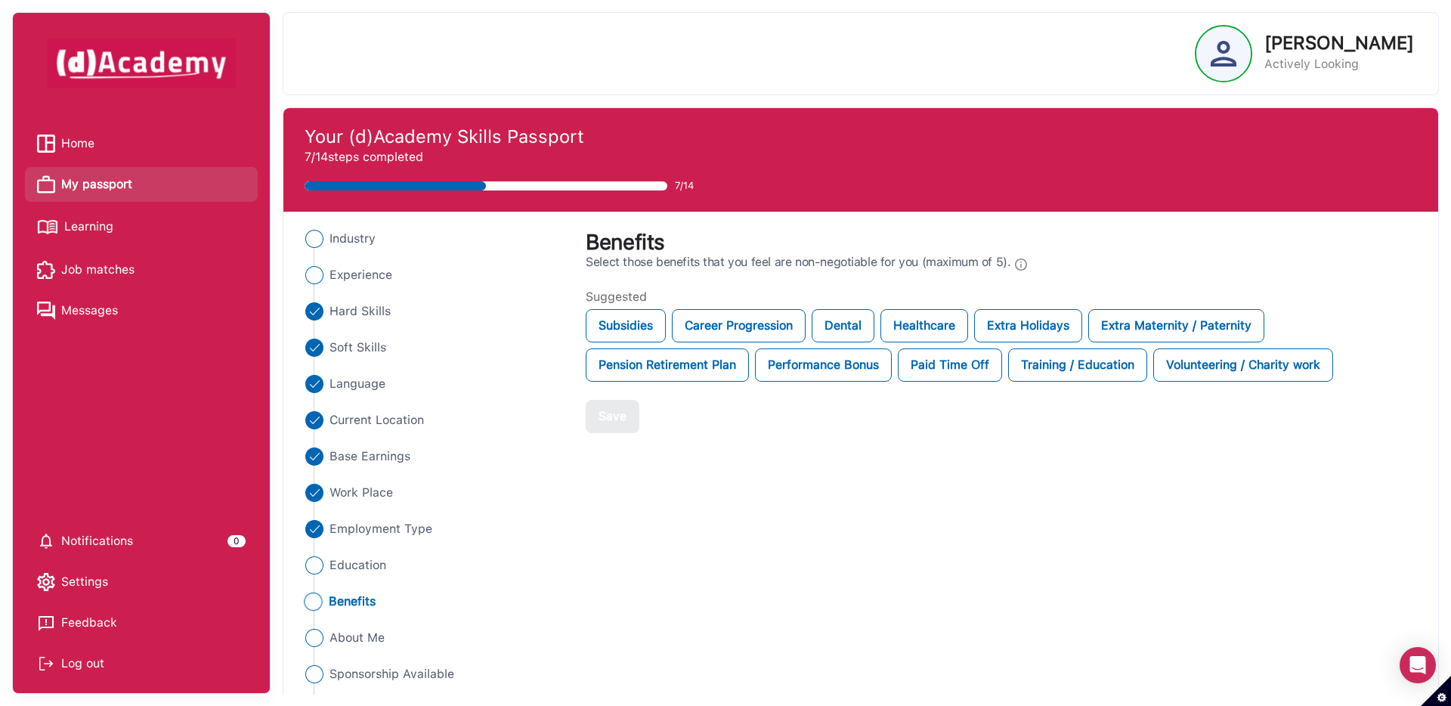
scroll to position [5, 0]
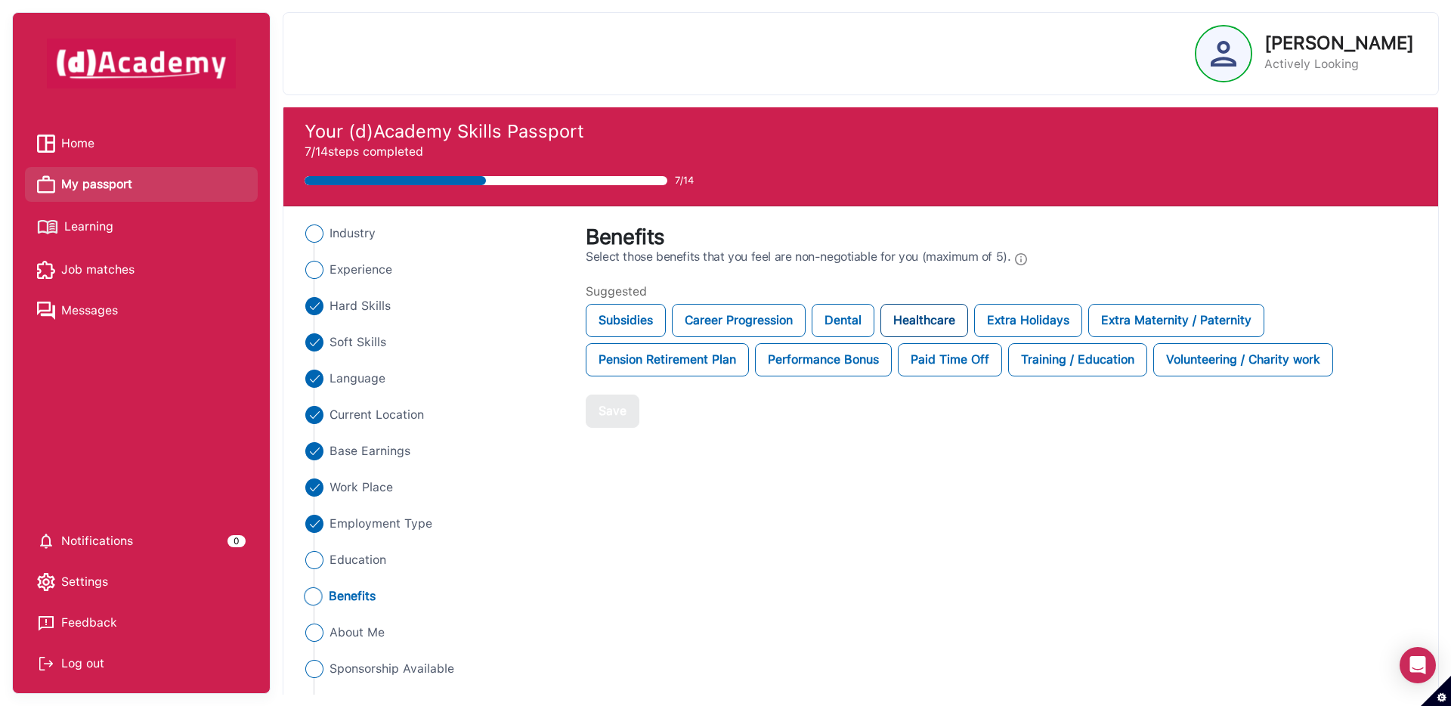
click at [916, 316] on div "Healthcare" at bounding box center [924, 320] width 88 height 33
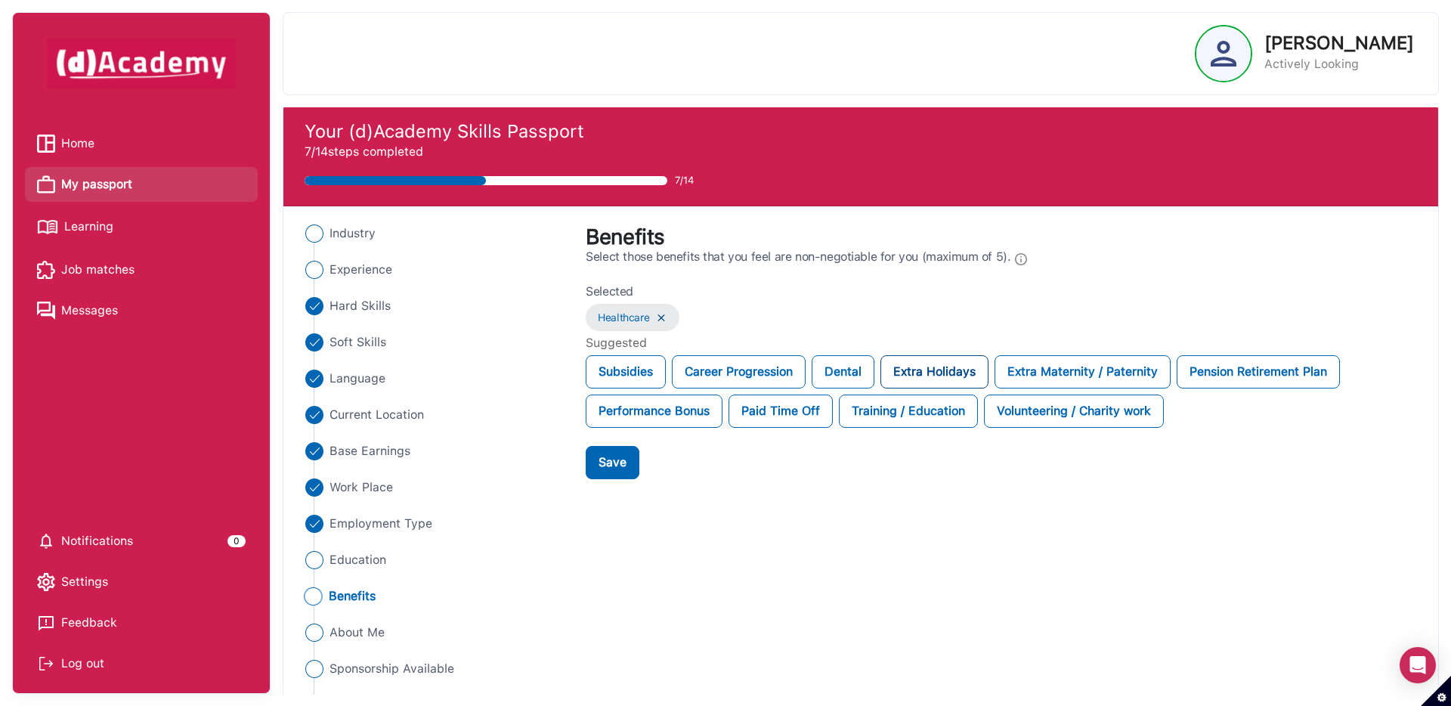
click at [946, 369] on div "Extra Holidays" at bounding box center [934, 371] width 108 height 33
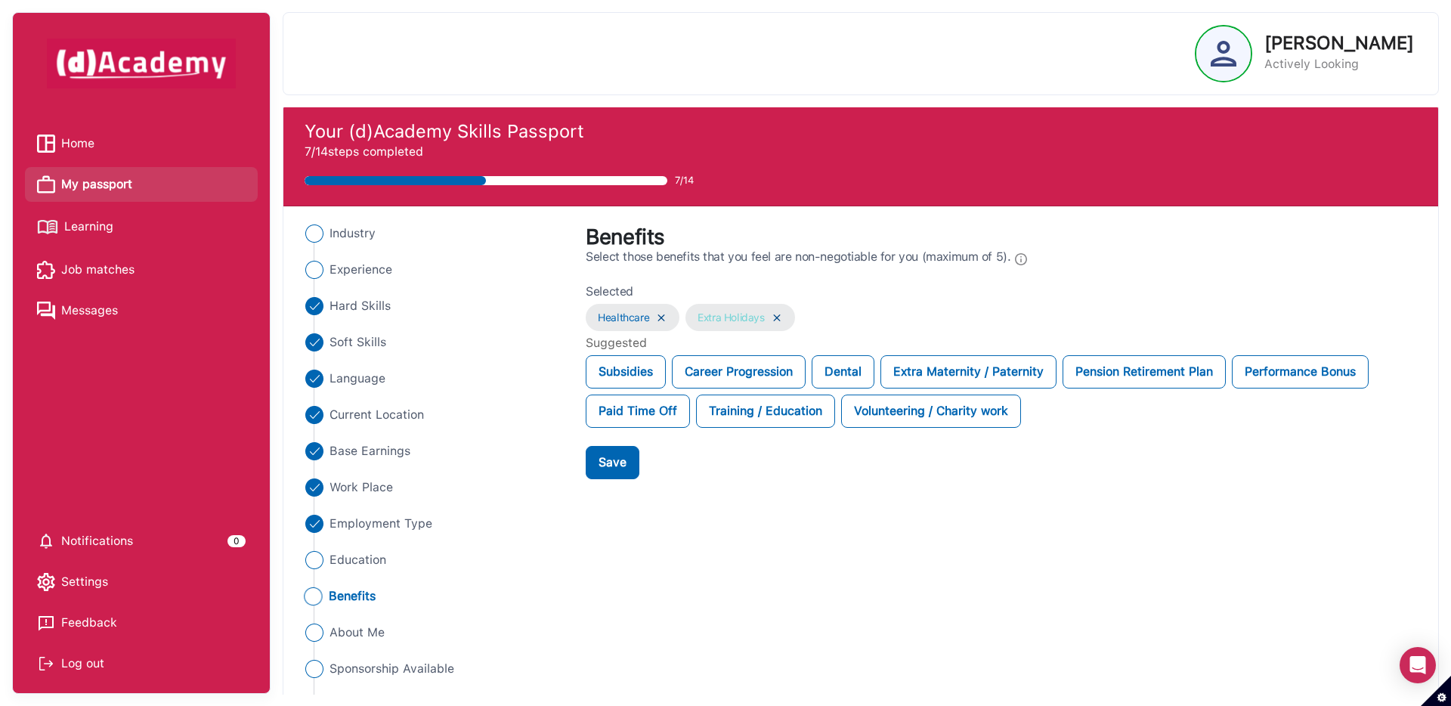
click at [777, 320] on img at bounding box center [777, 317] width 12 height 13
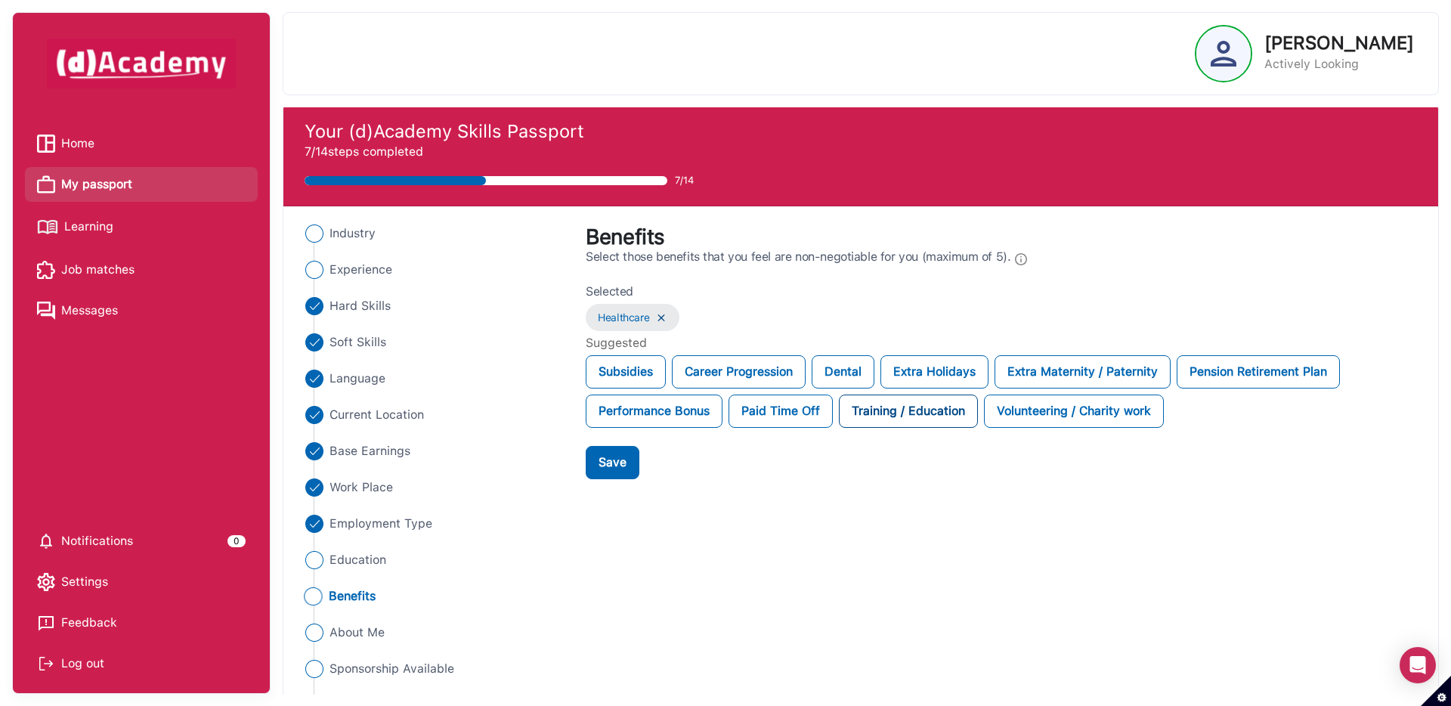
click at [895, 414] on div "Training / Education" at bounding box center [908, 410] width 139 height 33
click at [732, 359] on div "Career Progression" at bounding box center [739, 371] width 134 height 33
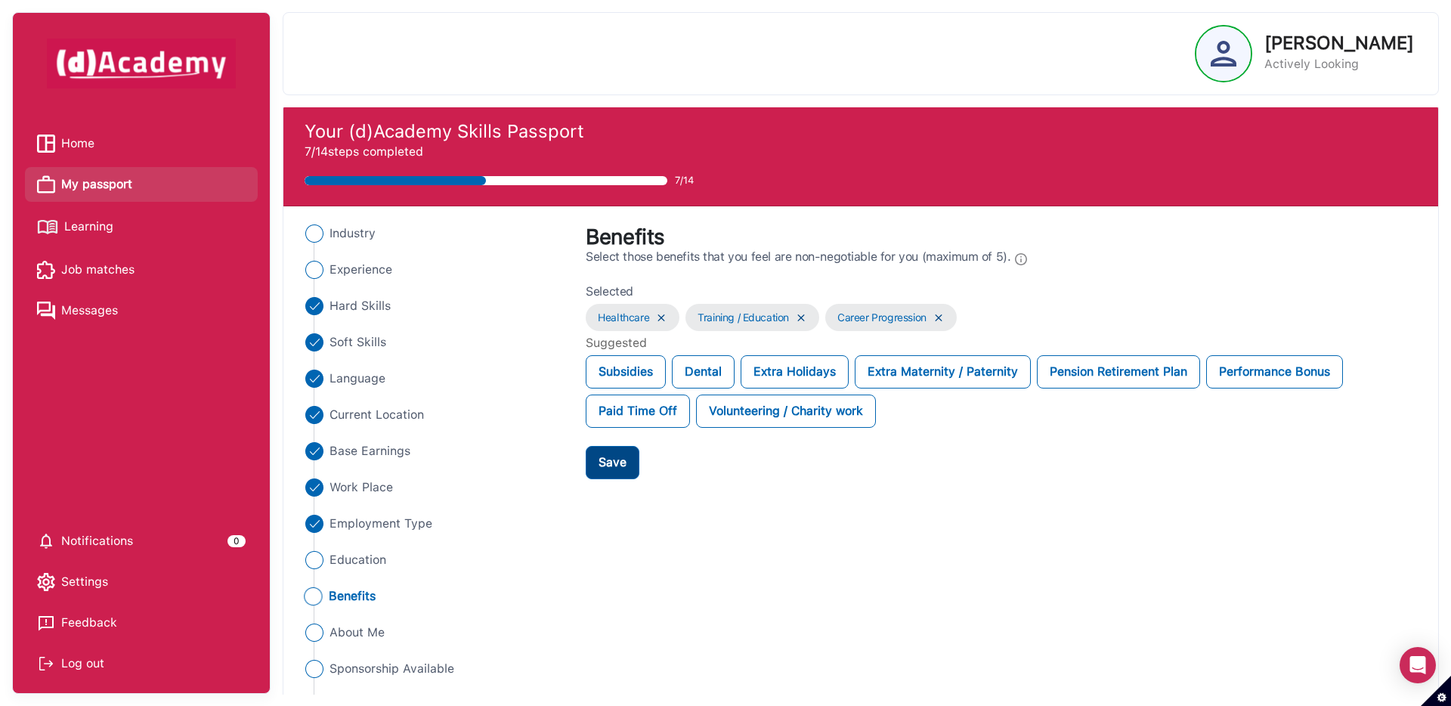
click at [616, 471] on button "Save" at bounding box center [613, 462] width 54 height 33
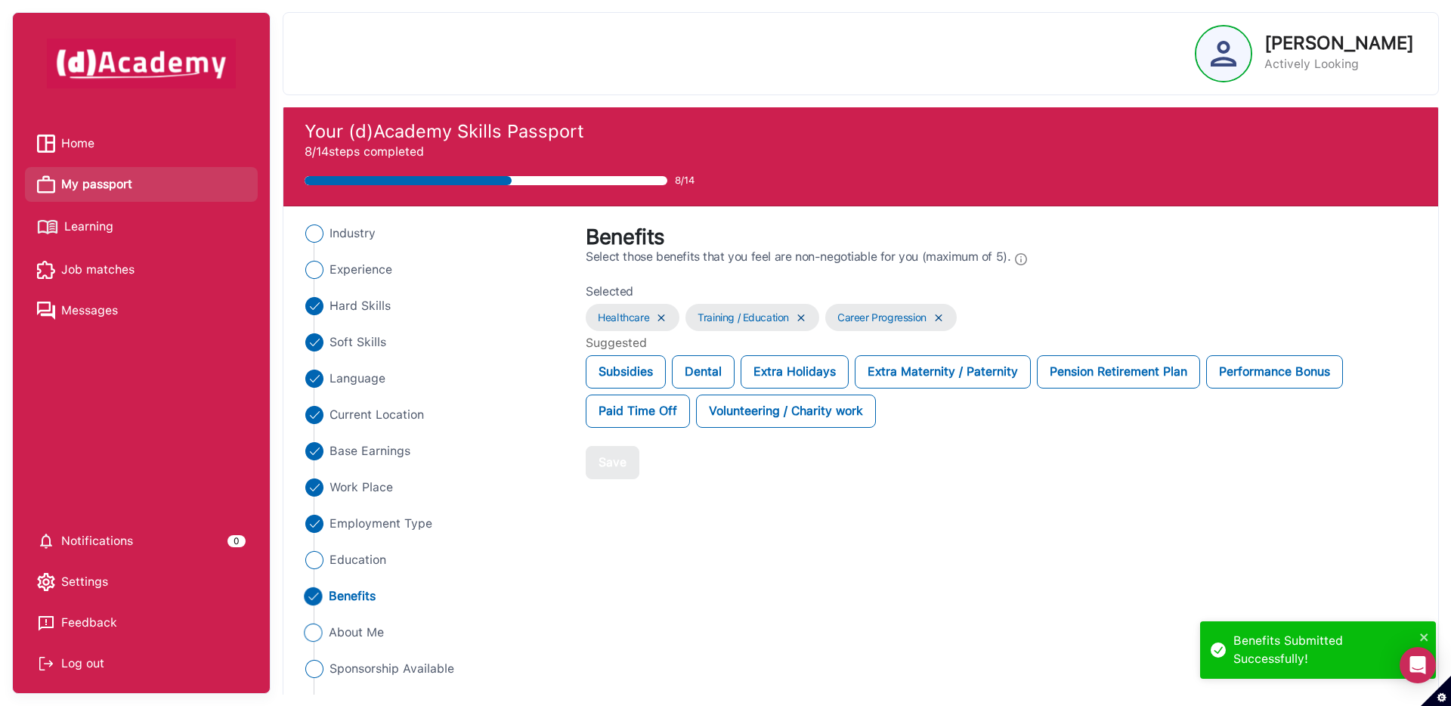
click at [338, 629] on span "About Me" at bounding box center [357, 632] width 56 height 18
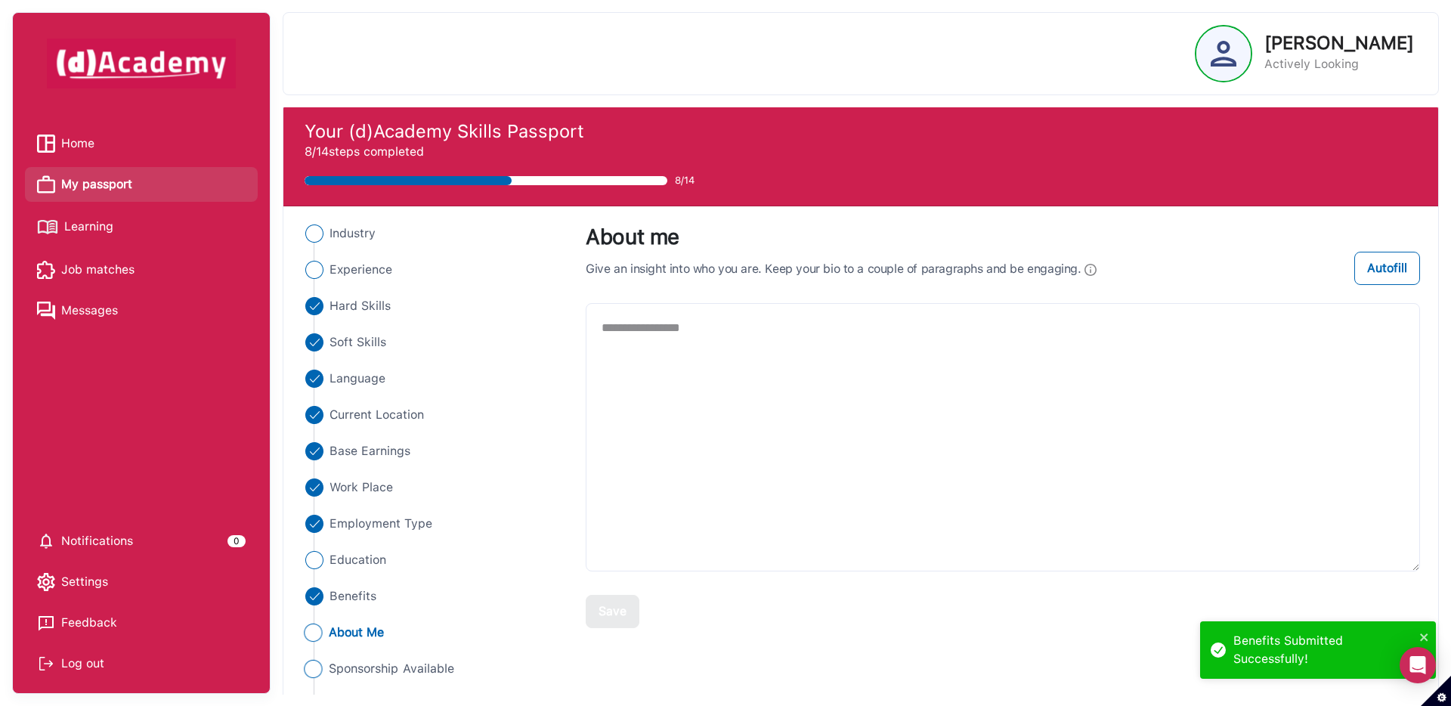
click at [351, 664] on span "Sponsorship Available" at bounding box center [392, 669] width 126 height 18
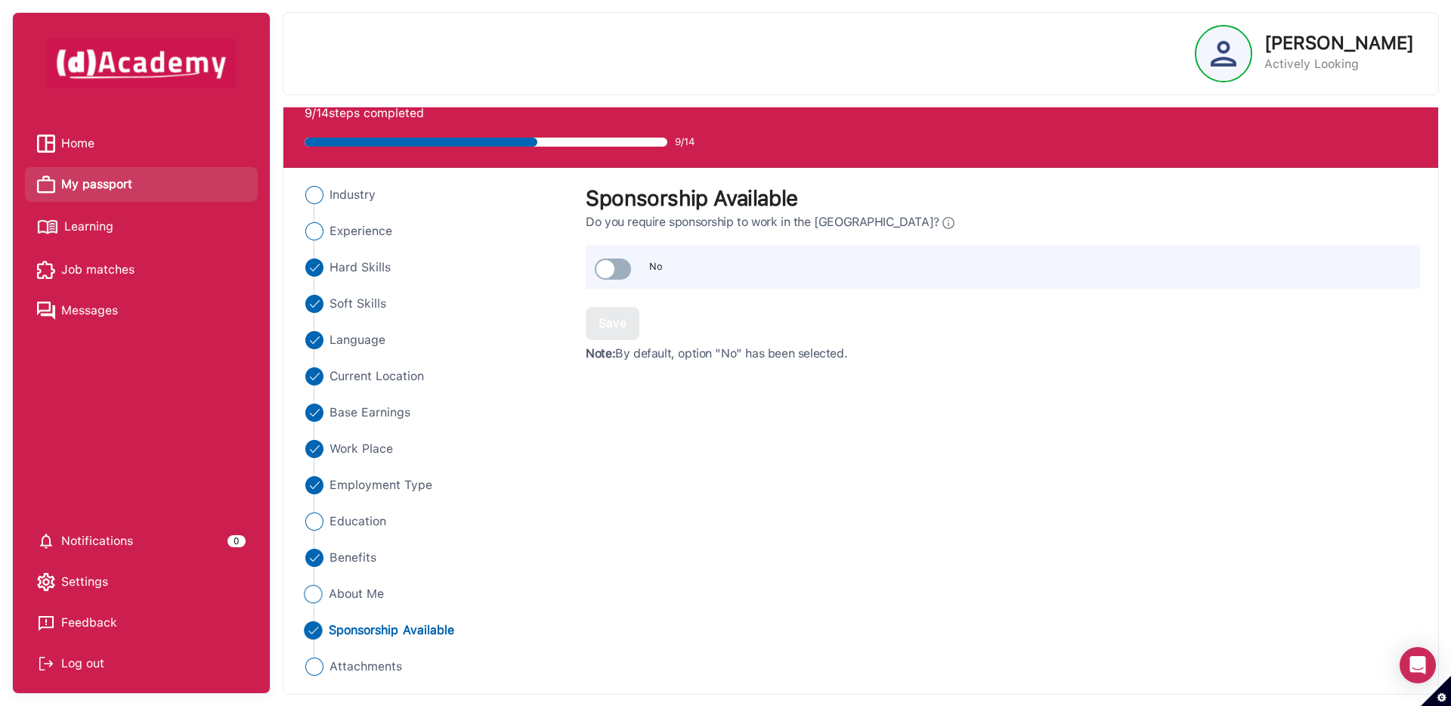
scroll to position [0, 0]
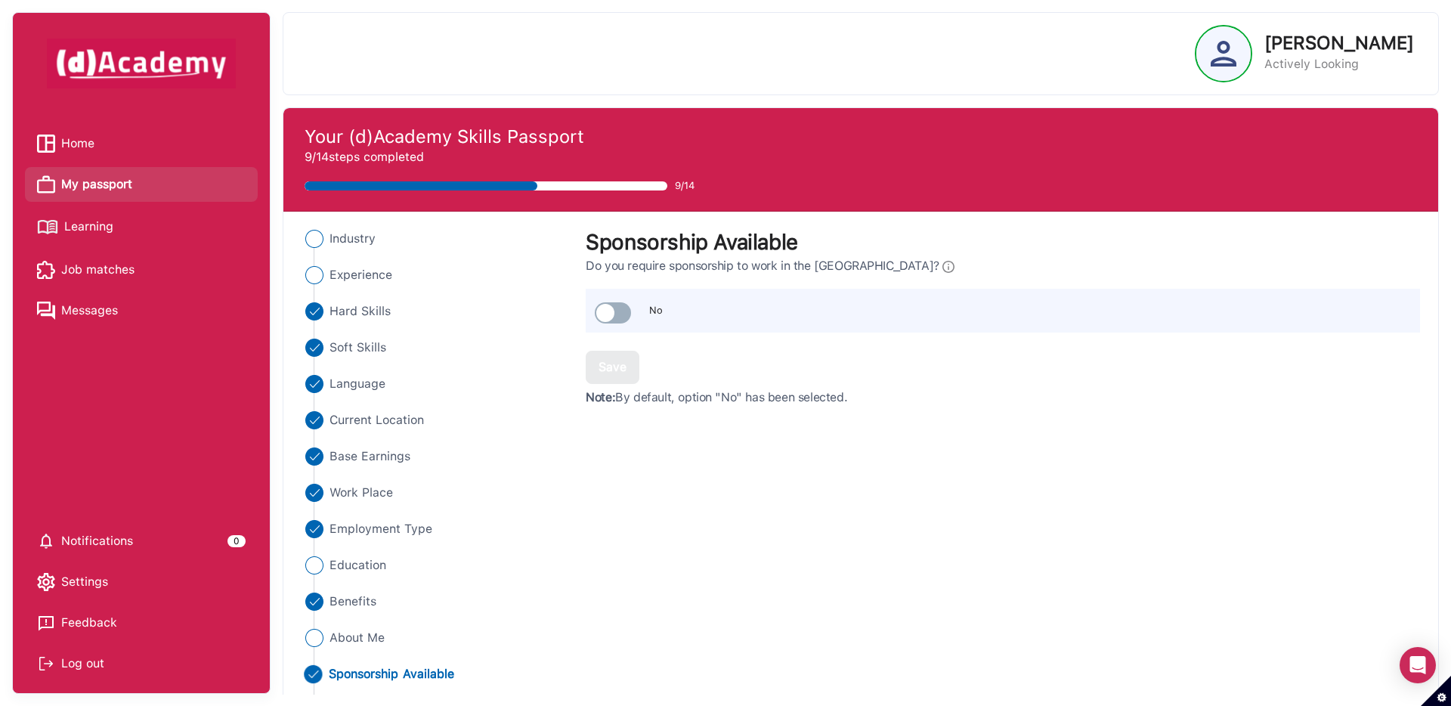
click at [88, 234] on span "Learning" at bounding box center [88, 226] width 49 height 23
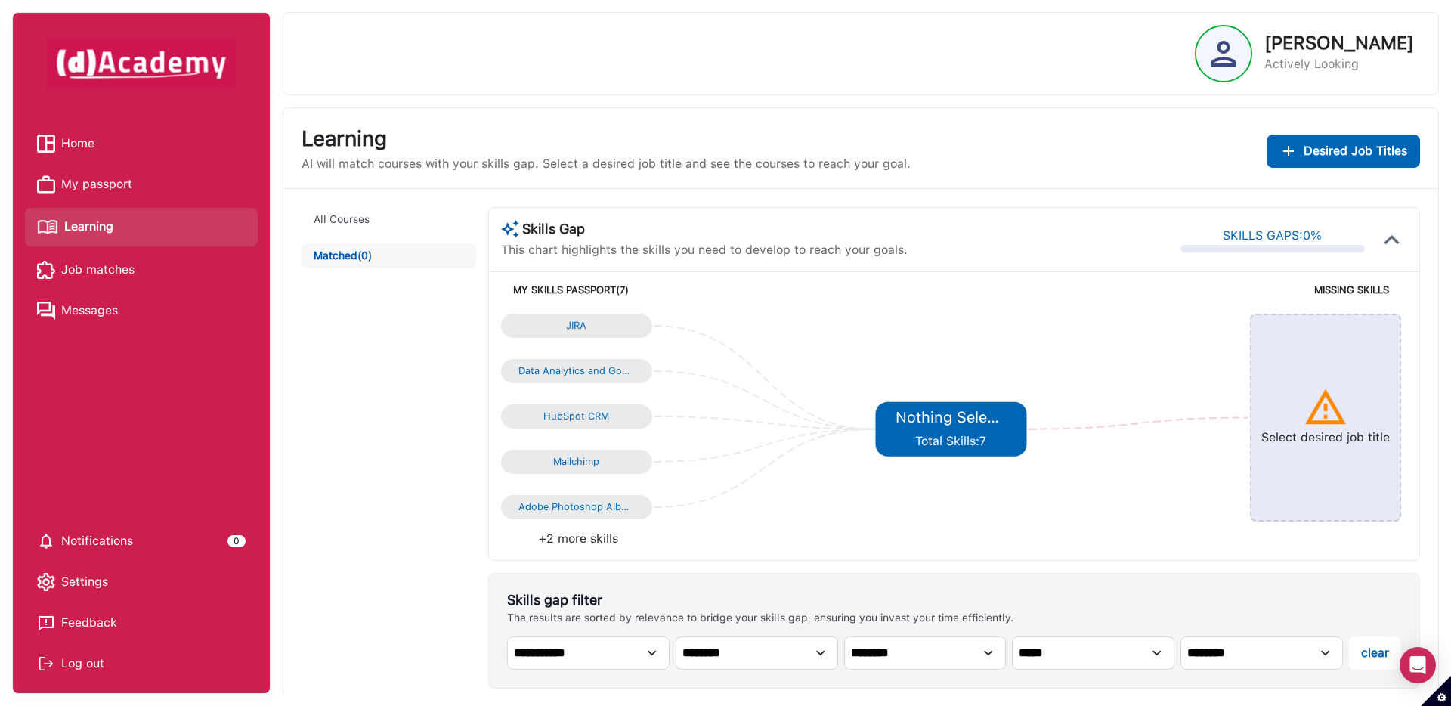
click at [101, 265] on span "Job matches" at bounding box center [97, 269] width 73 height 23
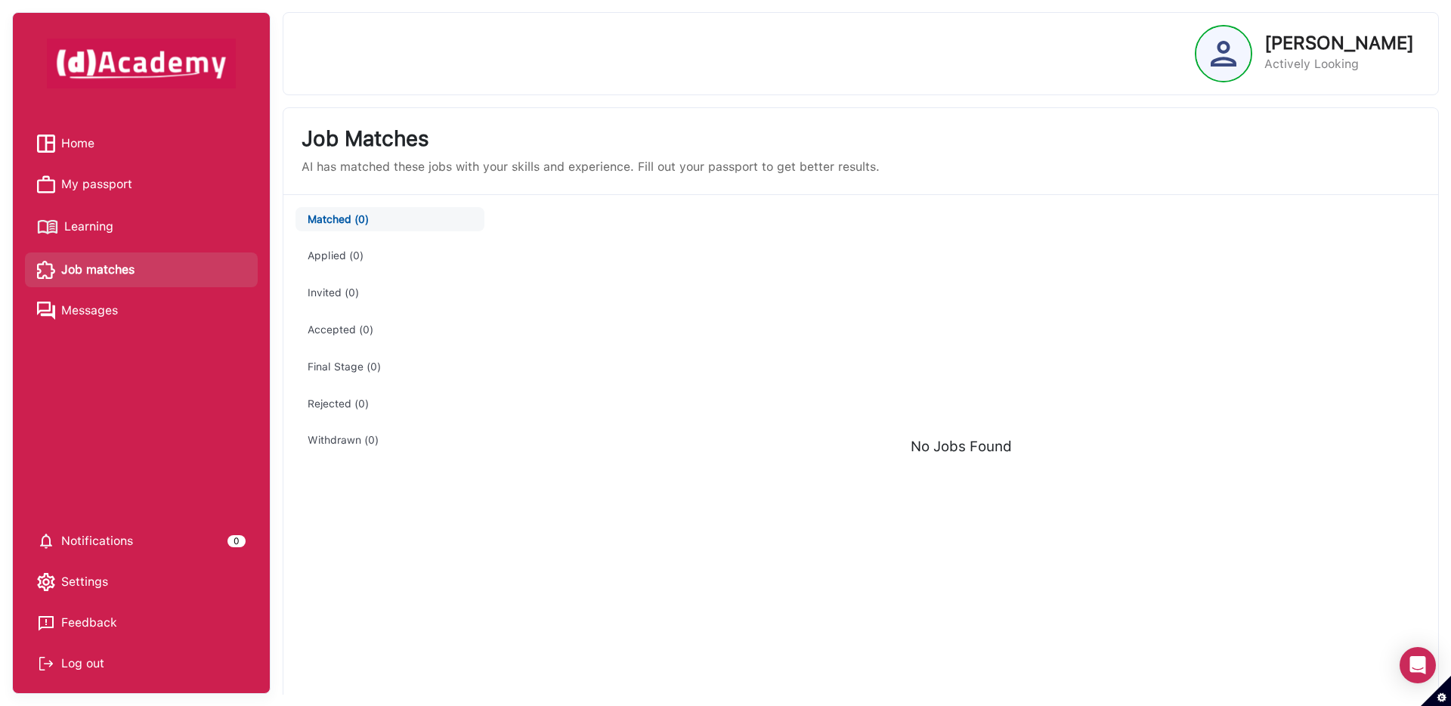
click at [104, 221] on span "Learning" at bounding box center [88, 226] width 49 height 23
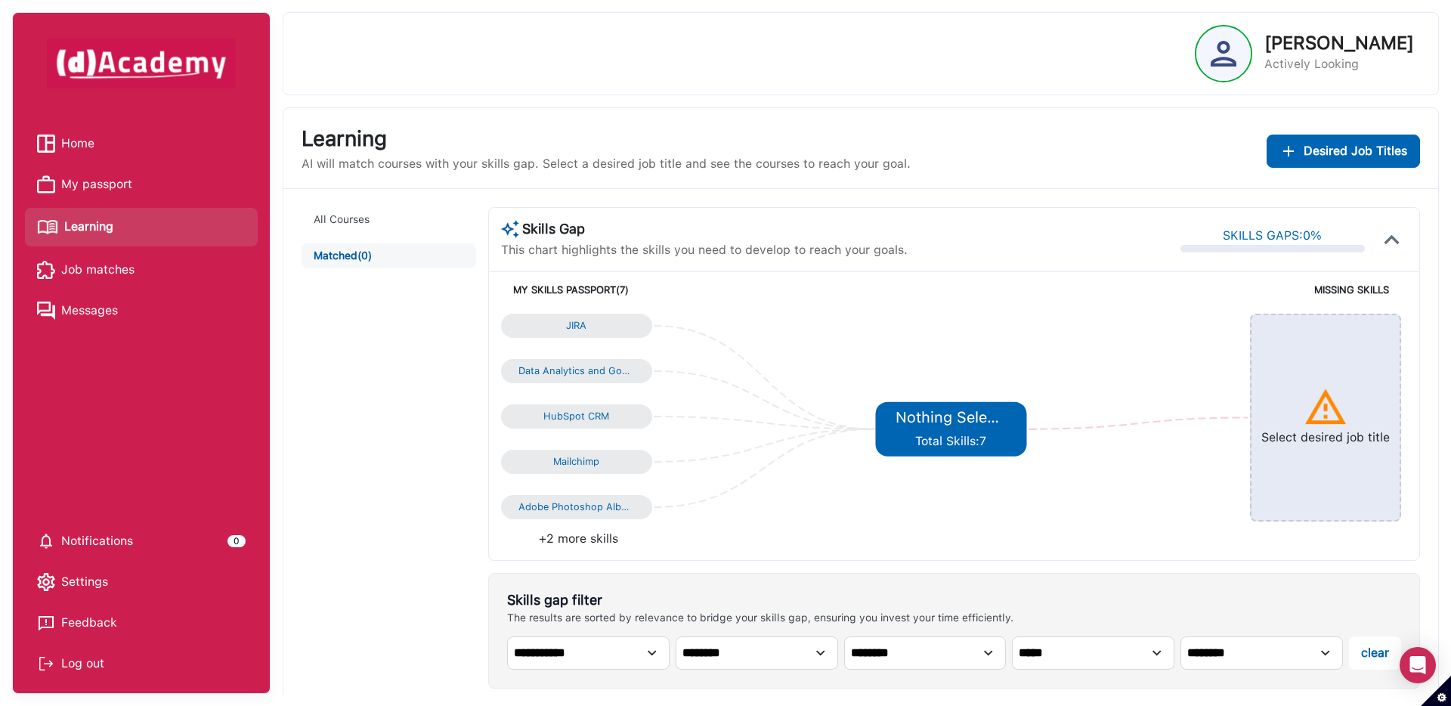
click at [76, 308] on span "Messages" at bounding box center [89, 310] width 57 height 23
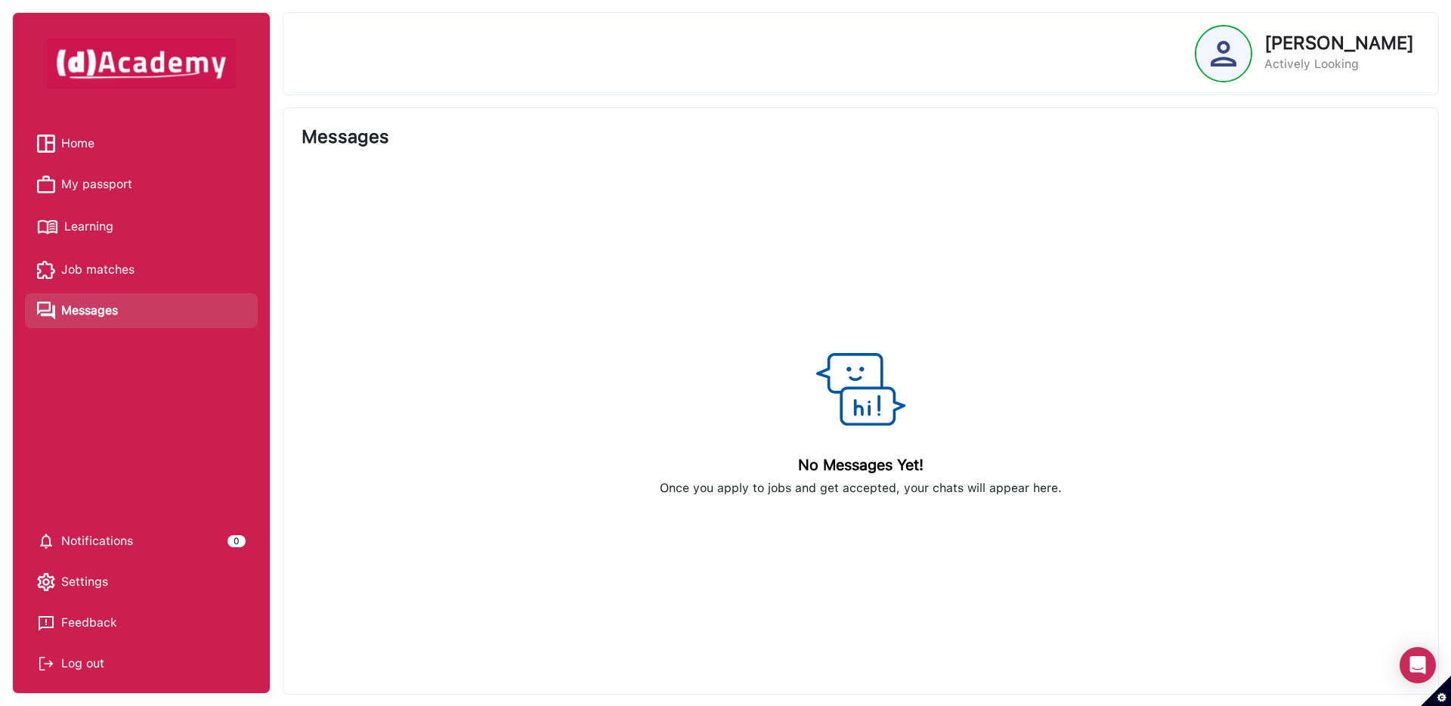
click at [85, 582] on span "Settings" at bounding box center [84, 581] width 47 height 23
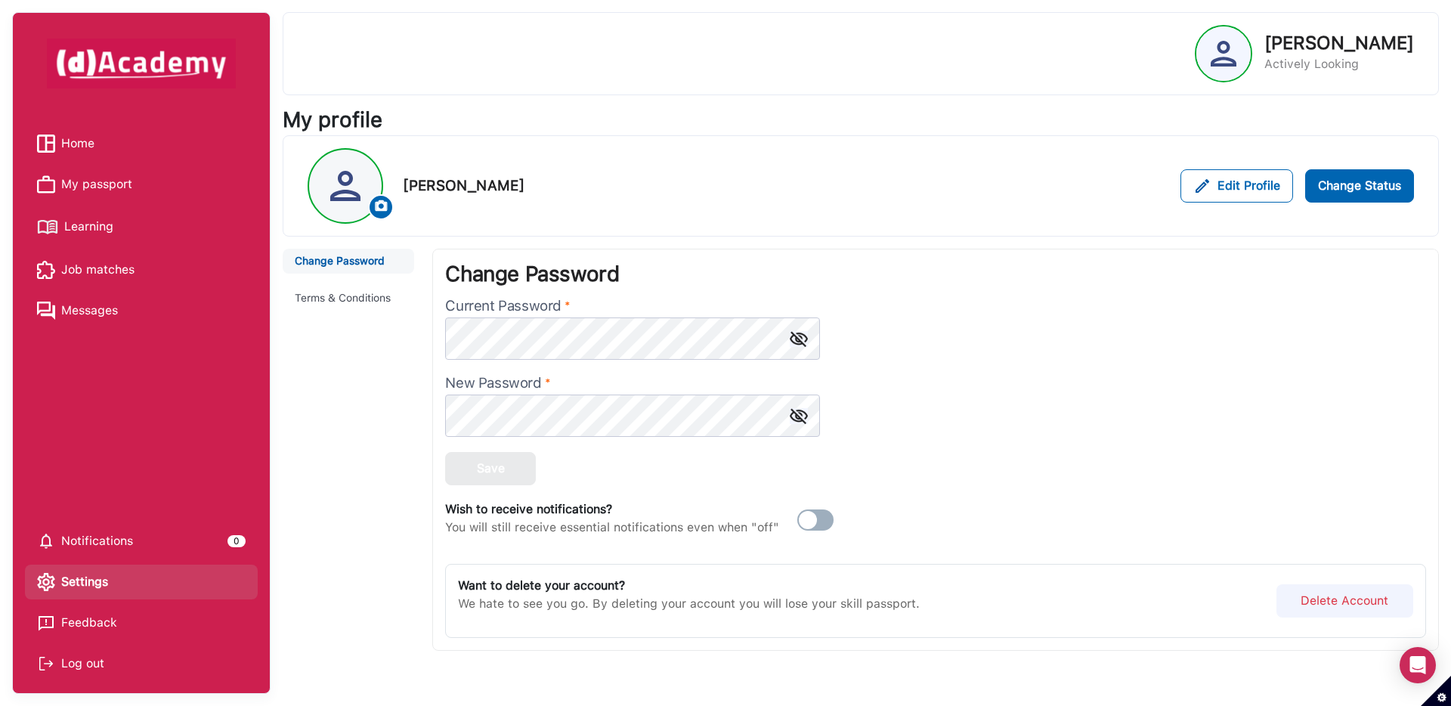
click at [79, 144] on span "Home" at bounding box center [77, 143] width 33 height 23
